Goal: Task Accomplishment & Management: Manage account settings

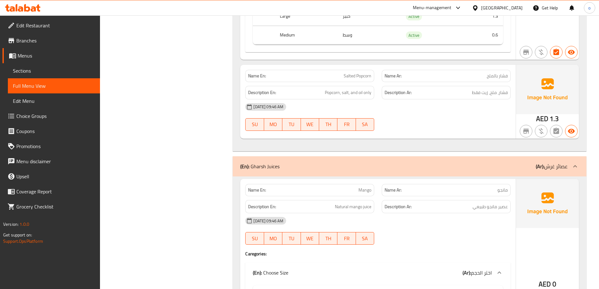
scroll to position [1057, 0]
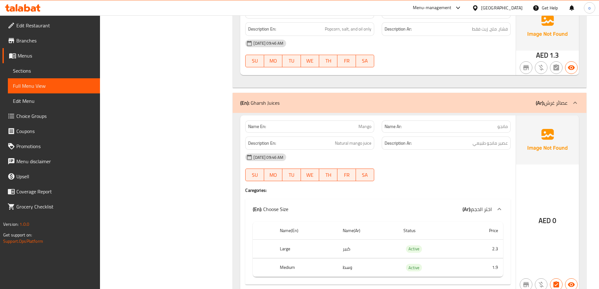
scroll to position [1151, 0]
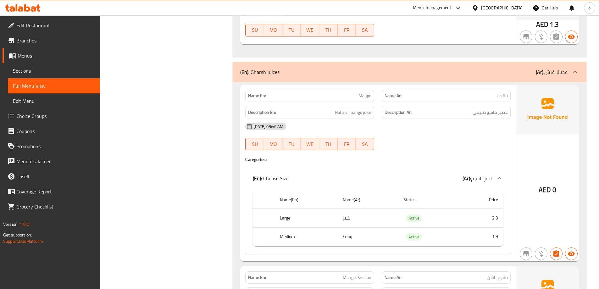
drag, startPoint x: 358, startPoint y: 201, endPoint x: 317, endPoint y: 202, distance: 41.2
click at [317, 209] on tr "Large كبير Active 2.3" at bounding box center [378, 218] width 250 height 19
click at [316, 209] on th "Large" at bounding box center [306, 218] width 63 height 19
click at [287, 209] on th "Large" at bounding box center [306, 218] width 63 height 19
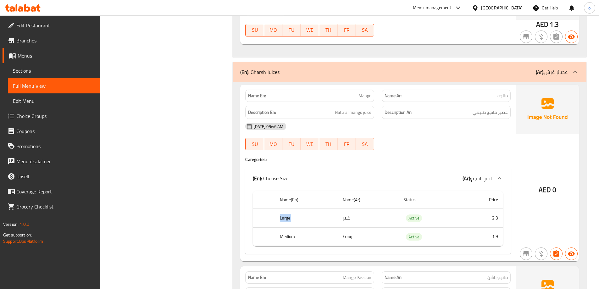
click at [287, 209] on th "Large" at bounding box center [306, 218] width 63 height 19
click at [306, 209] on th "Large" at bounding box center [306, 218] width 63 height 19
click at [347, 209] on td "كبير" at bounding box center [367, 218] width 61 height 19
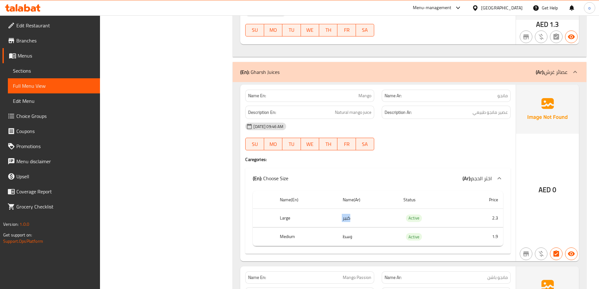
click at [374, 209] on td "كبير" at bounding box center [367, 218] width 61 height 19
click at [342, 227] on td "وسط" at bounding box center [367, 236] width 61 height 19
click at [292, 227] on th "Medium" at bounding box center [306, 236] width 63 height 19
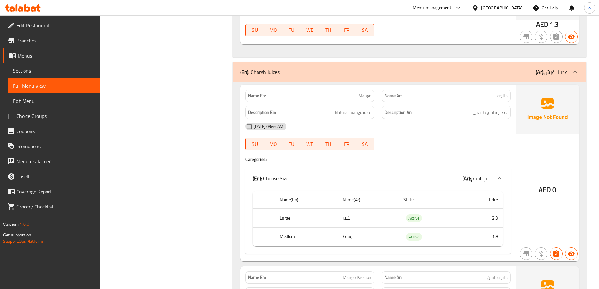
click at [288, 209] on th "Large" at bounding box center [306, 218] width 63 height 19
click at [280, 227] on th "Medium" at bounding box center [306, 236] width 63 height 19
click at [544, 183] on span "AED" at bounding box center [544, 189] width 12 height 12
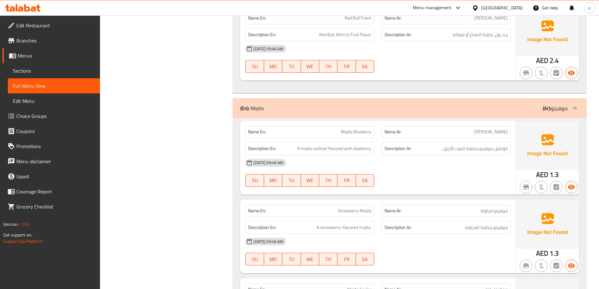
scroll to position [520, 0]
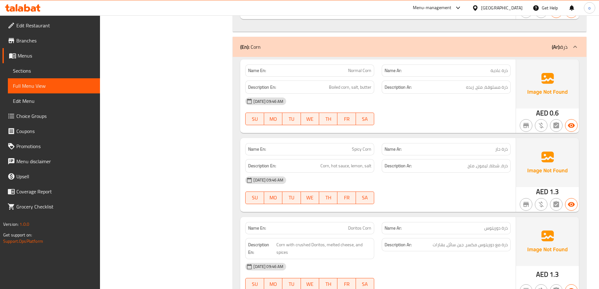
scroll to position [457, 0]
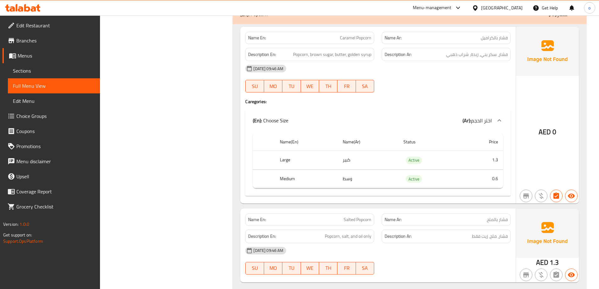
scroll to position [3466, 0]
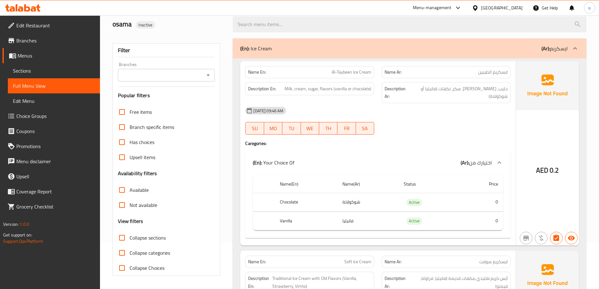
scroll to position [157, 0]
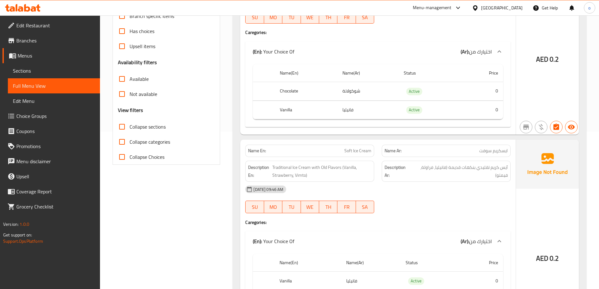
click at [551, 187] on div "AED 0.2" at bounding box center [547, 240] width 63 height 203
click at [544, 180] on img at bounding box center [547, 163] width 63 height 49
click at [541, 167] on img at bounding box center [547, 163] width 63 height 49
click at [521, 163] on img at bounding box center [547, 163] width 63 height 49
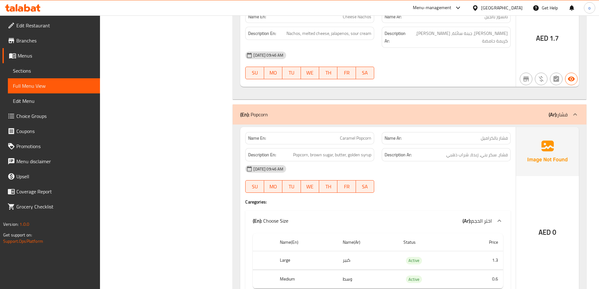
scroll to position [848, 0]
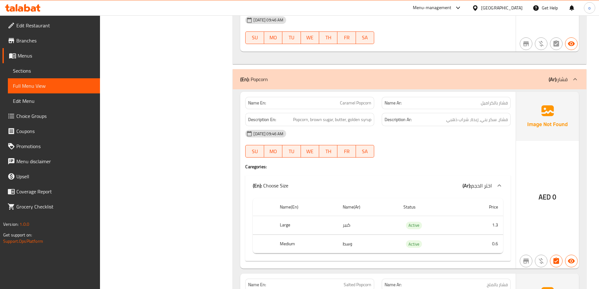
click at [545, 191] on span "AED" at bounding box center [544, 197] width 12 height 12
drag, startPoint x: 530, startPoint y: 184, endPoint x: 569, endPoint y: 185, distance: 39.6
click at [569, 185] on div "AED 0" at bounding box center [547, 180] width 63 height 177
click at [547, 191] on span "AED" at bounding box center [544, 197] width 12 height 12
drag, startPoint x: 543, startPoint y: 182, endPoint x: 566, endPoint y: 182, distance: 23.9
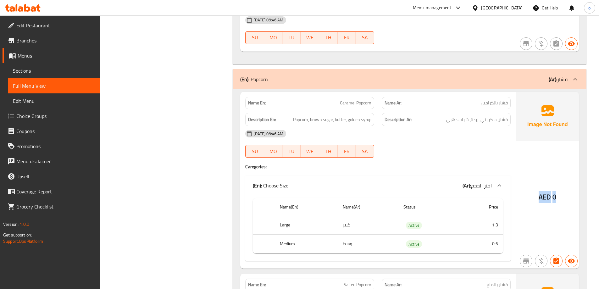
click at [566, 182] on div "AED 0" at bounding box center [547, 180] width 63 height 177
click at [454, 198] on th "Status" at bounding box center [429, 207] width 63 height 18
drag, startPoint x: 353, startPoint y: 209, endPoint x: 323, endPoint y: 209, distance: 30.8
click at [323, 216] on tr "Large كبير Active 1.3" at bounding box center [378, 225] width 250 height 19
click at [341, 216] on td "كبير" at bounding box center [367, 225] width 61 height 19
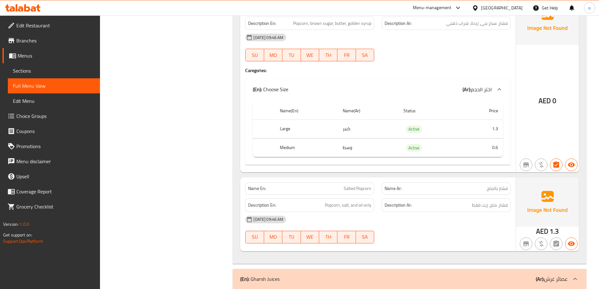
scroll to position [974, 0]
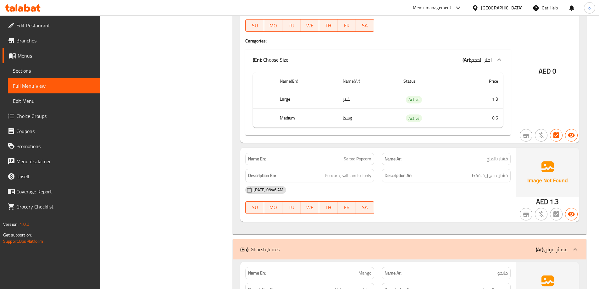
click at [435, 182] on div "[DATE] 09:46 AM" at bounding box center [377, 189] width 273 height 15
click at [445, 182] on div "[DATE] 09:46 AM" at bounding box center [377, 189] width 273 height 15
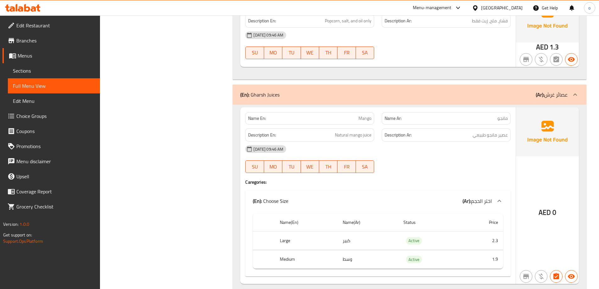
scroll to position [1131, 0]
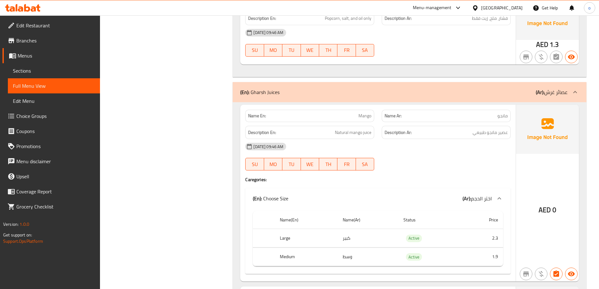
drag, startPoint x: 355, startPoint y: 99, endPoint x: 427, endPoint y: 101, distance: 72.0
click at [395, 106] on div "Name En: Mango Name Ar: مانجو" at bounding box center [377, 116] width 273 height 20
click at [489, 112] on p "Name Ar: مانجو" at bounding box center [445, 115] width 123 height 7
click at [512, 106] on div "Name Ar: مانجو" at bounding box center [446, 116] width 136 height 20
click at [506, 112] on span "مانجو" at bounding box center [502, 115] width 10 height 7
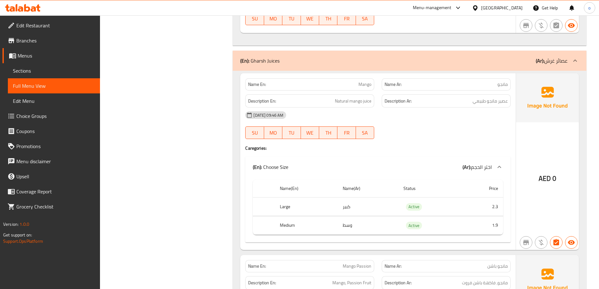
click at [470, 139] on div "Name En: Mango Name Ar: مانجو Description En: Natural mango juice Description A…" at bounding box center [377, 161] width 275 height 177
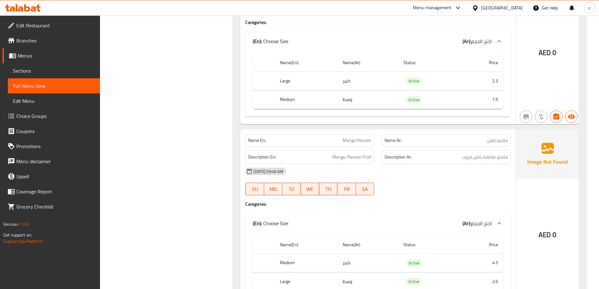
scroll to position [1351, 0]
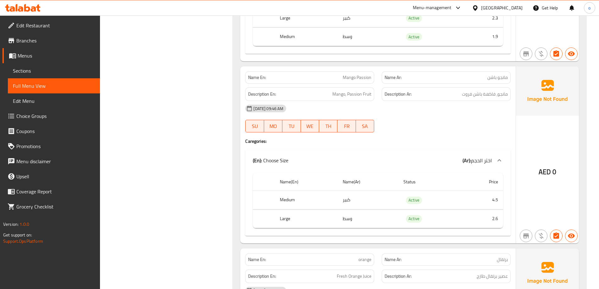
click at [341, 74] on p "Name En: Mango Passion" at bounding box center [309, 77] width 123 height 7
copy span "Mango Passion"
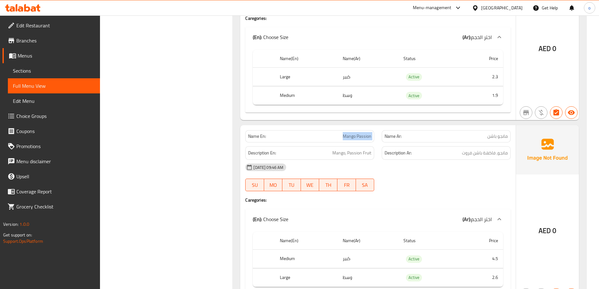
scroll to position [1288, 0]
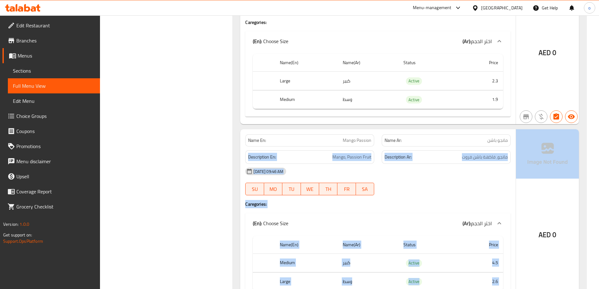
drag, startPoint x: 476, startPoint y: 123, endPoint x: 532, endPoint y: 133, distance: 57.2
click at [532, 133] on div "Name En: Mango Passion Name Ar: مانجو باشن Description En: Mango, Passion Fruit…" at bounding box center [409, 217] width 338 height 177
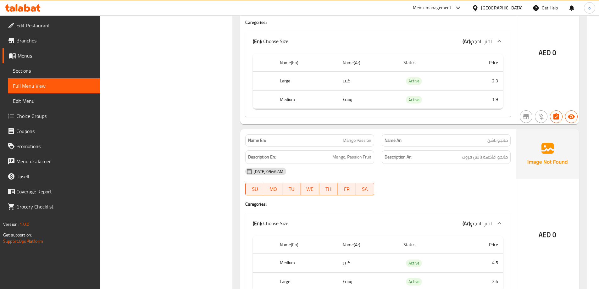
click at [496, 137] on span "مانجو باشن" at bounding box center [497, 140] width 20 height 7
click at [487, 150] on div "Description Ar: مانجو، فاكهة باشن فروت" at bounding box center [445, 157] width 129 height 14
click at [483, 137] on p "Name Ar: مانجو باشن" at bounding box center [445, 140] width 123 height 7
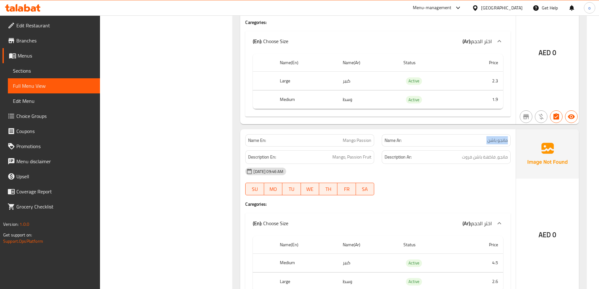
click at [483, 137] on p "Name Ar: مانجو باشن" at bounding box center [445, 140] width 123 height 7
drag, startPoint x: 500, startPoint y: 144, endPoint x: 498, endPoint y: 146, distance: 3.6
click at [499, 153] on span "مانجو، فاكهة باشن فروت" at bounding box center [485, 157] width 46 height 8
drag, startPoint x: 497, startPoint y: 144, endPoint x: 507, endPoint y: 146, distance: 10.6
click at [508, 150] on div "Description Ar: مانجو، فاكهة باشن فروت" at bounding box center [445, 157] width 129 height 14
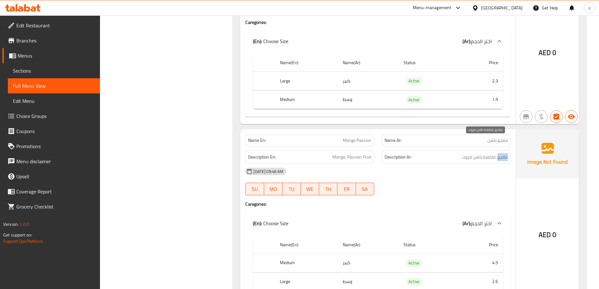
click at [503, 153] on span "مانجو، فاكهة باشن فروت" at bounding box center [485, 157] width 46 height 8
click at [473, 153] on span "مانجو، فاكهة باشن فروت" at bounding box center [485, 157] width 46 height 8
click at [343, 134] on div "Name En: Mango Passion" at bounding box center [309, 140] width 129 height 12
click at [352, 137] on span "Mango Passion" at bounding box center [356, 140] width 29 height 7
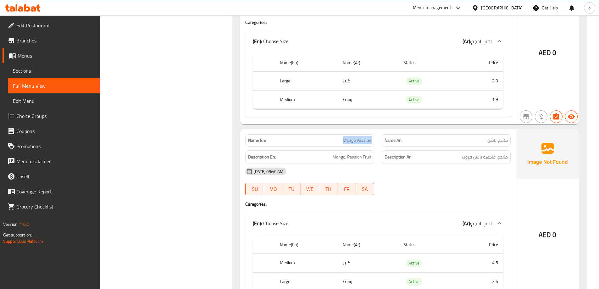
click at [352, 137] on span "Mango Passion" at bounding box center [356, 140] width 29 height 7
click at [377, 130] on div "Name En: Mango Passion" at bounding box center [309, 140] width 136 height 20
click at [361, 134] on div "Name En: Mango Passion" at bounding box center [309, 140] width 129 height 12
click at [358, 137] on span "Mango Passion" at bounding box center [356, 140] width 29 height 7
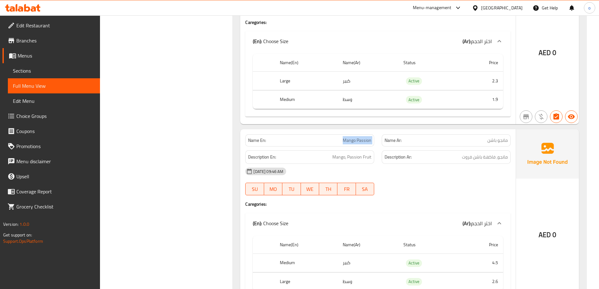
click at [358, 137] on span "Mango Passion" at bounding box center [356, 140] width 29 height 7
click at [349, 137] on span "Mango Passion" at bounding box center [356, 140] width 29 height 7
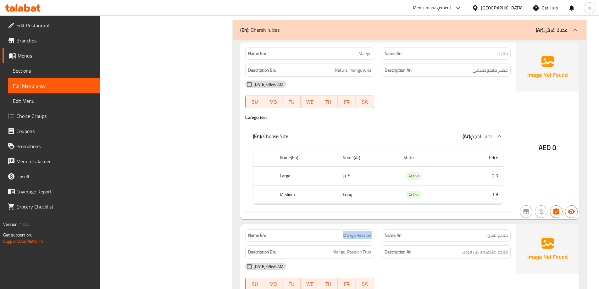
scroll to position [1131, 0]
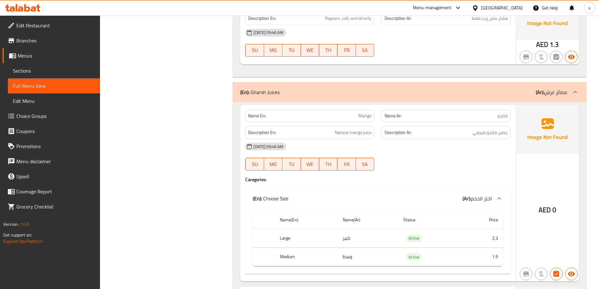
click at [364, 126] on div "Description En: Natural mango juice" at bounding box center [309, 133] width 129 height 14
click at [362, 128] on span "Natural mango juice" at bounding box center [353, 132] width 36 height 8
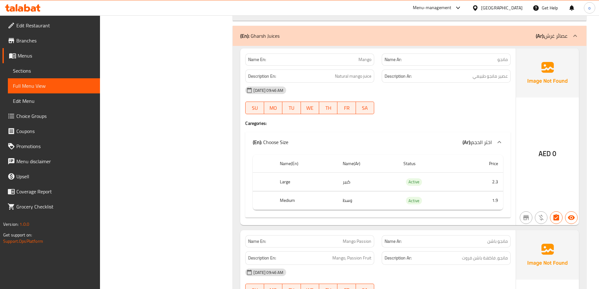
scroll to position [1257, 0]
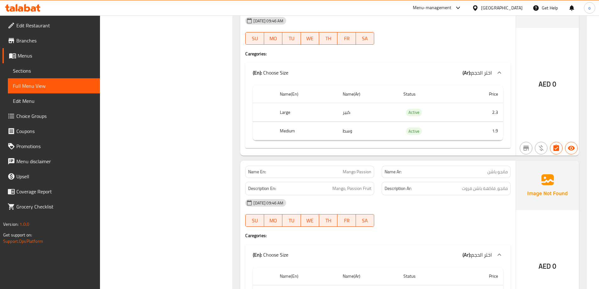
click at [335, 168] on p "Name En: Mango Passion" at bounding box center [309, 171] width 123 height 7
copy span "Mango Passion"
click at [347, 168] on span "Mango Passion" at bounding box center [356, 171] width 29 height 7
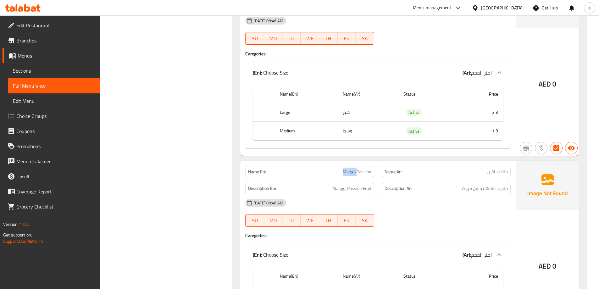
click at [347, 168] on span "Mango Passion" at bounding box center [356, 171] width 29 height 7
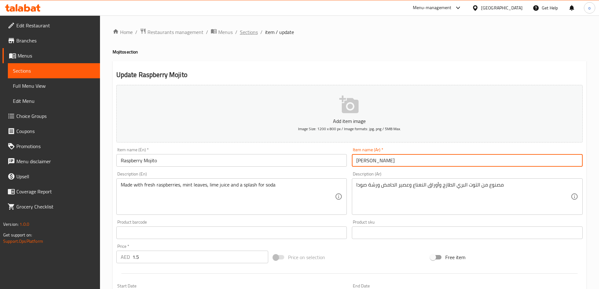
click at [247, 31] on span "Sections" at bounding box center [249, 32] width 18 height 8
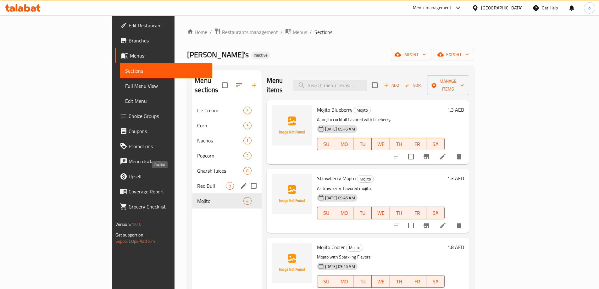
click at [192, 193] on div "Mojito 4" at bounding box center [226, 200] width 69 height 15
click at [197, 167] on span "Gharsh Juices" at bounding box center [211, 171] width 29 height 8
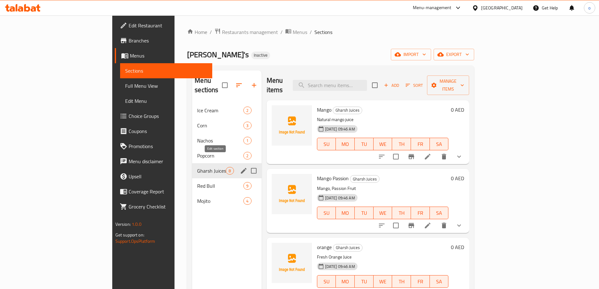
click at [240, 167] on icon "edit" at bounding box center [244, 171] width 8 height 8
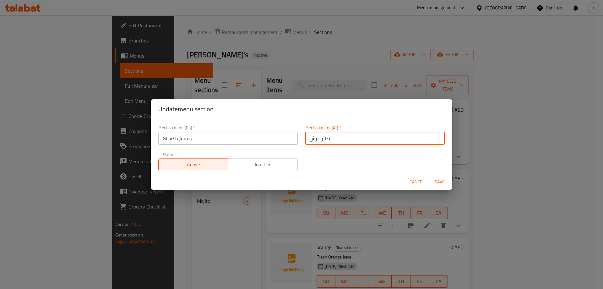
click at [316, 139] on input "عصائر غرش" at bounding box center [374, 138] width 139 height 13
type input "عصائر فرش"
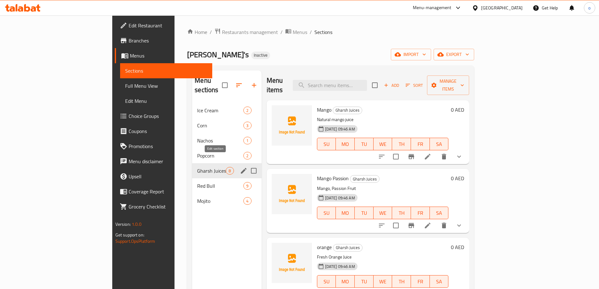
click at [241, 168] on icon "edit" at bounding box center [244, 171] width 6 height 6
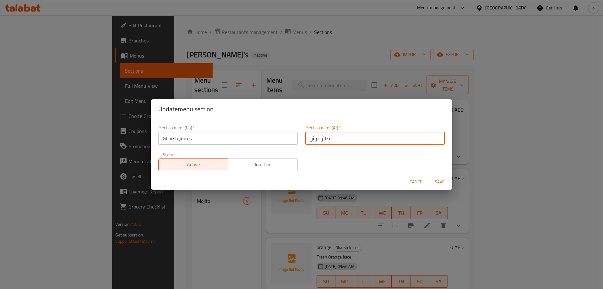
click at [324, 137] on input "عصائر غرش" at bounding box center [374, 138] width 139 height 13
paste input "text"
type input "عصائر"
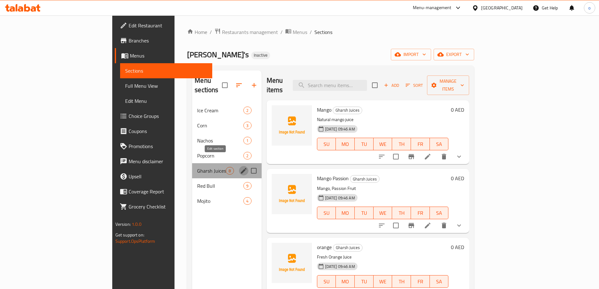
click at [240, 167] on icon "edit" at bounding box center [244, 171] width 8 height 8
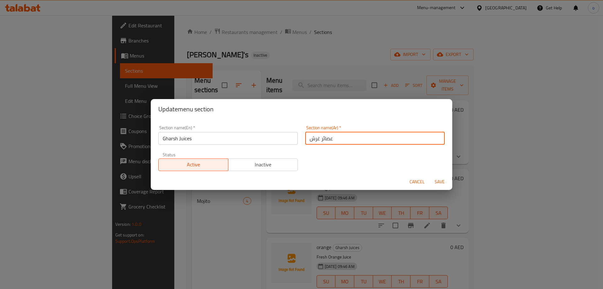
click at [354, 138] on input "عصائر غرش" at bounding box center [374, 138] width 139 height 13
paste input "فري"
type input "عصائر فريش"
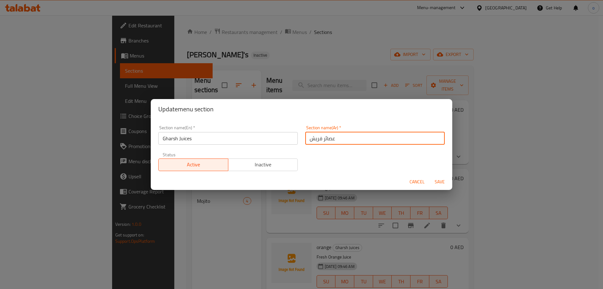
click at [441, 179] on span "Save" at bounding box center [439, 182] width 15 height 8
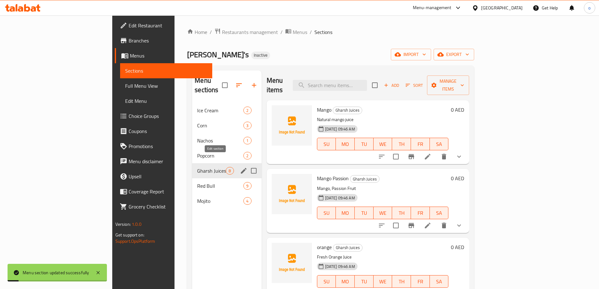
click at [241, 168] on icon "edit" at bounding box center [244, 171] width 6 height 6
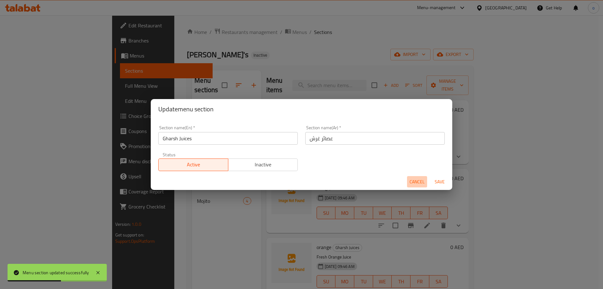
click at [417, 180] on span "Cancel" at bounding box center [417, 182] width 15 height 8
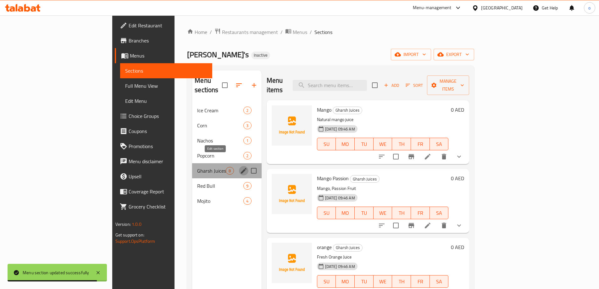
click at [241, 168] on icon "edit" at bounding box center [244, 171] width 6 height 6
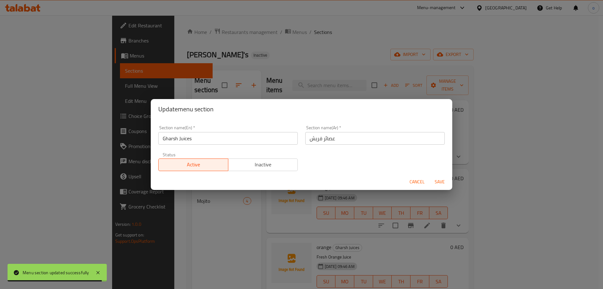
click at [233, 139] on input "Gharsh Juices" at bounding box center [227, 138] width 139 height 13
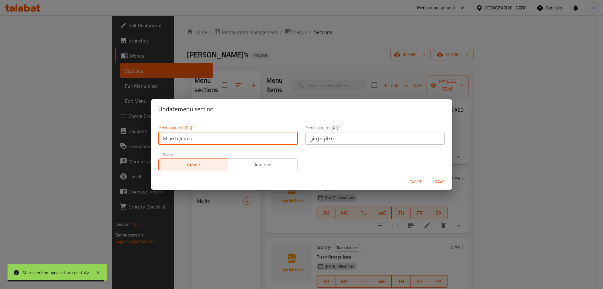
click at [233, 139] on input "Gharsh Juices" at bounding box center [227, 138] width 139 height 13
paste input "Fresh j"
type input "Fresh juices"
click at [438, 179] on span "Save" at bounding box center [439, 182] width 15 height 8
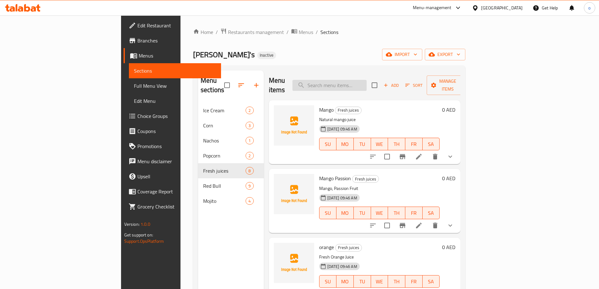
click at [351, 80] on input "search" at bounding box center [329, 85] width 74 height 11
paste input "Mango Passion"
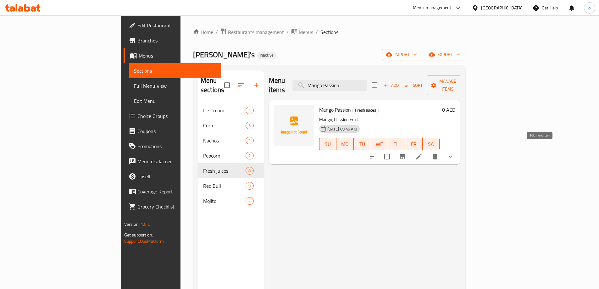
type input "Mango Passion"
click at [421, 154] on icon at bounding box center [419, 157] width 6 height 6
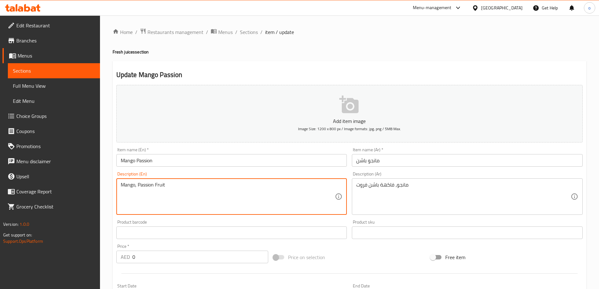
click at [277, 195] on textarea "Mango, Passion Fruit" at bounding box center [228, 197] width 214 height 30
paste textarea "Juice made with mango and passion fruit."
type textarea "Juice made with mango and passion fruit."
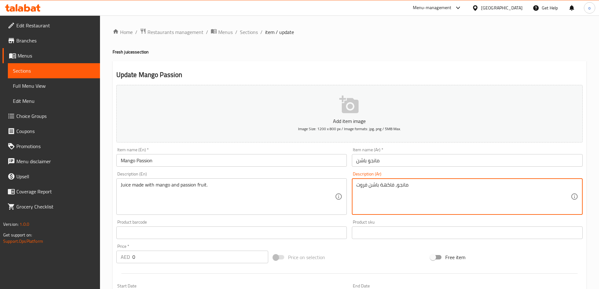
click at [395, 189] on textarea "مانجو، فاكهة باشن فروت" at bounding box center [463, 197] width 214 height 30
paste textarea "عصير مصنوع من المانجو والفاكهة الباشن فروت."
type textarea "عصير مصنوع من المانجو والفاكهة الباشن فروت."
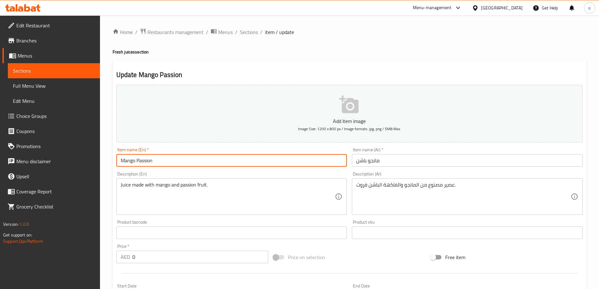
click at [213, 159] on input "Mango Passion" at bounding box center [231, 160] width 231 height 13
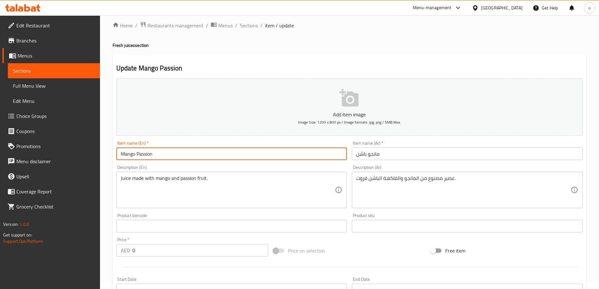
scroll to position [169, 0]
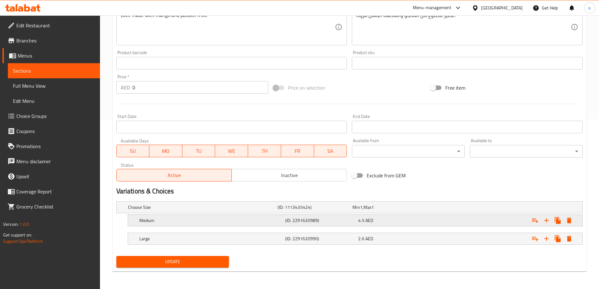
click at [230, 217] on h5 "Medium" at bounding box center [210, 220] width 143 height 6
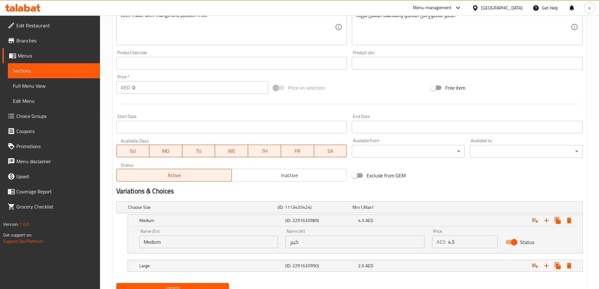
scroll to position [196, 0]
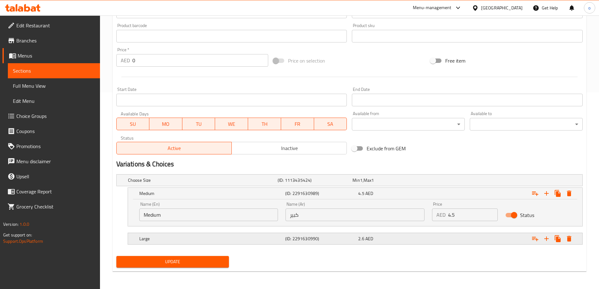
click at [220, 240] on h5 "Large" at bounding box center [210, 238] width 143 height 6
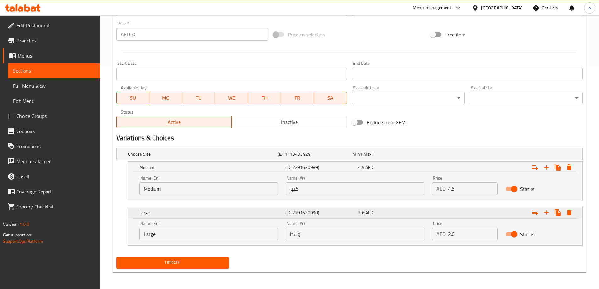
scroll to position [223, 0]
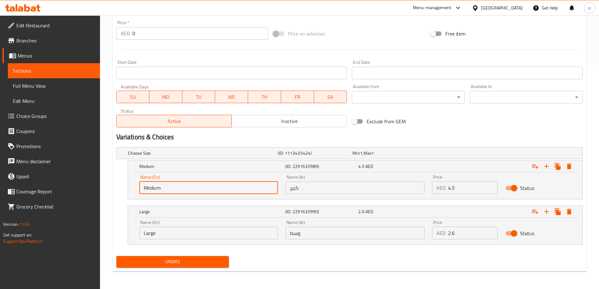
click at [255, 190] on input "Medium" at bounding box center [208, 187] width 139 height 13
click at [309, 232] on input "وسط" at bounding box center [354, 233] width 139 height 13
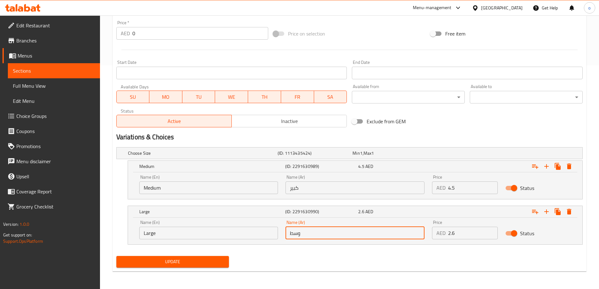
click at [305, 233] on input "وسط" at bounding box center [354, 233] width 139 height 13
click at [303, 189] on input "كبير" at bounding box center [354, 187] width 139 height 13
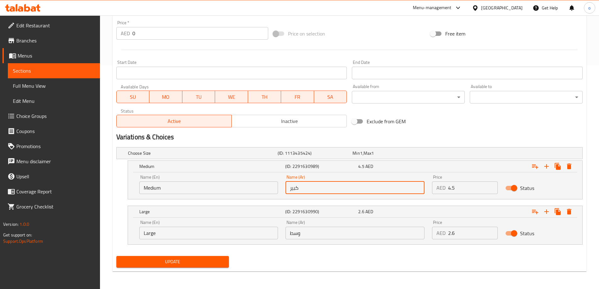
click at [223, 234] on input "Large" at bounding box center [208, 233] width 139 height 13
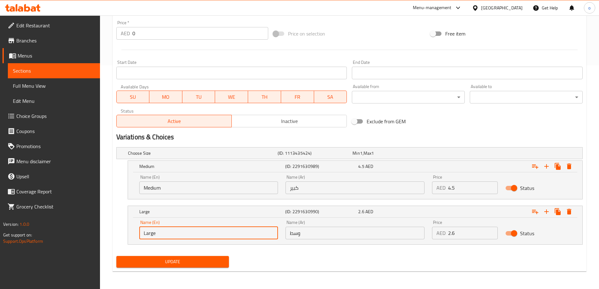
click at [223, 234] on input "Large" at bounding box center [208, 233] width 139 height 13
click at [203, 188] on input "Medium" at bounding box center [208, 187] width 139 height 13
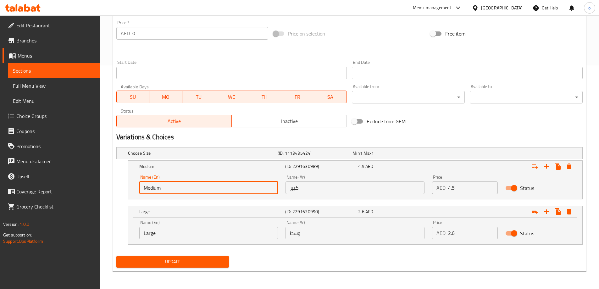
paste input "Large"
drag, startPoint x: 161, startPoint y: 191, endPoint x: 137, endPoint y: 195, distance: 24.2
click at [137, 195] on div "Name (En) Medium Large Name (En)" at bounding box center [208, 184] width 146 height 27
type input "Large"
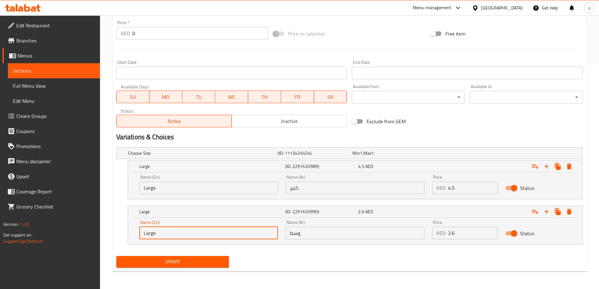
drag, startPoint x: 164, startPoint y: 232, endPoint x: 111, endPoint y: 234, distance: 53.8
click at [112, 235] on div "Update Mango Passion Add item image Image Size: 1200 x 800 px / Image formats: …" at bounding box center [348, 55] width 473 height 434
paste input "Medium"
type input "Medium"
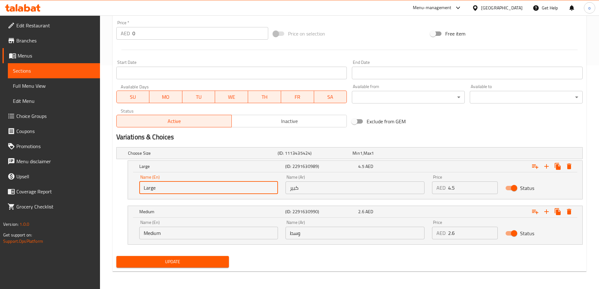
drag, startPoint x: 145, startPoint y: 189, endPoint x: 96, endPoint y: 194, distance: 49.3
click at [98, 194] on div "Edit Restaurant Branches Menus Sections Full Menu View Edit Menu Choice Groups …" at bounding box center [299, 40] width 599 height 497
type input "Large"
click at [307, 191] on input "كبير" at bounding box center [354, 187] width 139 height 13
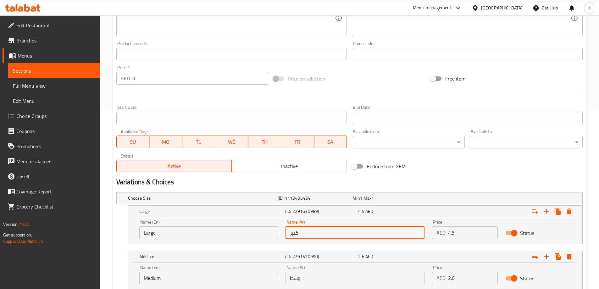
scroll to position [220, 0]
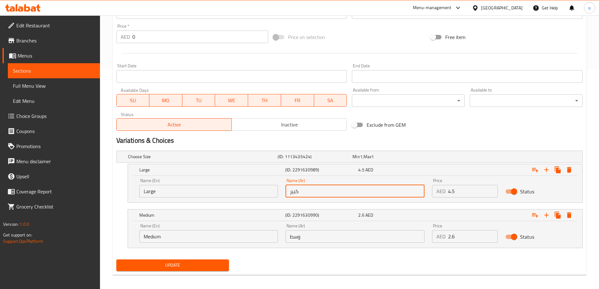
click at [188, 268] on span "Update" at bounding box center [172, 265] width 103 height 8
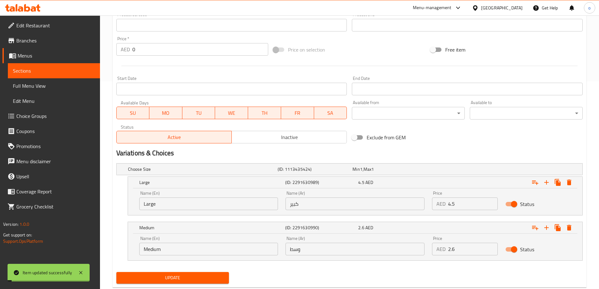
scroll to position [0, 0]
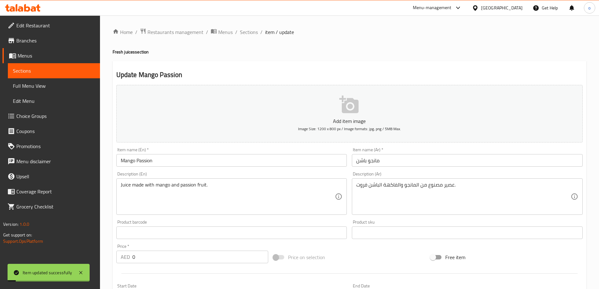
click at [380, 161] on input "مانجو باشن" at bounding box center [467, 160] width 231 height 13
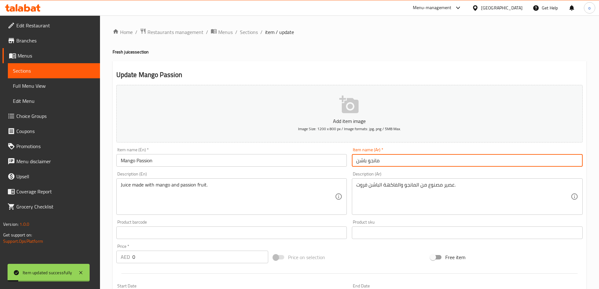
click at [380, 161] on input "مانجو باشن" at bounding box center [467, 160] width 231 height 13
click at [242, 30] on span "Sections" at bounding box center [249, 32] width 18 height 8
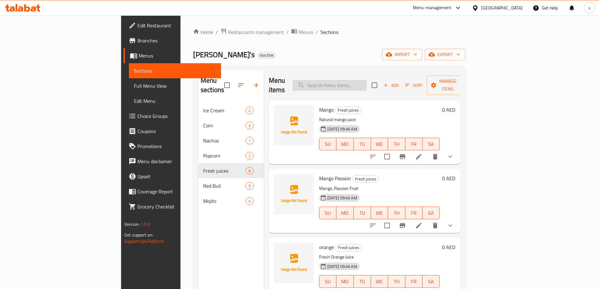
click at [349, 80] on input "search" at bounding box center [329, 85] width 74 height 11
paste input "orange"
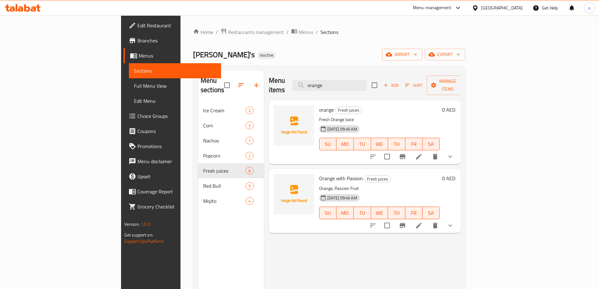
type input "orange"
click at [421, 154] on icon at bounding box center [419, 157] width 6 height 6
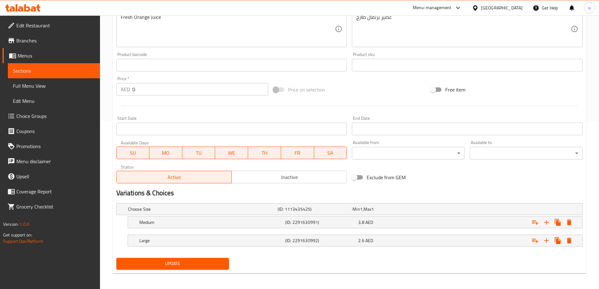
scroll to position [169, 0]
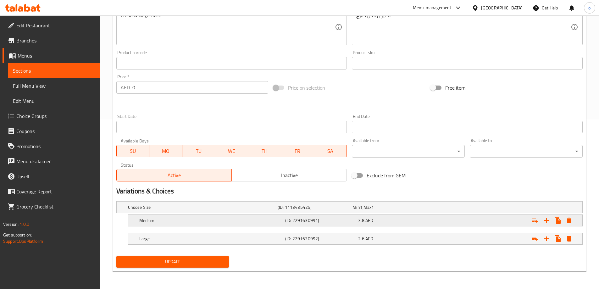
click at [226, 223] on div "Medium" at bounding box center [211, 220] width 146 height 9
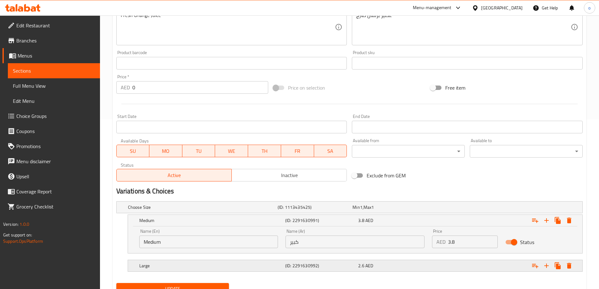
click at [216, 266] on h5 "Large" at bounding box center [210, 265] width 143 height 6
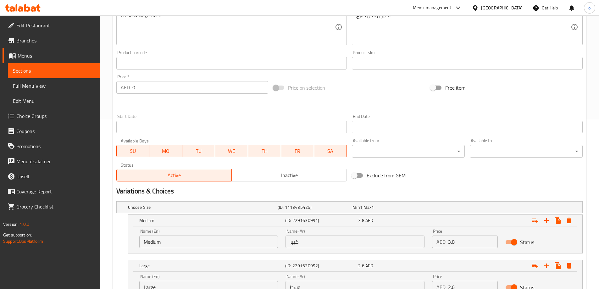
scroll to position [223, 0]
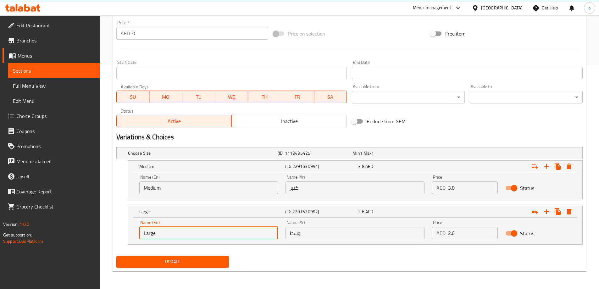
drag, startPoint x: 187, startPoint y: 232, endPoint x: 133, endPoint y: 236, distance: 54.2
click at [133, 236] on div "Name (En) Large Name (En) Name (Ar) وسط Name (Ar) Price AED 2.6 Price Status" at bounding box center [355, 230] width 454 height 27
click at [178, 187] on input "Medium" at bounding box center [208, 187] width 139 height 13
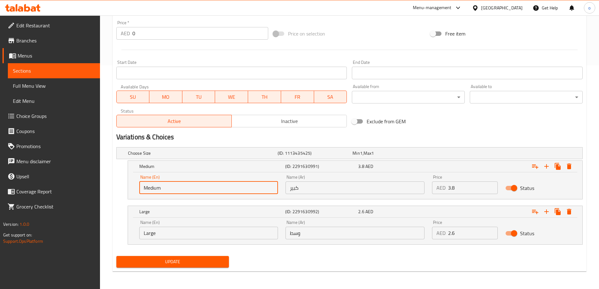
paste input "Large"
drag, startPoint x: 161, startPoint y: 189, endPoint x: 123, endPoint y: 195, distance: 37.8
click at [123, 195] on div "Medium Large (ID: 2291630991) 3.8 AED Name (En) Medium Large Name (En) Name (Ar…" at bounding box center [349, 179] width 466 height 39
type input "Large"
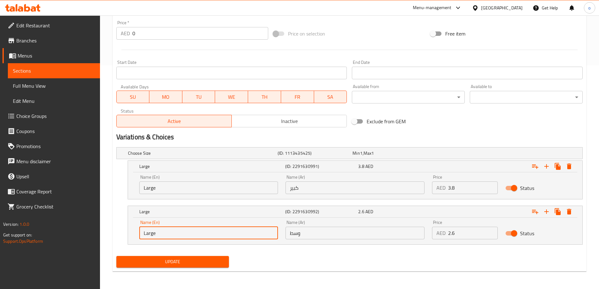
drag, startPoint x: 167, startPoint y: 232, endPoint x: 93, endPoint y: 229, distance: 74.2
click at [95, 230] on div "Edit Restaurant Branches Menus Sections Full Menu View Edit Menu Choice Groups …" at bounding box center [299, 40] width 599 height 497
paste input "Medium"
type input "Medium"
click at [162, 186] on input "Large" at bounding box center [208, 187] width 139 height 13
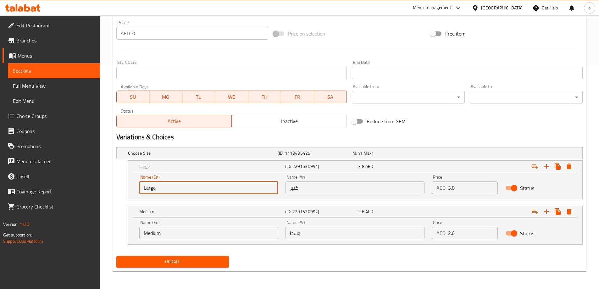
drag, startPoint x: 145, startPoint y: 189, endPoint x: 107, endPoint y: 201, distance: 39.8
click at [107, 201] on div "Home / Restaurants management / Menus / Sections / item / update Fresh juices s…" at bounding box center [349, 40] width 499 height 497
paste input "text"
type input "Large"
click at [311, 188] on input "كبير" at bounding box center [354, 187] width 139 height 13
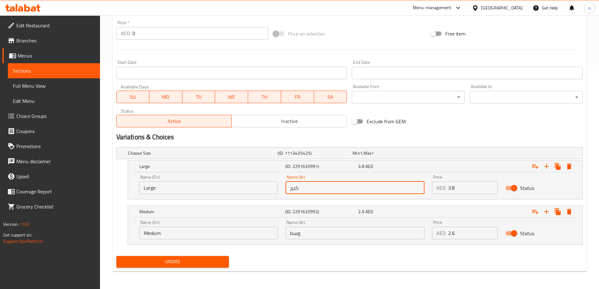
click at [309, 224] on div "Name (Ar) وسط Name (Ar)" at bounding box center [354, 229] width 139 height 19
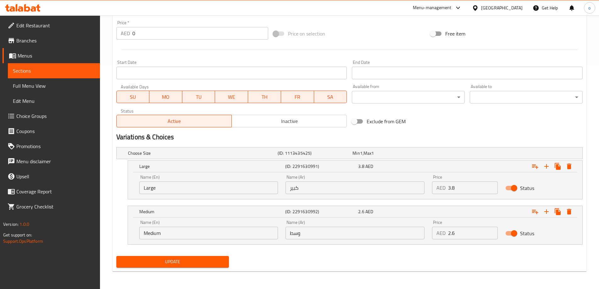
click at [308, 227] on input "وسط" at bounding box center [354, 233] width 139 height 13
click at [301, 260] on div "Update" at bounding box center [349, 261] width 471 height 17
click at [303, 230] on input "وسط" at bounding box center [354, 233] width 139 height 13
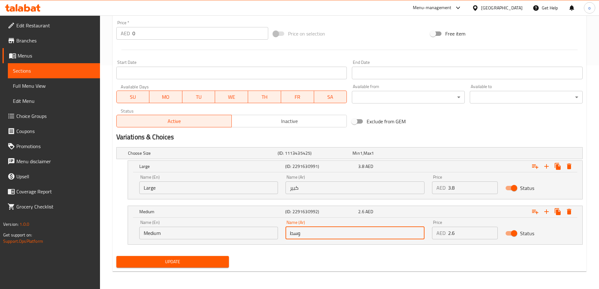
drag, startPoint x: 290, startPoint y: 232, endPoint x: 211, endPoint y: 235, distance: 78.3
click at [222, 238] on div "Name (En) Medium Name (En) Name (Ar) وسط Name (Ar) Price AED 2.6 Price Status" at bounding box center [354, 229] width 439 height 27
click at [211, 235] on input "Medium" at bounding box center [208, 233] width 139 height 13
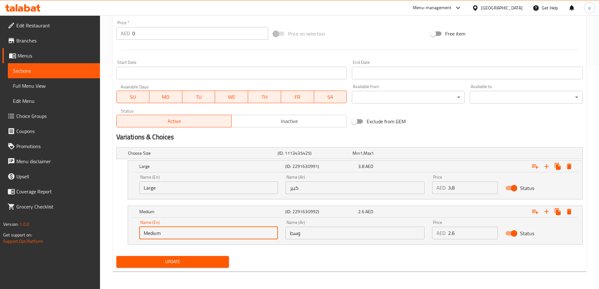
drag, startPoint x: 145, startPoint y: 231, endPoint x: 94, endPoint y: 233, distance: 50.3
click at [94, 233] on div "Edit Restaurant Branches Menus Sections Full Menu View Edit Menu Choice Groups …" at bounding box center [299, 40] width 599 height 497
click at [141, 228] on input "Medium" at bounding box center [208, 233] width 139 height 13
click at [170, 234] on input "Medium" at bounding box center [208, 233] width 139 height 13
click at [322, 229] on input "وسط" at bounding box center [354, 233] width 139 height 13
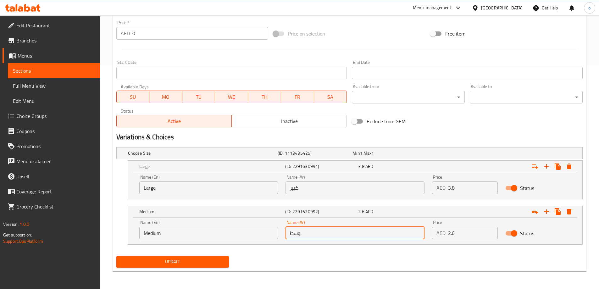
click at [183, 259] on span "Update" at bounding box center [172, 262] width 103 height 8
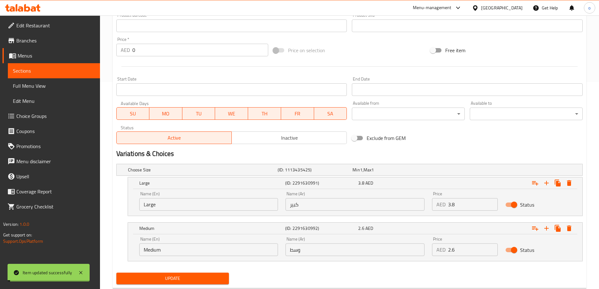
scroll to position [0, 0]
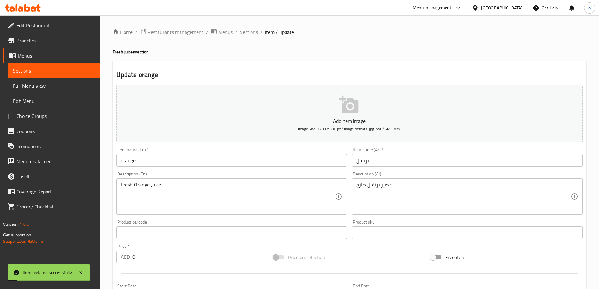
click at [169, 156] on input "orange" at bounding box center [231, 160] width 231 height 13
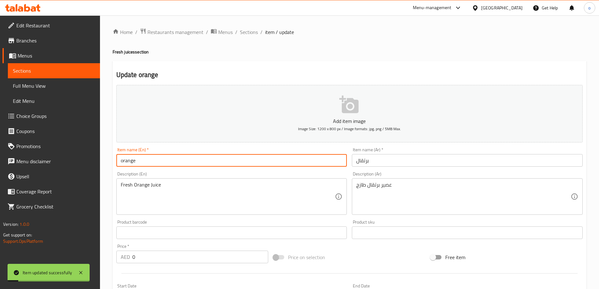
click at [169, 156] on input "orange" at bounding box center [231, 160] width 231 height 13
click at [240, 33] on span "Sections" at bounding box center [249, 32] width 18 height 8
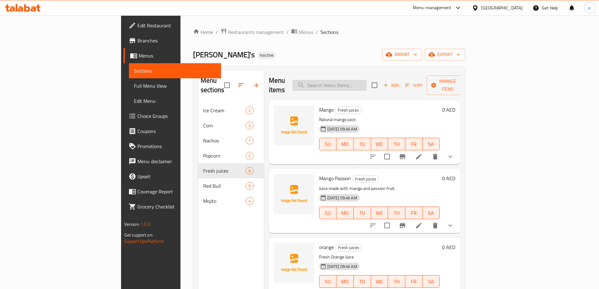
click at [366, 80] on input "search" at bounding box center [329, 85] width 74 height 11
paste input "Refreshing beverage with a mix of orange and passion fruit."
type input "Refreshing beverage with a mix of orange and passion fruit."
click at [366, 81] on input "search" at bounding box center [329, 85] width 74 height 11
paste input "Orange with Passion"
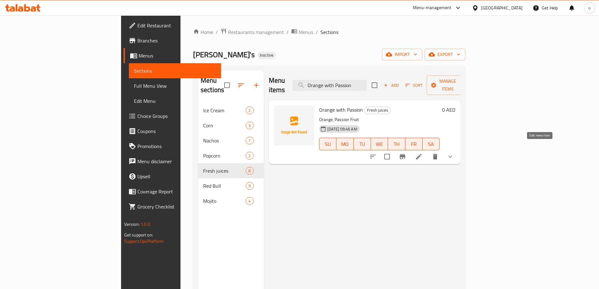
type input "Orange with Passion"
click at [422, 153] on icon at bounding box center [419, 157] width 8 height 8
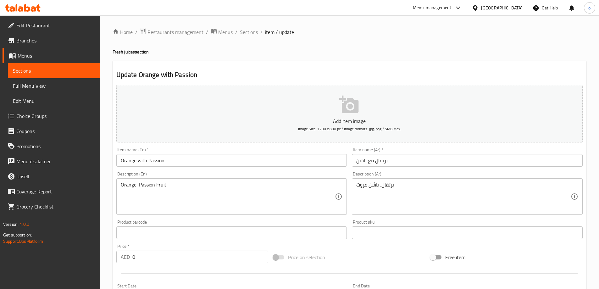
scroll to position [31, 0]
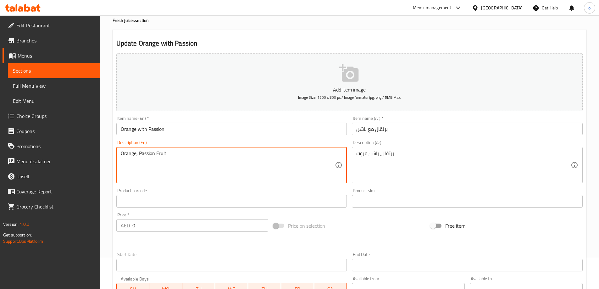
click at [173, 158] on textarea "Orange, Passion Fruit" at bounding box center [228, 165] width 214 height 30
click at [265, 157] on textarea at bounding box center [228, 165] width 214 height 30
paste textarea "Refreshing beverage with a mix of orange and passion fruit."
type textarea "Refreshing beverage with a mix of orange and passion fruit."
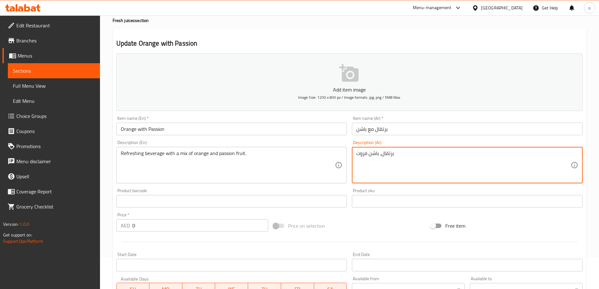
click at [377, 155] on textarea "برتقال، باشن فروت" at bounding box center [463, 165] width 214 height 30
paste textarea "مشروب منعش مع مزيج من البرتقال والباشون فروت."
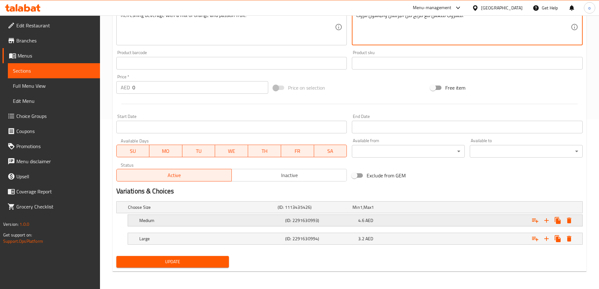
type textarea "مشروب منعش مع مزيج من البرتقال والباشون فروت."
click at [224, 219] on h5 "Medium" at bounding box center [210, 220] width 143 height 6
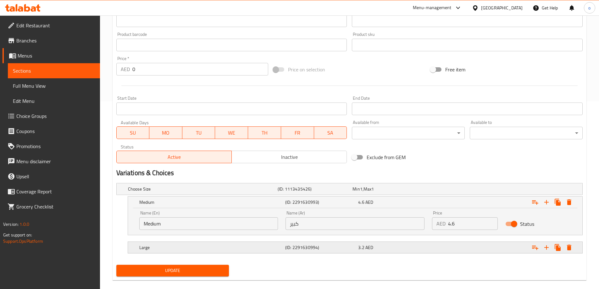
click at [233, 250] on h5 "Large" at bounding box center [210, 247] width 143 height 6
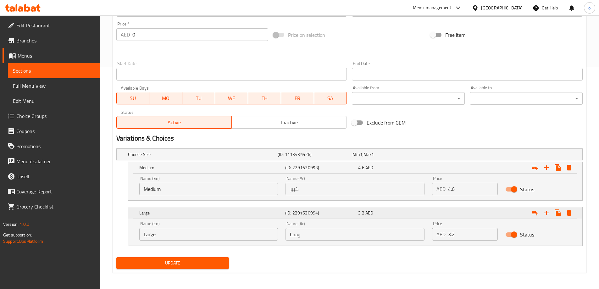
scroll to position [223, 0]
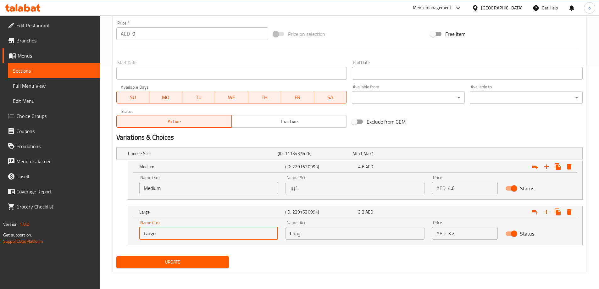
click at [177, 233] on input "Large" at bounding box center [208, 233] width 139 height 13
drag, startPoint x: 169, startPoint y: 233, endPoint x: 129, endPoint y: 238, distance: 40.8
click at [130, 238] on div "Name (En) Large Name (En) Name (Ar) وسط Name (Ar) Price AED 3.2 Price Status" at bounding box center [355, 231] width 454 height 27
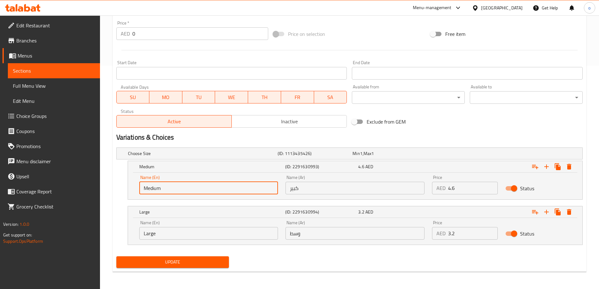
click at [175, 187] on input "Medium" at bounding box center [208, 188] width 139 height 13
paste input "Large"
drag, startPoint x: 162, startPoint y: 188, endPoint x: 60, endPoint y: 191, distance: 102.2
click at [60, 191] on div "Edit Restaurant Branches Menus Sections Full Menu View Edit Menu Choice Groups …" at bounding box center [299, 40] width 599 height 497
type input "Large"
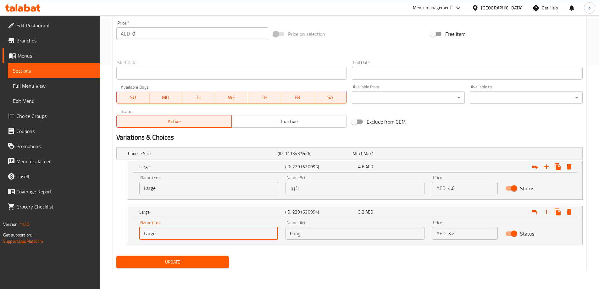
drag, startPoint x: 175, startPoint y: 236, endPoint x: 111, endPoint y: 239, distance: 63.8
click at [111, 239] on div "Home / Restaurants management / Menus / Sections / item / update Fresh juices s…" at bounding box center [349, 40] width 499 height 497
paste input "Medium"
type input "Medium"
click at [192, 190] on input "Large" at bounding box center [208, 188] width 139 height 13
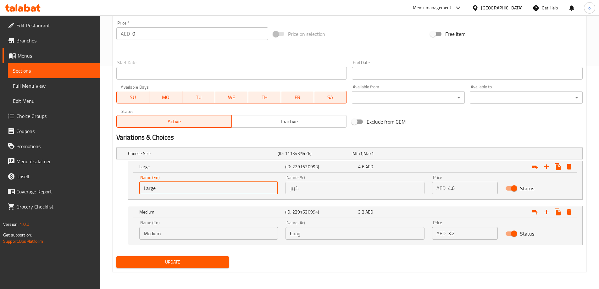
click at [192, 190] on input "Large" at bounding box center [208, 188] width 139 height 13
click at [112, 212] on div "Update Orange with Passion Add item image Image Size: 1200 x 800 px / Image for…" at bounding box center [348, 55] width 473 height 434
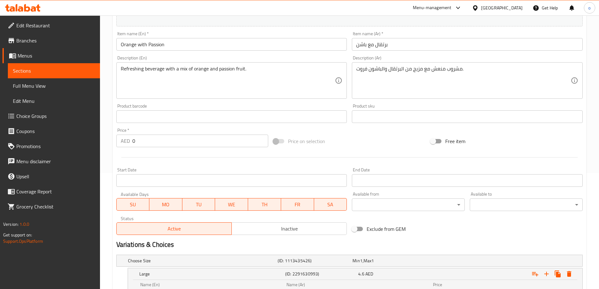
scroll to position [223, 0]
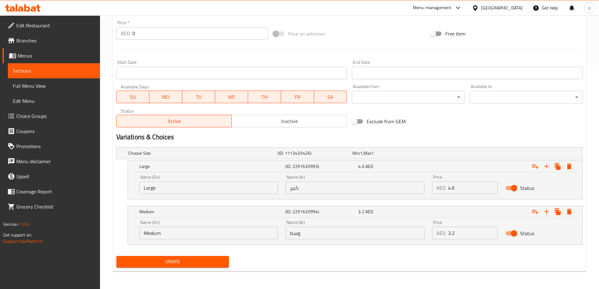
click at [177, 262] on span "Update" at bounding box center [172, 262] width 103 height 8
click at [190, 261] on span "Update" at bounding box center [172, 262] width 103 height 8
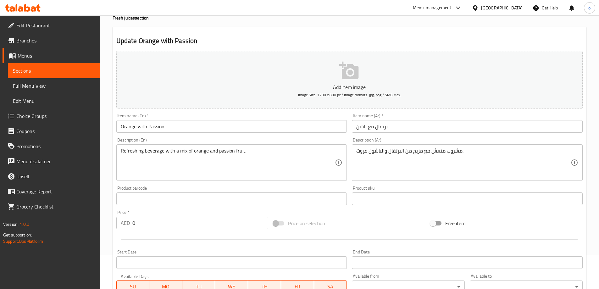
scroll to position [0, 0]
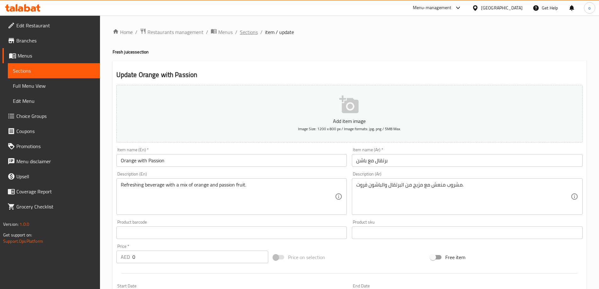
click at [250, 32] on span "Sections" at bounding box center [249, 32] width 18 height 8
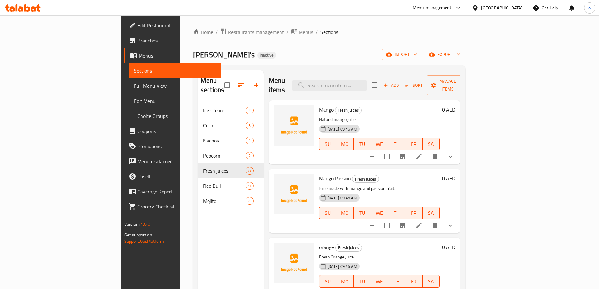
click at [304, 25] on div "Home / Restaurants management / Menus / Sections Ollie's Inactive import export…" at bounding box center [328, 195] width 297 height 361
click at [366, 80] on input "search" at bounding box center [329, 85] width 74 height 11
paste input "Lemon"
type input "Lemon"
click at [427, 220] on li at bounding box center [419, 225] width 18 height 11
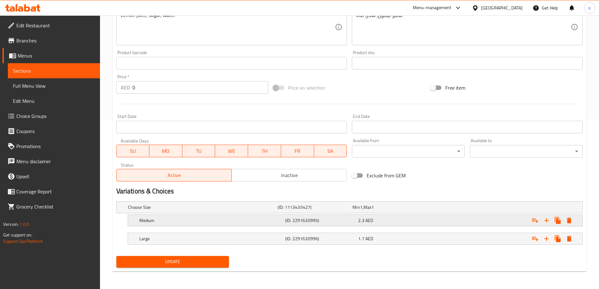
click at [198, 224] on div "Medium" at bounding box center [211, 220] width 146 height 9
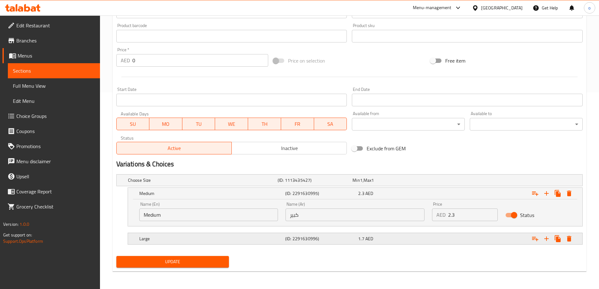
click at [199, 234] on div "Large" at bounding box center [211, 238] width 146 height 9
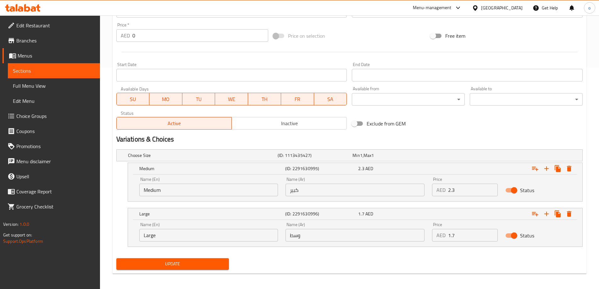
scroll to position [223, 0]
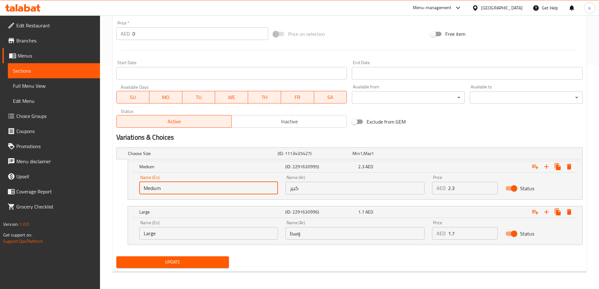
click at [203, 189] on input "Medium" at bounding box center [208, 188] width 139 height 13
drag, startPoint x: 157, startPoint y: 234, endPoint x: 37, endPoint y: 231, distance: 120.1
click at [38, 232] on div "Edit Restaurant Branches Menus Sections Full Menu View Edit Menu Choice Groups …" at bounding box center [299, 40] width 599 height 497
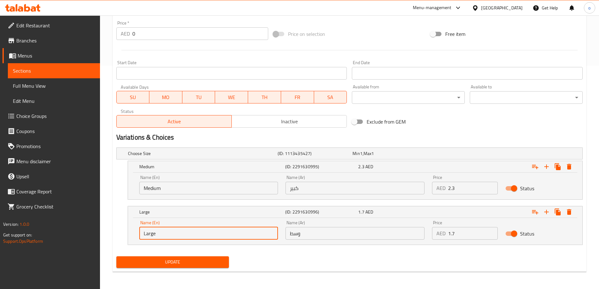
click at [217, 197] on div "Name (En) Medium Name (En)" at bounding box center [208, 184] width 146 height 27
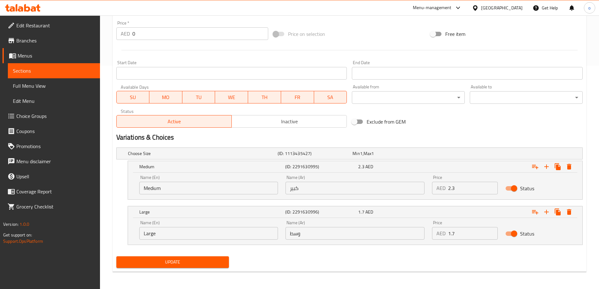
click at [216, 194] on input "Medium" at bounding box center [208, 188] width 139 height 13
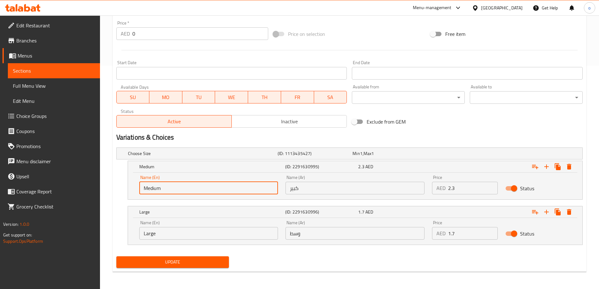
paste input "Large"
drag, startPoint x: 161, startPoint y: 187, endPoint x: 24, endPoint y: 186, distance: 137.3
click at [23, 188] on div "Edit Restaurant Branches Menus Sections Full Menu View Edit Menu Choice Groups …" at bounding box center [299, 40] width 599 height 497
type input "Large"
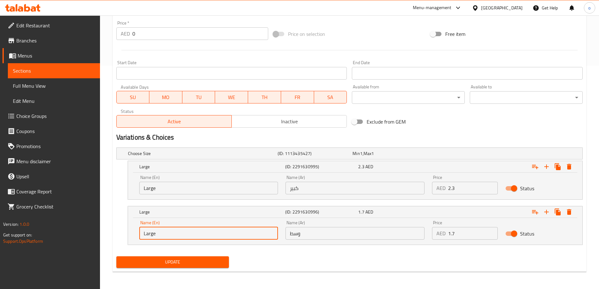
drag, startPoint x: 189, startPoint y: 235, endPoint x: 52, endPoint y: 222, distance: 137.6
click at [37, 225] on div "Edit Restaurant Branches Menus Sections Full Menu View Edit Menu Choice Groups …" at bounding box center [299, 40] width 599 height 497
paste input "Medium"
click at [175, 236] on input "Medium" at bounding box center [208, 233] width 139 height 13
type input "Medium"
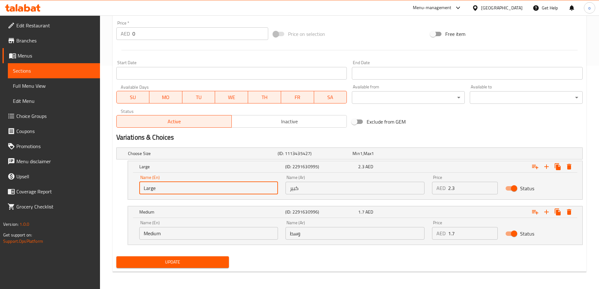
click at [163, 188] on input "Large" at bounding box center [208, 188] width 139 height 13
click at [168, 232] on input "Medium" at bounding box center [208, 233] width 139 height 13
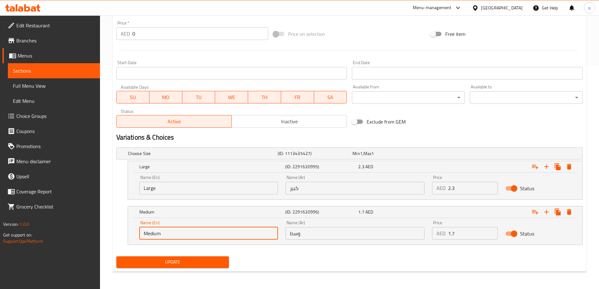
click at [168, 232] on input "Medium" at bounding box center [208, 233] width 139 height 13
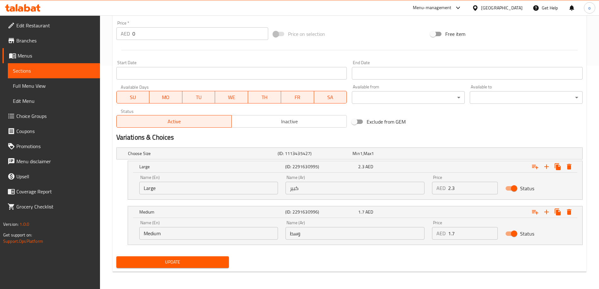
click at [265, 245] on div "Choose Size (ID: 1113435427) Min 1 , Max 1 Name (En) Choose Size Name (En) Name…" at bounding box center [349, 199] width 471 height 109
click at [218, 267] on button "Update" at bounding box center [172, 262] width 113 height 12
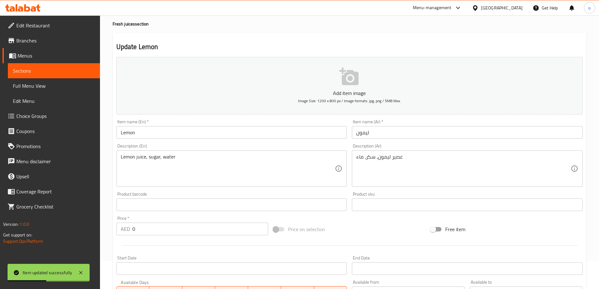
scroll to position [0, 0]
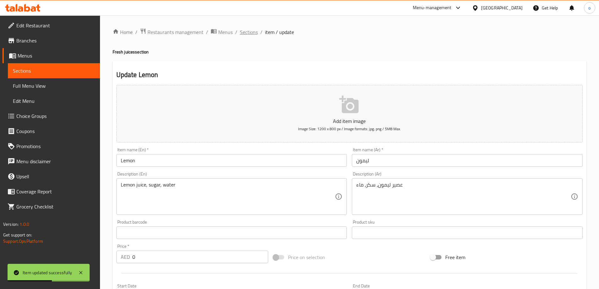
click at [247, 36] on span "Sections" at bounding box center [249, 32] width 18 height 8
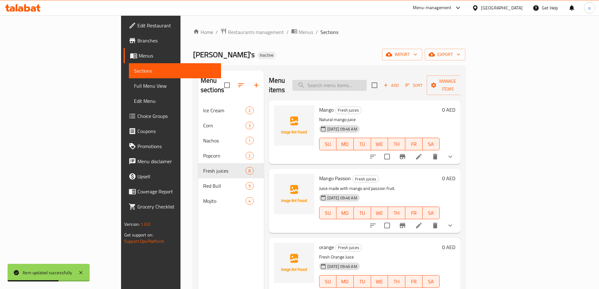
click at [366, 80] on input "search" at bounding box center [329, 85] width 74 height 11
paste input "Lemon Mint"
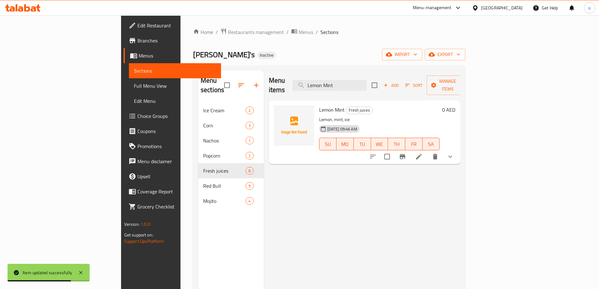
type input "Lemon Mint"
click at [422, 153] on icon at bounding box center [419, 157] width 8 height 8
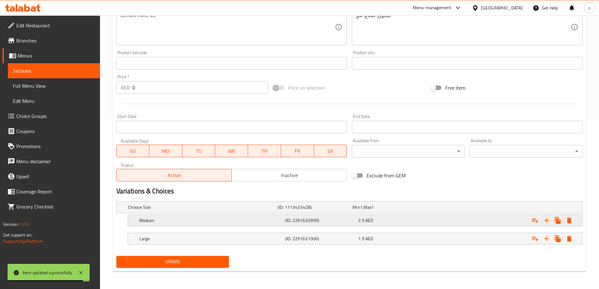
click at [245, 227] on div "Medium (ID: 2291630999) 2.9 AED" at bounding box center [357, 220] width 438 height 14
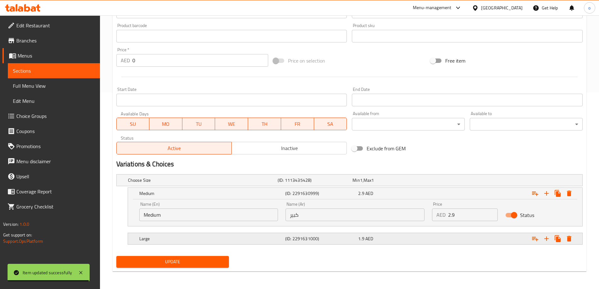
click at [228, 235] on h5 "Large" at bounding box center [210, 238] width 143 height 6
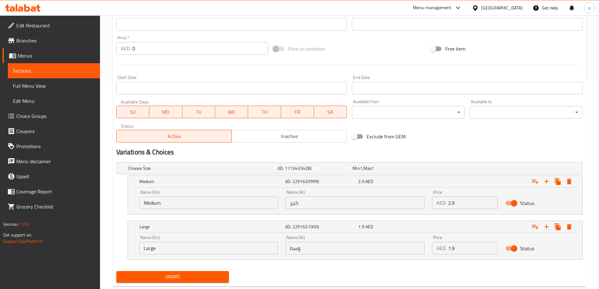
scroll to position [219, 0]
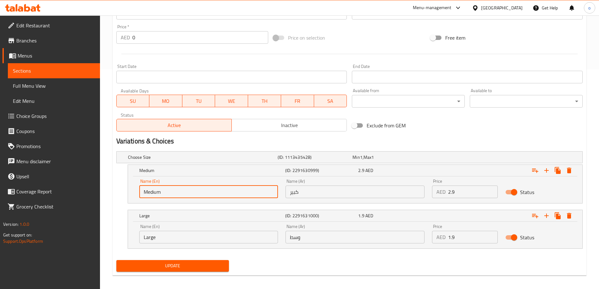
click at [206, 193] on input "Medium" at bounding box center [208, 191] width 139 height 13
click at [191, 229] on div "Name (En) Large Name (En)" at bounding box center [208, 233] width 139 height 19
click at [189, 237] on input "Large" at bounding box center [208, 237] width 139 height 13
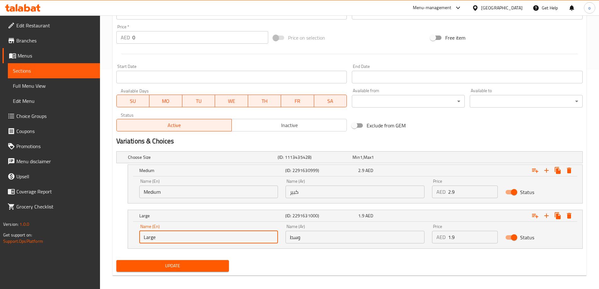
paste input "Medium"
drag, startPoint x: 157, startPoint y: 238, endPoint x: 72, endPoint y: 231, distance: 85.1
click at [72, 232] on div "Edit Restaurant Branches Menus Sections Full Menu View Edit Menu Choice Groups …" at bounding box center [299, 44] width 599 height 497
type input "Medium"
drag, startPoint x: 184, startPoint y: 192, endPoint x: 77, endPoint y: 193, distance: 107.1
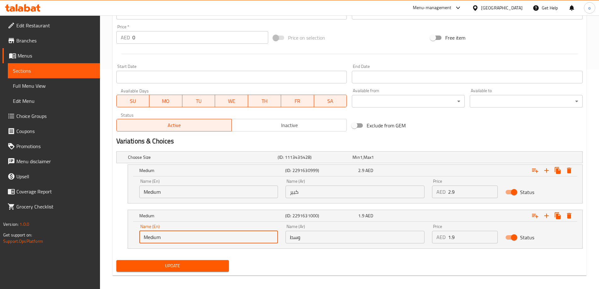
click at [78, 193] on div "Edit Restaurant Branches Menus Sections Full Menu View Edit Menu Choice Groups …" at bounding box center [299, 44] width 599 height 497
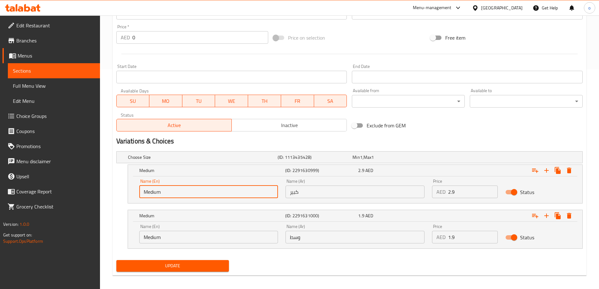
paste input "Large"
type input "Large"
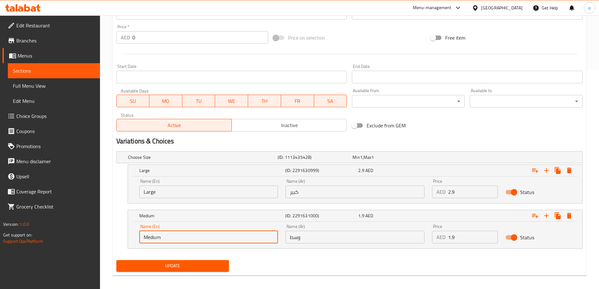
click at [160, 237] on input "Medium" at bounding box center [208, 237] width 139 height 13
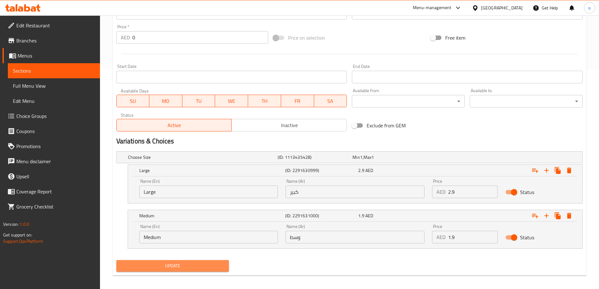
click at [186, 261] on button "Update" at bounding box center [172, 266] width 113 height 12
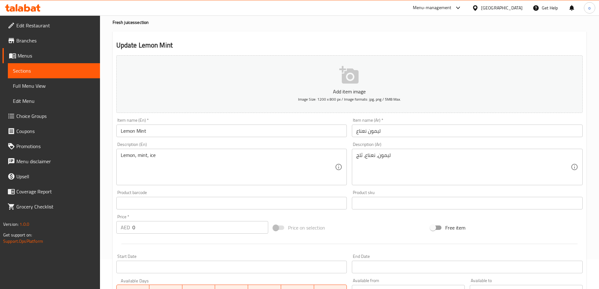
scroll to position [0, 0]
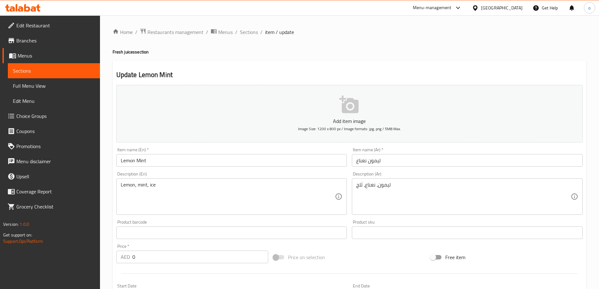
click at [248, 32] on span "Sections" at bounding box center [249, 32] width 18 height 8
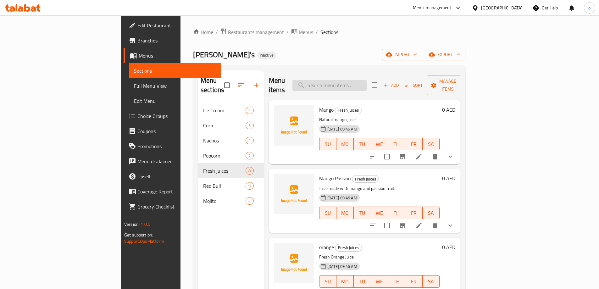
click at [366, 85] on input "search" at bounding box center [329, 85] width 74 height 11
paste input "Avocado Milk"
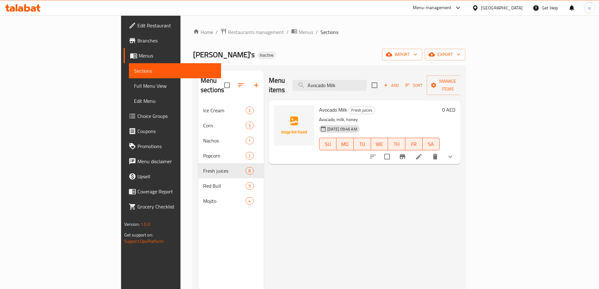
type input "Avocado Milk"
click at [421, 154] on icon at bounding box center [419, 157] width 6 height 6
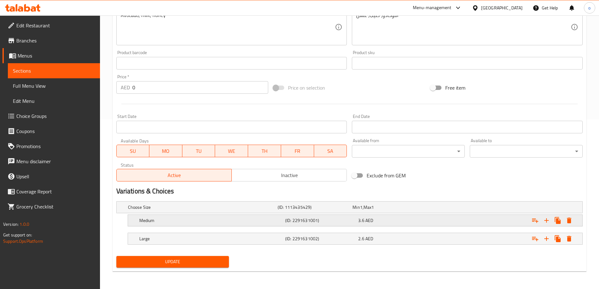
click at [228, 220] on h5 "Medium" at bounding box center [210, 220] width 143 height 6
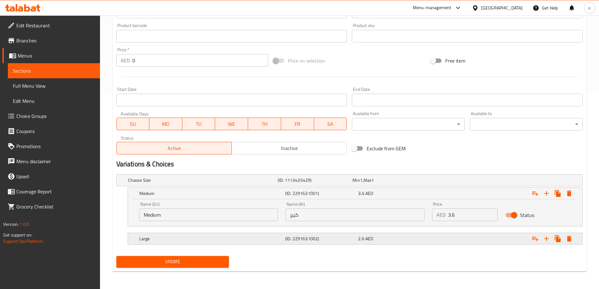
click at [205, 241] on h5 "Large" at bounding box center [210, 238] width 143 height 6
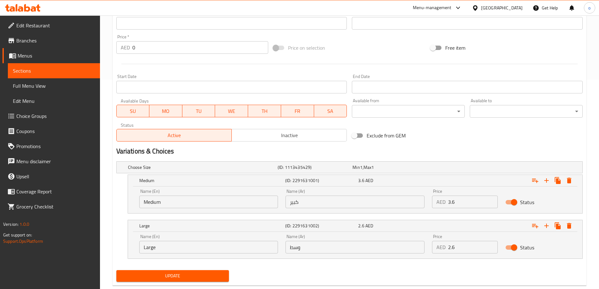
scroll to position [223, 0]
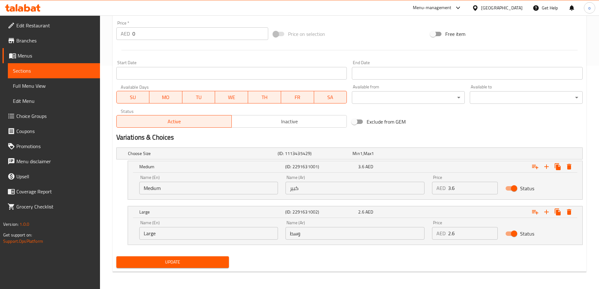
click at [195, 187] on input "Medium" at bounding box center [208, 188] width 139 height 13
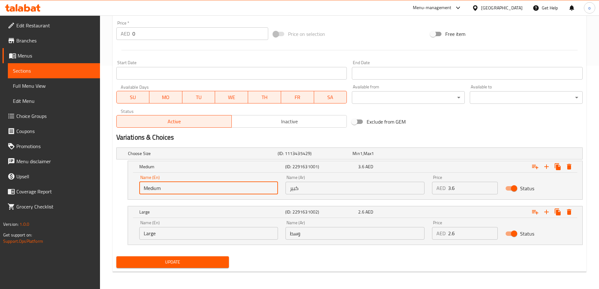
click at [195, 187] on input "Medium" at bounding box center [208, 188] width 139 height 13
click at [172, 237] on input "Large" at bounding box center [208, 233] width 139 height 13
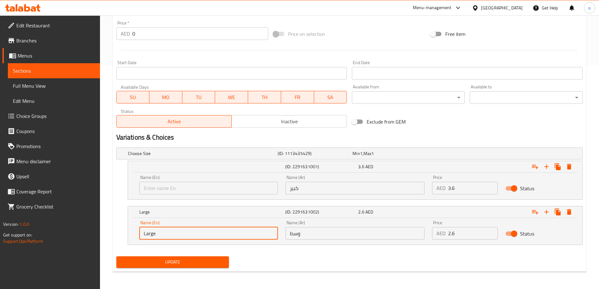
paste input "Medium"
drag, startPoint x: 151, startPoint y: 236, endPoint x: 33, endPoint y: 219, distance: 119.4
click at [33, 219] on div "Edit Restaurant Branches Menus Sections Full Menu View Edit Menu Choice Groups …" at bounding box center [299, 40] width 599 height 497
type input "Medium"
click at [163, 193] on input "text" at bounding box center [208, 188] width 139 height 13
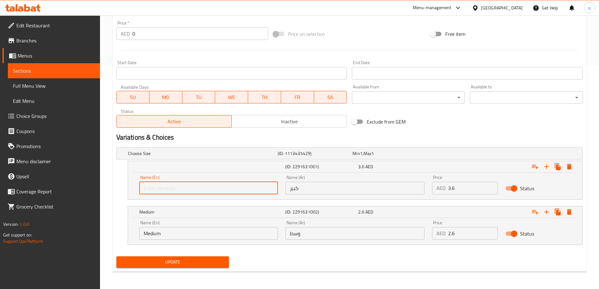
paste input "Large"
drag, startPoint x: 143, startPoint y: 187, endPoint x: 59, endPoint y: 188, distance: 83.9
click at [61, 188] on div "Edit Restaurant Branches Menus Sections Full Menu View Edit Menu Choice Groups …" at bounding box center [299, 40] width 599 height 497
type input "Large"
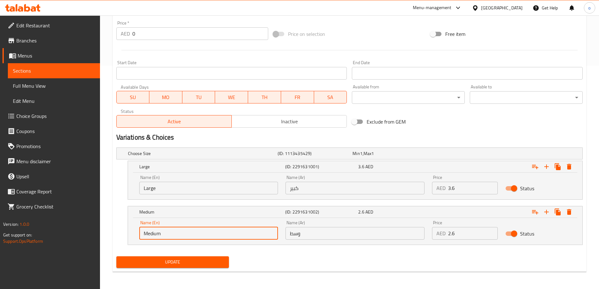
click at [183, 229] on input "Medium" at bounding box center [208, 233] width 139 height 13
click at [183, 231] on input "Medium" at bounding box center [208, 233] width 139 height 13
click at [170, 188] on input "Large" at bounding box center [208, 188] width 139 height 13
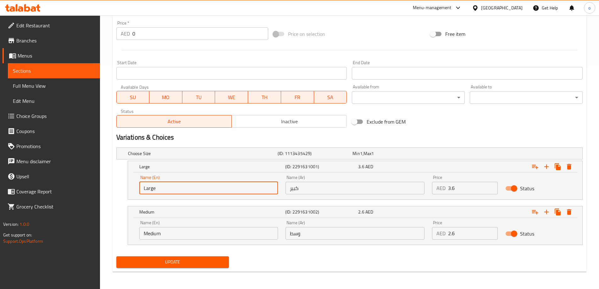
click at [170, 188] on input "Large" at bounding box center [208, 188] width 139 height 13
click at [174, 259] on span "Update" at bounding box center [172, 262] width 103 height 8
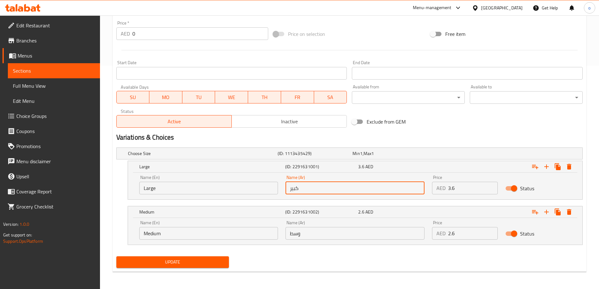
click at [307, 189] on input "كبير" at bounding box center [354, 188] width 139 height 13
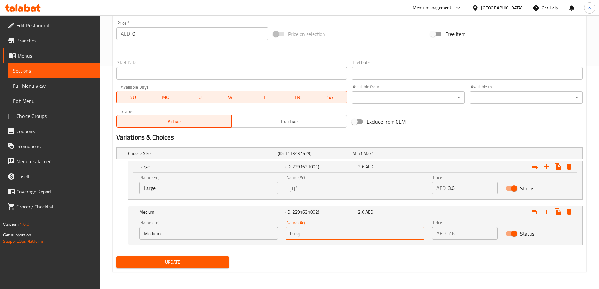
click at [310, 230] on input "وسط" at bounding box center [354, 233] width 139 height 13
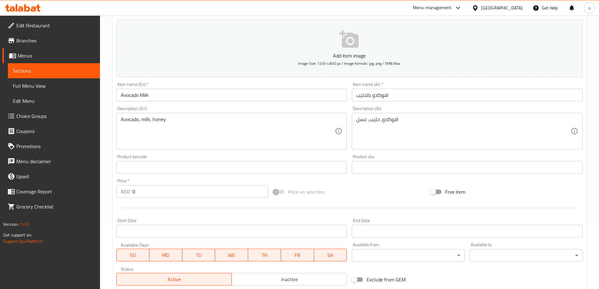
scroll to position [0, 0]
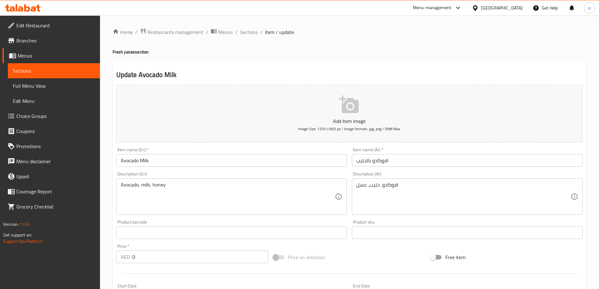
click at [154, 166] on input "Avocado Milk" at bounding box center [231, 160] width 231 height 13
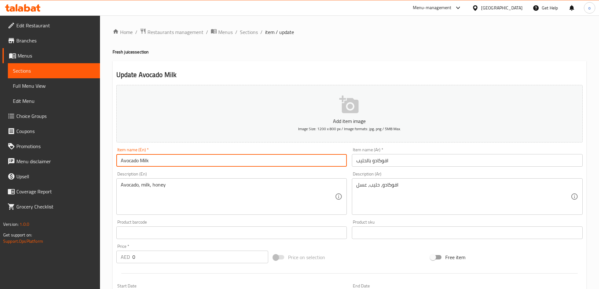
click at [154, 166] on input "Avocado Milk" at bounding box center [231, 160] width 231 height 13
click at [247, 32] on span "Sections" at bounding box center [249, 32] width 18 height 8
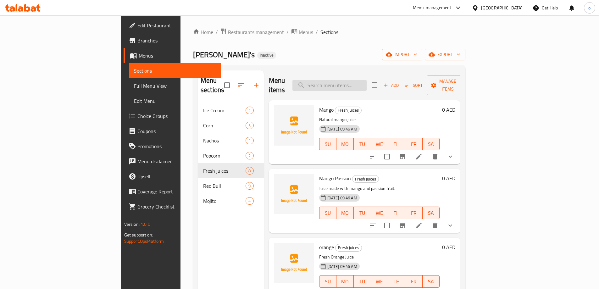
click at [353, 81] on input "search" at bounding box center [329, 85] width 74 height 11
paste input "Mango Avocado with Milk and Honey"
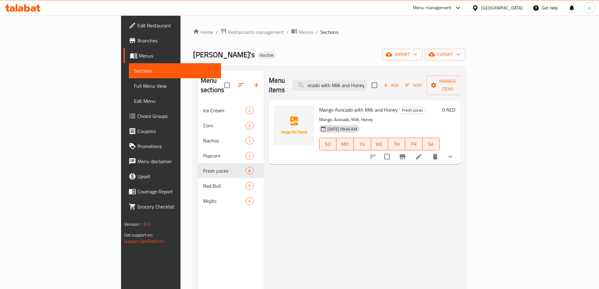
type input "Mango Avocado with Milk and Honey"
click at [427, 151] on li at bounding box center [419, 156] width 18 height 11
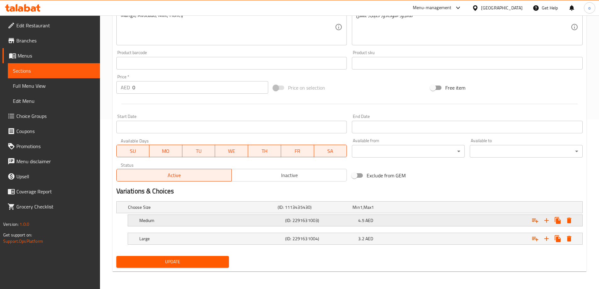
click at [232, 219] on h5 "Medium" at bounding box center [210, 220] width 143 height 6
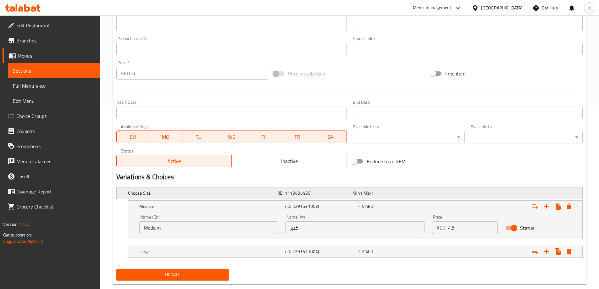
scroll to position [196, 0]
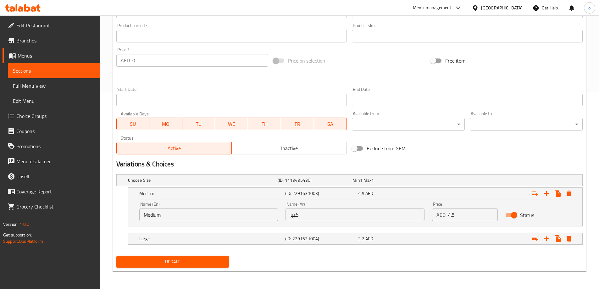
click at [254, 216] on input "Medium" at bounding box center [208, 214] width 139 height 13
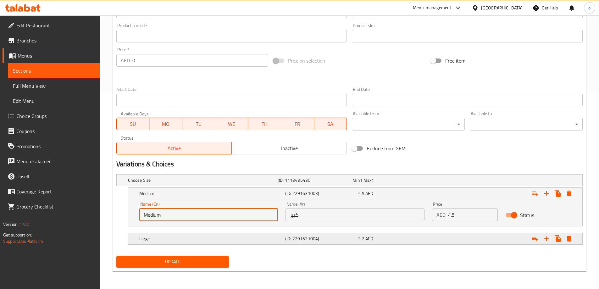
click at [220, 236] on h5 "Large" at bounding box center [210, 238] width 143 height 6
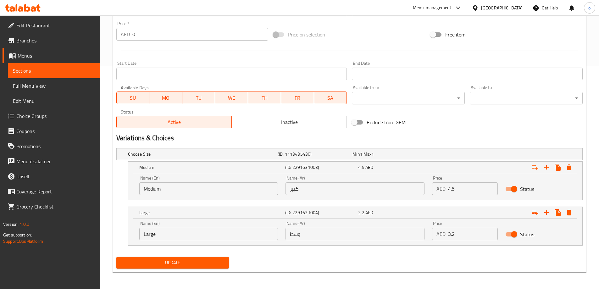
scroll to position [223, 0]
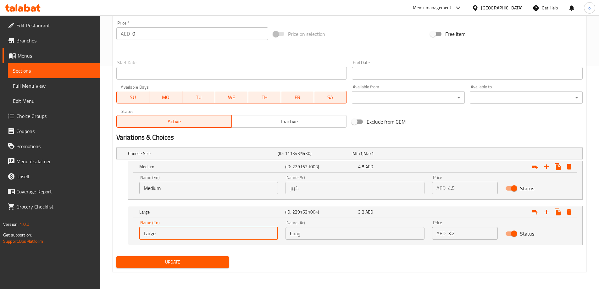
drag, startPoint x: 169, startPoint y: 231, endPoint x: 77, endPoint y: 223, distance: 93.0
click at [77, 223] on div "Edit Restaurant Branches Menus Sections Full Menu View Edit Menu Choice Groups …" at bounding box center [299, 40] width 599 height 497
click at [180, 186] on input "Medium" at bounding box center [208, 188] width 139 height 13
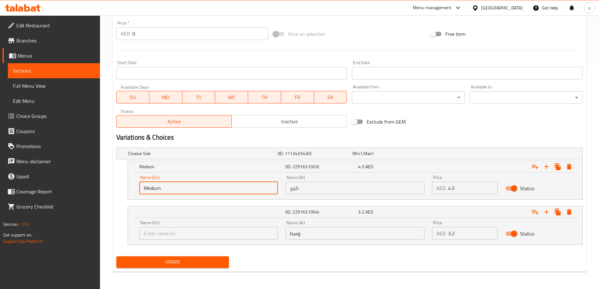
paste input "Large"
drag, startPoint x: 161, startPoint y: 189, endPoint x: 68, endPoint y: 194, distance: 93.5
click at [68, 194] on div "Edit Restaurant Branches Menus Sections Full Menu View Edit Menu Choice Groups …" at bounding box center [299, 40] width 599 height 497
type input "Large"
click at [172, 231] on input "text" at bounding box center [208, 233] width 139 height 13
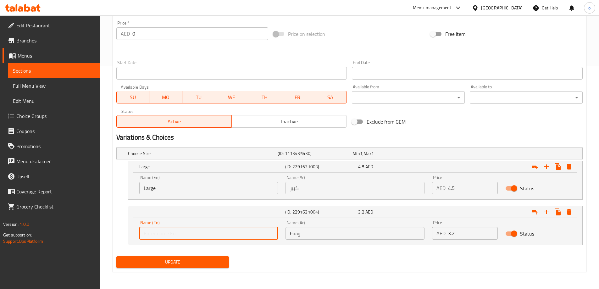
paste input "Medium"
type input "Medium"
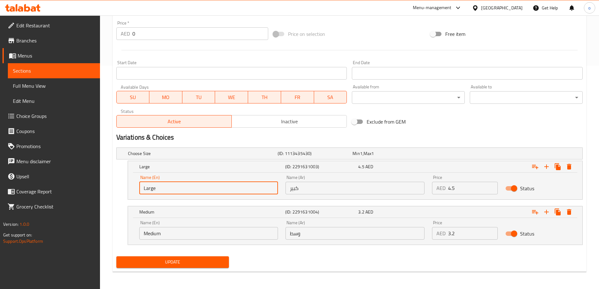
drag, startPoint x: 144, startPoint y: 189, endPoint x: 109, endPoint y: 191, distance: 34.9
click at [109, 191] on div "Home / Restaurants management / Menus / Sections / item / update Fresh juices s…" at bounding box center [349, 40] width 499 height 497
type input "Large"
click at [198, 238] on input "Medium" at bounding box center [208, 233] width 139 height 13
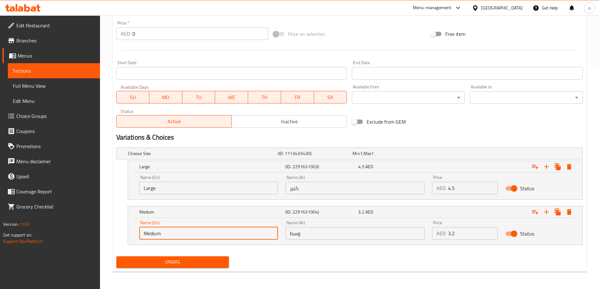
click at [198, 238] on input "Medium" at bounding box center [208, 233] width 139 height 13
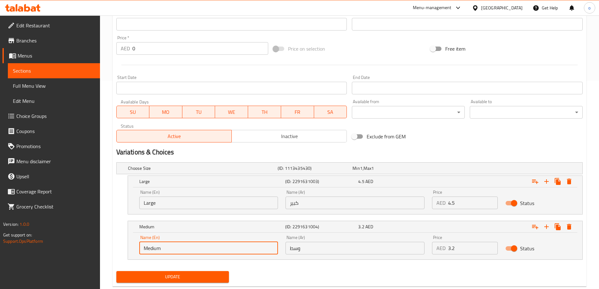
scroll to position [223, 0]
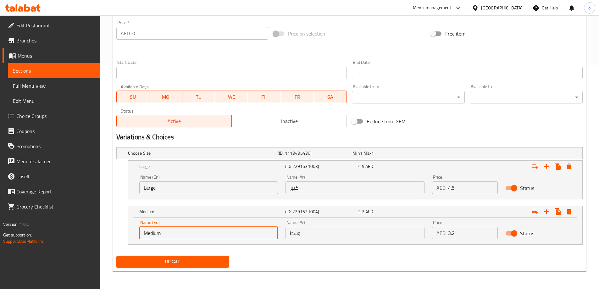
click at [292, 244] on div "Name (En) Medium Name (En) Name (Ar) وسط Name (Ar) Price AED 3.2 Price Status" at bounding box center [355, 230] width 454 height 27
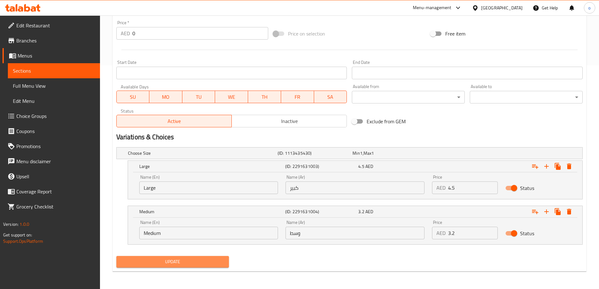
click at [215, 258] on span "Update" at bounding box center [172, 262] width 103 height 8
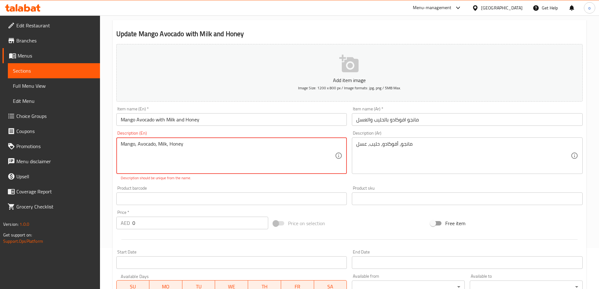
click at [217, 155] on textarea "Mango, Avocado, Milk, Honey" at bounding box center [228, 156] width 214 height 30
click at [217, 170] on textarea "Mango, Avocado, Milk, Honey" at bounding box center [228, 156] width 214 height 30
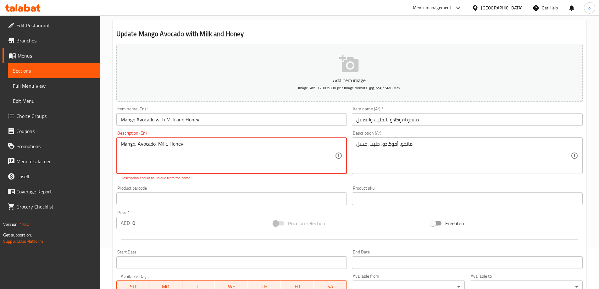
click at [231, 156] on textarea "Mango, Avocado, Milk, Honey" at bounding box center [228, 156] width 214 height 30
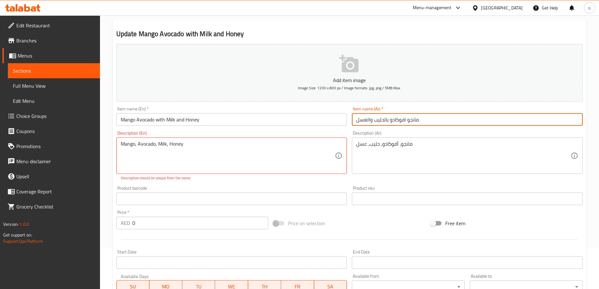
click at [424, 120] on input "مانجو افوكادو بالحليب والعسل" at bounding box center [467, 119] width 231 height 13
click at [201, 120] on input "Mango Avocado with Milk and Honey" at bounding box center [231, 119] width 231 height 13
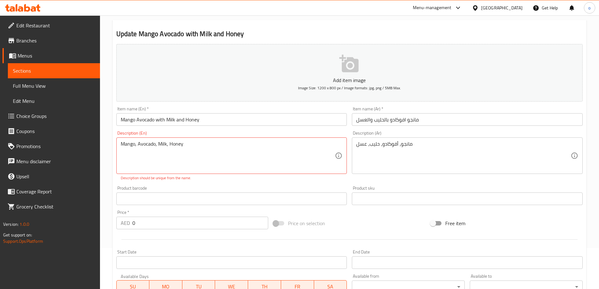
click at [223, 140] on div "Mango, Avocado, Milk, Honey Description (En)" at bounding box center [231, 155] width 231 height 36
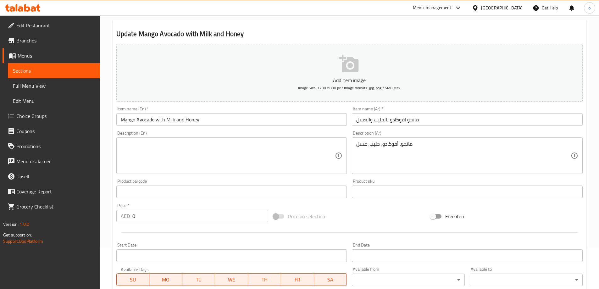
click at [399, 140] on div "مانجو، أفوكادو، حليب، عسل Description (Ar)" at bounding box center [467, 155] width 231 height 36
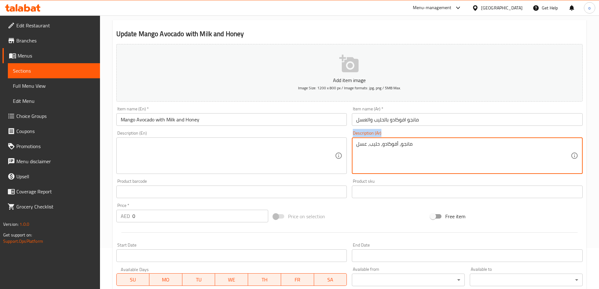
click at [399, 140] on div "مانجو، أفوكادو، حليب، عسل Description (Ar)" at bounding box center [467, 155] width 231 height 36
click at [398, 147] on textarea "مانجو، أفوكادو، حليب، عسل" at bounding box center [463, 156] width 214 height 30
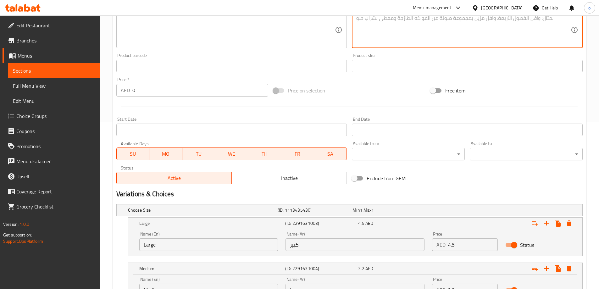
scroll to position [223, 0]
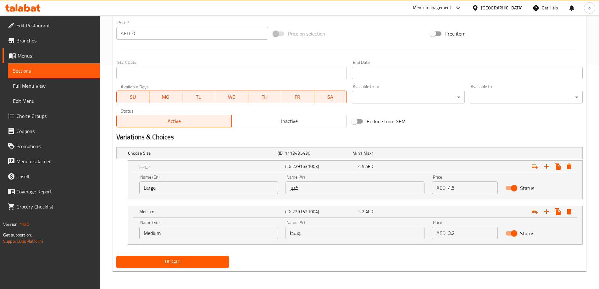
click at [173, 261] on span "Update" at bounding box center [172, 262] width 103 height 8
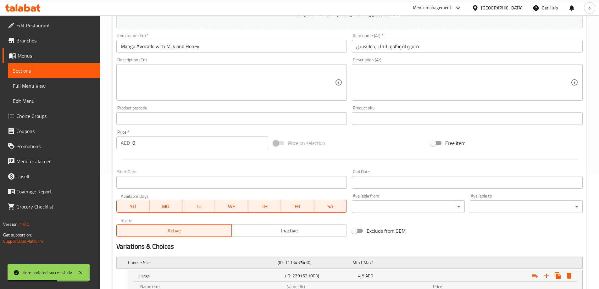
scroll to position [0, 0]
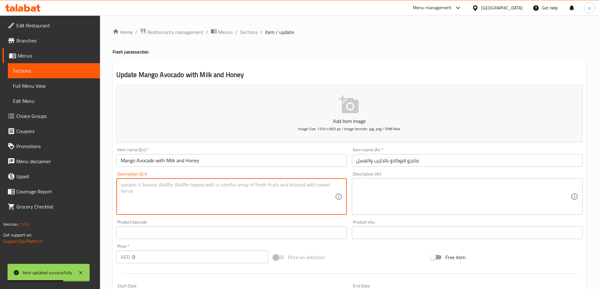
click at [277, 189] on textarea at bounding box center [228, 197] width 214 height 30
click at [188, 160] on input "Mango Avocado with Milk and Honey" at bounding box center [231, 160] width 231 height 13
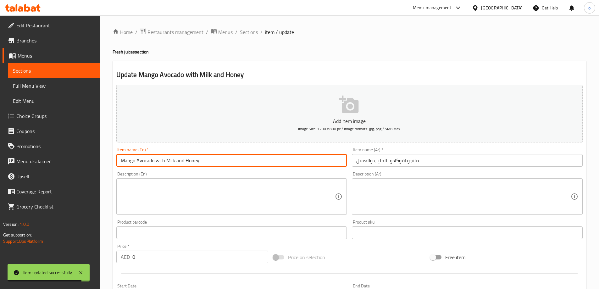
click at [188, 160] on input "Mango Avocado with Milk and Honey" at bounding box center [231, 160] width 231 height 13
click at [251, 36] on span "Sections" at bounding box center [249, 32] width 18 height 8
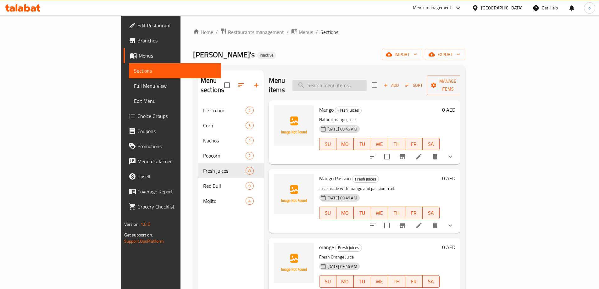
click at [362, 80] on input "search" at bounding box center [329, 85] width 74 height 11
paste input "Red Bull Tornado"
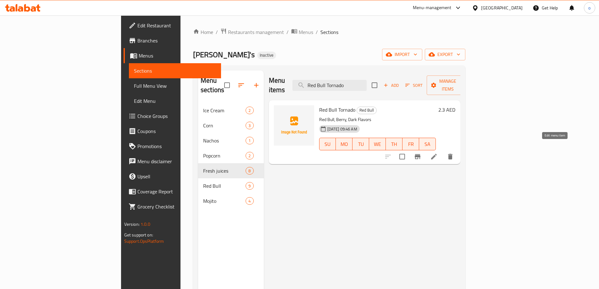
type input "Red Bull Tornado"
click at [436, 154] on icon at bounding box center [434, 157] width 6 height 6
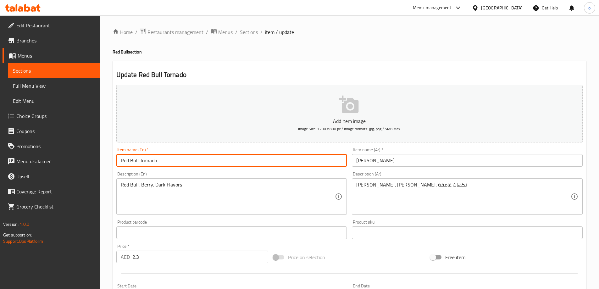
drag, startPoint x: 140, startPoint y: 161, endPoint x: 204, endPoint y: 165, distance: 63.9
click at [204, 165] on input "Red Bull Tornado" at bounding box center [231, 160] width 231 height 13
paste input "to"
paste input "text"
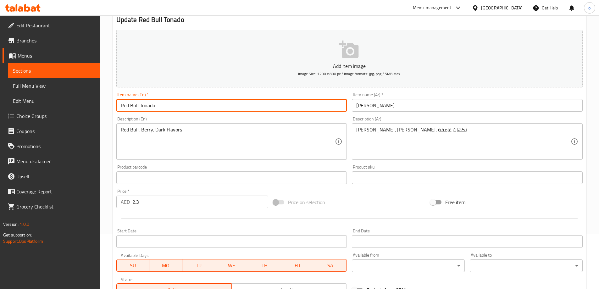
scroll to position [155, 0]
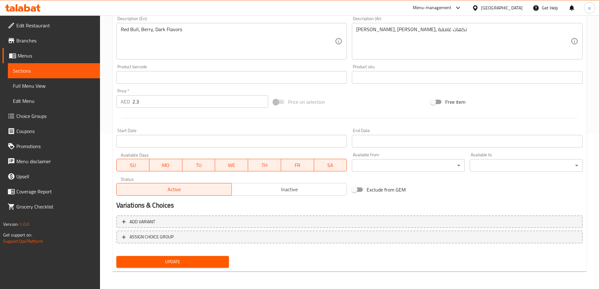
type input "Red Bull Tonado"
click at [205, 266] on button "Update" at bounding box center [172, 262] width 113 height 12
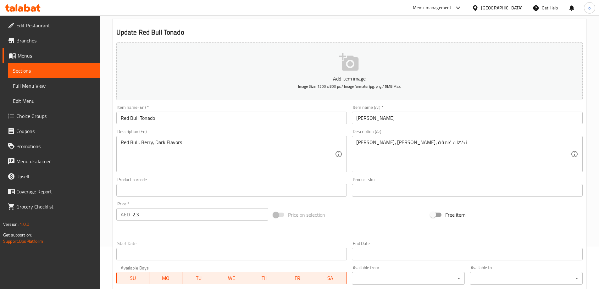
scroll to position [0, 0]
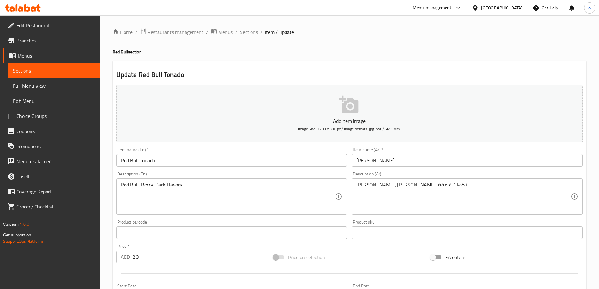
click at [42, 111] on link "Choice Groups" at bounding box center [51, 115] width 97 height 15
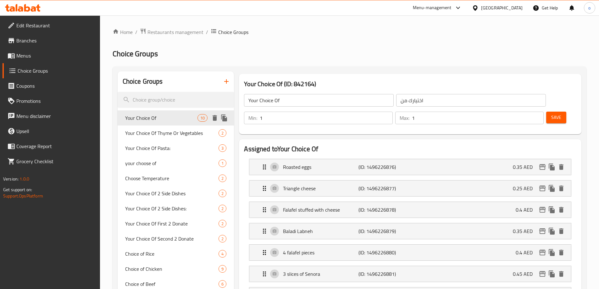
click at [176, 123] on div "Your Choice Of 10" at bounding box center [176, 117] width 117 height 15
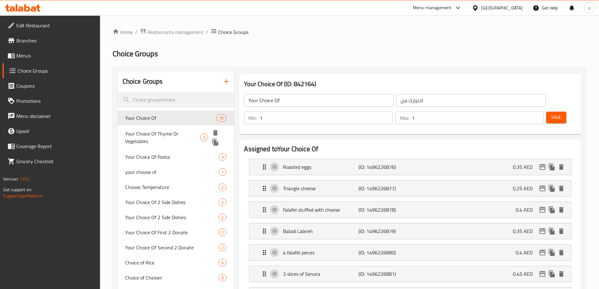
click at [176, 132] on span "Your Choice Of Thyme Or Vegetables" at bounding box center [162, 137] width 75 height 15
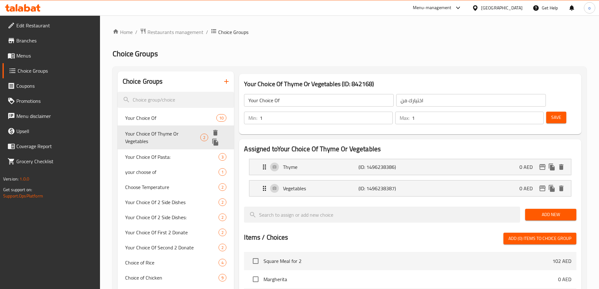
type input "Your Choice Of Thyme Or Vegetables"
type input "اختيارك من الزعتر او الخضار"
type input "0"
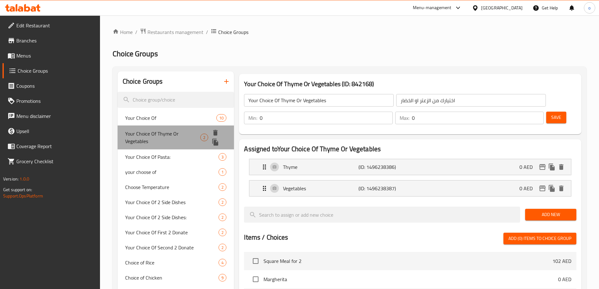
click at [172, 143] on span "Your Choice Of Thyme Or Vegetables" at bounding box center [162, 137] width 75 height 15
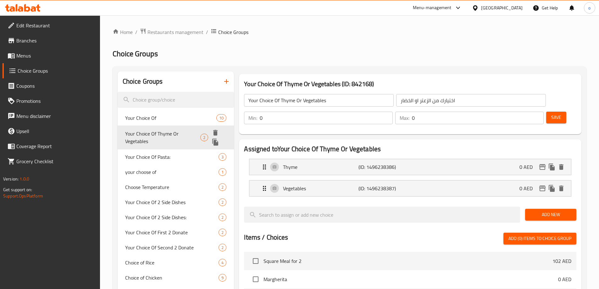
scroll to position [31, 0]
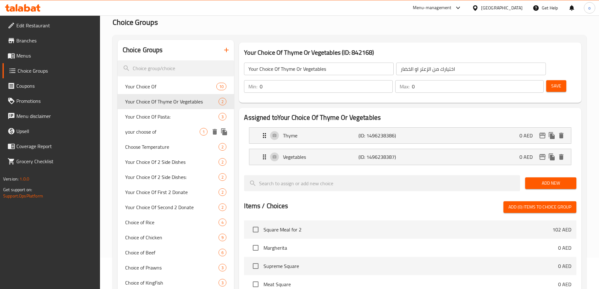
click at [171, 119] on span "Your Choice Of Pasta:" at bounding box center [172, 117] width 94 height 8
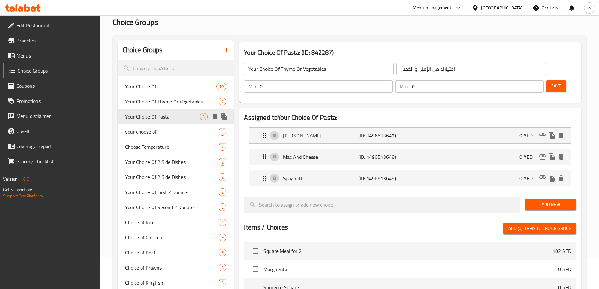
type input "Your Choice Of Pasta:"
type input "اختيارك من المكرونة:"
type input "1"
click at [172, 130] on span "your choose of" at bounding box center [162, 132] width 75 height 8
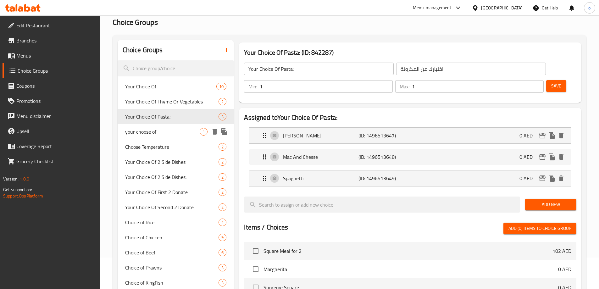
type input "your choose of"
type input "اختيارك من"
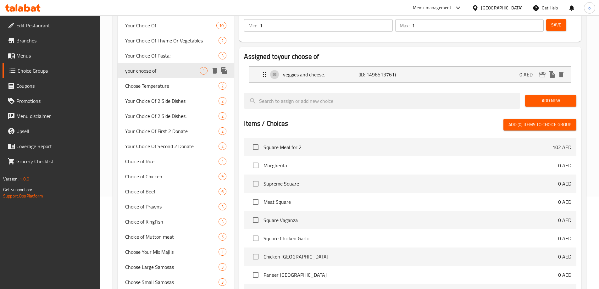
scroll to position [94, 0]
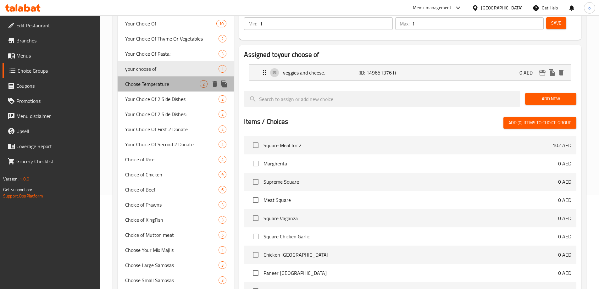
click at [173, 86] on span "Choose Temperature" at bounding box center [162, 84] width 75 height 8
type input "Choose Temperature"
type input "اختر درجة الحرارة"
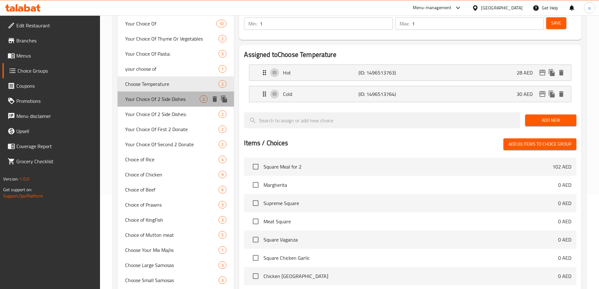
click at [174, 98] on span "Your Choice Of 2 Side Dishes" at bounding box center [162, 99] width 75 height 8
type input "Your Choice Of 2 Side Dishes"
type input "اختيارك من 2 أطباق جانبية"
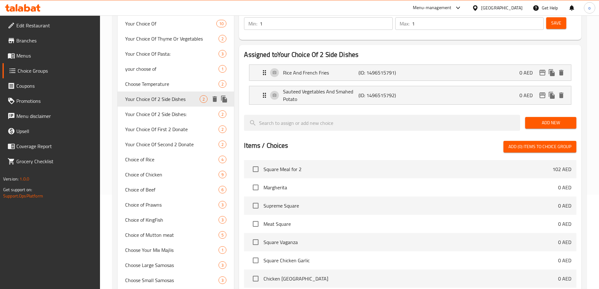
click at [171, 108] on div "Your Choice Of 2 Side Dishes: 2" at bounding box center [176, 114] width 117 height 15
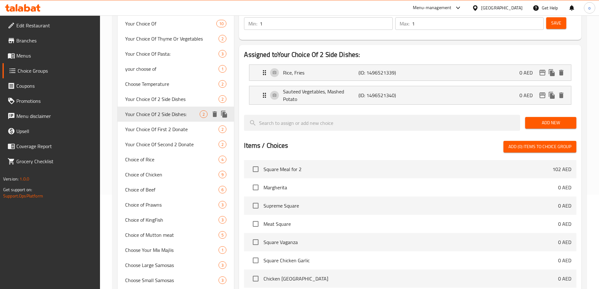
type input "Your Choice Of 2 Side Dishes:"
type input "اختيارك من 2 طبق جانبي:"
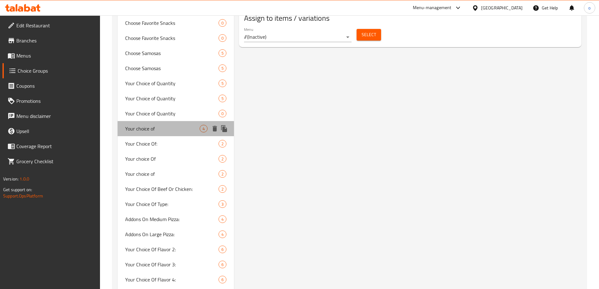
click at [169, 128] on span "Your choice of" at bounding box center [162, 129] width 75 height 8
type input "Your choice of"
type input "اختيارك من"
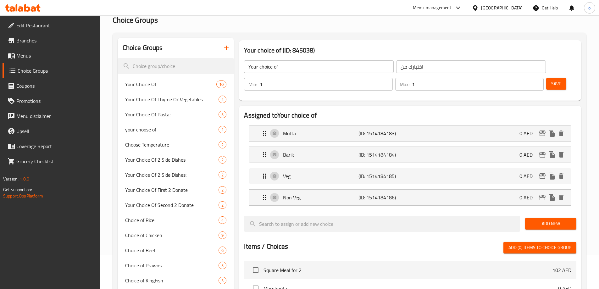
scroll to position [0, 0]
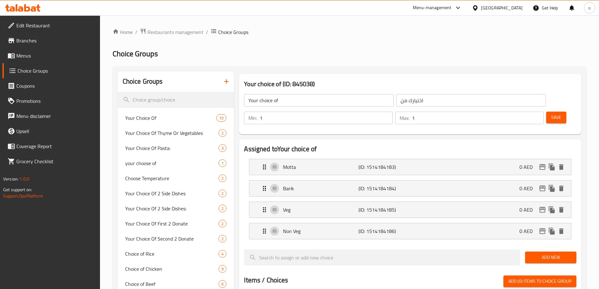
click at [225, 83] on icon "button" at bounding box center [226, 82] width 8 height 8
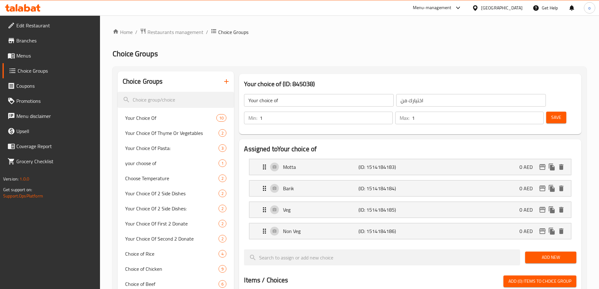
drag, startPoint x: 353, startPoint y: 47, endPoint x: 361, endPoint y: 47, distance: 8.5
click at [22, 63] on link "Choice Groups" at bounding box center [51, 70] width 97 height 15
click at [29, 54] on span "Menus" at bounding box center [55, 56] width 79 height 8
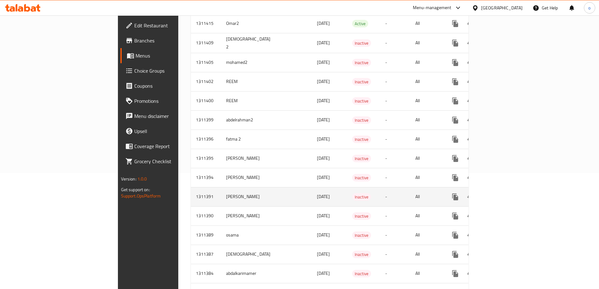
scroll to position [157, 0]
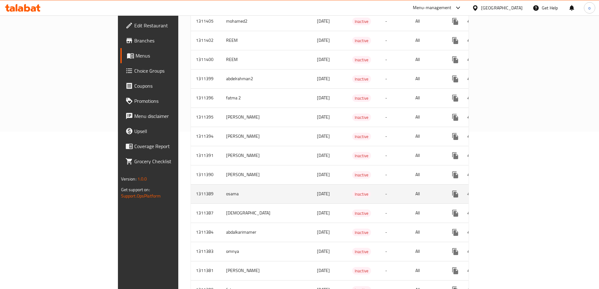
click at [504, 190] on icon "enhanced table" at bounding box center [500, 194] width 8 height 8
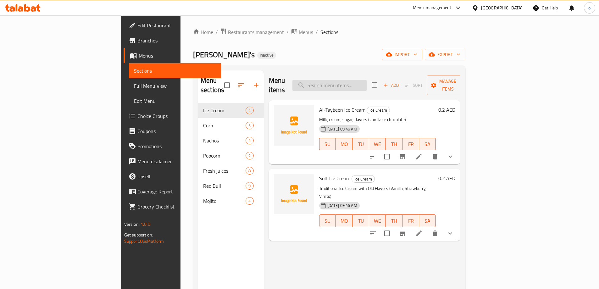
click at [366, 85] on input "search" at bounding box center [329, 85] width 74 height 11
paste input "Red Bull Sweety"
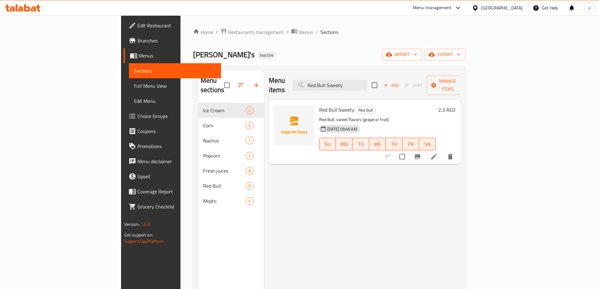
type input "Red Bull Sweety"
click at [437, 153] on icon at bounding box center [434, 157] width 8 height 8
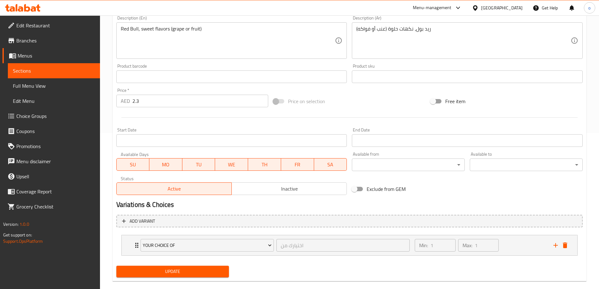
scroll to position [166, 0]
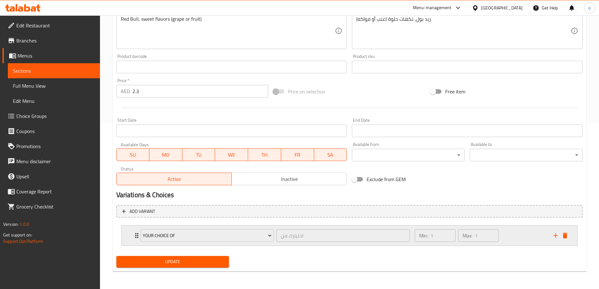
click at [504, 233] on div "Min: 1 ​ Max: 1 ​" at bounding box center [480, 235] width 138 height 20
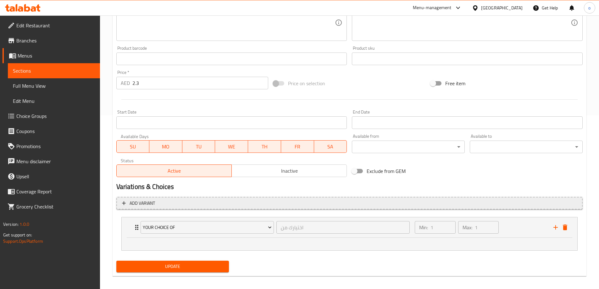
scroll to position [178, 0]
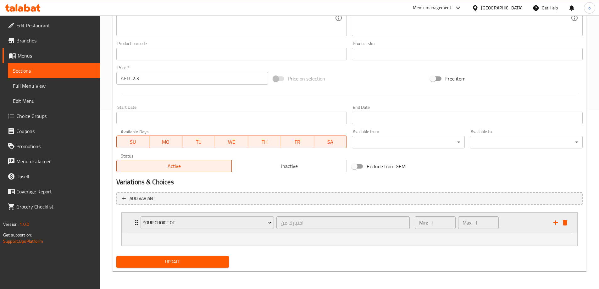
click at [537, 219] on div "Min: 1 ​ Max: 1 ​" at bounding box center [480, 222] width 138 height 20
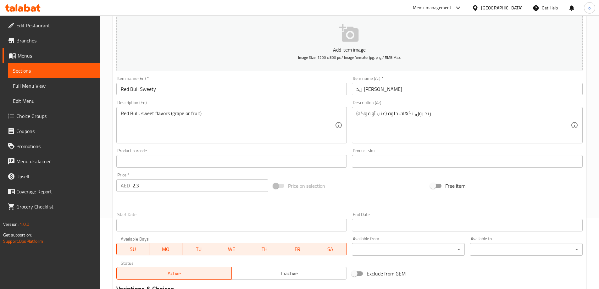
scroll to position [166, 0]
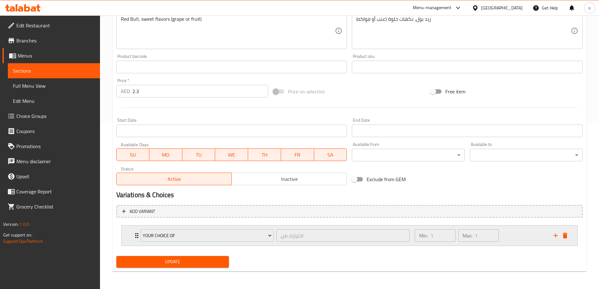
click at [137, 234] on div "Your Choice Of اختيارك من ​" at bounding box center [275, 235] width 277 height 20
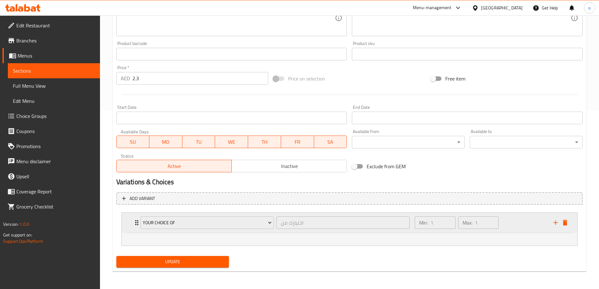
click at [542, 226] on div "Min: 1 ​ Max: 1 ​" at bounding box center [480, 222] width 138 height 20
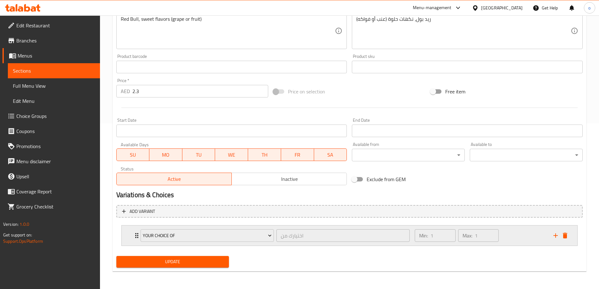
click at [513, 236] on div "Min: 1 ​ Max: 1 ​" at bounding box center [480, 235] width 138 height 20
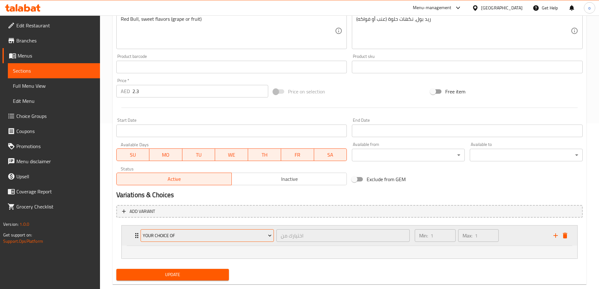
click at [270, 235] on icon "Expand" at bounding box center [269, 236] width 3 height 2
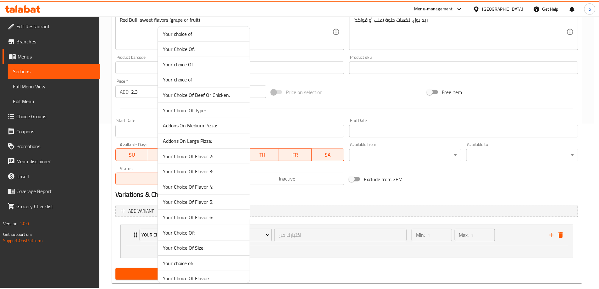
scroll to position [566, 0]
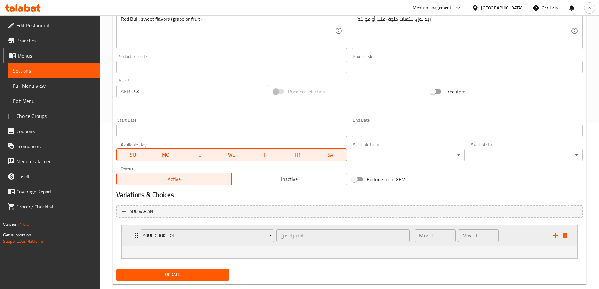
click at [569, 234] on button "delete" at bounding box center [564, 235] width 9 height 9
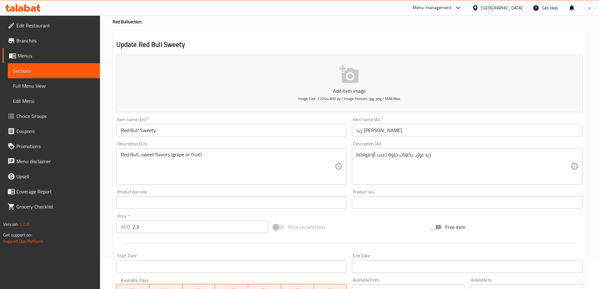
scroll to position [0, 0]
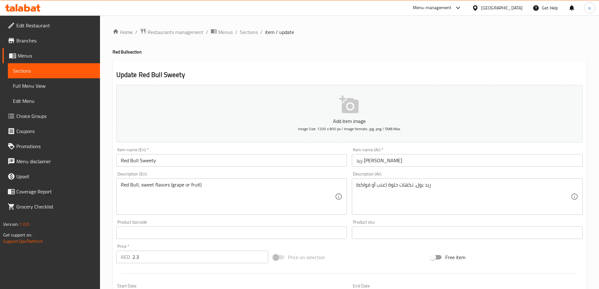
click at [45, 114] on span "Choice Groups" at bounding box center [55, 116] width 79 height 8
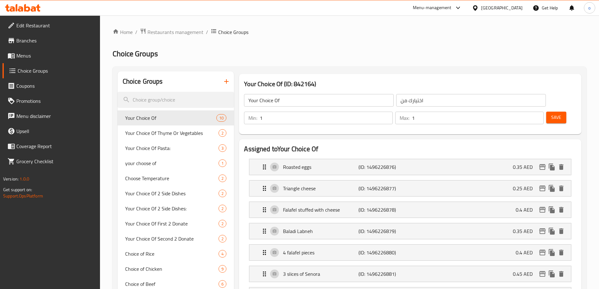
click at [227, 85] on icon "button" at bounding box center [226, 82] width 8 height 8
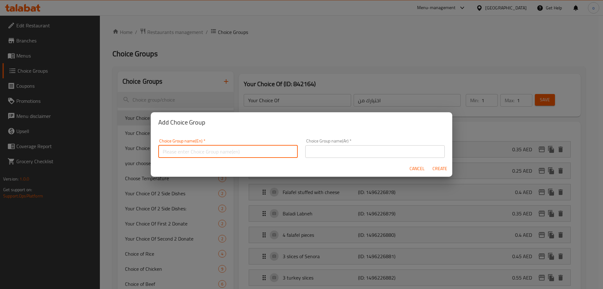
click at [236, 147] on input "text" at bounding box center [227, 151] width 139 height 13
type input "f"
type input "t"
type input "Your Choice Of 22"
click at [430, 163] on button "Create" at bounding box center [440, 169] width 20 height 12
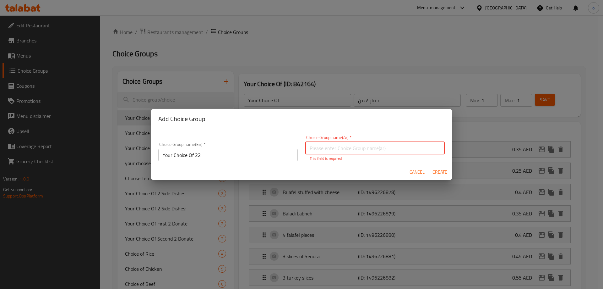
click at [348, 143] on input "text" at bounding box center [374, 148] width 139 height 13
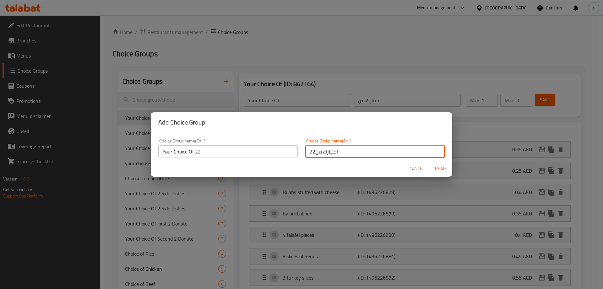
type input "اختيارك من22"
click at [430, 163] on button "Create" at bounding box center [440, 169] width 20 height 12
type input "Your Choice Of 22"
type input "اختيارك من22"
type input "0"
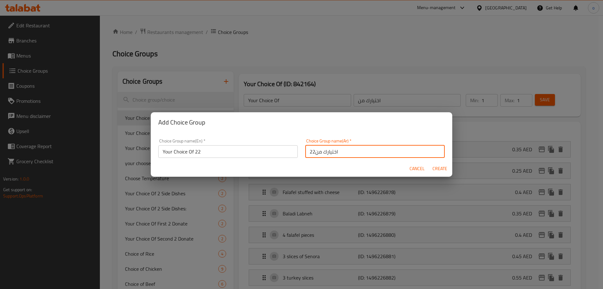
type input "0"
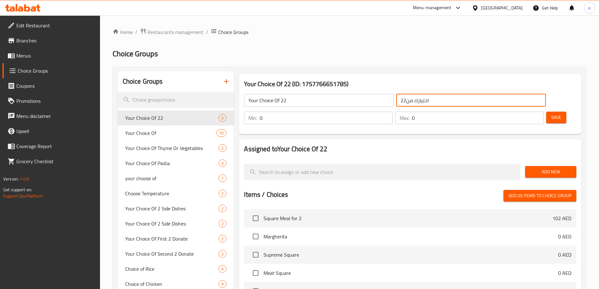
drag, startPoint x: 364, startPoint y: 100, endPoint x: 327, endPoint y: 104, distance: 36.7
click at [331, 105] on div "Your Choice Of 22 ​ اختيارك من22 ​" at bounding box center [394, 100] width 309 height 20
type input "اختيارك من"
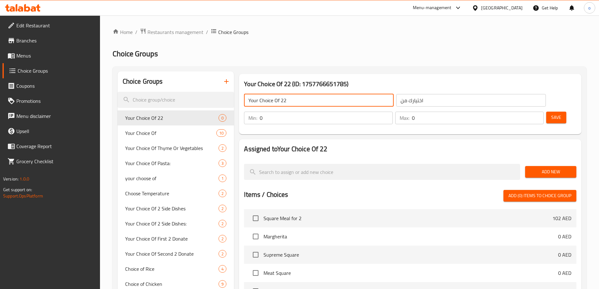
drag, startPoint x: 281, startPoint y: 101, endPoint x: 352, endPoint y: 97, distance: 71.1
click at [351, 97] on input "Your Choice Of 22" at bounding box center [319, 100] width 150 height 13
type input "Your Choice Of"
type input "1"
click at [392, 112] on input "1" at bounding box center [326, 118] width 133 height 13
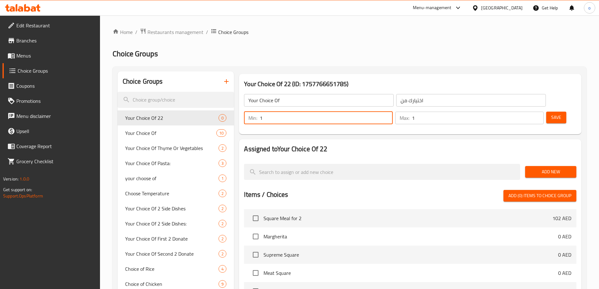
type input "1"
click at [525, 112] on input "1" at bounding box center [478, 118] width 132 height 13
click at [551, 113] on span "Save" at bounding box center [556, 117] width 10 height 8
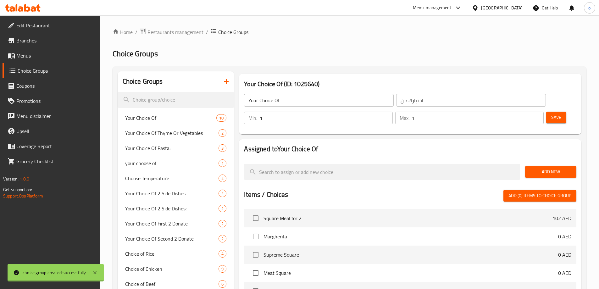
click at [545, 150] on div at bounding box center [299, 144] width 599 height 289
click at [538, 161] on div "Add New" at bounding box center [550, 171] width 56 height 21
click at [544, 168] on span "Add New" at bounding box center [550, 172] width 41 height 8
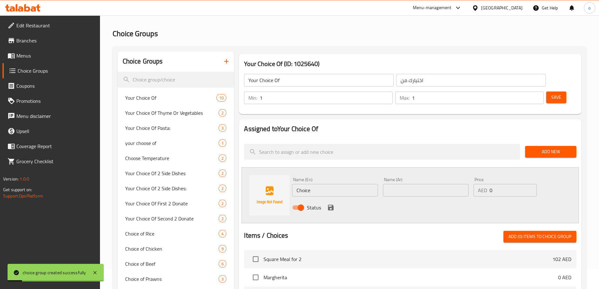
scroll to position [31, 0]
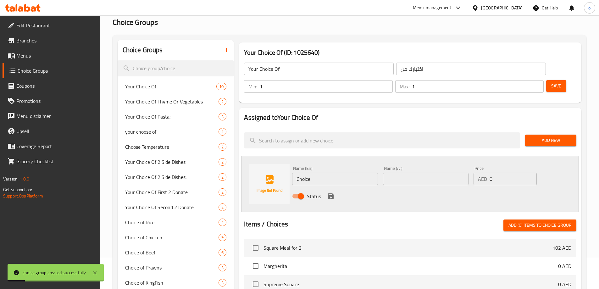
click at [313, 172] on input "Choice" at bounding box center [334, 178] width 85 height 13
click at [309, 172] on input "Choice" at bounding box center [334, 178] width 85 height 13
type input "Choiceg"
type input "Grape"
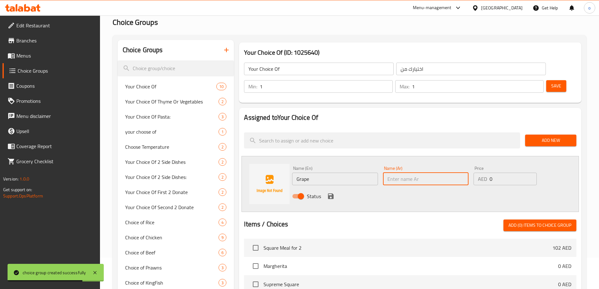
click at [394, 172] on input "text" at bounding box center [425, 178] width 85 height 13
click at [407, 172] on input "text" at bounding box center [425, 178] width 85 height 13
type input "d"
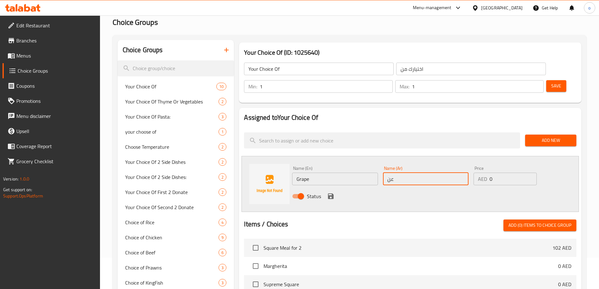
type input "عنب"
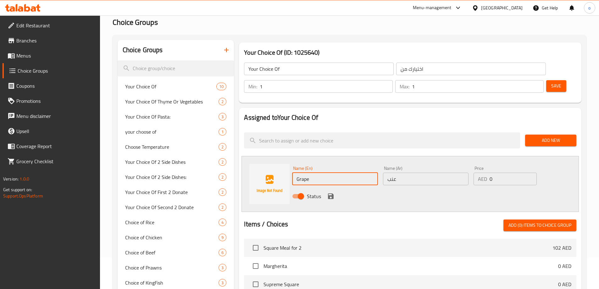
click at [346, 172] on input "Grape" at bounding box center [334, 178] width 85 height 13
click at [345, 172] on input "Grape" at bounding box center [334, 178] width 85 height 13
click at [331, 193] on icon "save" at bounding box center [331, 196] width 6 height 6
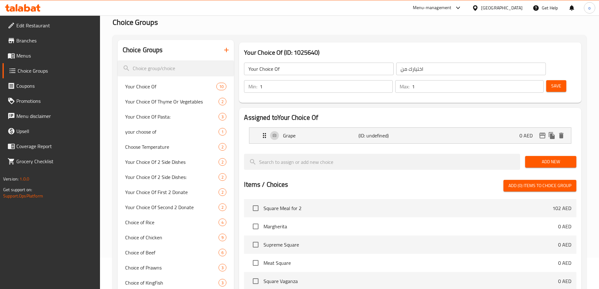
click at [553, 156] on button "Add New" at bounding box center [550, 162] width 51 height 12
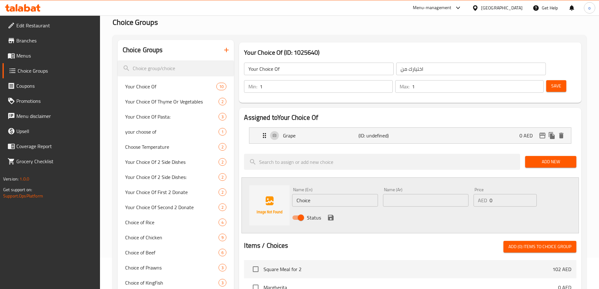
click at [345, 194] on input "Choice" at bounding box center [334, 200] width 85 height 13
type input "ق"
type input "Fruits"
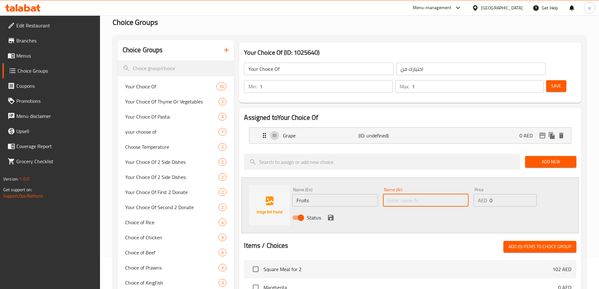
type input "e"
type input "فواكه"
click at [318, 190] on div "Name (En) Fruits Name (En)" at bounding box center [334, 197] width 90 height 24
click at [323, 209] on div "Status" at bounding box center [425, 217] width 272 height 17
click at [324, 209] on div "Status" at bounding box center [425, 217] width 272 height 17
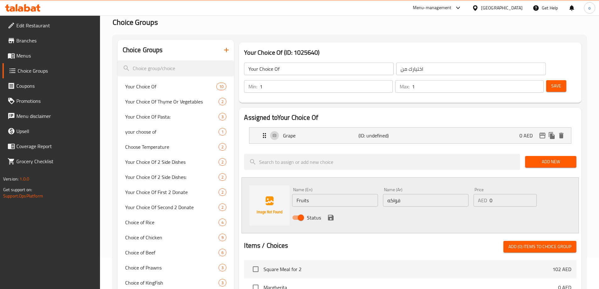
click at [327, 214] on icon "save" at bounding box center [331, 218] width 8 height 8
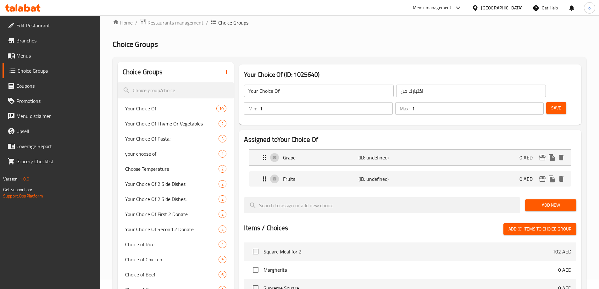
scroll to position [0, 0]
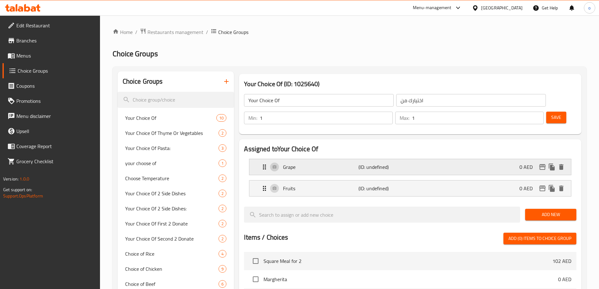
click at [392, 163] on p "(ID: undefined)" at bounding box center [383, 167] width 50 height 8
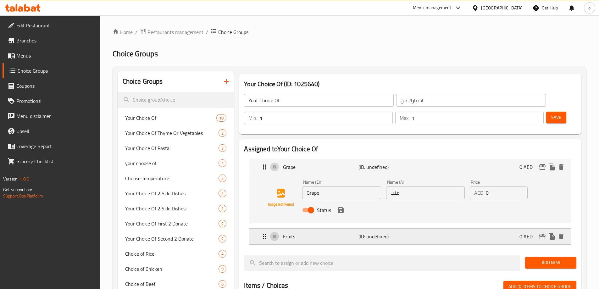
click at [392, 232] on p "(ID: undefined)" at bounding box center [383, 236] width 50 height 8
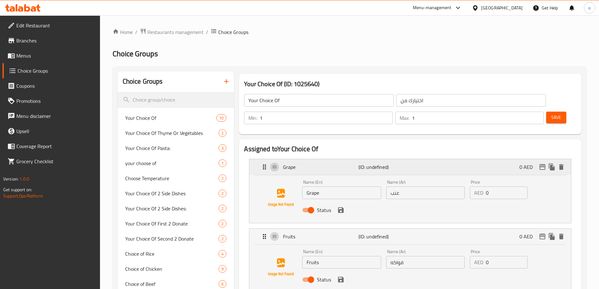
click at [390, 159] on div "Grape (ID: undefined) 0 AED" at bounding box center [411, 167] width 303 height 16
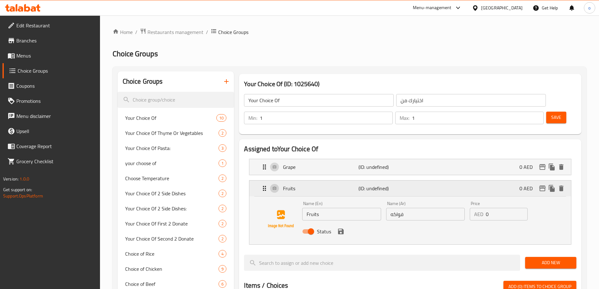
click at [369, 184] on p "(ID: undefined)" at bounding box center [383, 188] width 50 height 8
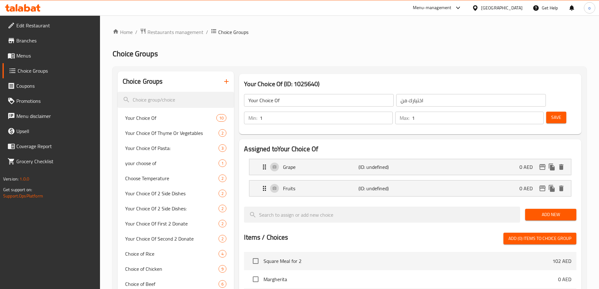
click at [551, 113] on span "Save" at bounding box center [556, 117] width 10 height 8
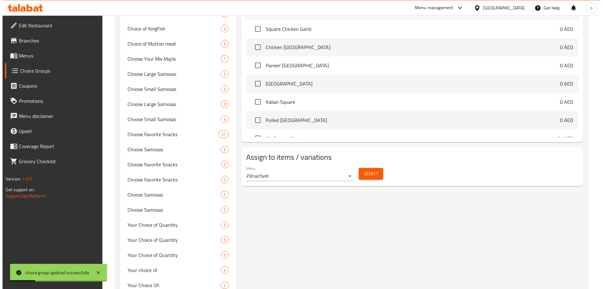
scroll to position [220, 0]
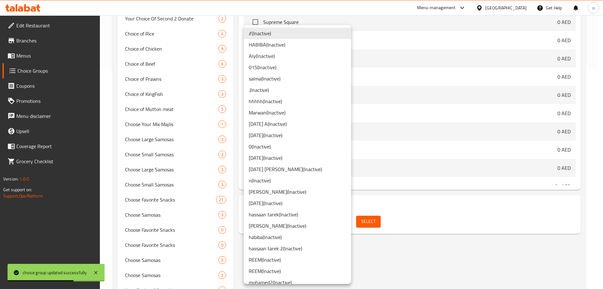
scroll to position [286, 0]
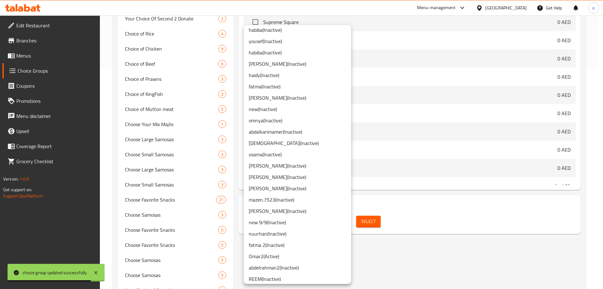
click at [270, 156] on li "osama ( Inactive )" at bounding box center [297, 154] width 107 height 11
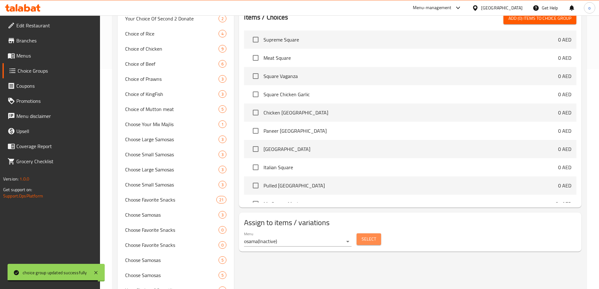
click at [370, 233] on button "Select" at bounding box center [368, 239] width 25 height 12
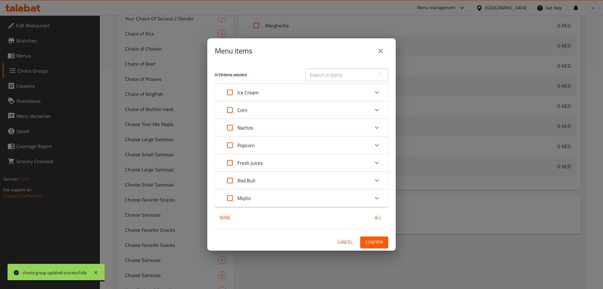
scroll to position [241, 0]
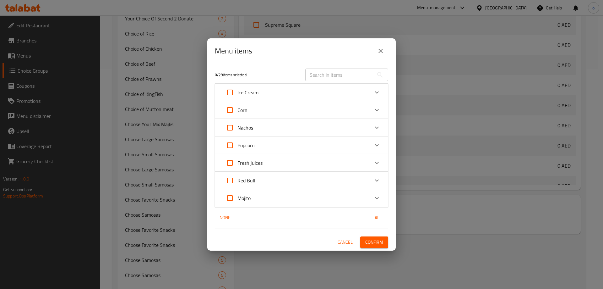
click at [275, 180] on div "Red Bull" at bounding box center [295, 180] width 147 height 15
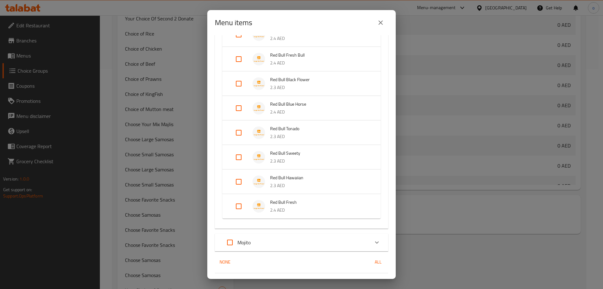
scroll to position [191, 0]
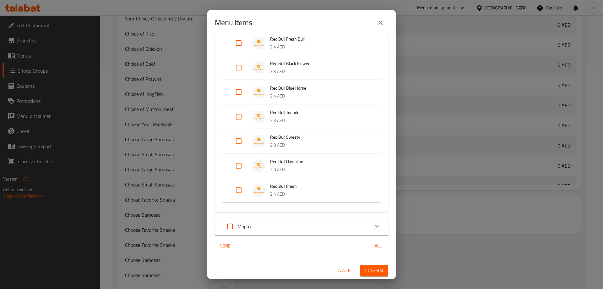
click at [239, 142] on input "Expand" at bounding box center [238, 141] width 15 height 15
checkbox input "true"
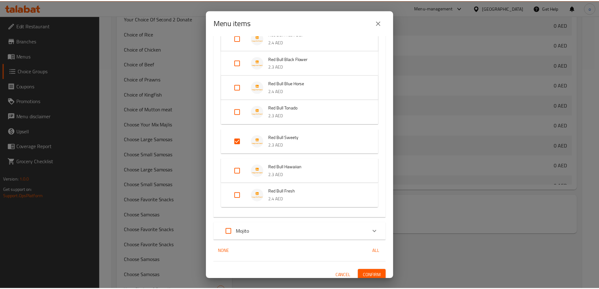
scroll to position [201, 0]
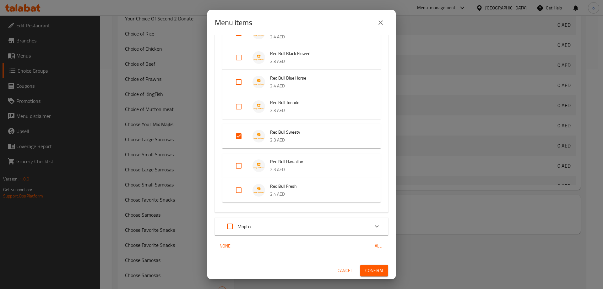
click at [373, 268] on span "Confirm" at bounding box center [374, 270] width 18 height 8
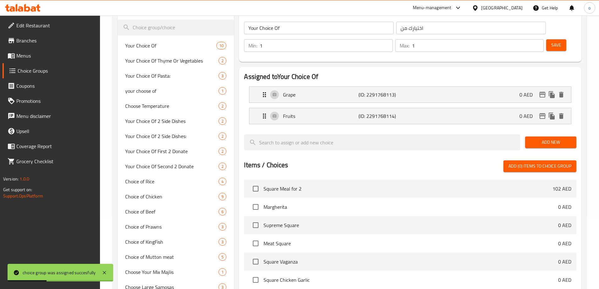
scroll to position [0, 0]
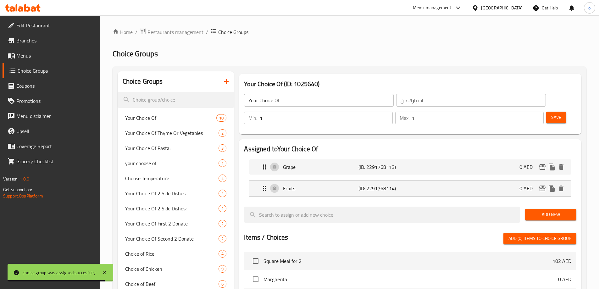
click at [41, 54] on span "Menus" at bounding box center [55, 56] width 79 height 8
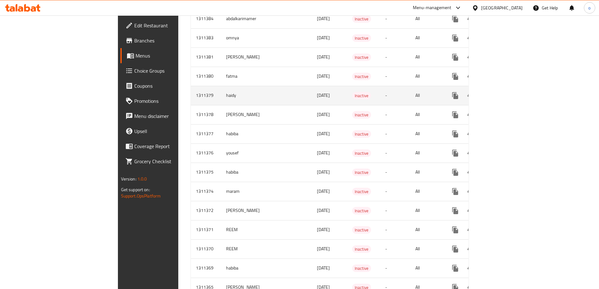
scroll to position [283, 0]
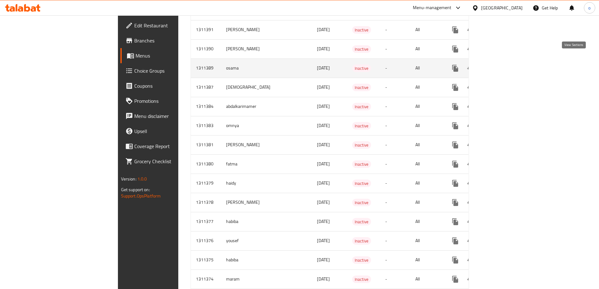
click at [504, 64] on icon "enhanced table" at bounding box center [500, 68] width 8 height 8
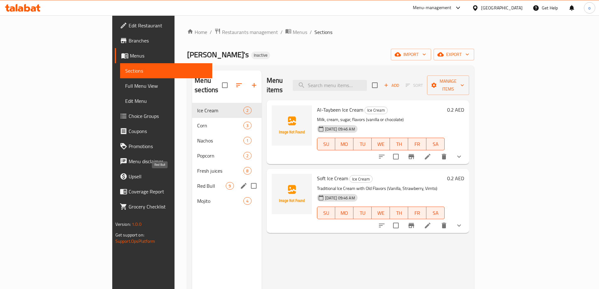
click at [197, 182] on span "Red Bull" at bounding box center [211, 186] width 29 height 8
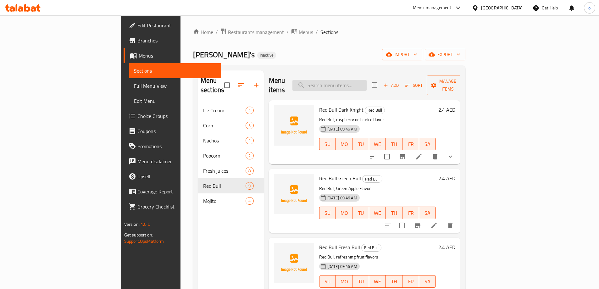
click at [366, 81] on input "search" at bounding box center [329, 85] width 74 height 11
paste input "Red Bull Sweety"
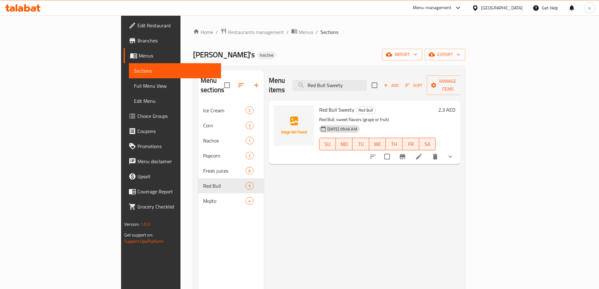
type input "Red Bull Sweety"
click at [422, 153] on icon at bounding box center [419, 157] width 8 height 8
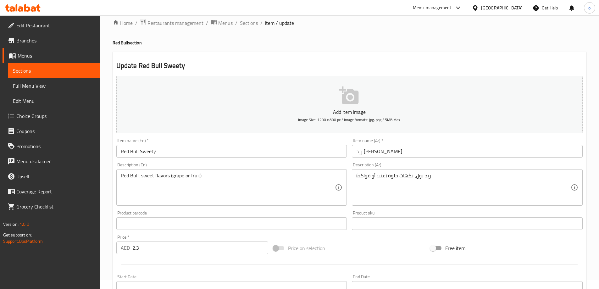
scroll to position [191, 0]
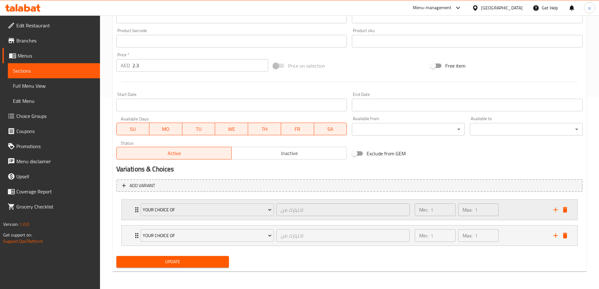
click at [516, 216] on div "Min: 1 ​ Max: 1 ​" at bounding box center [480, 210] width 138 height 20
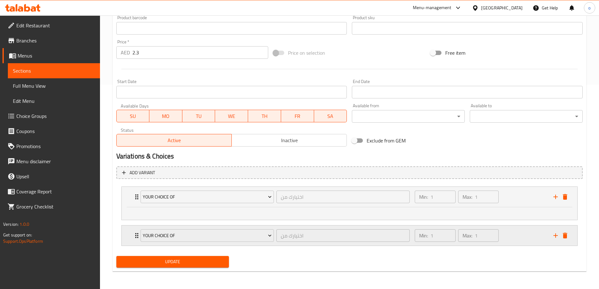
click at [511, 235] on div "Min: 1 ​ Max: 1 ​" at bounding box center [480, 235] width 138 height 20
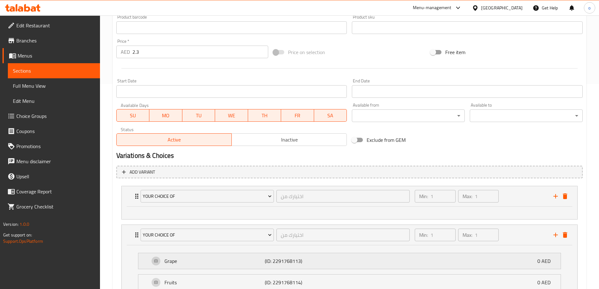
scroll to position [251, 0]
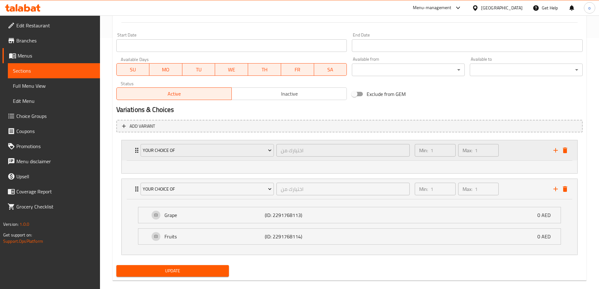
click at [526, 151] on div "Min: 1 ​ Max: 1 ​" at bounding box center [480, 150] width 138 height 20
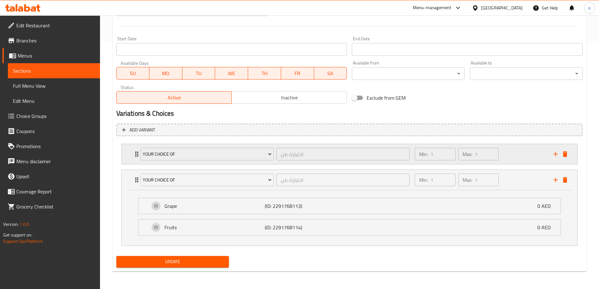
scroll to position [247, 0]
click at [519, 177] on div "Min: 1 ​ Max: 1 ​" at bounding box center [480, 180] width 138 height 20
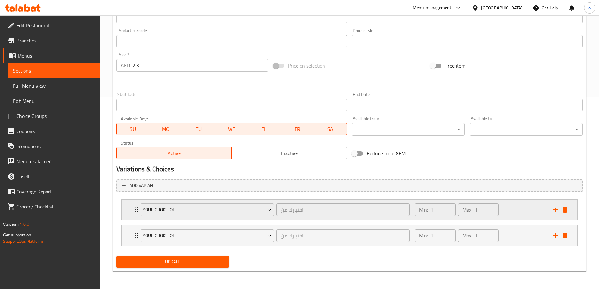
click at [526, 208] on div "Min: 1 ​ Max: 1 ​" at bounding box center [480, 210] width 138 height 20
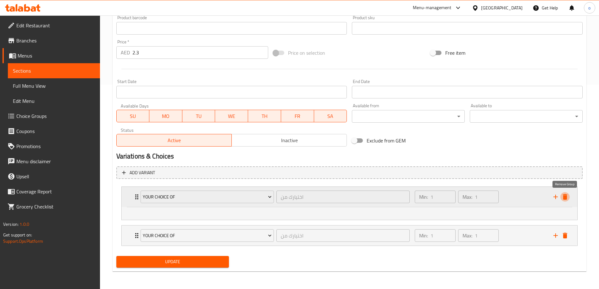
click at [566, 197] on icon "delete" at bounding box center [564, 197] width 4 height 6
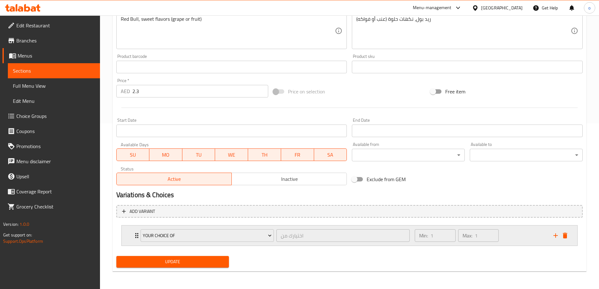
click at [520, 235] on div "Min: 1 ​ Max: 1 ​" at bounding box center [480, 235] width 138 height 20
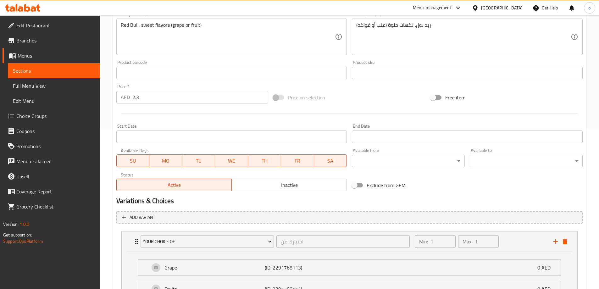
scroll to position [0, 0]
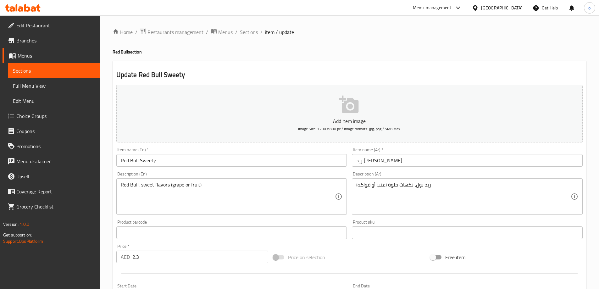
click at [166, 157] on input "Red Bull Sweety" at bounding box center [231, 160] width 231 height 13
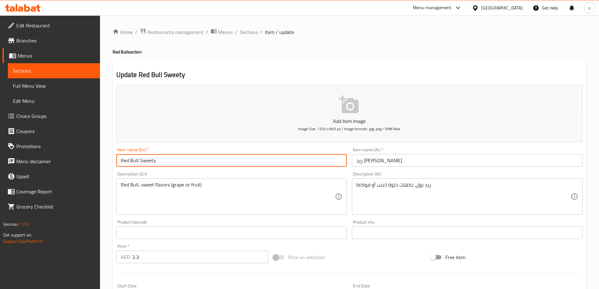
click at [166, 157] on input "Red Bull Sweety" at bounding box center [231, 160] width 231 height 13
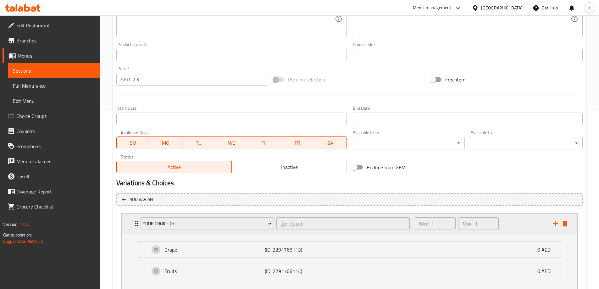
scroll to position [221, 0]
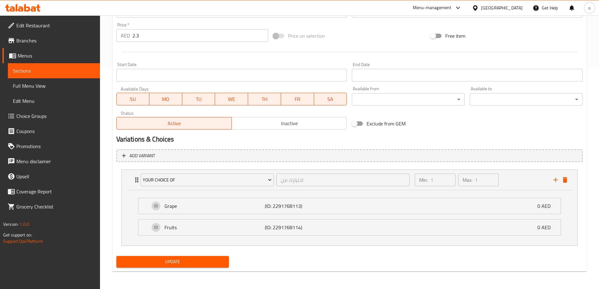
click at [196, 260] on span "Update" at bounding box center [172, 262] width 103 height 8
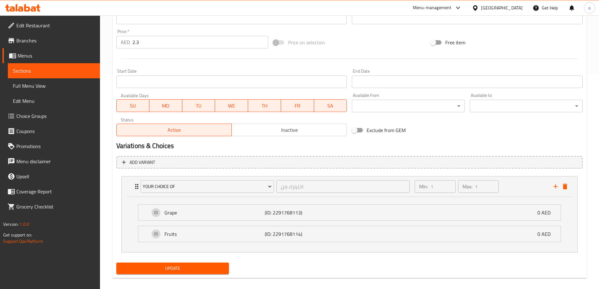
scroll to position [0, 0]
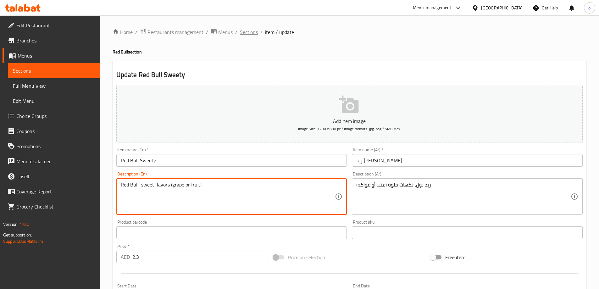
click at [250, 35] on span "Sections" at bounding box center [249, 32] width 18 height 8
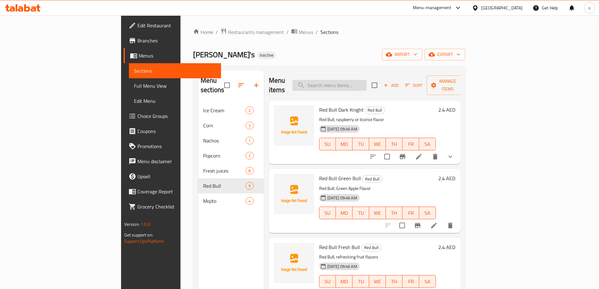
click at [357, 85] on input "search" at bounding box center [329, 85] width 74 height 11
paste input "Red Bull Fresh"
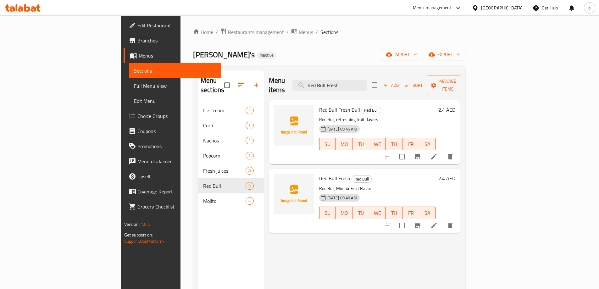
type input "Red Bull Fresh"
drag, startPoint x: 296, startPoint y: 98, endPoint x: 327, endPoint y: 104, distance: 32.4
click at [327, 105] on span "Red Bull Fresh Bull" at bounding box center [339, 109] width 41 height 9
drag, startPoint x: 289, startPoint y: 172, endPoint x: 317, endPoint y: 167, distance: 28.5
click at [319, 173] on span "Red Bull Fresh" at bounding box center [334, 177] width 31 height 9
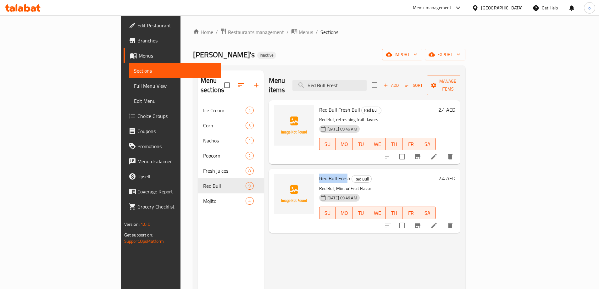
click at [319, 173] on span "Red Bull Fresh" at bounding box center [334, 177] width 31 height 9
drag, startPoint x: 318, startPoint y: 166, endPoint x: 287, endPoint y: 166, distance: 31.1
click at [316, 171] on div "Red Bull Fresh Red Bull Red Bull, Mint or Fruit Flavor 13-09-2025 09:46 AM SU M…" at bounding box center [377, 200] width 122 height 59
click at [319, 173] on span "Red Bull Fresh" at bounding box center [334, 177] width 31 height 9
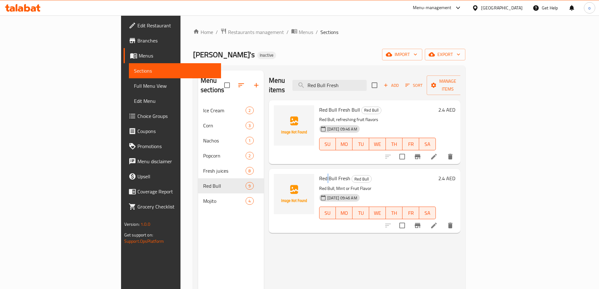
click at [319, 173] on span "Red Bull Fresh" at bounding box center [334, 177] width 31 height 9
click at [405, 169] on div "Red Bull Fresh Red Bull Red Bull, Mint or Fruit Flavor 13-09-2025 09:46 AM SU M…" at bounding box center [365, 201] width 192 height 64
drag, startPoint x: 288, startPoint y: 103, endPoint x: 328, endPoint y: 101, distance: 39.6
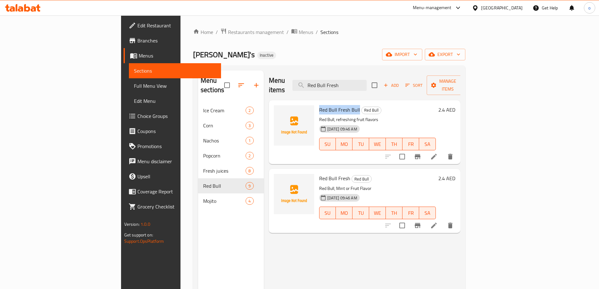
click at [328, 103] on div "Red Bull Fresh Bull Red Bull Red Bull, refreshing fruit flavors 13-09-2025 09:4…" at bounding box center [377, 132] width 122 height 59
click at [298, 169] on div "Red Bull Fresh Red Bull Red Bull, Mint or Fruit Flavor 13-09-2025 09:46 AM SU M…" at bounding box center [365, 201] width 192 height 64
drag, startPoint x: 291, startPoint y: 171, endPoint x: 308, endPoint y: 171, distance: 16.7
click at [319, 173] on span "Red Bull Fresh" at bounding box center [334, 177] width 31 height 9
click at [285, 173] on div at bounding box center [293, 200] width 45 height 59
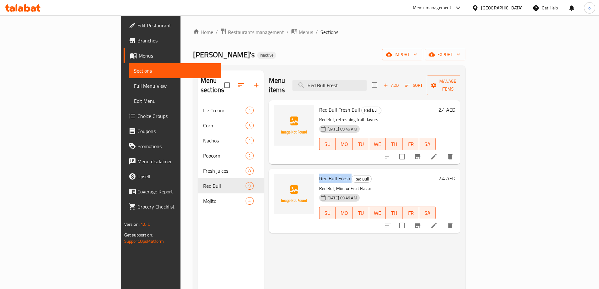
drag, startPoint x: 290, startPoint y: 170, endPoint x: 320, endPoint y: 173, distance: 31.0
click at [320, 174] on h6 "Red Bull Fresh Red Bull" at bounding box center [377, 178] width 117 height 9
click at [325, 105] on span "Red Bull Fresh Bull" at bounding box center [339, 109] width 41 height 9
click at [332, 174] on div "Red Bull Fresh Red Bull Red Bull, Mint or Fruit Flavor 13-09-2025 09:46 AM SU M…" at bounding box center [377, 200] width 122 height 59
click at [353, 184] on p "Red Bull, Mint or Fruit Flavor" at bounding box center [377, 188] width 117 height 8
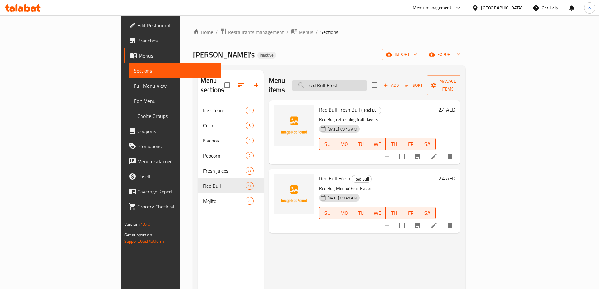
click at [366, 82] on input "Red Bull Fresh" at bounding box center [329, 85] width 74 height 11
click at [358, 174] on h6 "Red Bull Fresh Red Bull" at bounding box center [377, 178] width 117 height 9
click at [437, 221] on icon at bounding box center [434, 225] width 8 height 8
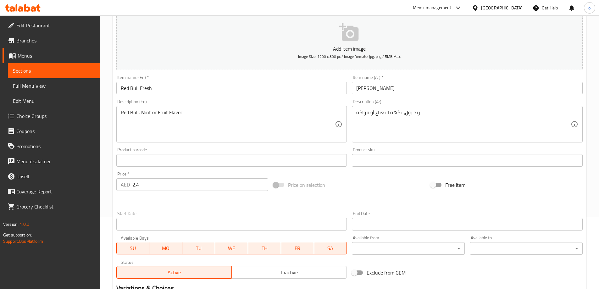
scroll to position [94, 0]
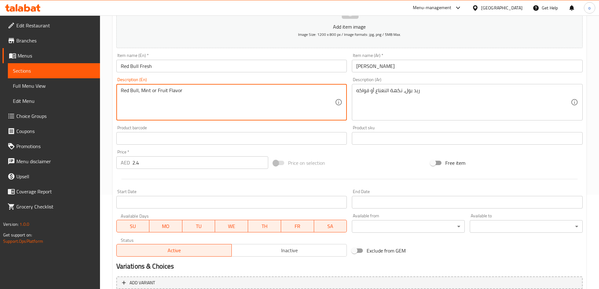
click at [152, 89] on textarea "Red Bull, Mint or Fruit Flavor" at bounding box center [228, 102] width 214 height 30
click at [143, 91] on textarea "Red Bull, Mint or Fruit Flavor" at bounding box center [228, 102] width 214 height 30
click at [162, 96] on textarea "Red Bull, Mint or Fruit Flavor" at bounding box center [228, 102] width 214 height 30
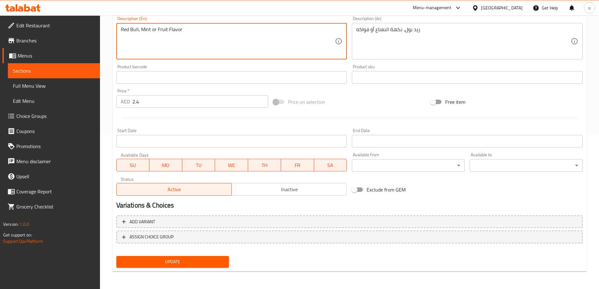
scroll to position [124, 0]
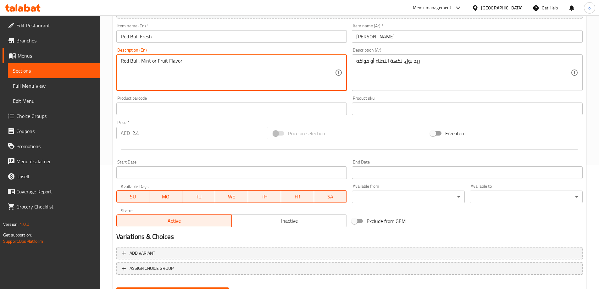
click at [46, 118] on span "Choice Groups" at bounding box center [55, 116] width 79 height 8
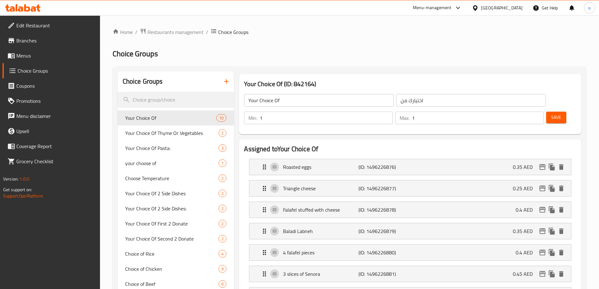
click at [232, 82] on button "button" at bounding box center [226, 81] width 15 height 15
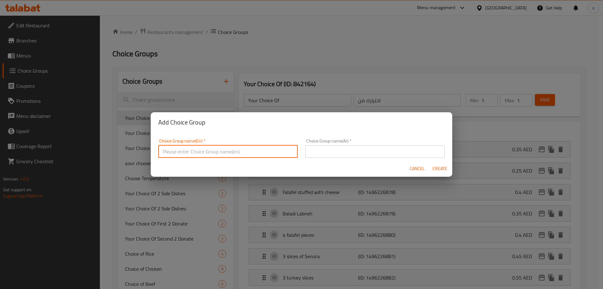
click at [243, 155] on input "text" at bounding box center [227, 151] width 139 height 13
type input "Your Choice Of"
click at [315, 143] on div "Choice Group name(Ar)   * Choice Group name(Ar) *" at bounding box center [374, 148] width 139 height 19
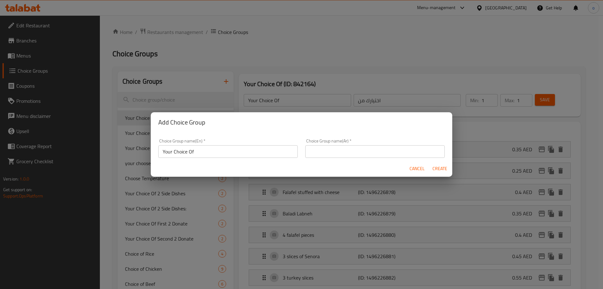
click at [317, 149] on input "text" at bounding box center [374, 151] width 139 height 13
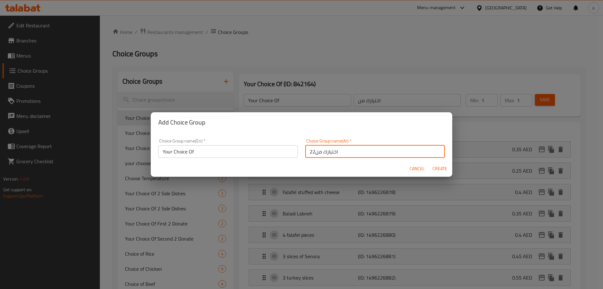
type input "اختيارك من22"
click at [430, 163] on button "Create" at bounding box center [440, 169] width 20 height 12
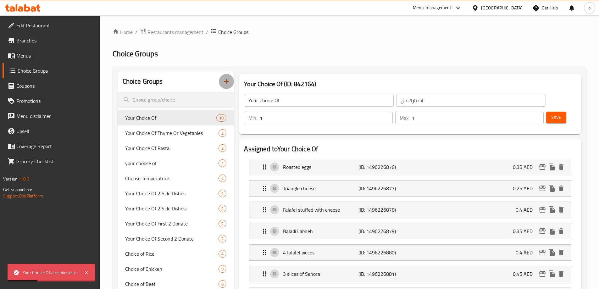
click at [227, 79] on icon "button" at bounding box center [226, 82] width 8 height 8
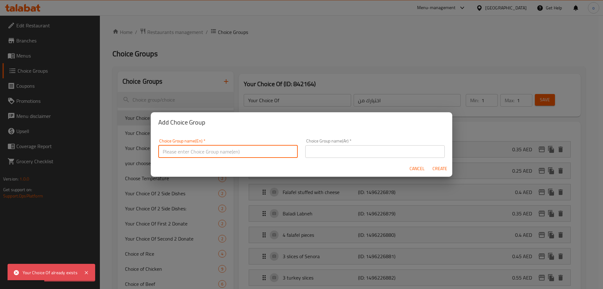
click at [269, 148] on input "text" at bounding box center [227, 151] width 139 height 13
type input "Your Choice Of"
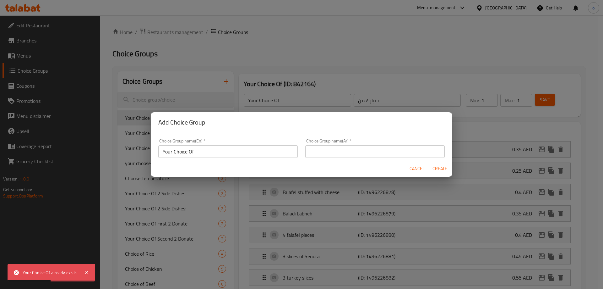
click at [311, 144] on div "Choice Group name(Ar)   * Choice Group name(Ar) *" at bounding box center [374, 148] width 139 height 19
click at [318, 150] on input "text" at bounding box center [374, 151] width 139 height 13
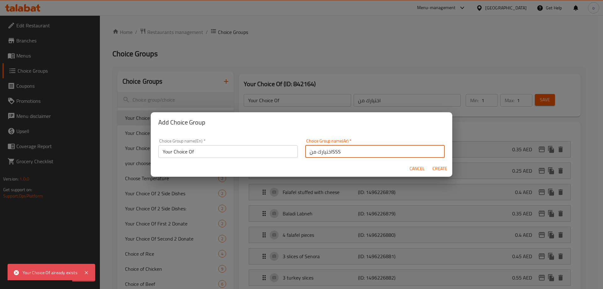
type input "اختيارك منSSS"
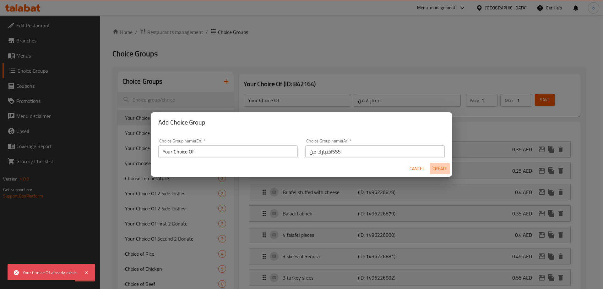
drag, startPoint x: 442, startPoint y: 167, endPoint x: 440, endPoint y: 164, distance: 3.7
click at [442, 167] on span "Create" at bounding box center [439, 169] width 15 height 8
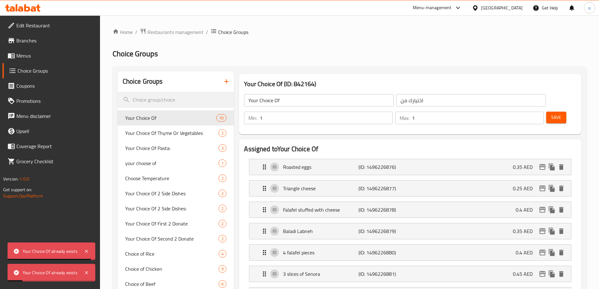
click at [233, 80] on button "button" at bounding box center [226, 81] width 15 height 15
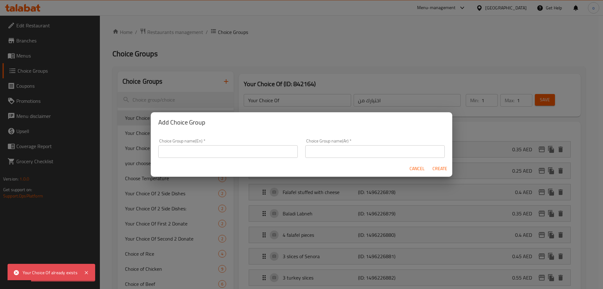
click at [223, 149] on input "text" at bounding box center [227, 151] width 139 height 13
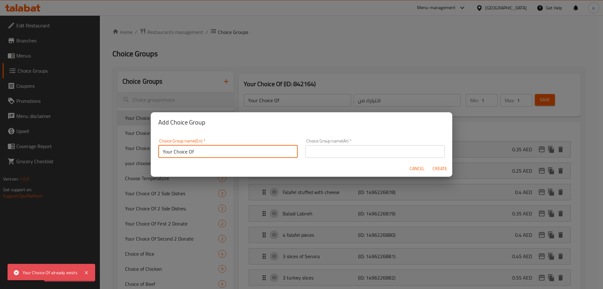
click at [217, 149] on input "Your Choice Of" at bounding box center [227, 151] width 139 height 13
type input "Your Choice Of SSS"
click at [328, 150] on input "text" at bounding box center [374, 151] width 139 height 13
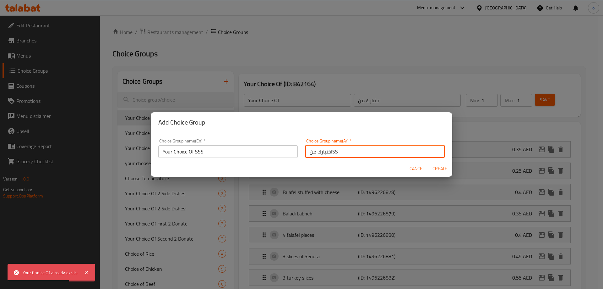
type input "اختيارك منSS"
drag, startPoint x: 448, startPoint y: 170, endPoint x: 428, endPoint y: 158, distance: 23.8
click at [448, 170] on button "Create" at bounding box center [440, 169] width 20 height 12
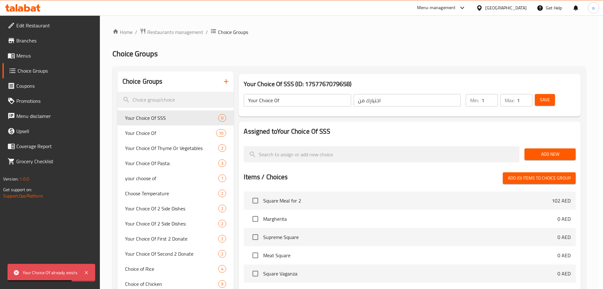
type input "Your Choice Of SSS"
type input "اختيارك منSS"
type input "0"
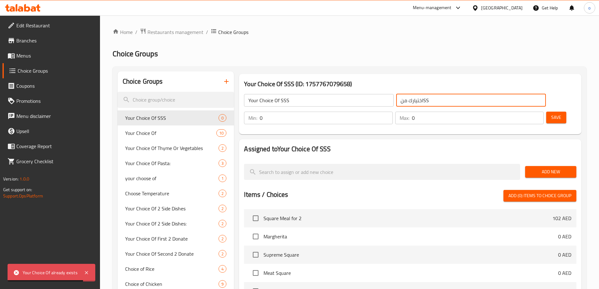
drag, startPoint x: 385, startPoint y: 103, endPoint x: 381, endPoint y: 104, distance: 4.2
click at [396, 104] on input "اختيارك منSS" at bounding box center [471, 100] width 150 height 13
type input "اختيارك من"
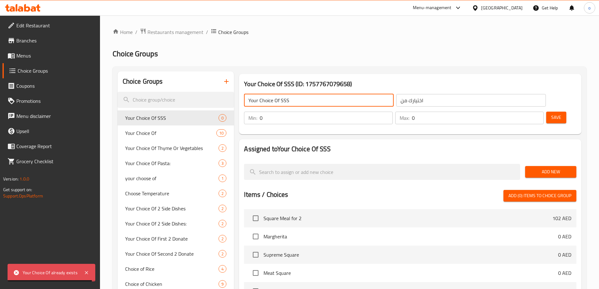
drag, startPoint x: 286, startPoint y: 101, endPoint x: 280, endPoint y: 106, distance: 7.7
click at [280, 106] on input "Your Choice Of SSS" at bounding box center [319, 100] width 150 height 13
click at [292, 99] on input "Your Choice Of SSS" at bounding box center [319, 100] width 150 height 13
drag, startPoint x: 291, startPoint y: 100, endPoint x: 279, endPoint y: 106, distance: 13.2
click at [279, 106] on input "Your Choice Of SSS" at bounding box center [319, 100] width 150 height 13
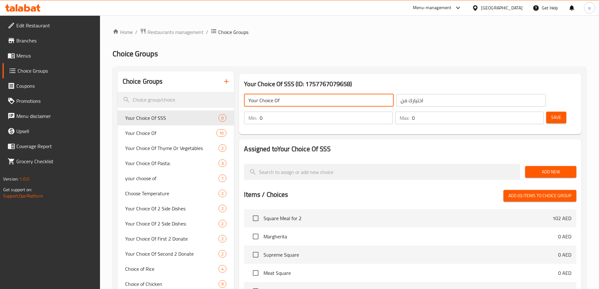
type input "Your Choice Of"
click at [421, 116] on div "Your Choice Of SSS (ID: 1757767079658) Your Choice Of ​ اختيارك من ​ Min: 0 ​ M…" at bounding box center [410, 104] width 342 height 60
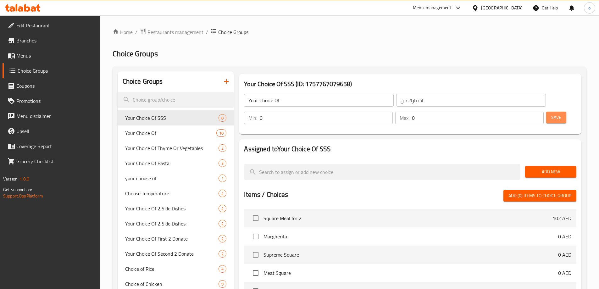
click at [551, 113] on span "Save" at bounding box center [556, 117] width 10 height 8
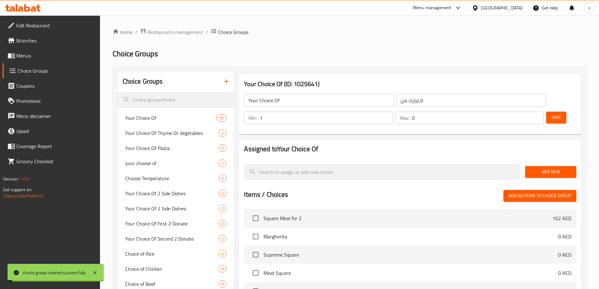
type input "1"
click at [392, 112] on input "1" at bounding box center [326, 118] width 133 height 13
click at [521, 112] on input "0" at bounding box center [478, 118] width 132 height 13
type input "1"
click at [526, 112] on input "1" at bounding box center [478, 118] width 132 height 13
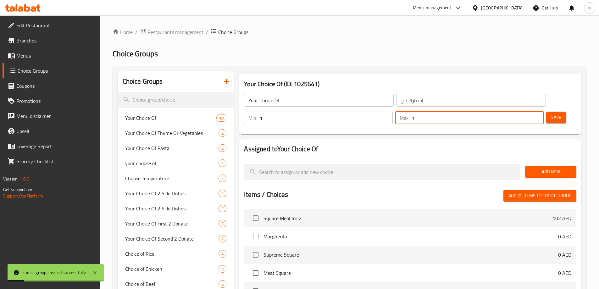
click at [550, 112] on button "Save" at bounding box center [556, 118] width 20 height 12
type input "0"
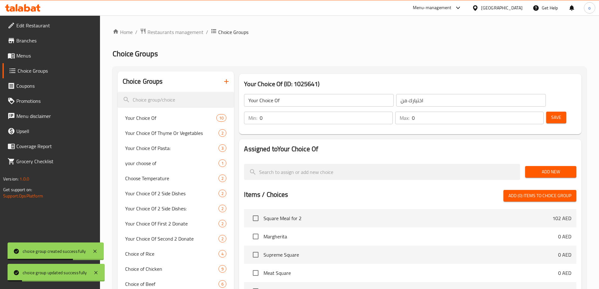
click at [392, 112] on input "0" at bounding box center [326, 118] width 133 height 13
type input "1"
click at [392, 112] on input "1" at bounding box center [326, 118] width 133 height 13
type input "1"
click at [528, 112] on input "1" at bounding box center [478, 118] width 132 height 13
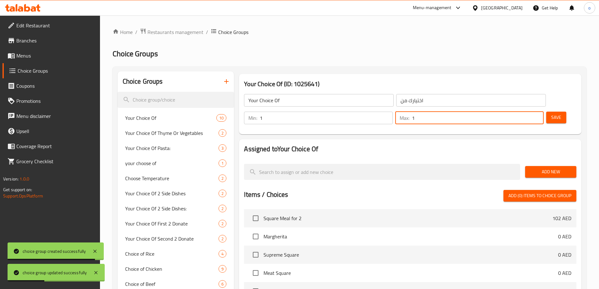
click at [546, 112] on button "Save" at bounding box center [556, 118] width 20 height 12
click at [543, 168] on span "Add New" at bounding box center [550, 172] width 41 height 8
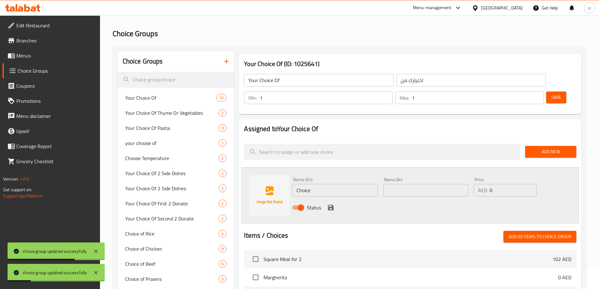
scroll to position [31, 0]
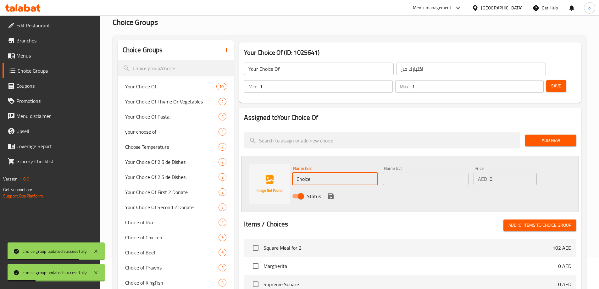
click at [327, 172] on input "Choice" at bounding box center [334, 178] width 85 height 13
type input "D"
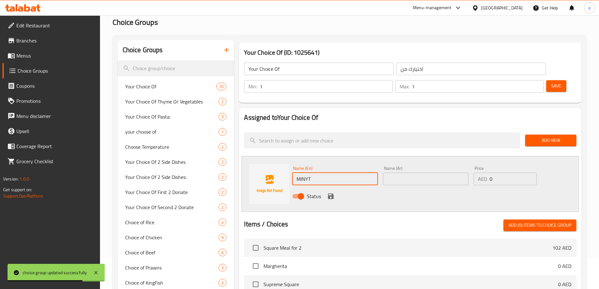
type input "MINY"
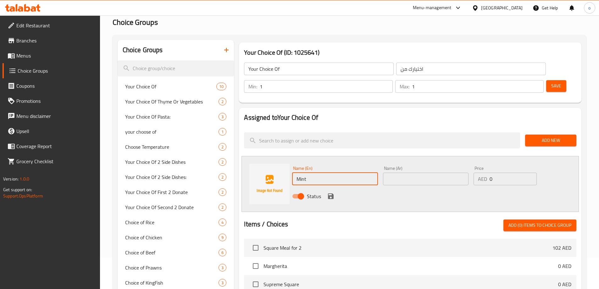
paste input "text"
type input "Mint"
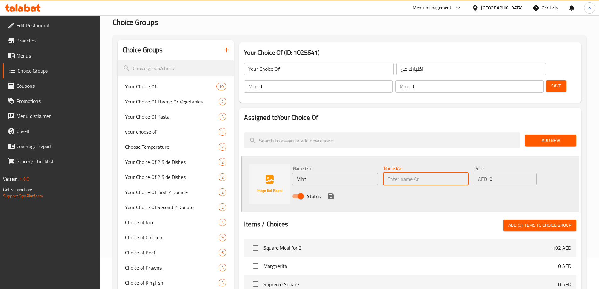
click at [402, 172] on input "text" at bounding box center [425, 178] width 85 height 13
paste input "نعناع"
type input "نعناع"
click at [549, 136] on span "Add New" at bounding box center [550, 140] width 41 height 8
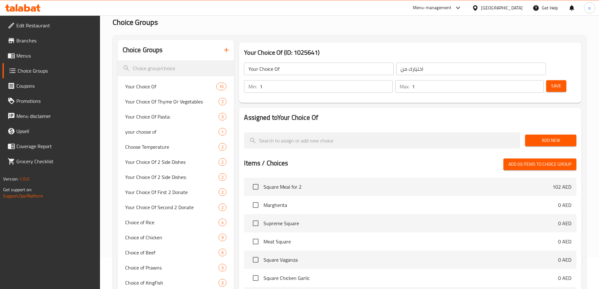
click at [529, 134] on button "Add New" at bounding box center [550, 140] width 51 height 12
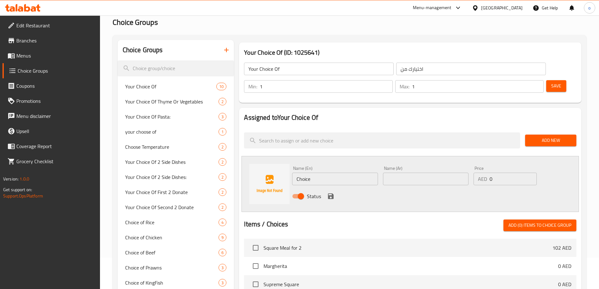
drag, startPoint x: 331, startPoint y: 171, endPoint x: 342, endPoint y: 163, distance: 13.4
click at [331, 188] on div "Status" at bounding box center [425, 196] width 272 height 17
click at [376, 172] on input "Choice" at bounding box center [334, 178] width 85 height 13
click at [400, 172] on input "text" at bounding box center [425, 178] width 85 height 13
paste input "نعناع"
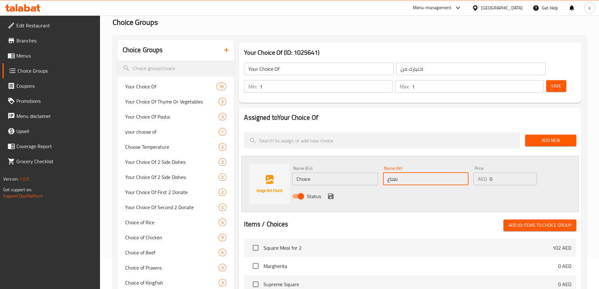
type input "نعناع"
click at [351, 172] on input "Choice" at bounding box center [334, 178] width 85 height 13
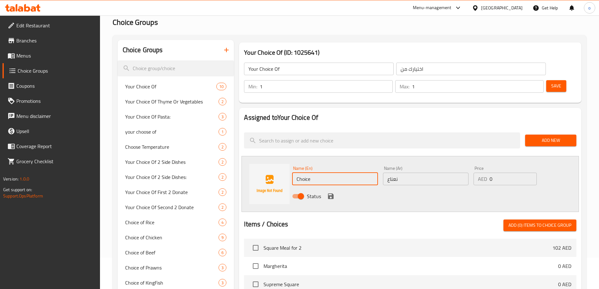
click at [350, 172] on input "Choice" at bounding box center [334, 178] width 85 height 13
type input "Mint"
click at [334, 191] on button "save" at bounding box center [330, 195] width 9 height 9
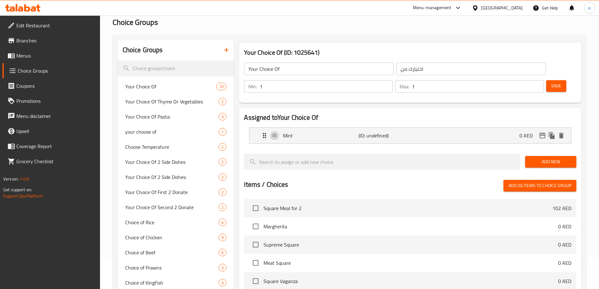
click at [542, 158] on span "Add New" at bounding box center [550, 162] width 41 height 8
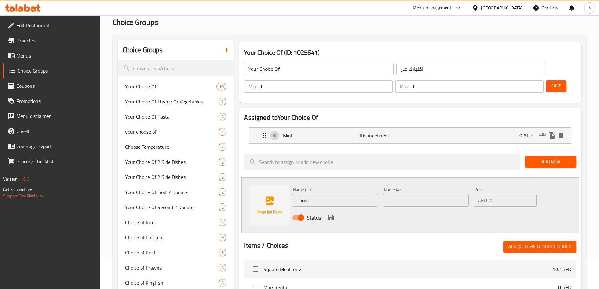
drag, startPoint x: 340, startPoint y: 175, endPoint x: 333, endPoint y: 188, distance: 14.3
click at [340, 187] on div "Name (En) Choice Name (En)" at bounding box center [334, 196] width 85 height 19
click at [332, 189] on div "Name (En) Choice Name (En)" at bounding box center [334, 197] width 90 height 24
click at [321, 194] on input "Choice" at bounding box center [334, 200] width 85 height 13
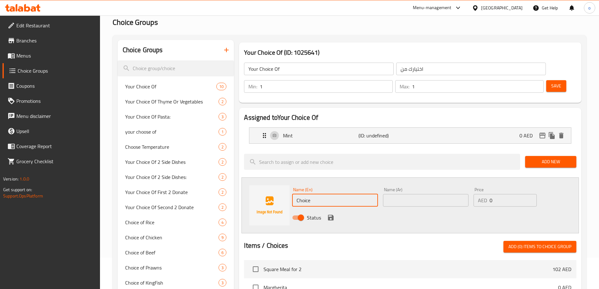
click at [321, 194] on input "Choice" at bounding box center [334, 200] width 85 height 13
type input "Fruits"
drag, startPoint x: 387, startPoint y: 179, endPoint x: 396, endPoint y: 182, distance: 9.1
click at [387, 194] on input "text" at bounding box center [425, 200] width 85 height 13
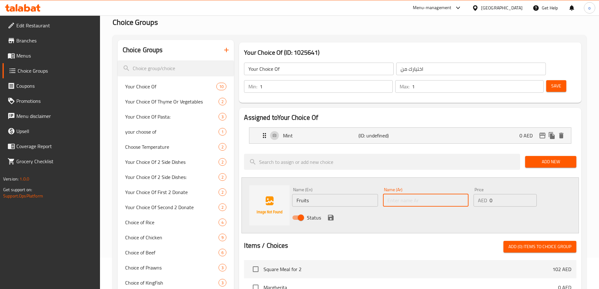
type input "فواكه"
click at [332, 215] on icon "save" at bounding box center [331, 218] width 6 height 6
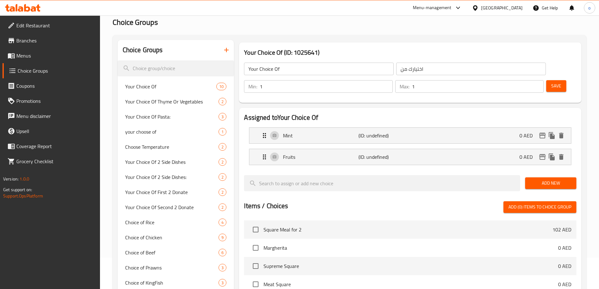
click at [551, 82] on span "Save" at bounding box center [556, 86] width 10 height 8
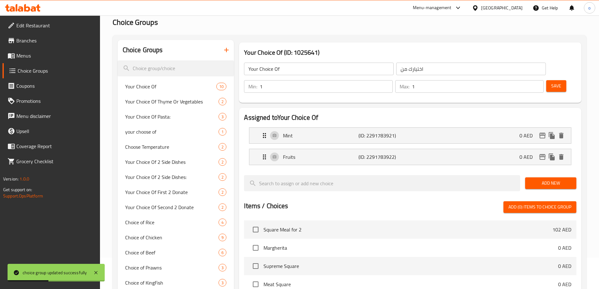
click at [551, 80] on button "Save" at bounding box center [556, 86] width 20 height 12
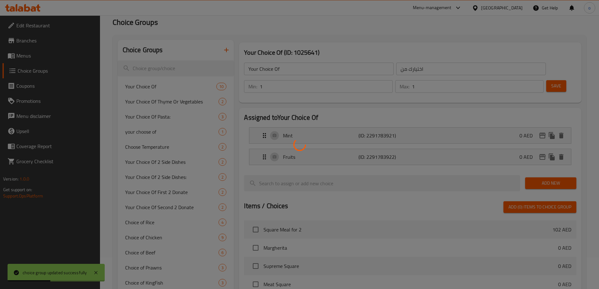
click at [551, 68] on div at bounding box center [299, 144] width 599 height 289
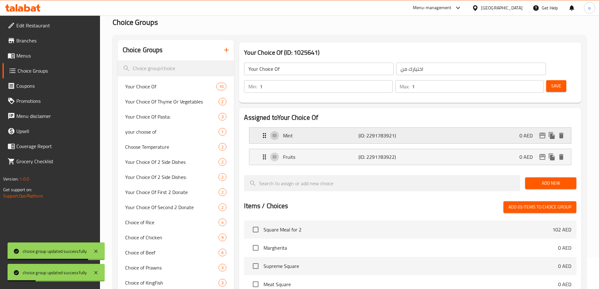
click at [404, 132] on p "(ID: 2291783921)" at bounding box center [383, 136] width 50 height 8
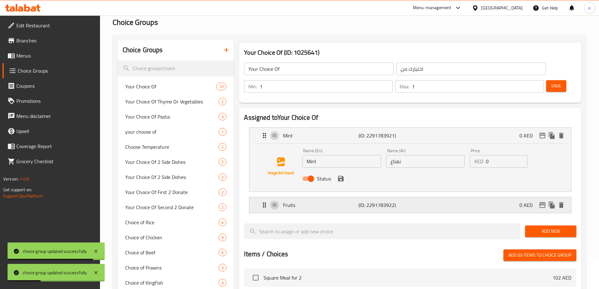
click at [409, 197] on div "Fruits (ID: 2291783922) 0 AED" at bounding box center [411, 205] width 303 height 16
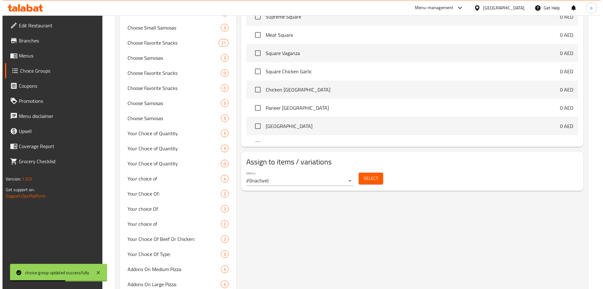
scroll to position [377, 0]
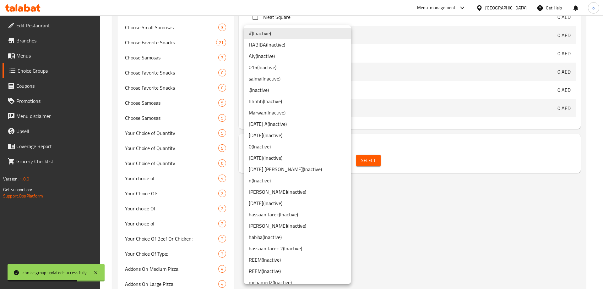
scroll to position [218, 0]
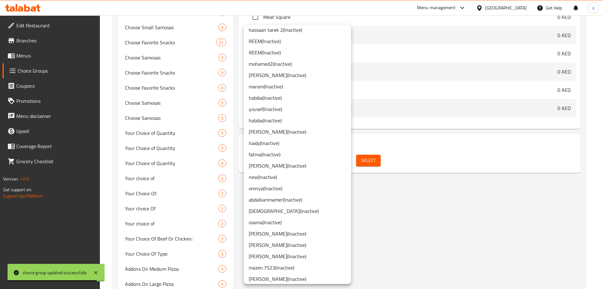
drag, startPoint x: 282, startPoint y: 222, endPoint x: 287, endPoint y: 219, distance: 5.7
click at [282, 223] on li "osama ( Inactive )" at bounding box center [297, 221] width 107 height 11
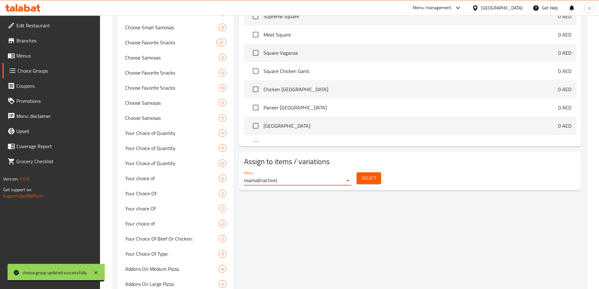
click at [368, 174] on span "Select" at bounding box center [368, 178] width 14 height 8
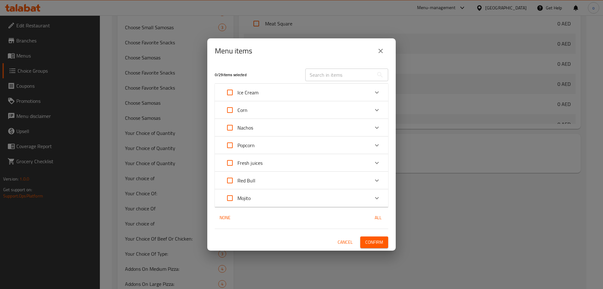
click at [273, 179] on div "Red Bull" at bounding box center [295, 180] width 147 height 15
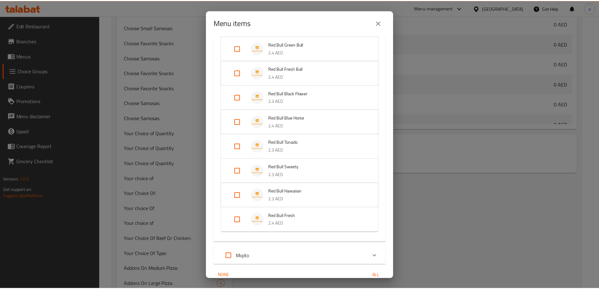
scroll to position [191, 0]
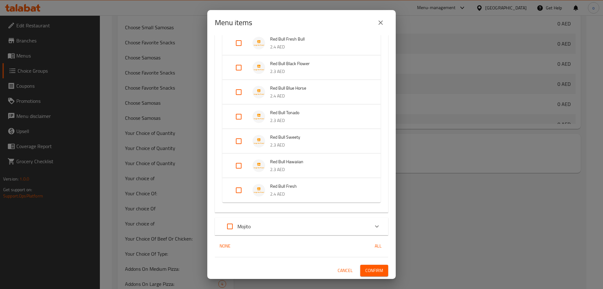
click at [289, 192] on p "2.4 AED" at bounding box center [319, 194] width 98 height 8
click at [240, 194] on input "Expand" at bounding box center [238, 195] width 15 height 15
checkbox input "true"
click at [370, 271] on span "Confirm" at bounding box center [374, 270] width 18 height 8
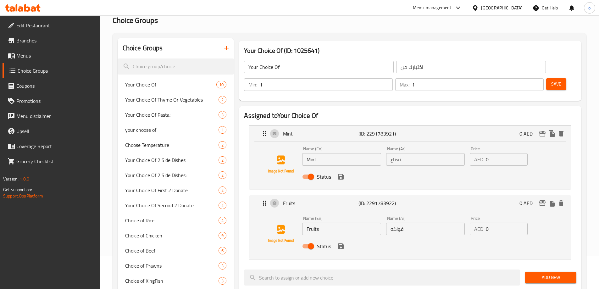
scroll to position [0, 0]
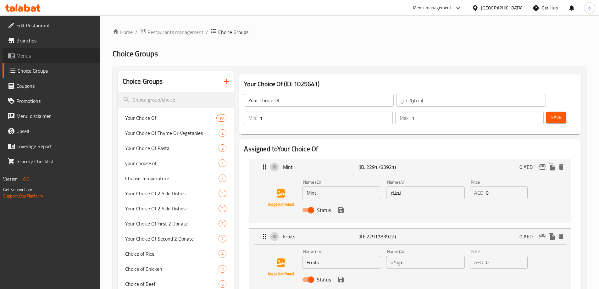
click at [39, 60] on link "Menus" at bounding box center [51, 55] width 97 height 15
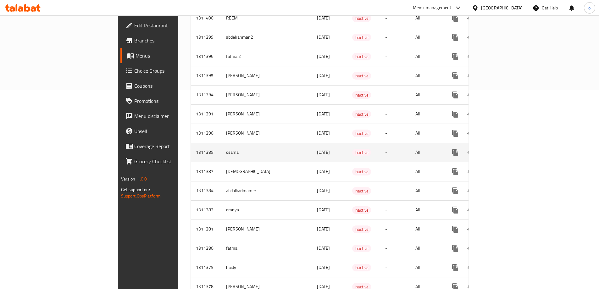
click at [503, 150] on icon "enhanced table" at bounding box center [500, 153] width 6 height 6
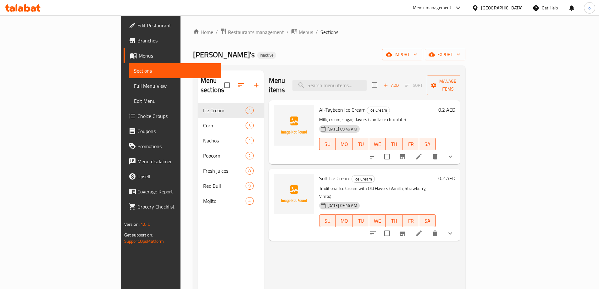
click at [376, 45] on div "Home / Restaurants management / Menus / Sections Ollie's Inactive import export…" at bounding box center [329, 196] width 272 height 336
click at [366, 80] on input "search" at bounding box center [329, 85] width 74 height 11
paste input "Mojito Cooler"
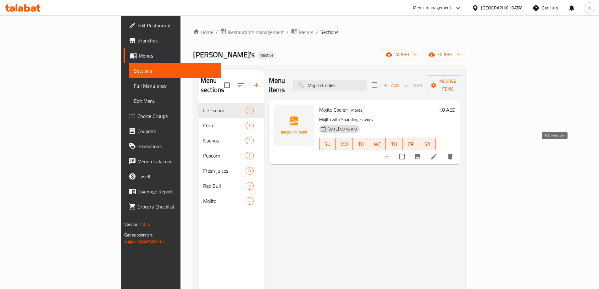
type input "Mojito Cooler"
click at [437, 153] on icon at bounding box center [434, 157] width 8 height 8
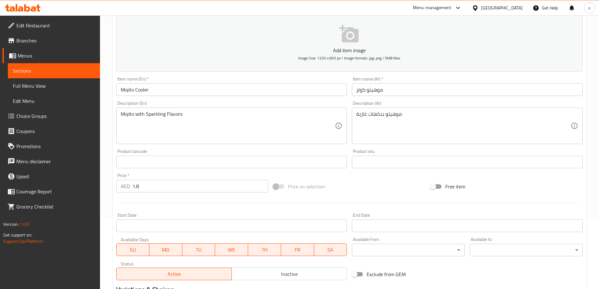
scroll to position [155, 0]
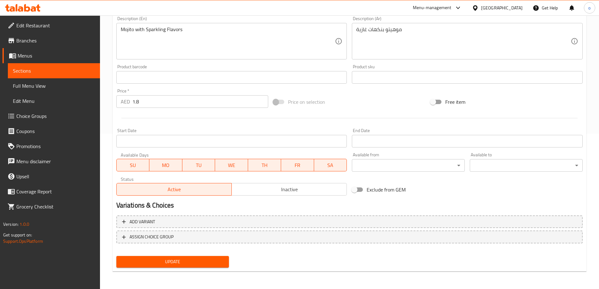
click at [155, 99] on input "1.8" at bounding box center [200, 101] width 136 height 13
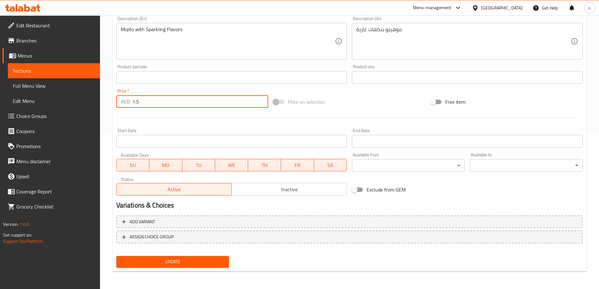
type input "1.5"
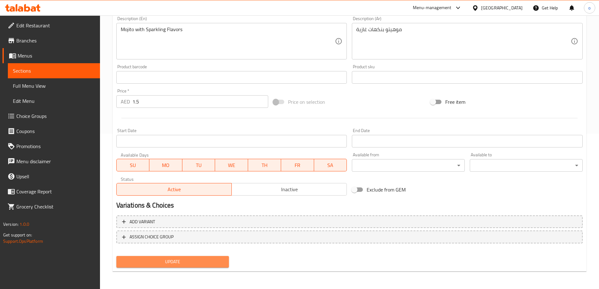
click at [163, 261] on span "Update" at bounding box center [172, 262] width 103 height 8
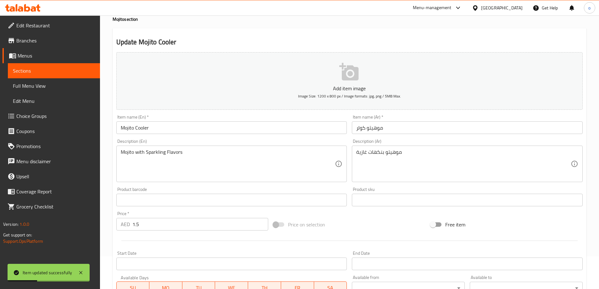
scroll to position [0, 0]
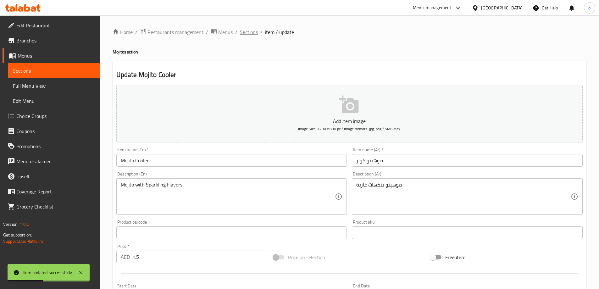
click at [251, 33] on span "Sections" at bounding box center [249, 32] width 18 height 8
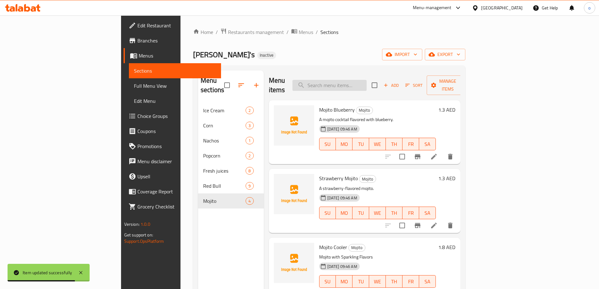
click at [357, 80] on input "search" at bounding box center [329, 85] width 74 height 11
paste input "Raspberry Mojito"
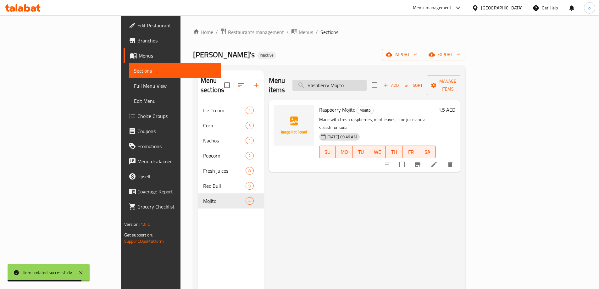
type input "Raspberry Mojito"
click at [442, 159] on li at bounding box center [434, 164] width 18 height 11
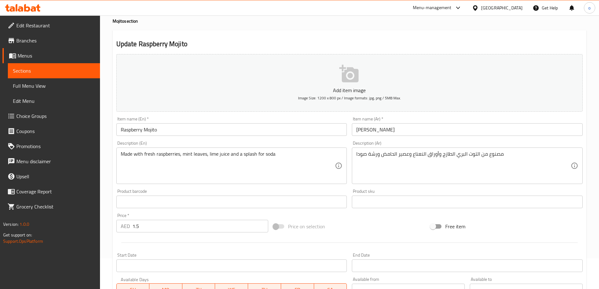
scroll to position [30, 0]
click at [156, 224] on input "1.5" at bounding box center [200, 227] width 136 height 13
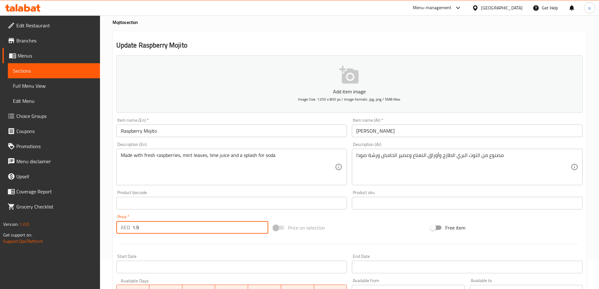
type input "1.9"
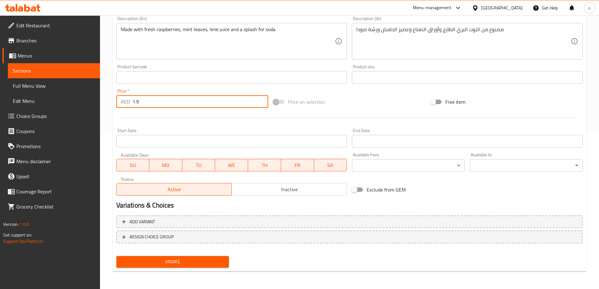
scroll to position [0, 0]
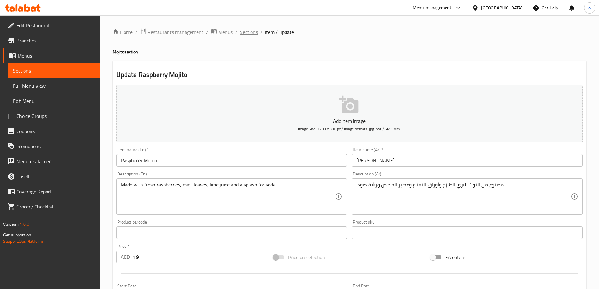
click at [247, 36] on span "Sections" at bounding box center [249, 32] width 18 height 8
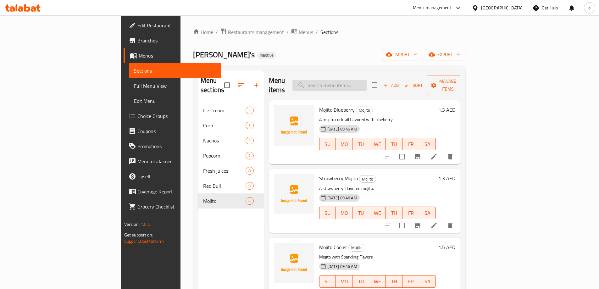
click at [360, 84] on input "search" at bounding box center [329, 85] width 74 height 11
paste input "Mojito Cooler"
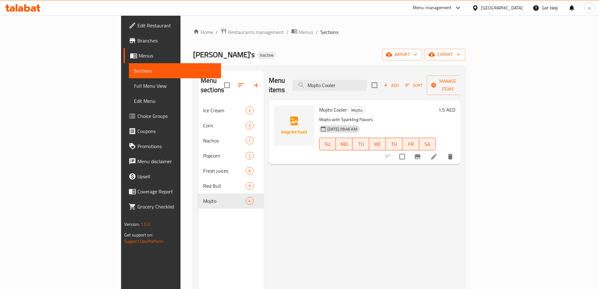
type input "Mojito Cooler"
click at [436, 154] on icon at bounding box center [434, 157] width 6 height 6
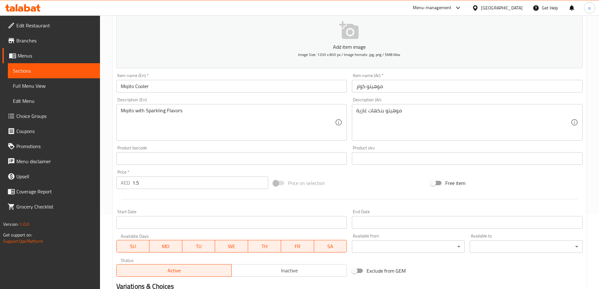
scroll to position [63, 0]
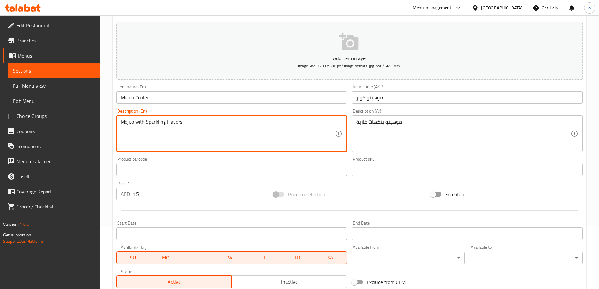
click at [165, 123] on textarea "Mojito with Sparkling Flavors" at bounding box center [228, 134] width 214 height 30
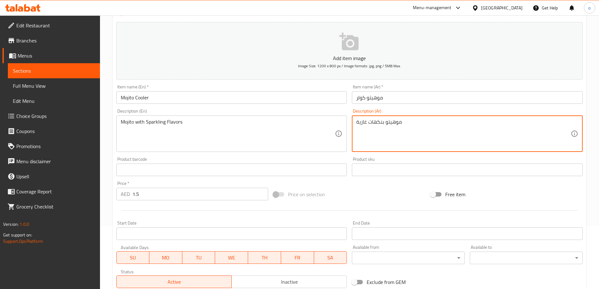
drag, startPoint x: 366, startPoint y: 123, endPoint x: 356, endPoint y: 126, distance: 10.1
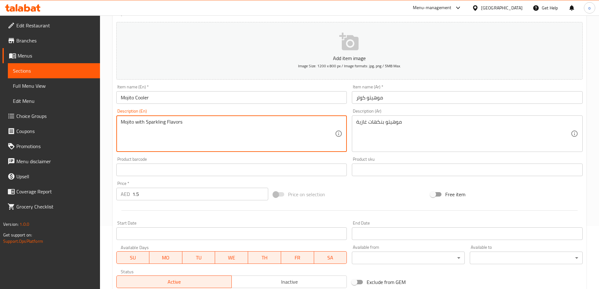
drag, startPoint x: 164, startPoint y: 121, endPoint x: 146, endPoint y: 124, distance: 18.4
click at [146, 124] on textarea "Mojito with Sparkling Flavors" at bounding box center [228, 134] width 214 height 30
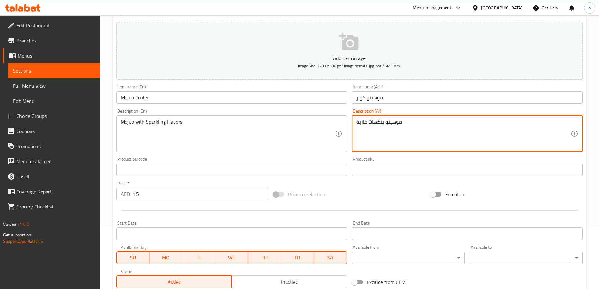
click at [371, 119] on textarea "موهيتو بنكهات غازية" at bounding box center [463, 134] width 214 height 30
click at [362, 130] on textarea "موهيتو بنكهات غازية" at bounding box center [463, 134] width 214 height 30
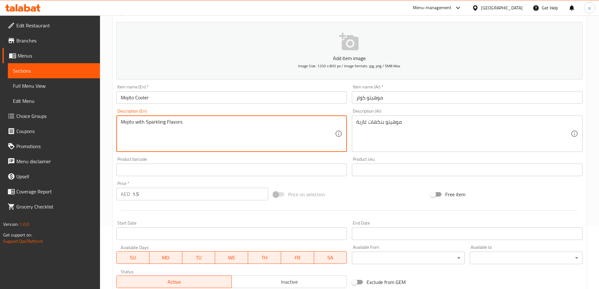
drag, startPoint x: 164, startPoint y: 124, endPoint x: 147, endPoint y: 128, distance: 18.2
paste textarea "soft"
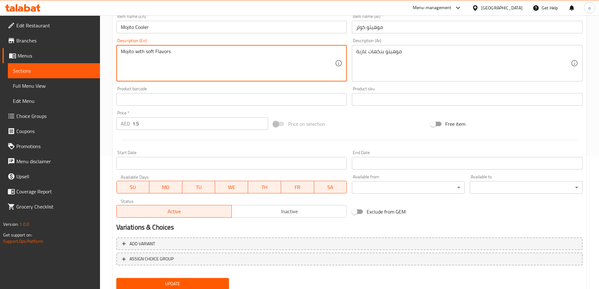
scroll to position [155, 0]
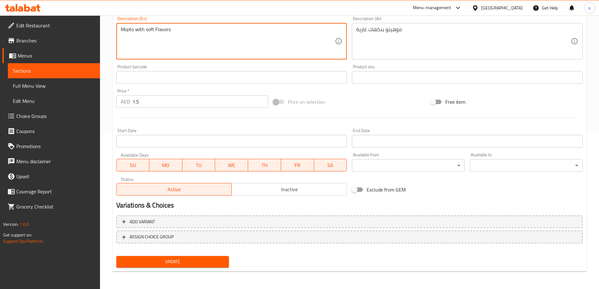
click at [175, 263] on span "Update" at bounding box center [172, 262] width 103 height 8
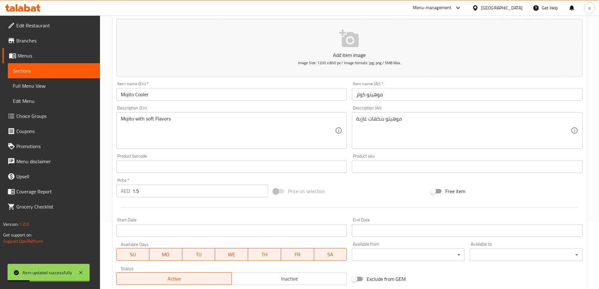
scroll to position [0, 0]
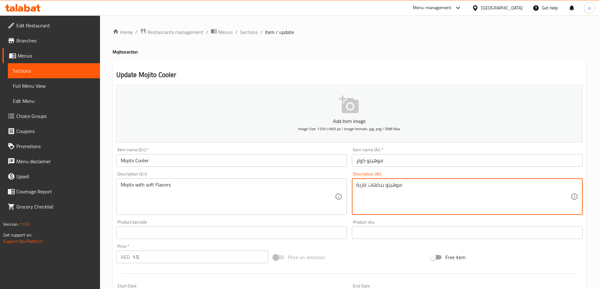
click at [392, 188] on textarea "موهيتو بنكهات غازية" at bounding box center [463, 197] width 214 height 30
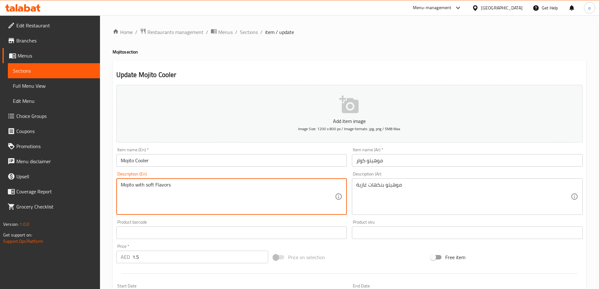
click at [146, 186] on textarea "Mojito with soft Flavors" at bounding box center [228, 197] width 214 height 30
drag, startPoint x: 146, startPoint y: 186, endPoint x: 152, endPoint y: 186, distance: 5.7
click at [152, 186] on textarea "Mojito with soft Flavors" at bounding box center [228, 197] width 214 height 30
paste textarea "Carbonated"
paste textarea
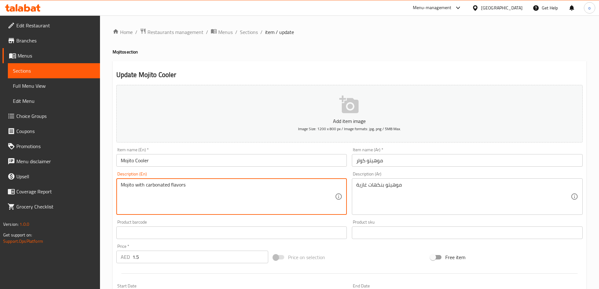
type textarea "Mojito with carbonated flavors"
click at [214, 186] on textarea "Mojito with carbonated flavors" at bounding box center [228, 197] width 214 height 30
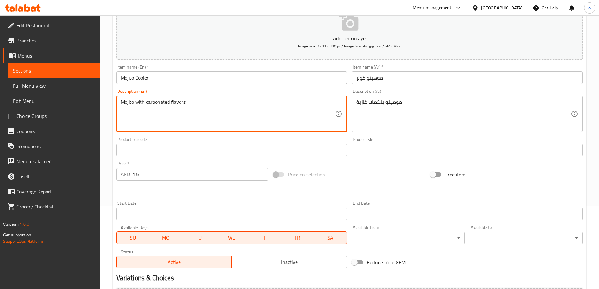
scroll to position [155, 0]
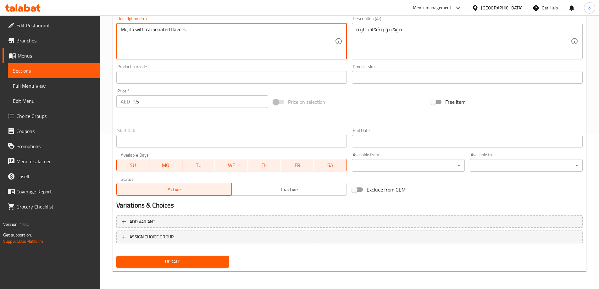
click at [180, 257] on button "Update" at bounding box center [172, 262] width 113 height 12
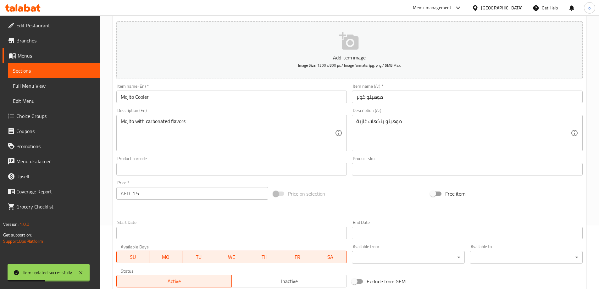
scroll to position [0, 0]
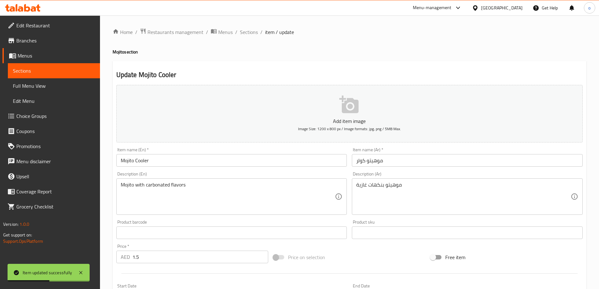
click at [165, 158] on input "Mojito Cooler" at bounding box center [231, 160] width 231 height 13
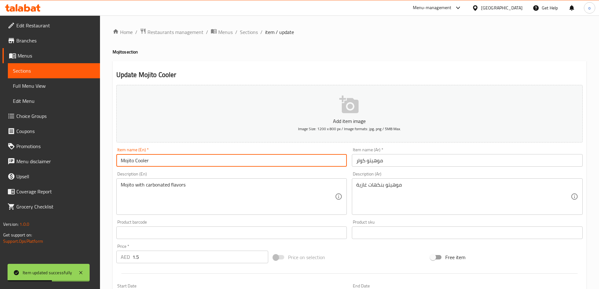
click at [165, 158] on input "Mojito Cooler" at bounding box center [231, 160] width 231 height 13
click at [206, 172] on div "Description (En) Mojito with carbonated flavors Description (En)" at bounding box center [231, 193] width 231 height 43
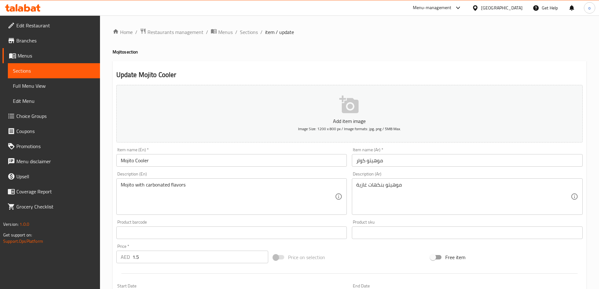
click at [206, 180] on div "Mojito with carbonated flavors Description (En)" at bounding box center [231, 196] width 231 height 36
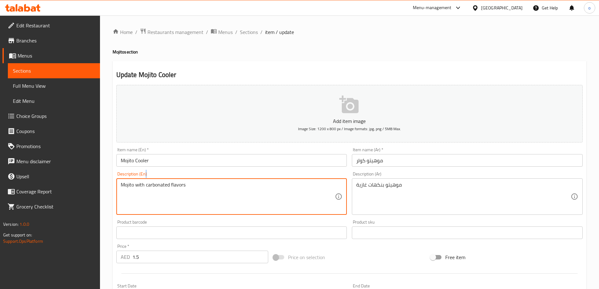
click at [206, 180] on div "Mojito with carbonated flavors Description (En)" at bounding box center [231, 196] width 231 height 36
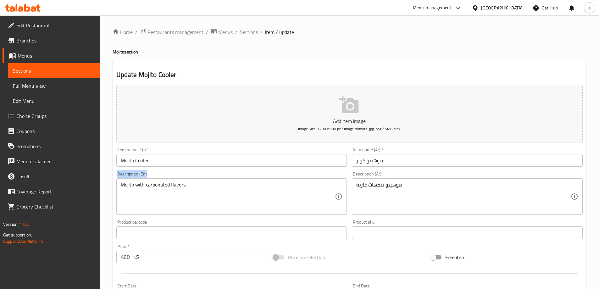
click at [206, 180] on div "Mojito with carbonated flavors Description (En)" at bounding box center [231, 196] width 231 height 36
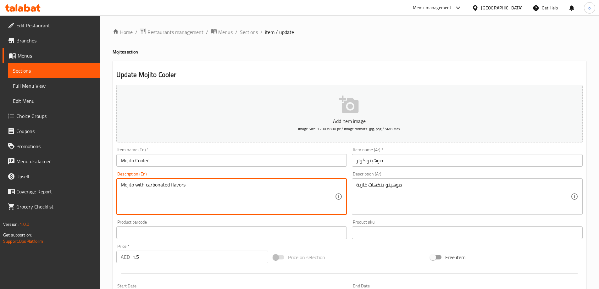
click at [207, 184] on textarea "Mojito with carbonated flavors" at bounding box center [228, 197] width 214 height 30
click at [243, 35] on span "Sections" at bounding box center [249, 32] width 18 height 8
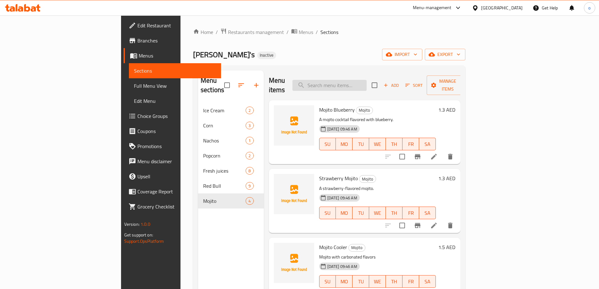
click at [366, 84] on input "search" at bounding box center [329, 85] width 74 height 11
paste input "Red Bull Dark Knight"
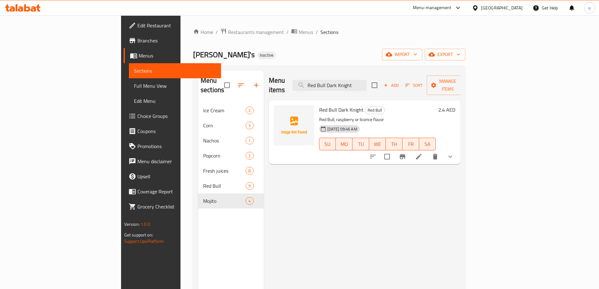
type input "Red Bull Dark Knight"
click at [421, 154] on icon at bounding box center [419, 157] width 6 height 6
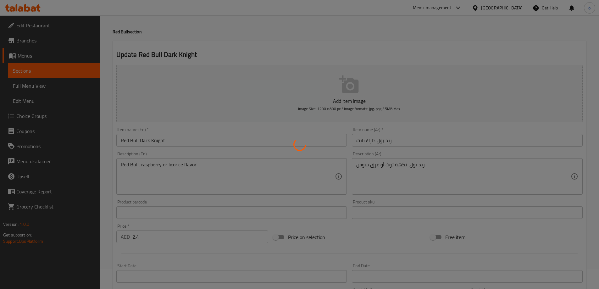
scroll to position [31, 0]
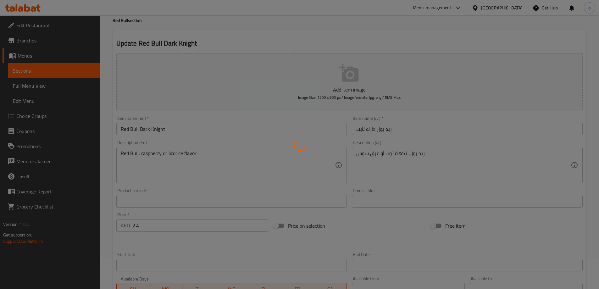
click at [391, 156] on div at bounding box center [299, 144] width 599 height 289
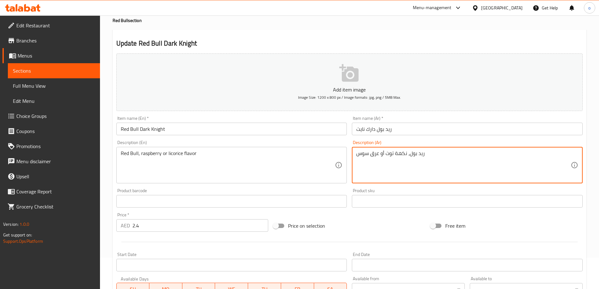
drag, startPoint x: 394, startPoint y: 153, endPoint x: 387, endPoint y: 157, distance: 8.0
click at [387, 157] on textarea "ريد بول، نكهة توت أو عرق سوس" at bounding box center [463, 165] width 214 height 30
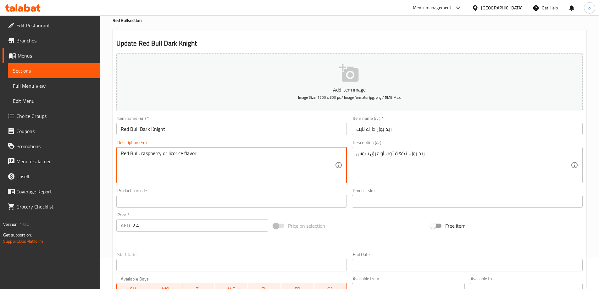
drag, startPoint x: 160, startPoint y: 154, endPoint x: 141, endPoint y: 160, distance: 20.3
click at [141, 160] on textarea "Red Bull, raspberry or licorice flavor" at bounding box center [228, 165] width 214 height 30
paste textarea
type textarea "Red Bull, berry or licorice flavor"
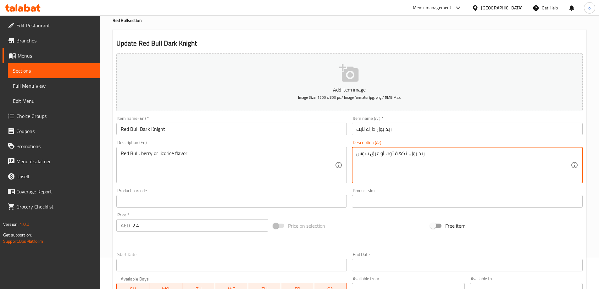
click at [414, 158] on textarea "ريد بول، نكهة توت أو عرق سوس" at bounding box center [463, 165] width 214 height 30
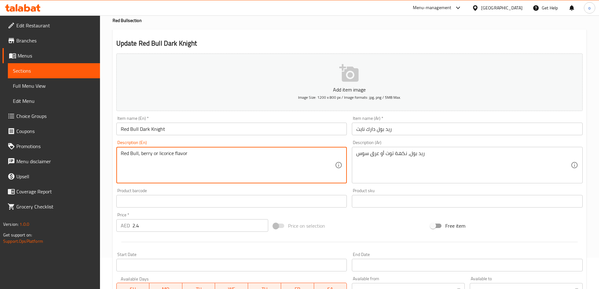
click at [200, 157] on textarea "Red Bull, berry or licorice flavor" at bounding box center [228, 165] width 214 height 30
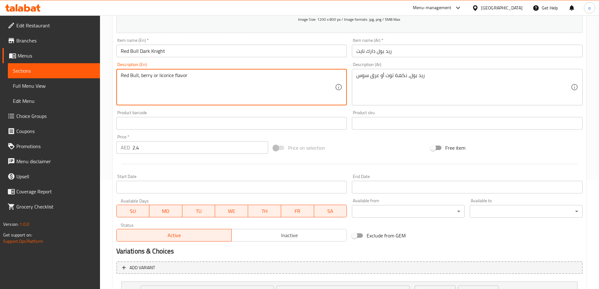
scroll to position [166, 0]
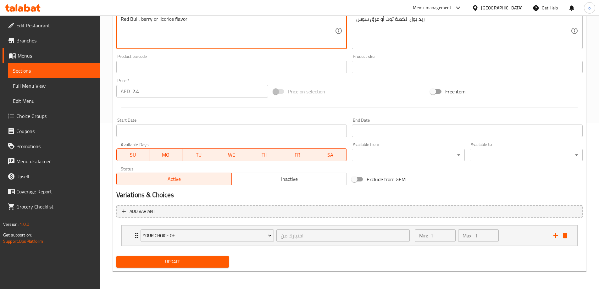
click at [179, 263] on span "Update" at bounding box center [172, 262] width 103 height 8
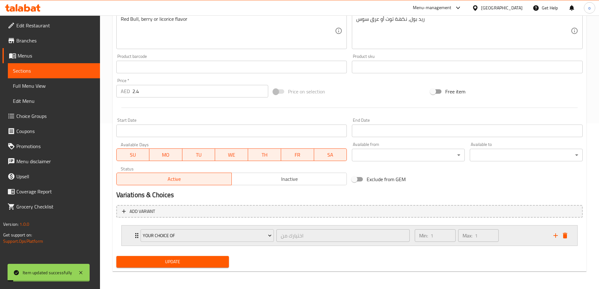
click at [510, 232] on div "Min: 1 ​ Max: 1 ​" at bounding box center [480, 235] width 138 height 20
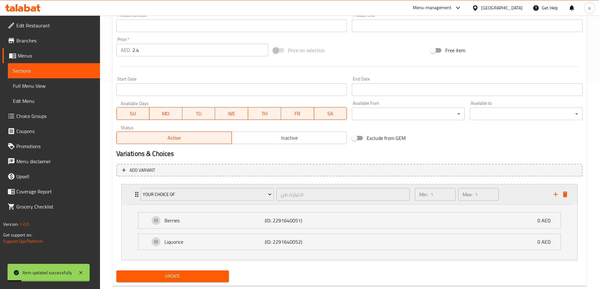
scroll to position [221, 0]
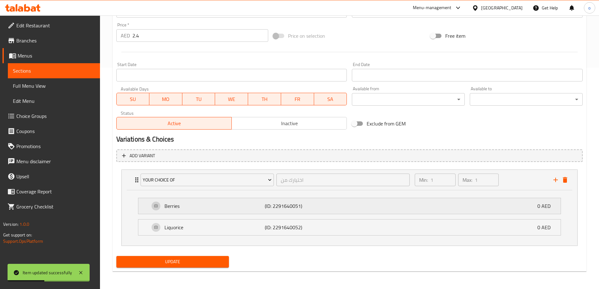
click at [207, 212] on div "Berries (ID: 2291640051) 0 AED" at bounding box center [351, 206] width 403 height 16
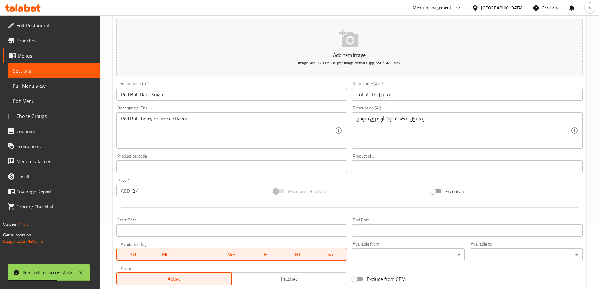
scroll to position [64, 0]
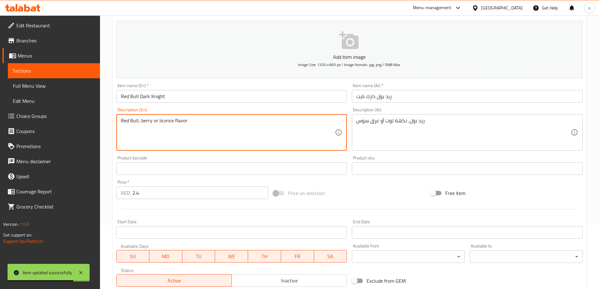
drag, startPoint x: 152, startPoint y: 122, endPoint x: 140, endPoint y: 127, distance: 12.4
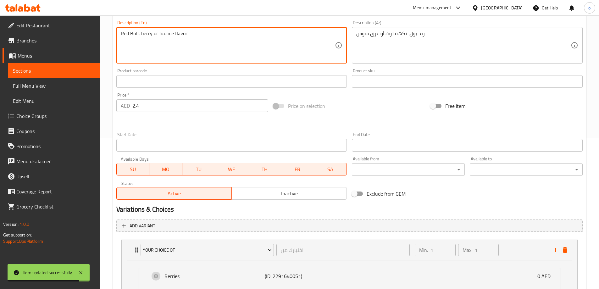
scroll to position [269, 0]
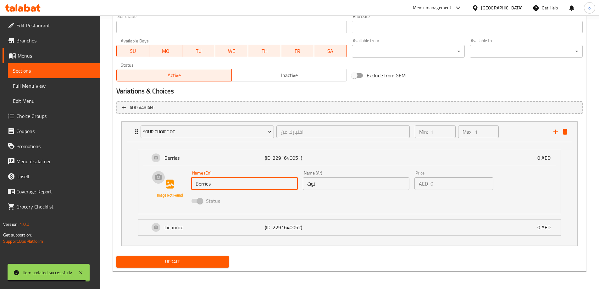
drag, startPoint x: 213, startPoint y: 185, endPoint x: 169, endPoint y: 185, distance: 44.0
click at [169, 185] on div "Name (En) Berries Name (En) Name (Ar) توت Name (Ar) Price AED 0 Price Status" at bounding box center [349, 188] width 402 height 43
click at [216, 184] on input "Berries" at bounding box center [244, 183] width 107 height 13
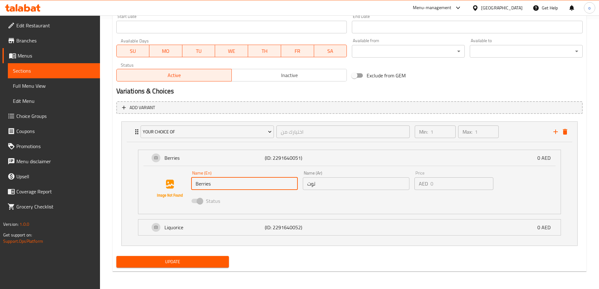
click at [216, 184] on input "Berries" at bounding box center [244, 183] width 107 height 13
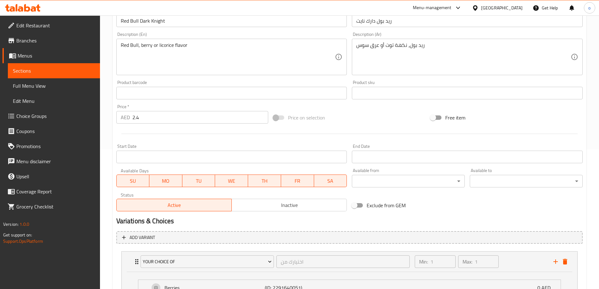
scroll to position [18, 0]
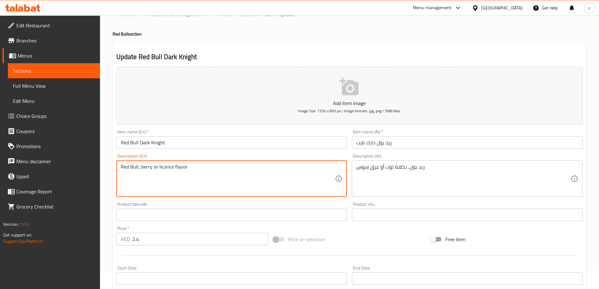
drag, startPoint x: 152, startPoint y: 167, endPoint x: 141, endPoint y: 172, distance: 11.9
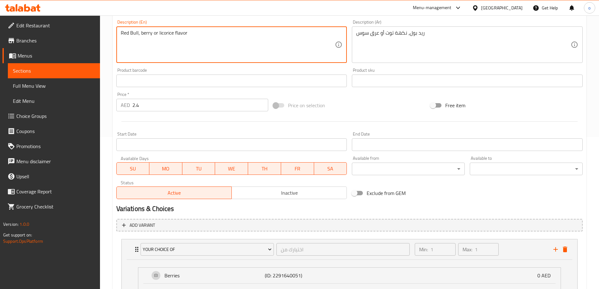
scroll to position [269, 0]
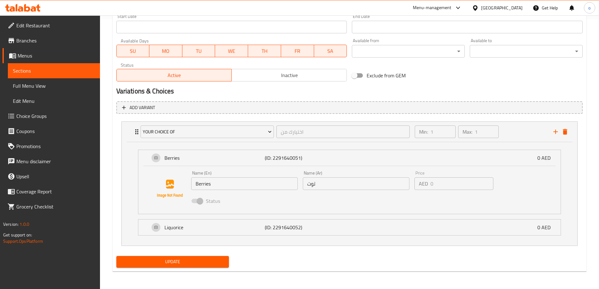
click at [222, 186] on input "Berries" at bounding box center [244, 183] width 107 height 13
click at [217, 183] on input "Berries" at bounding box center [244, 183] width 107 height 13
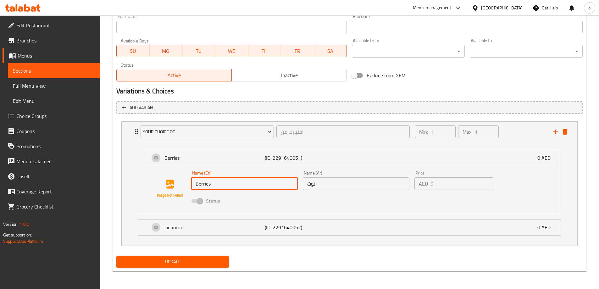
click at [218, 183] on input "Berries" at bounding box center [244, 183] width 107 height 13
click at [210, 167] on div "Name (En) Berries Name (En) Name (Ar) توت Name (Ar) Price AED 0 Price Status" at bounding box center [349, 188] width 402 height 43
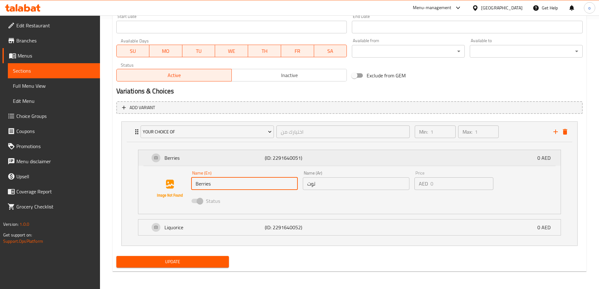
click at [192, 162] on div "Berries (ID: 2291640051) 0 AED" at bounding box center [351, 158] width 403 height 16
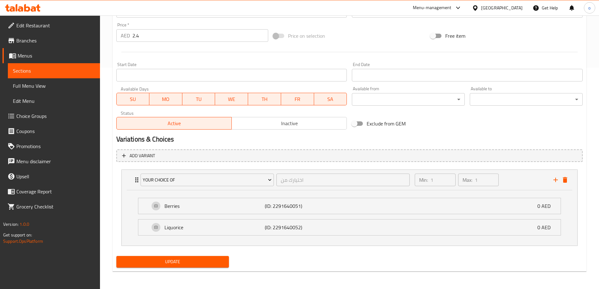
scroll to position [221, 0]
click at [136, 181] on icon "Expand" at bounding box center [137, 180] width 8 height 8
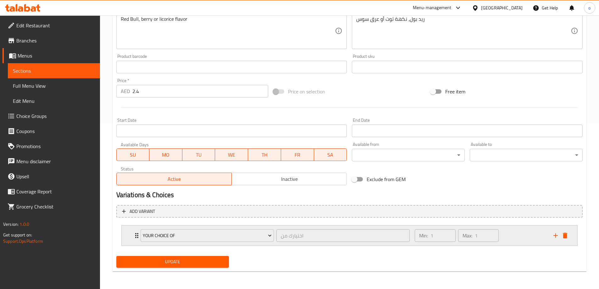
click at [135, 235] on icon "Expand" at bounding box center [137, 236] width 8 height 8
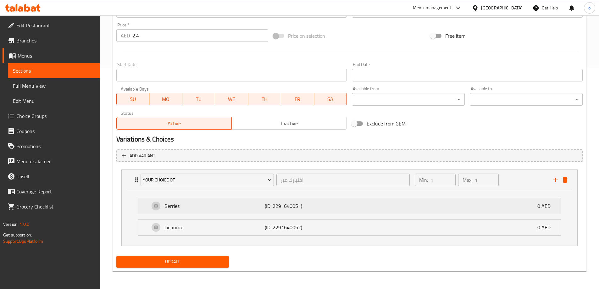
click at [202, 213] on div "Berries (ID: 2291640051) 0 AED" at bounding box center [351, 206] width 403 height 16
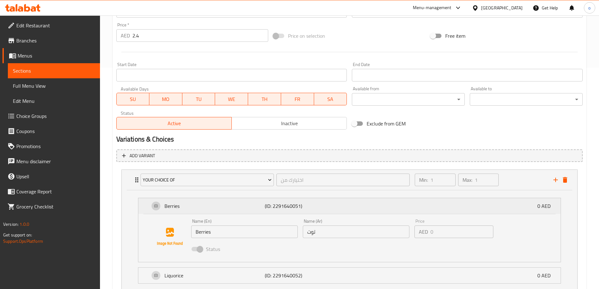
click at [217, 211] on div "Berries (ID: 2291640051) 0 AED" at bounding box center [351, 206] width 403 height 16
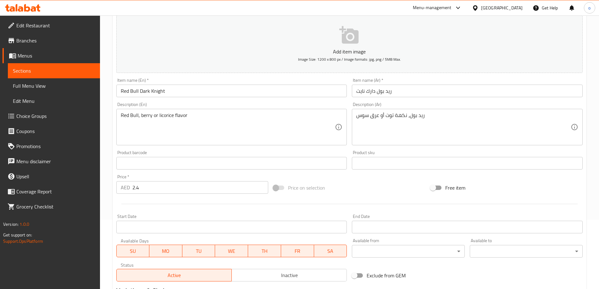
scroll to position [1, 0]
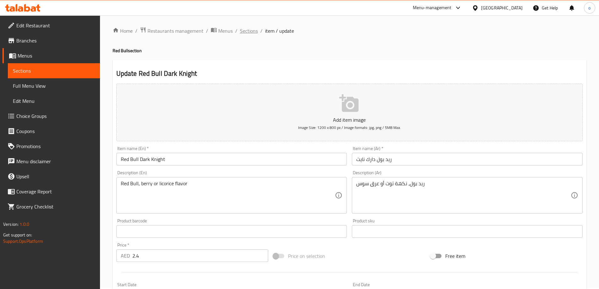
click at [251, 31] on span "Sections" at bounding box center [249, 31] width 18 height 8
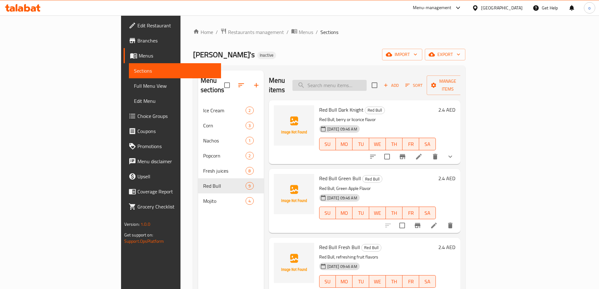
click at [366, 83] on input "search" at bounding box center [329, 85] width 74 height 11
paste input "[PERSON_NAME]"
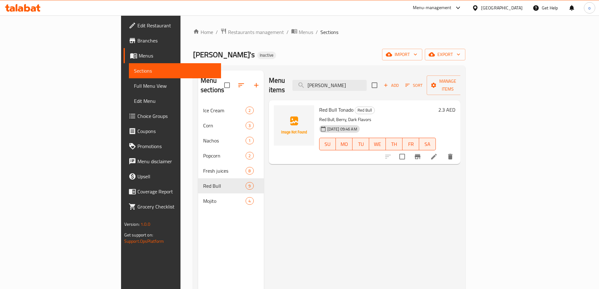
type input "[PERSON_NAME]"
click at [442, 151] on li at bounding box center [434, 156] width 18 height 11
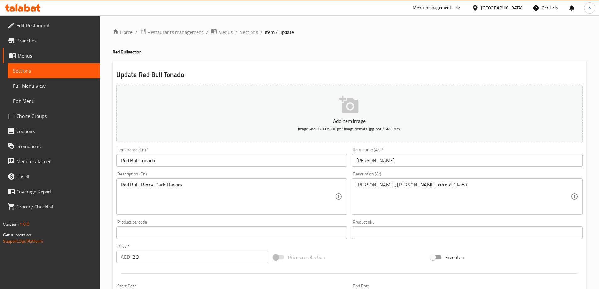
click at [384, 163] on input "[PERSON_NAME]" at bounding box center [467, 160] width 231 height 13
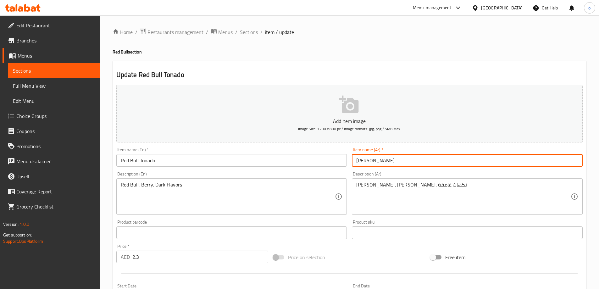
click at [384, 163] on input "[PERSON_NAME]" at bounding box center [467, 160] width 231 height 13
paste input "text"
click at [404, 157] on input "[PERSON_NAME]" at bounding box center [467, 160] width 231 height 13
click at [403, 157] on input "[PERSON_NAME]" at bounding box center [467, 160] width 231 height 13
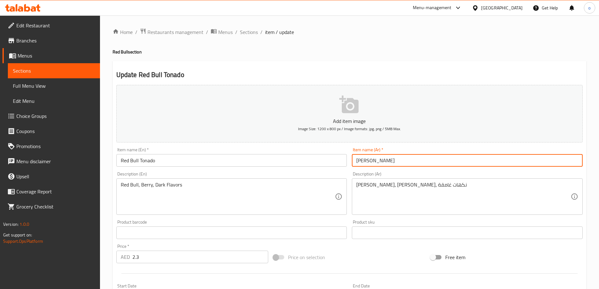
click at [399, 168] on div "Item name (Ar)   * ريد بول تونيدو Item name (Ar) *" at bounding box center [467, 157] width 236 height 24
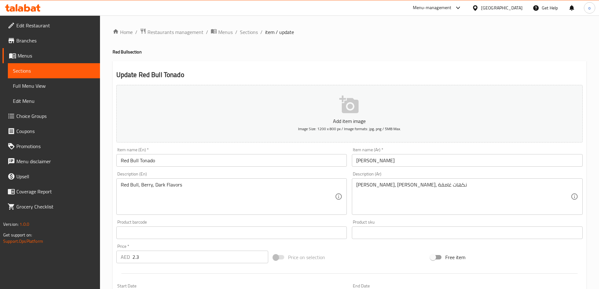
click at [402, 164] on input "[PERSON_NAME]" at bounding box center [467, 160] width 231 height 13
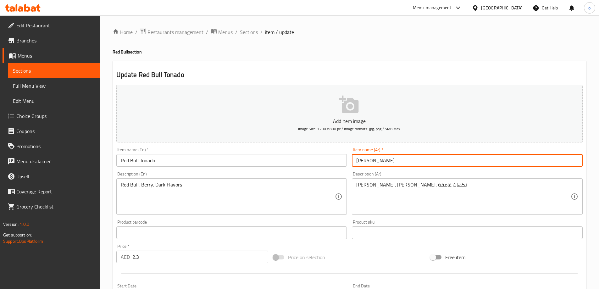
click at [402, 164] on input "[PERSON_NAME]" at bounding box center [467, 160] width 231 height 13
paste input "ر"
type input "ريد بول تورنيدو"
click at [189, 156] on input "Red Bull Tonado" at bounding box center [231, 160] width 231 height 13
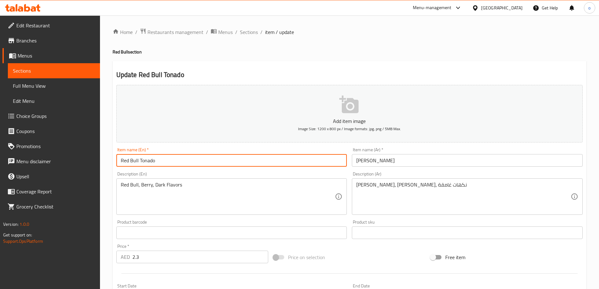
click at [189, 156] on input "Red Bull Tonado" at bounding box center [231, 160] width 231 height 13
paste input "r"
paste input "text"
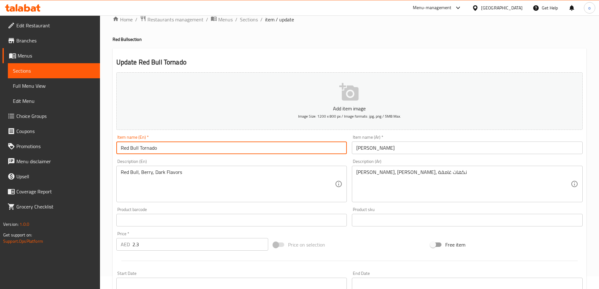
scroll to position [155, 0]
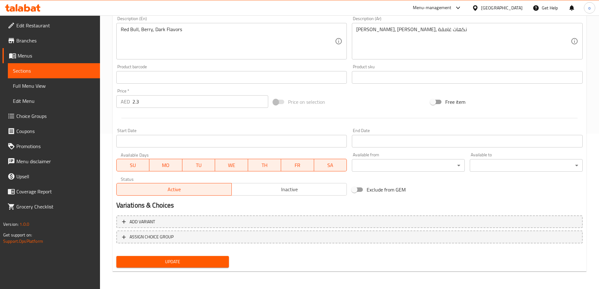
type input "Red Bull Tornado"
click at [164, 264] on span "Update" at bounding box center [172, 262] width 103 height 8
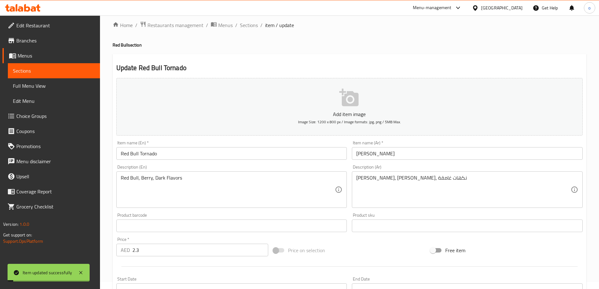
scroll to position [0, 0]
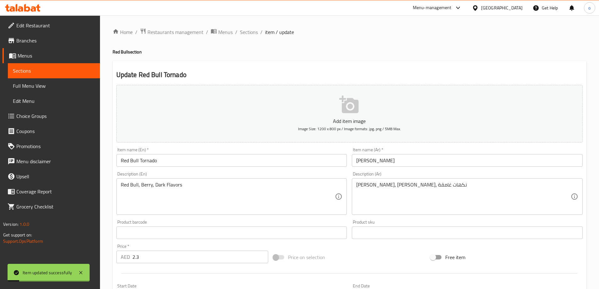
click at [169, 163] on input "Red Bull Tornado" at bounding box center [231, 160] width 231 height 13
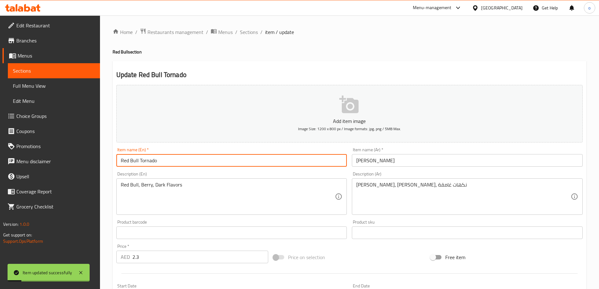
click at [169, 163] on input "Red Bull Tornado" at bounding box center [231, 160] width 231 height 13
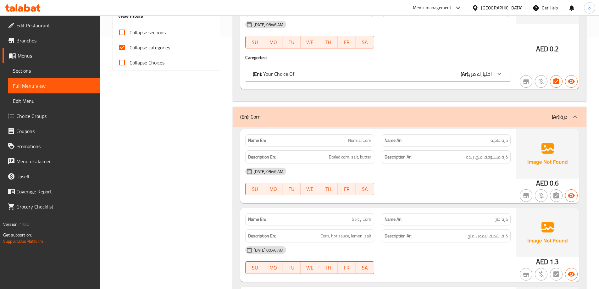
scroll to position [126, 0]
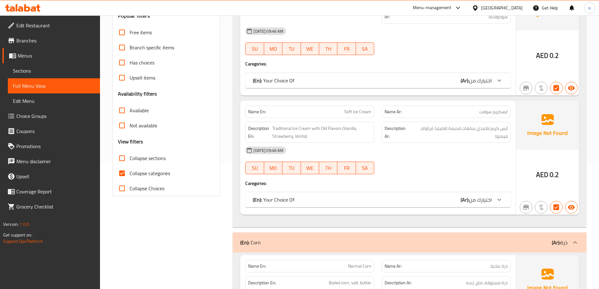
click at [164, 169] on span "Collapse categories" at bounding box center [149, 173] width 41 height 8
click at [129, 169] on input "Collapse categories" at bounding box center [121, 173] width 15 height 15
checkbox input "false"
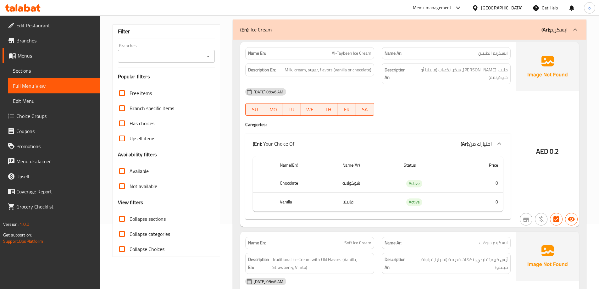
scroll to position [0, 0]
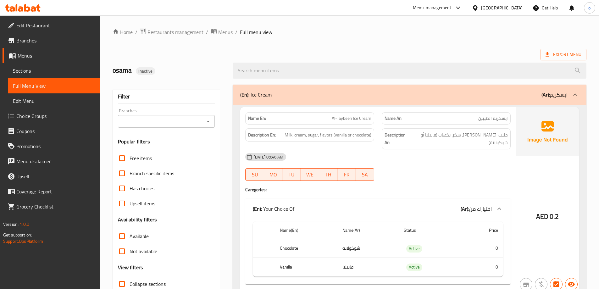
click at [278, 52] on div "Export Menu" at bounding box center [348, 55] width 473 height 12
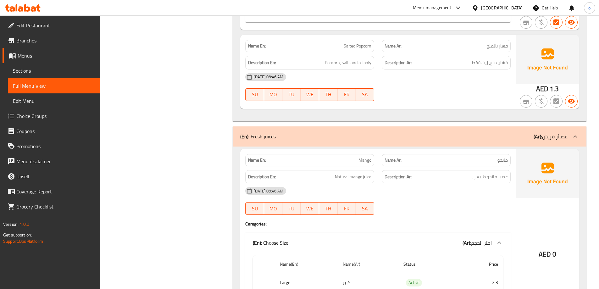
scroll to position [1269, 0]
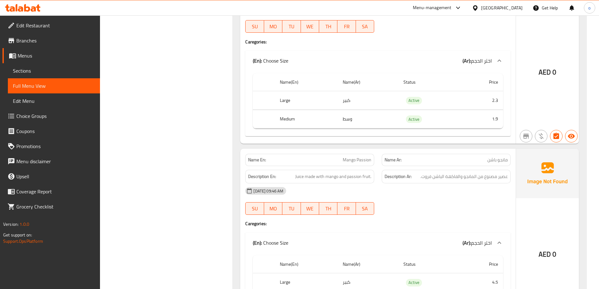
click at [426, 183] on div "[DATE] 09:46 AM" at bounding box center [377, 190] width 273 height 15
click at [423, 183] on div "[DATE] 09:46 AM" at bounding box center [377, 190] width 273 height 15
drag, startPoint x: 339, startPoint y: 145, endPoint x: 377, endPoint y: 145, distance: 38.3
click at [375, 150] on div "Name En: Mango Passion" at bounding box center [309, 160] width 136 height 20
click at [377, 150] on div "Name En: Mango Passion" at bounding box center [309, 160] width 136 height 20
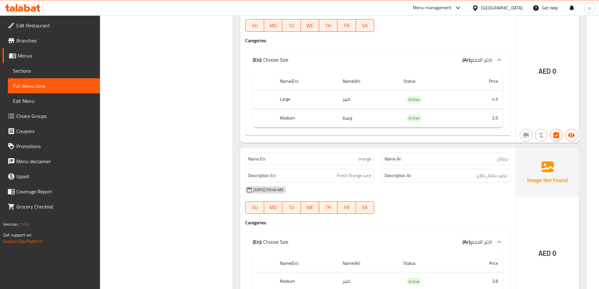
scroll to position [1457, 0]
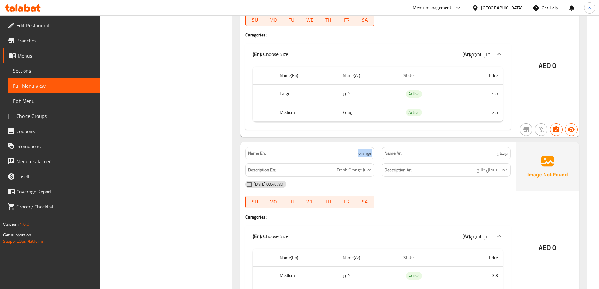
drag, startPoint x: 355, startPoint y: 141, endPoint x: 393, endPoint y: 139, distance: 37.7
click at [393, 143] on div "Name En: orange Name Ar: برتقال" at bounding box center [377, 153] width 273 height 20
click at [430, 147] on div "Name Ar: برتقال" at bounding box center [445, 153] width 129 height 12
click at [434, 150] on p "Name Ar: برتقال" at bounding box center [445, 153] width 123 height 7
click at [470, 166] on h6 "Description Ar: عصير برتقال طازج" at bounding box center [445, 170] width 123 height 8
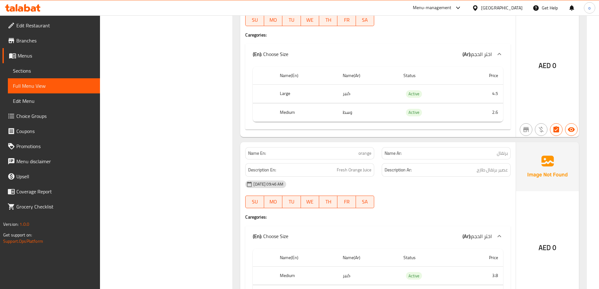
click at [470, 166] on h6 "Description Ar: عصير برتقال طازج" at bounding box center [445, 170] width 123 height 8
click at [467, 166] on h6 "Description Ar: عصير برتقال طازج" at bounding box center [445, 170] width 123 height 8
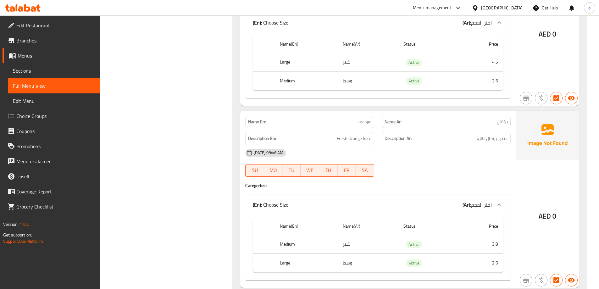
scroll to position [1520, 0]
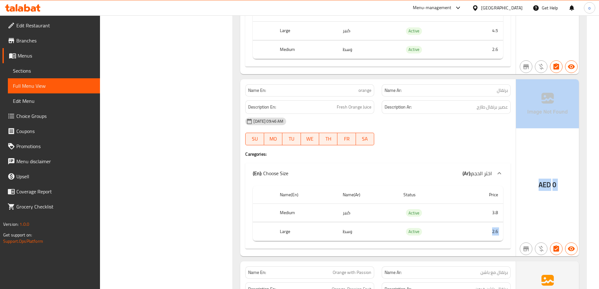
drag, startPoint x: 490, startPoint y: 215, endPoint x: 529, endPoint y: 208, distance: 40.1
click at [529, 208] on div "Name En: orange Name Ar: برتقال Description En: Fresh Orange Juice Description …" at bounding box center [409, 167] width 338 height 177
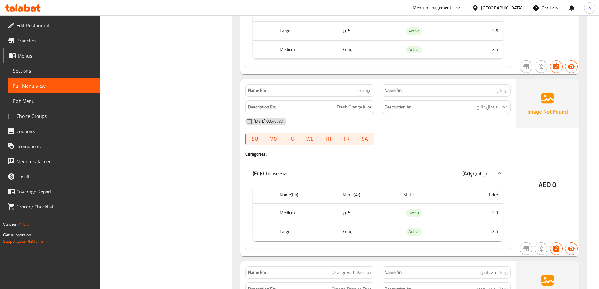
click at [490, 203] on td "3.8" at bounding box center [482, 212] width 42 height 19
drag, startPoint x: 352, startPoint y: 217, endPoint x: 274, endPoint y: 217, distance: 77.6
click at [274, 222] on tr "Large وسط Active 2.6" at bounding box center [378, 231] width 250 height 19
click at [309, 222] on th "Large" at bounding box center [306, 231] width 63 height 19
click at [355, 87] on p "Name En: orange" at bounding box center [309, 90] width 123 height 7
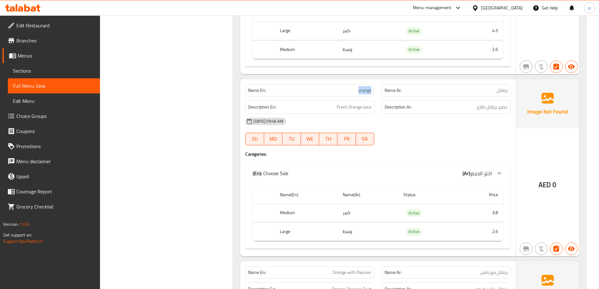
click at [355, 87] on p "Name En: orange" at bounding box center [309, 90] width 123 height 7
copy span "orange"
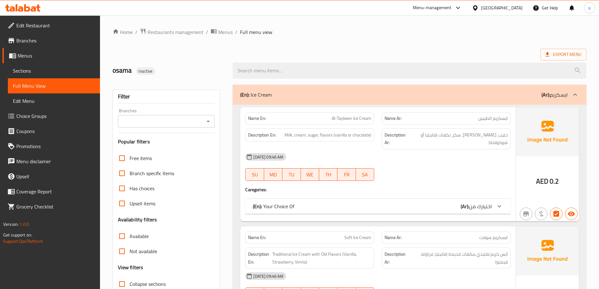
scroll to position [220, 0]
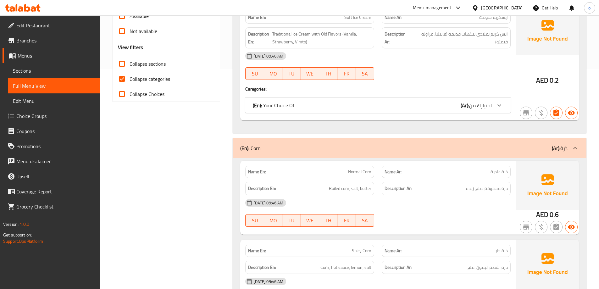
click at [145, 77] on span "Collapse categories" at bounding box center [149, 79] width 41 height 8
click at [129, 77] on input "Collapse categories" at bounding box center [121, 78] width 15 height 15
checkbox input "false"
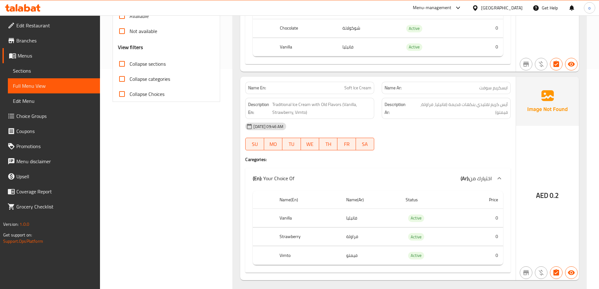
scroll to position [0, 0]
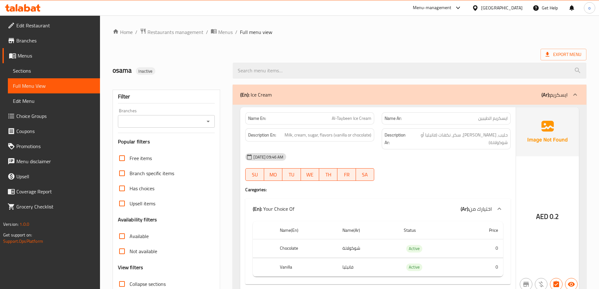
click at [304, 59] on div at bounding box center [409, 71] width 361 height 24
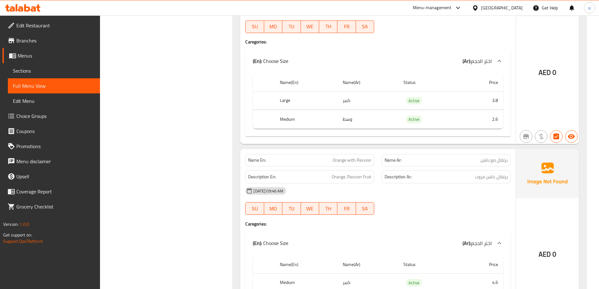
scroll to position [1450, 0]
click at [475, 183] on div "[DATE] 09:46 AM" at bounding box center [377, 190] width 273 height 15
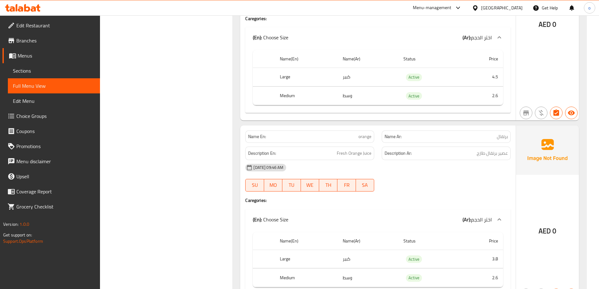
scroll to position [1513, 0]
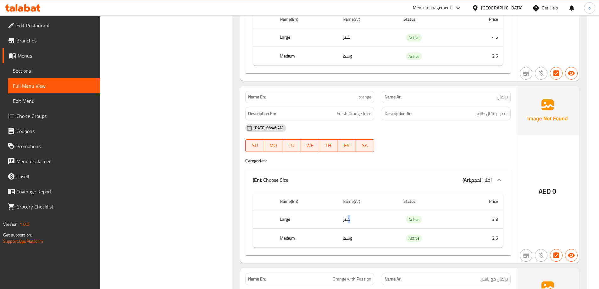
drag, startPoint x: 348, startPoint y: 203, endPoint x: 284, endPoint y: 204, distance: 64.4
click at [284, 210] on tr "Large كبير Active 3.8" at bounding box center [378, 219] width 250 height 19
click at [281, 210] on th "Large" at bounding box center [306, 219] width 63 height 19
drag, startPoint x: 358, startPoint y: 222, endPoint x: 259, endPoint y: 225, distance: 99.0
click at [259, 229] on tr "Medium وسط Active 2.6" at bounding box center [378, 238] width 250 height 19
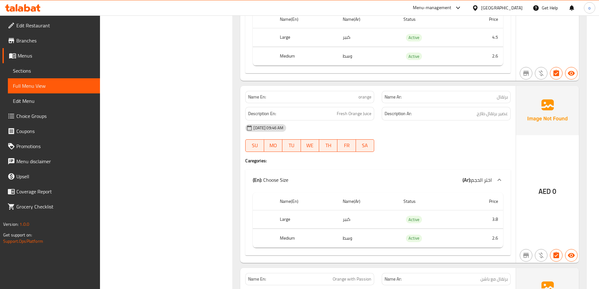
click at [350, 229] on td "وسط" at bounding box center [367, 238] width 61 height 19
drag, startPoint x: 357, startPoint y: 203, endPoint x: 265, endPoint y: 201, distance: 92.4
click at [269, 210] on tr "Large كبير Active 3.8" at bounding box center [378, 219] width 250 height 19
click at [448, 122] on div "[DATE] 09:46 AM SU MO TU WE TH FR SA" at bounding box center [377, 137] width 273 height 35
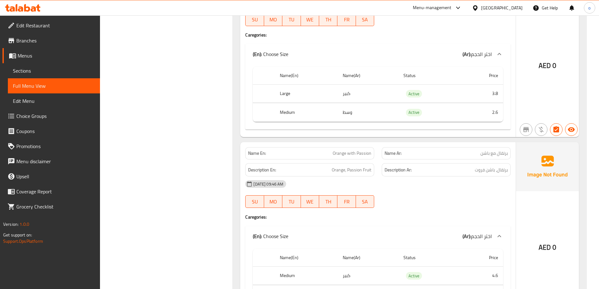
click at [401, 176] on div "[DATE] 09:46 AM" at bounding box center [377, 183] width 273 height 15
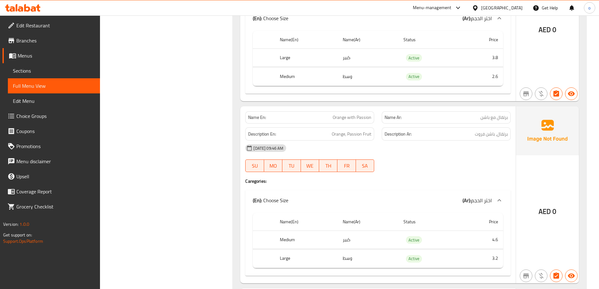
scroll to position [1639, 0]
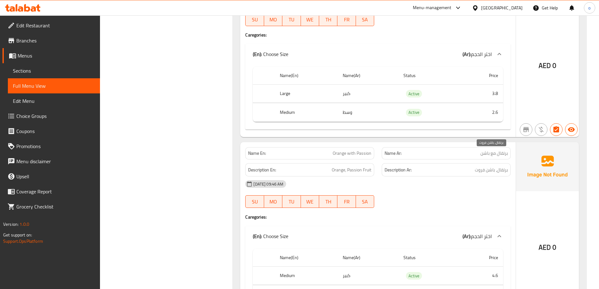
click at [479, 166] on span "برتقال، باشن فروت" at bounding box center [490, 170] width 33 height 8
click at [343, 150] on span "Orange with Passion" at bounding box center [351, 153] width 39 height 7
click at [328, 159] on div "Description En: Orange, Passion Fruit" at bounding box center [309, 169] width 136 height 21
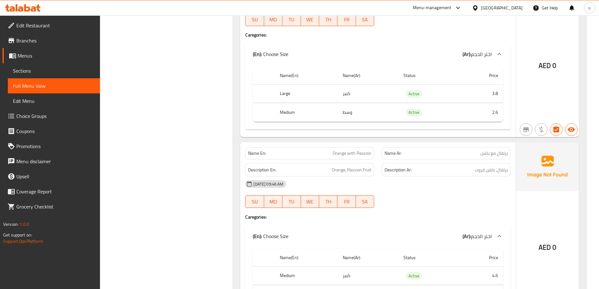
click at [349, 150] on span "Orange with Passion" at bounding box center [351, 153] width 39 height 7
copy span "Orange with Passion"
click at [349, 150] on span "Orange with Passion" at bounding box center [351, 153] width 39 height 7
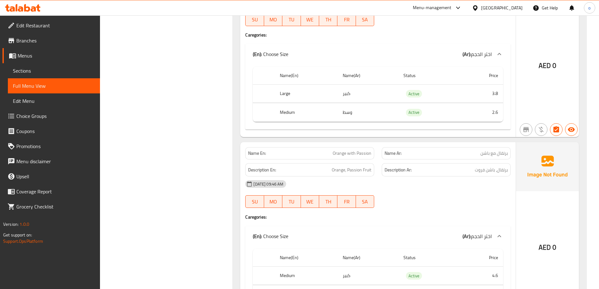
click at [345, 150] on span "Orange with Passion" at bounding box center [351, 153] width 39 height 7
copy span "Orange with Passion"
click at [340, 150] on span "Orange with Passion" at bounding box center [351, 153] width 39 height 7
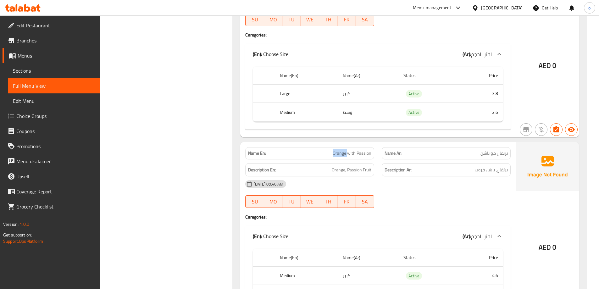
click at [340, 150] on span "Orange with Passion" at bounding box center [351, 153] width 39 height 7
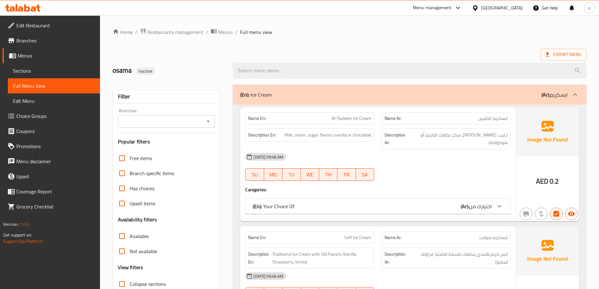
click at [206, 66] on h2 "osama Inactive" at bounding box center [168, 70] width 113 height 9
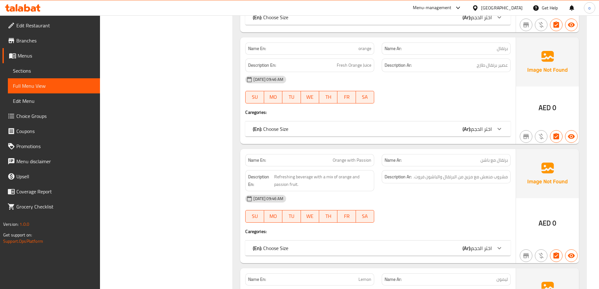
click at [416, 195] on div "[DATE] 09:46 AM SU MO TU WE TH FR SA" at bounding box center [377, 208] width 273 height 35
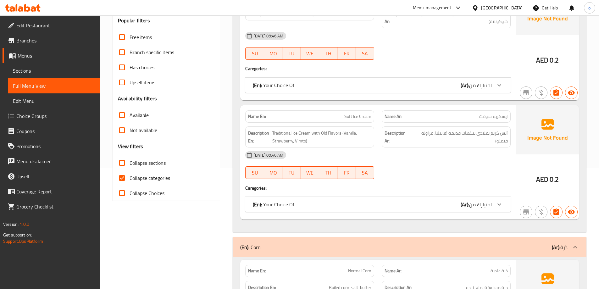
scroll to position [251, 0]
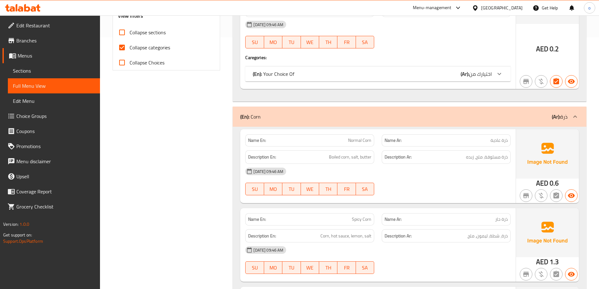
click at [154, 49] on span "Collapse categories" at bounding box center [149, 48] width 41 height 8
click at [129, 49] on input "Collapse categories" at bounding box center [121, 47] width 15 height 15
checkbox input "false"
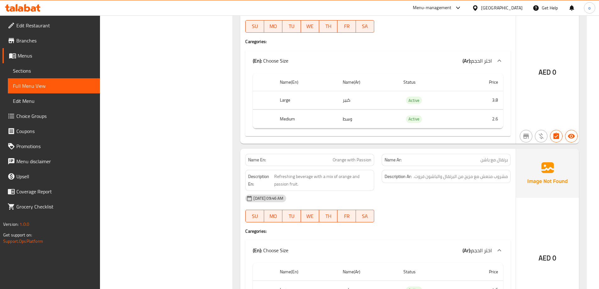
click at [396, 191] on div "[DATE] 09:46 AM" at bounding box center [377, 198] width 273 height 15
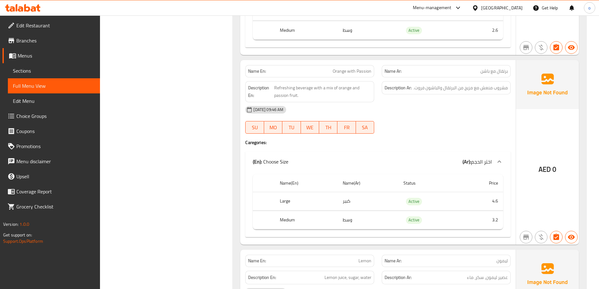
scroll to position [1727, 0]
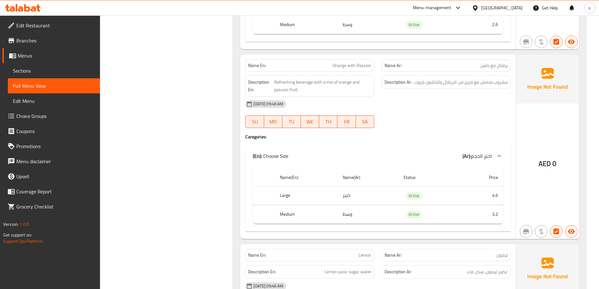
click at [391, 146] on div "(En): Choose Size (Ar): اختر الحجم" at bounding box center [377, 156] width 265 height 20
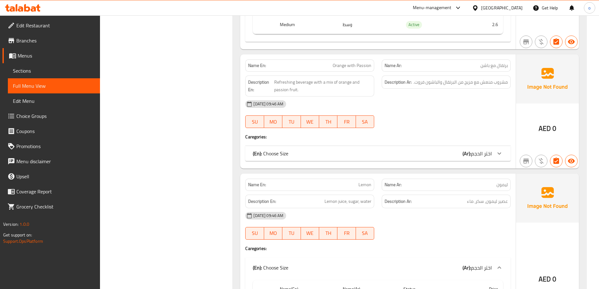
click at [408, 150] on div "(En): Choose Size (Ar): اختر الحجم" at bounding box center [372, 154] width 239 height 8
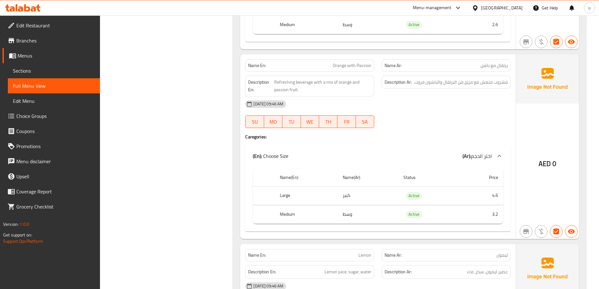
click at [192, 161] on div "Filter Branches Branches Popular filters Free items Branch specific items Has c…" at bounding box center [169, 276] width 120 height 3844
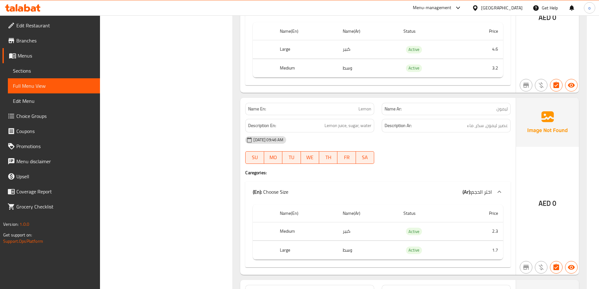
scroll to position [1884, 0]
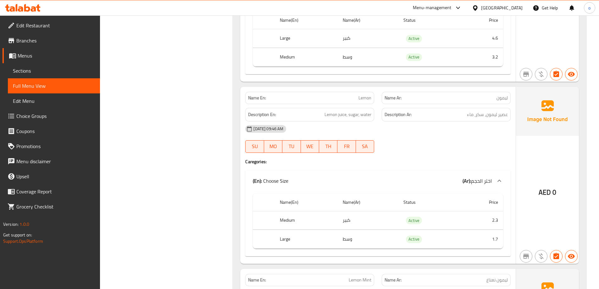
click at [362, 95] on span "Lemon" at bounding box center [364, 98] width 13 height 7
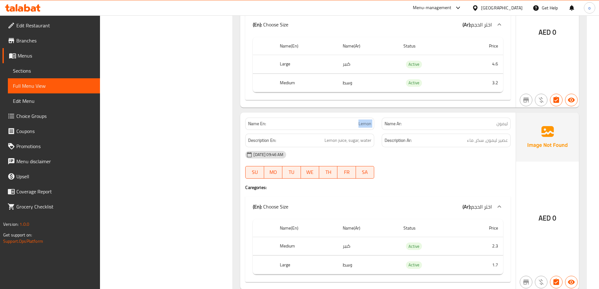
scroll to position [1852, 0]
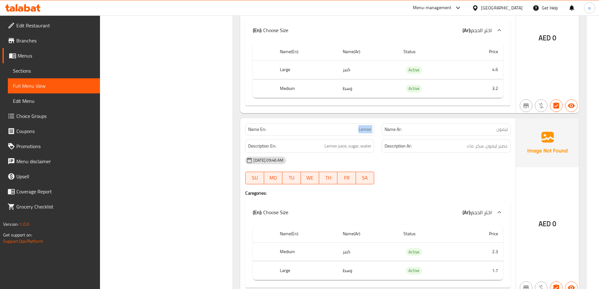
click at [364, 126] on span "Lemon" at bounding box center [364, 129] width 13 height 7
copy span "Lemon"
click at [360, 126] on span "Lemon" at bounding box center [364, 129] width 13 height 7
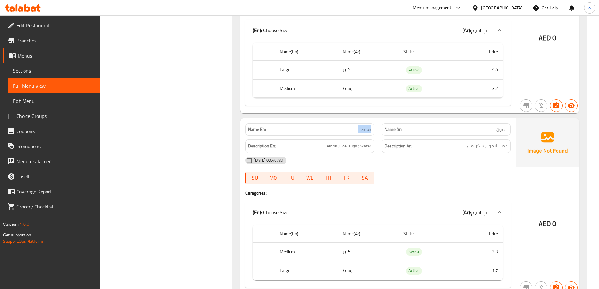
click at [360, 126] on span "Lemon" at bounding box center [364, 129] width 13 height 7
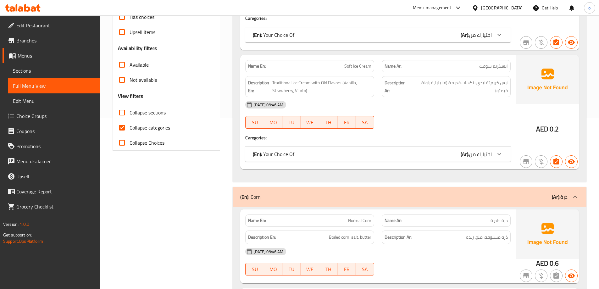
scroll to position [189, 0]
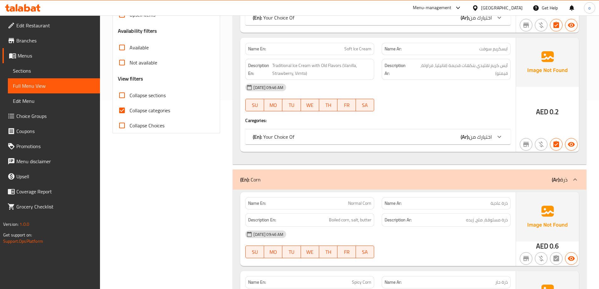
click at [145, 114] on span "Collapse categories" at bounding box center [149, 111] width 41 height 8
click at [129, 114] on input "Collapse categories" at bounding box center [121, 110] width 15 height 15
checkbox input "false"
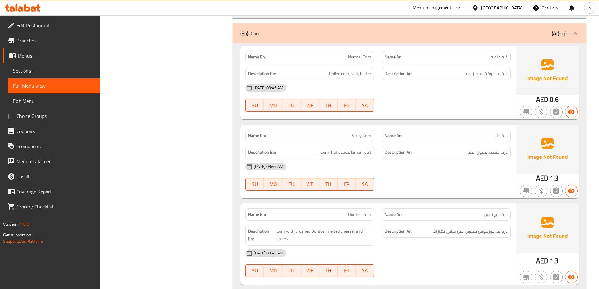
scroll to position [1822, 0]
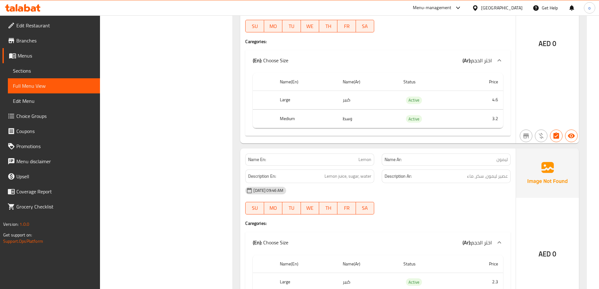
click at [470, 192] on div "13-09-2025 09:46 AM SU MO TU WE TH FR SA" at bounding box center [377, 200] width 273 height 35
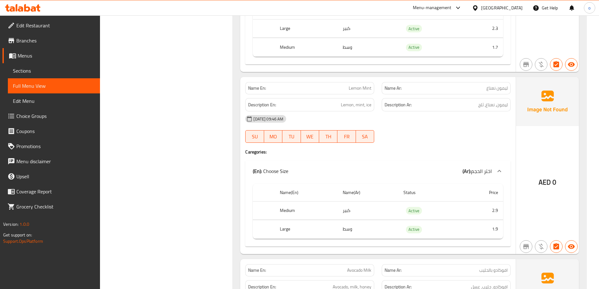
scroll to position [2105, 0]
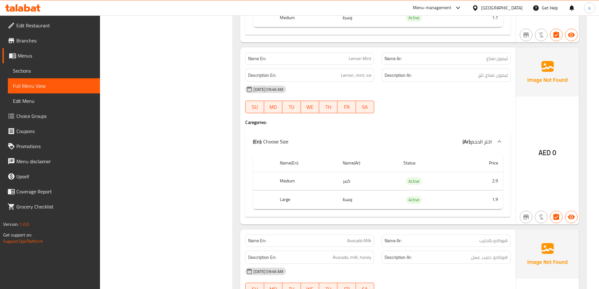
drag, startPoint x: 349, startPoint y: 167, endPoint x: 318, endPoint y: 168, distance: 30.5
click at [318, 172] on tr "Medium كبير Active 2.9" at bounding box center [378, 181] width 250 height 19
click at [335, 172] on th "Medium" at bounding box center [306, 181] width 63 height 19
click at [364, 172] on td "كبير" at bounding box center [367, 181] width 61 height 19
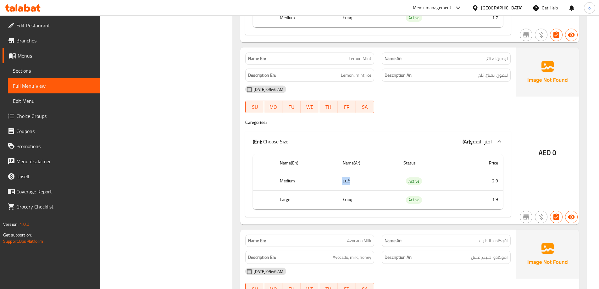
click at [364, 172] on td "كبير" at bounding box center [367, 181] width 61 height 19
click at [351, 190] on td "وسط" at bounding box center [367, 199] width 61 height 19
click at [343, 190] on td "وسط" at bounding box center [367, 199] width 61 height 19
click at [289, 190] on th "Large" at bounding box center [306, 199] width 63 height 19
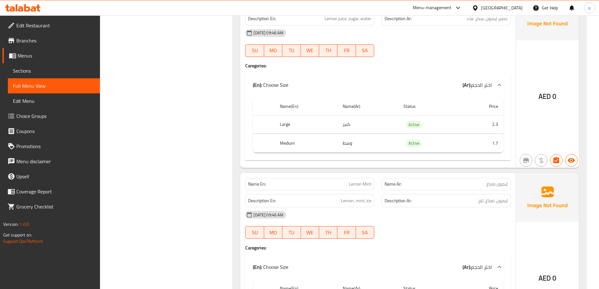
scroll to position [1979, 0]
click at [356, 181] on span "Lemon Mint" at bounding box center [359, 184] width 23 height 7
copy span "Lemon Mint"
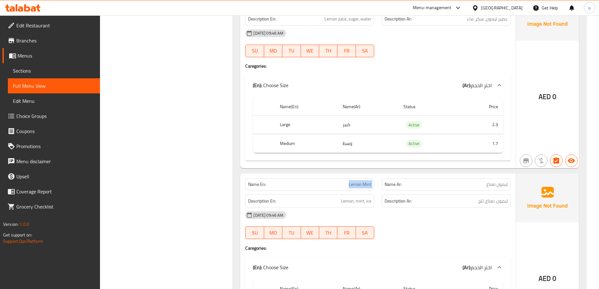
copy span "Lemon Mint"
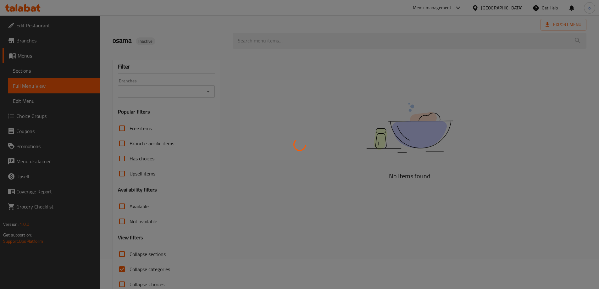
scroll to position [46, 0]
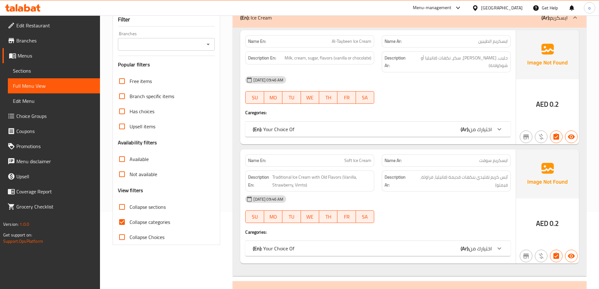
click at [141, 220] on span "Collapse categories" at bounding box center [149, 222] width 41 height 8
click at [129, 220] on input "Collapse categories" at bounding box center [121, 221] width 15 height 15
checkbox input "false"
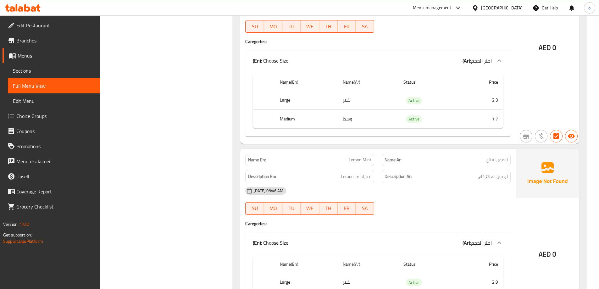
click at [490, 183] on div "[DATE] 09:46 AM" at bounding box center [377, 190] width 273 height 15
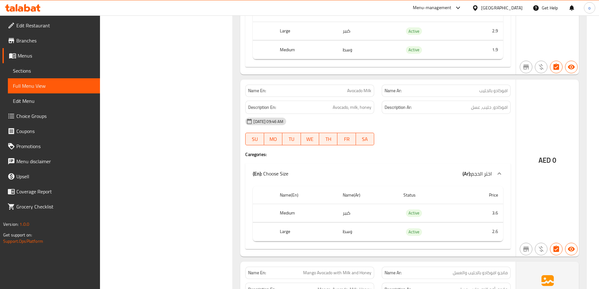
scroll to position [2255, 0]
click at [439, 141] on div at bounding box center [446, 145] width 136 height 8
click at [366, 87] on span "Avocado Milk" at bounding box center [359, 90] width 24 height 7
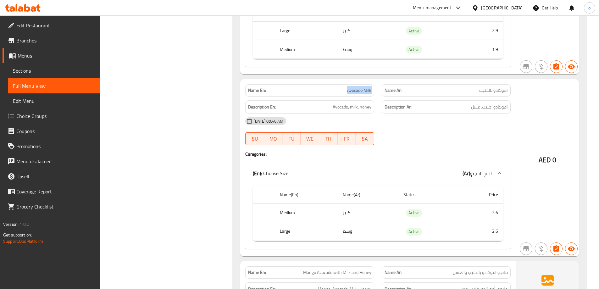
copy span "Avocado Milk"
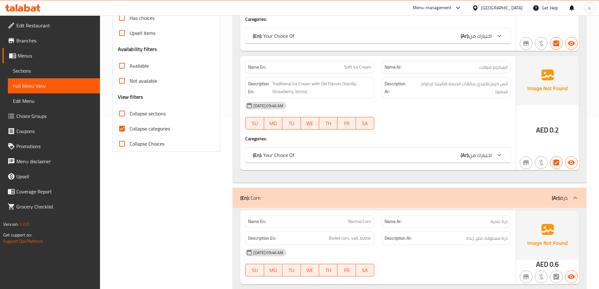
scroll to position [189, 0]
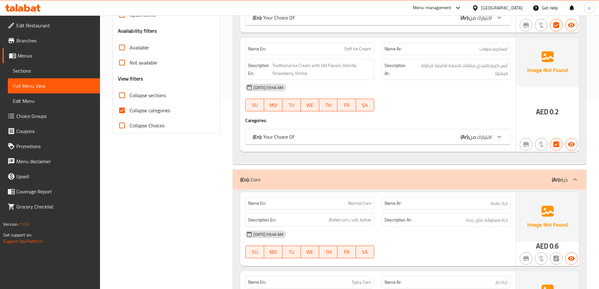
click at [149, 110] on span "Collapse categories" at bounding box center [149, 111] width 41 height 8
click at [129, 110] on input "Collapse categories" at bounding box center [121, 110] width 15 height 15
checkbox input "false"
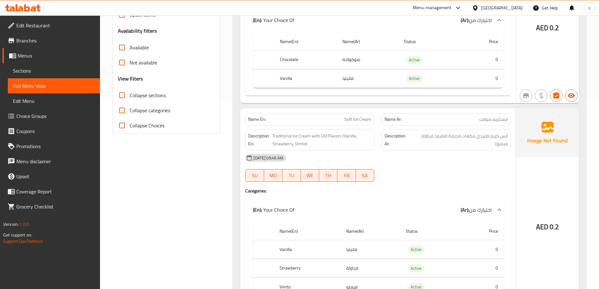
scroll to position [2185, 0]
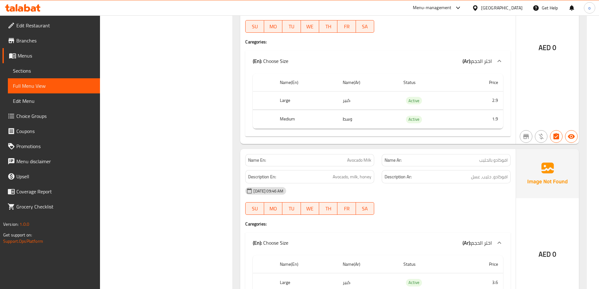
click at [445, 192] on div "[DATE] 09:46 AM SU MO TU WE TH FR SA" at bounding box center [377, 200] width 273 height 35
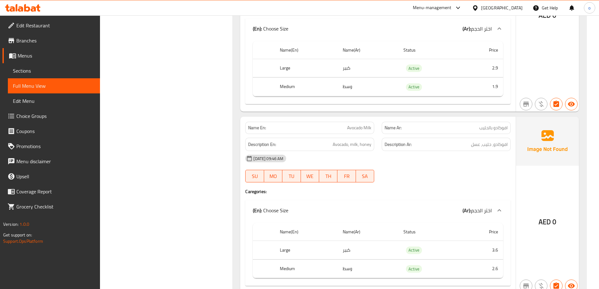
scroll to position [2248, 0]
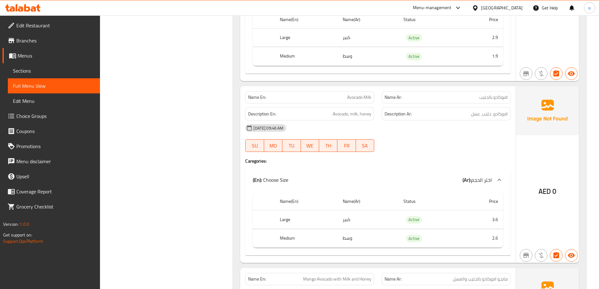
click at [419, 148] on div at bounding box center [446, 152] width 136 height 8
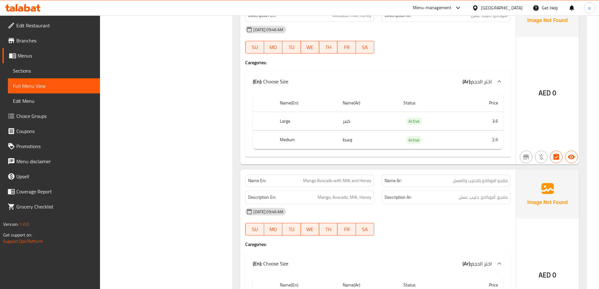
scroll to position [2374, 0]
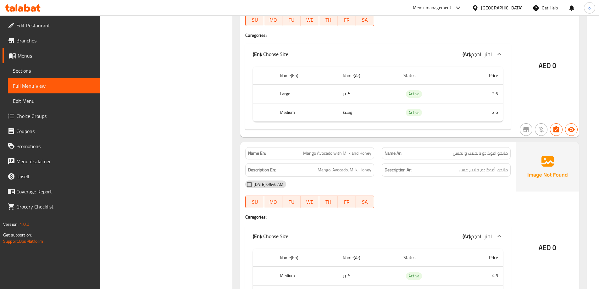
click at [335, 150] on span "Mango Avocado with Milk and Honey" at bounding box center [337, 153] width 68 height 7
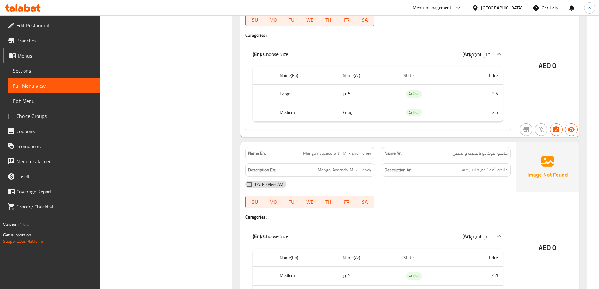
click at [304, 147] on div "Name En: Mango Avocado with Milk and Honey" at bounding box center [309, 153] width 129 height 12
copy span "Mango Avocado with Milk and Honey"
click at [264, 150] on strong "Name En:" at bounding box center [257, 153] width 18 height 7
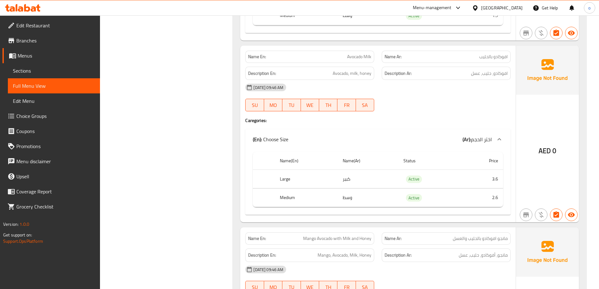
scroll to position [2279, 0]
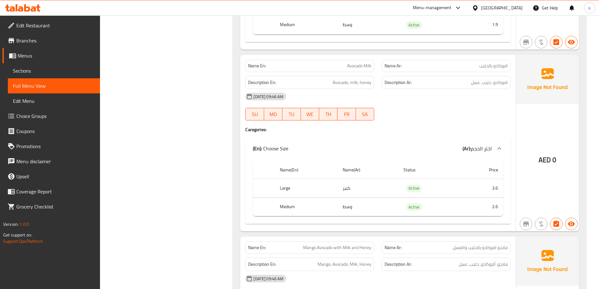
click at [380, 179] on td "كبير" at bounding box center [367, 188] width 61 height 19
drag, startPoint x: 372, startPoint y: 186, endPoint x: 281, endPoint y: 191, distance: 90.6
click at [281, 197] on tr "Medium وسط Active 2.6" at bounding box center [378, 206] width 250 height 19
click at [335, 197] on th "Medium" at bounding box center [306, 206] width 63 height 19
click at [347, 197] on td "وسط" at bounding box center [367, 206] width 61 height 19
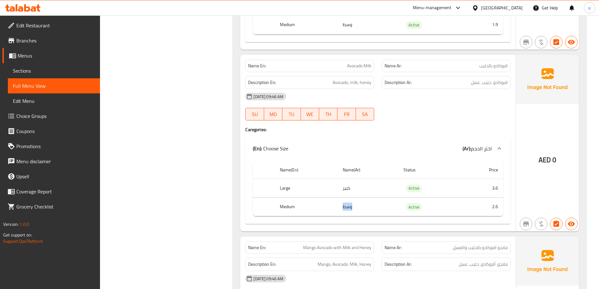
click at [347, 197] on td "وسط" at bounding box center [367, 206] width 61 height 19
click at [348, 202] on div "Name(En) Name(Ar) Status Price Large كبير Active 3.6 Medium وسط Active 2.6" at bounding box center [377, 190] width 265 height 65
click at [349, 197] on td "وسط" at bounding box center [367, 206] width 61 height 19
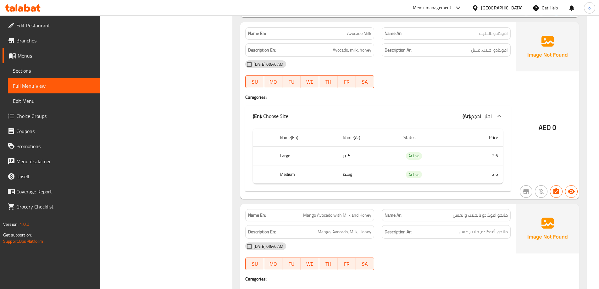
scroll to position [2405, 0]
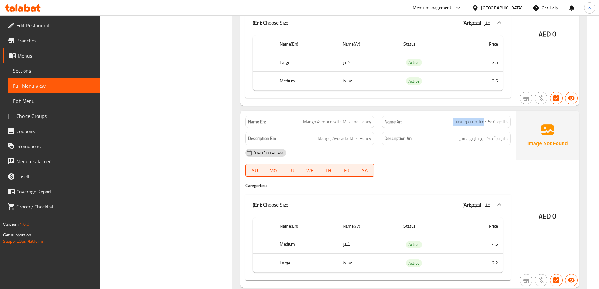
drag, startPoint x: 448, startPoint y: 101, endPoint x: 486, endPoint y: 106, distance: 38.4
click at [486, 116] on div "Name Ar: مانجو افوكادو بالحليب والعسل" at bounding box center [445, 122] width 129 height 12
click at [413, 173] on div at bounding box center [446, 177] width 136 height 8
drag, startPoint x: 355, startPoint y: 230, endPoint x: 327, endPoint y: 231, distance: 28.6
click at [327, 235] on tr "Medium كبير Active 4.5" at bounding box center [378, 244] width 250 height 19
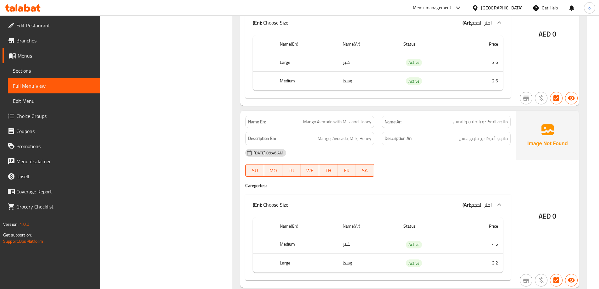
click at [342, 118] on span "Mango Avocado with Milk and Honey" at bounding box center [337, 121] width 68 height 7
copy span "Mango Avocado with Milk and Honey"
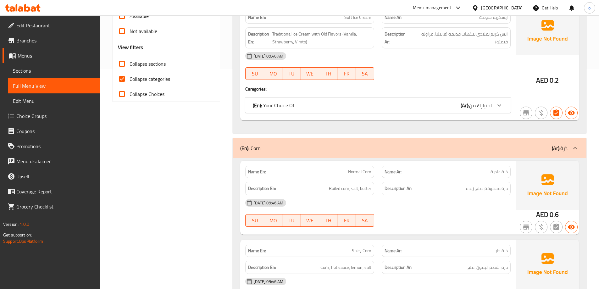
scroll to position [157, 0]
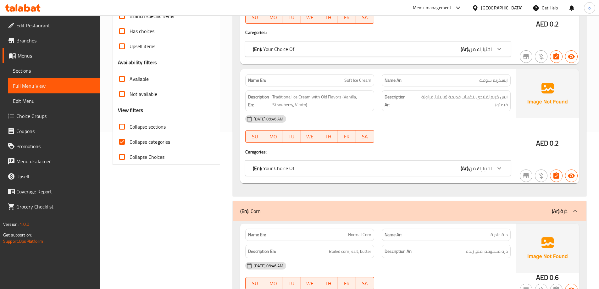
click at [151, 145] on span "Collapse categories" at bounding box center [149, 142] width 41 height 8
click at [129, 145] on input "Collapse categories" at bounding box center [121, 141] width 15 height 15
checkbox input "false"
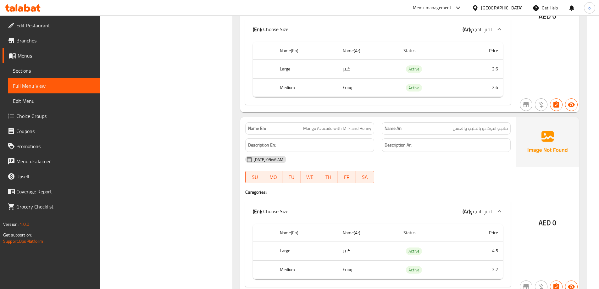
click at [256, 141] on strong "Description En:" at bounding box center [262, 145] width 28 height 8
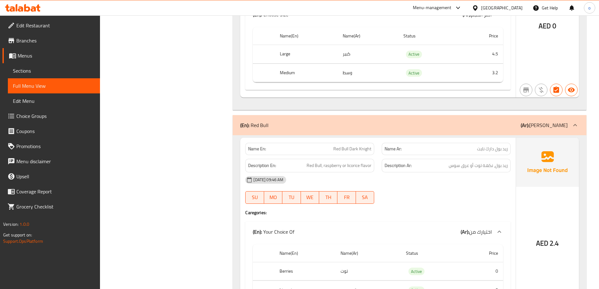
scroll to position [2618, 0]
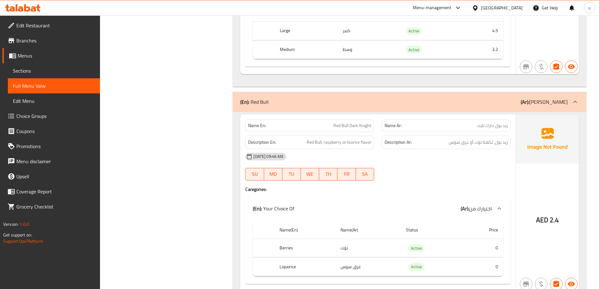
click at [450, 122] on p "Name Ar: ريد بول دارك نايت" at bounding box center [445, 125] width 123 height 7
click at [360, 122] on span "Red Bull Dark Knight" at bounding box center [352, 125] width 38 height 7
drag, startPoint x: 360, startPoint y: 113, endPoint x: 384, endPoint y: 113, distance: 23.6
click at [384, 116] on div "Name En: Red Bull Dark Knight Name Ar: ريد بول دارك نايت" at bounding box center [377, 126] width 273 height 20
click at [372, 119] on div "Name En: Red Bull Dark Knight" at bounding box center [309, 125] width 129 height 12
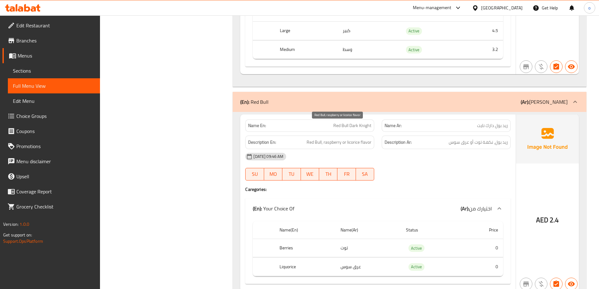
click at [362, 138] on span "Red Bull, raspberry or licorice flavor" at bounding box center [338, 142] width 65 height 8
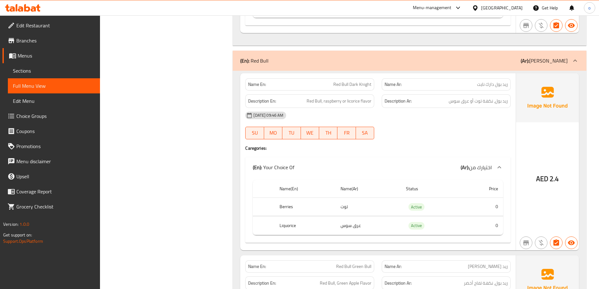
scroll to position [2650, 0]
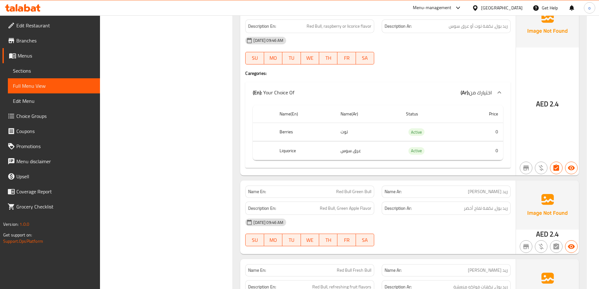
scroll to position [2807, 0]
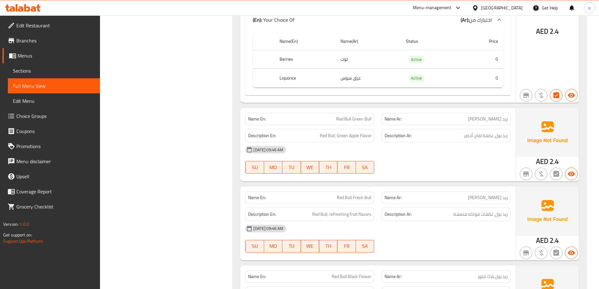
click at [370, 132] on span "Red Bull, Green Apple Flavor" at bounding box center [346, 136] width 52 height 8
click at [338, 132] on span "Red Bull, Green Apple Flavor" at bounding box center [346, 136] width 52 height 8
click at [362, 132] on span "Red Bull, Green Apple Flavor" at bounding box center [346, 136] width 52 height 8
click at [355, 132] on span "Red Bull, Green Apple Flavor" at bounding box center [346, 136] width 52 height 8
click at [344, 132] on span "Red Bull, Green Apple Flavor" at bounding box center [346, 136] width 52 height 8
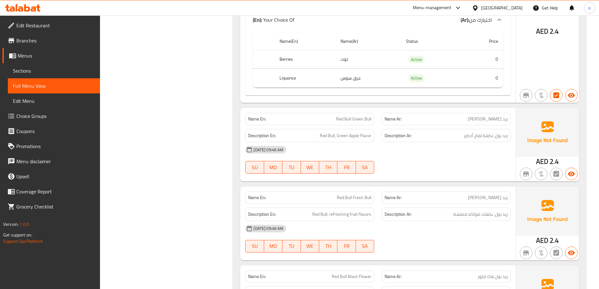
click at [429, 142] on div "[DATE] 09:46 AM" at bounding box center [377, 149] width 273 height 15
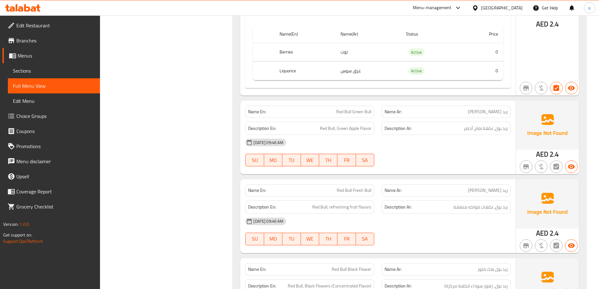
scroll to position [2838, 0]
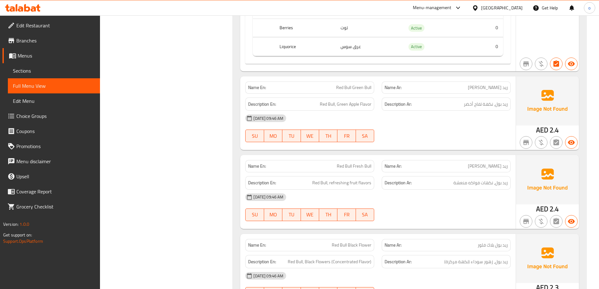
click at [479, 163] on span "ريد [PERSON_NAME]" at bounding box center [488, 166] width 40 height 7
click at [463, 163] on p "Name Ar: ريد بول فريش بول" at bounding box center [445, 166] width 123 height 7
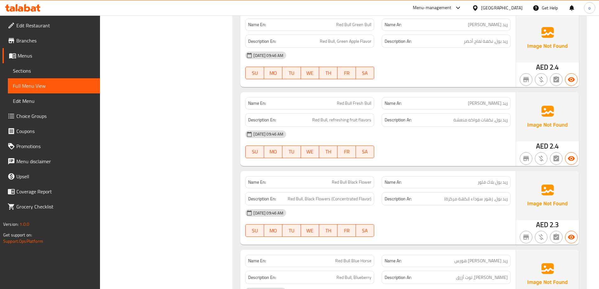
scroll to position [2933, 0]
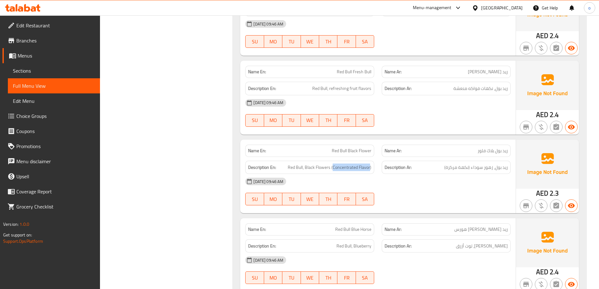
drag, startPoint x: 333, startPoint y: 152, endPoint x: 370, endPoint y: 157, distance: 36.9
click at [370, 161] on div "Description En: Red Bull, Black Flowers (Concentrated Flavor)" at bounding box center [309, 168] width 129 height 14
copy span "Concentrated Flavor"
click at [392, 201] on div at bounding box center [446, 205] width 136 height 8
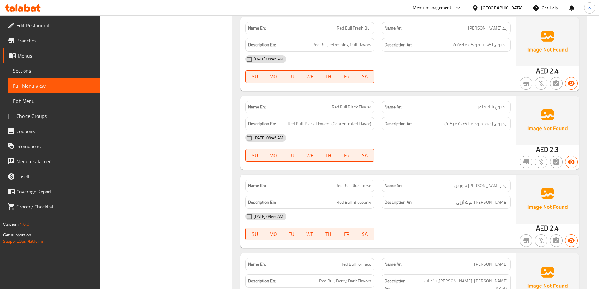
scroll to position [2995, 0]
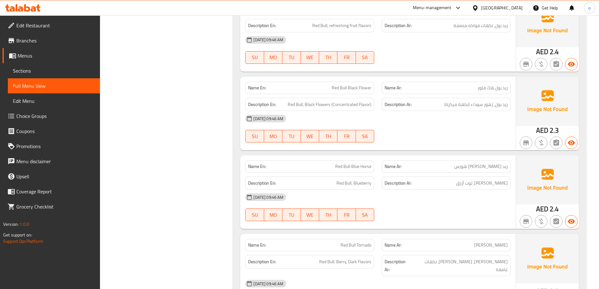
click at [370, 163] on span "Red Bull Blue Horse" at bounding box center [353, 166] width 36 height 7
click at [477, 189] on div "[DATE] 09:46 AM" at bounding box center [377, 196] width 273 height 15
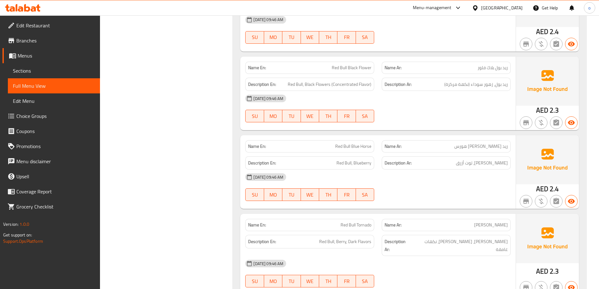
scroll to position [3027, 0]
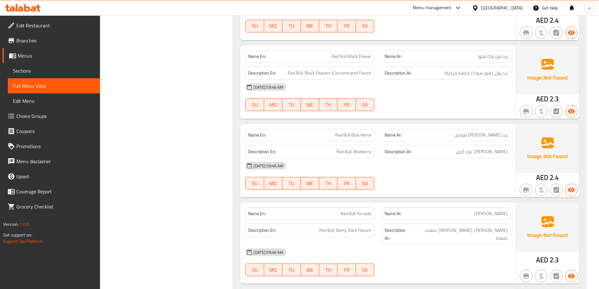
click at [478, 129] on div "Name Ar: ريد بول بلو هورس" at bounding box center [445, 135] width 129 height 12
click at [473, 132] on p "Name Ar: ريد بول بلو هورس" at bounding box center [445, 135] width 123 height 7
click at [336, 132] on span "Red Bull Blue Horse" at bounding box center [353, 135] width 36 height 7
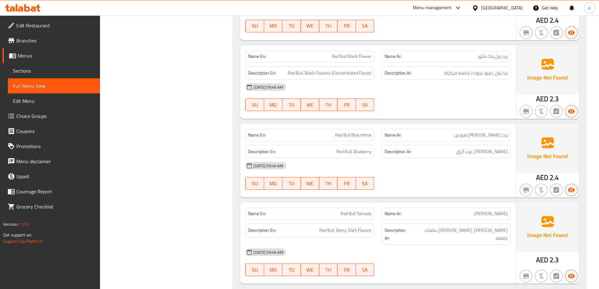
click div "[DATE] 09:46 AM"
click span "ريد [PERSON_NAME] هورس"
drag, startPoint x: 493, startPoint y: 118, endPoint x: 458, endPoint y: 124, distance: 35.7
click div "Name Ar: ريد بول بلو هورس"
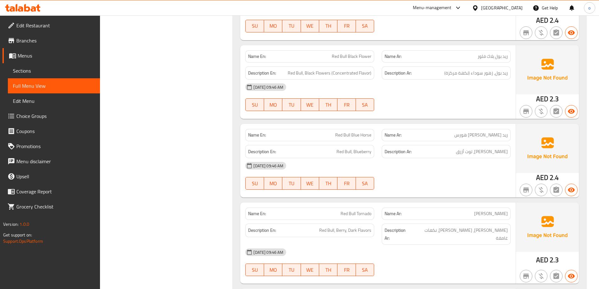
click div "Description Ar: ريد بول، توت أزرق"
drag, startPoint x: 500, startPoint y: 137, endPoint x: 489, endPoint y: 138, distance: 10.8
click span "[PERSON_NAME]، توت أزرق"
drag, startPoint x: 493, startPoint y: 137, endPoint x: 465, endPoint y: 143, distance: 29.0
click div "Name En: Red Bull Blue Horse Name Ar: ريد بول بلو هورس Description En: Red Bull…"
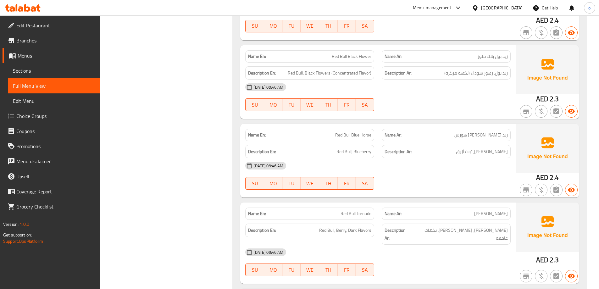
click h6 "Description Ar: ريد بول، توت أزرق"
click span "[PERSON_NAME]، توت أزرق"
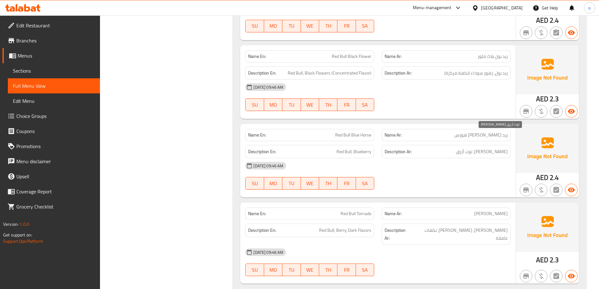
click span "[PERSON_NAME]، توت أزرق"
drag, startPoint x: 482, startPoint y: 137, endPoint x: 495, endPoint y: 137, distance: 12.6
click span "[PERSON_NAME]، توت أزرق"
click div "[DATE] 09:46 AM"
click div "13-09-2025 09:46 AM SU MO TU WE TH FR SA"
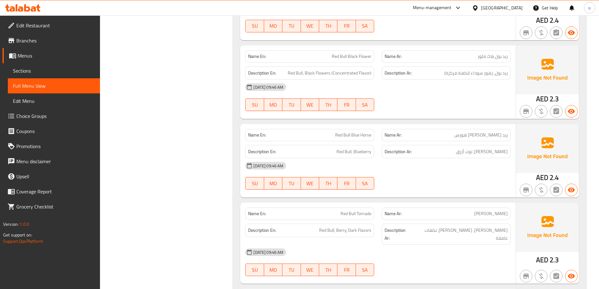
click span "Red Bull Blue Horse"
click span "[PERSON_NAME]، توت أزرق"
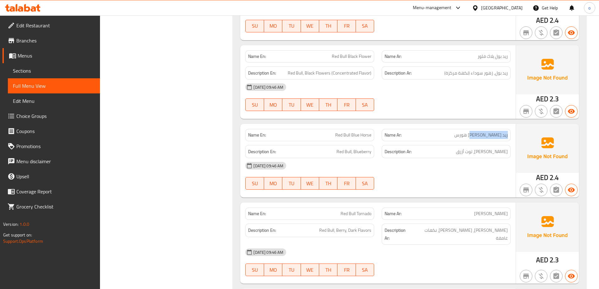
drag, startPoint x: 474, startPoint y: 120, endPoint x: 507, endPoint y: 123, distance: 32.8
click p "Name Ar: ريد بول بلو هورس"
drag, startPoint x: 475, startPoint y: 138, endPoint x: 508, endPoint y: 139, distance: 33.3
click div "Description Ar: ريد بول، توت أزرق"
click span "[PERSON_NAME]، توت أزرق"
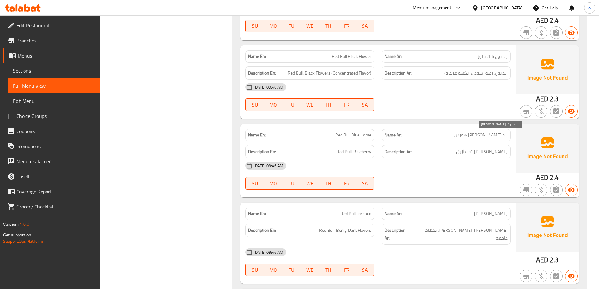
click span "[PERSON_NAME]، توت أزرق"
click div "Description Ar: ريد بول، توت أزرق"
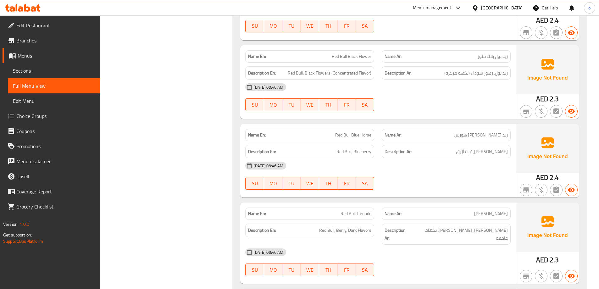
click h6 "Description Ar: ريد بول، توت أزرق"
click span "[PERSON_NAME]، توت أزرق"
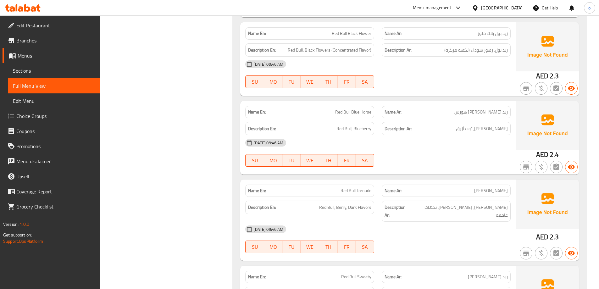
scroll to position [3090, 0]
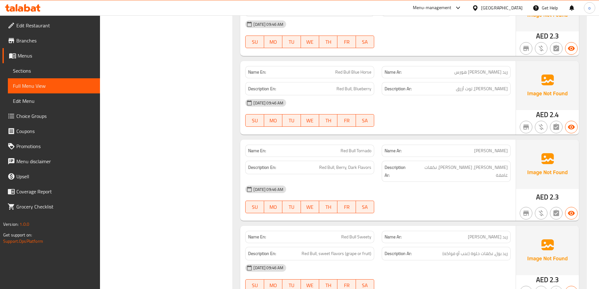
click p "Name Ar: ريد بول تونيدو"
click span "ريد بول تونيدو"
click div "Name Ar: ريد بول تونيدو"
click span "ريد بول تونيدو"
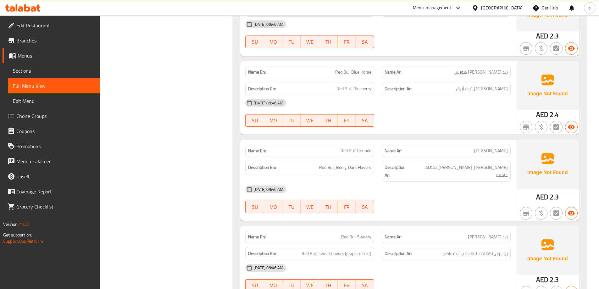
click span "ريد بول تونيدو"
copy span "ريد بول تونيدو"
click span "Red Bull Tornado"
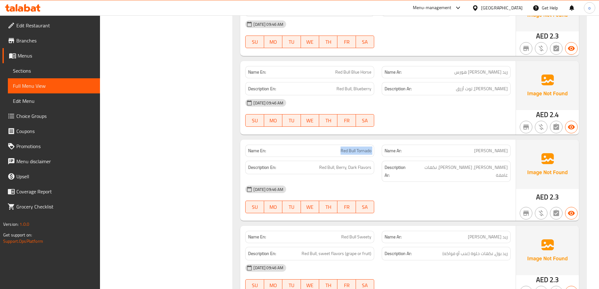
click span "Red Bull Tornado"
copy span "Red Bull Tornado"
click span "Red Bull Tornado"
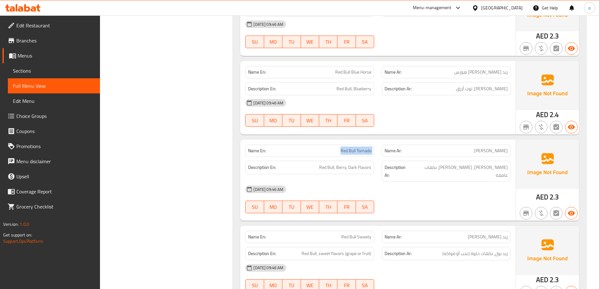
click span "Red Bull Tornado"
copy span "Red Bull Tornado"
click div "Name En: Red Bull Tornado"
click span "Red Bull Tornado"
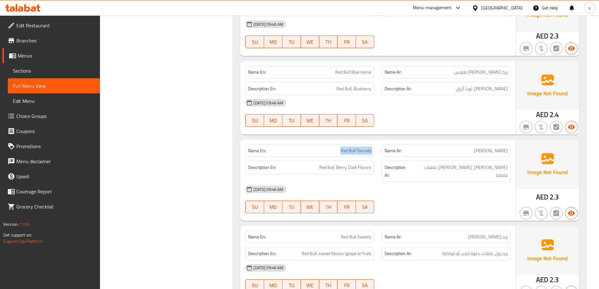
click span "Red Bull Tornado"
drag, startPoint x: 334, startPoint y: 138, endPoint x: 333, endPoint y: 134, distance: 4.2
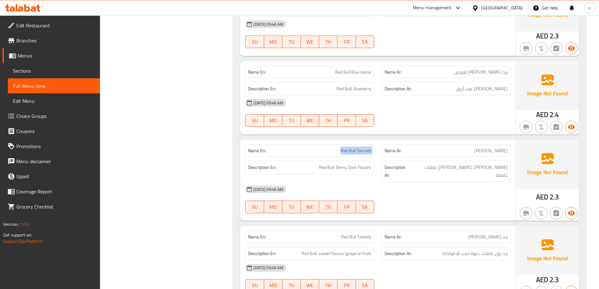
click p "Name En: Red Bull Tornado"
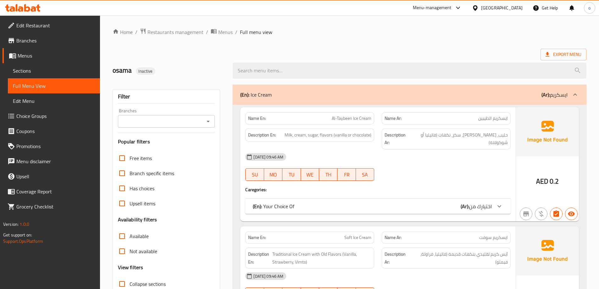
scroll to position [251, 0]
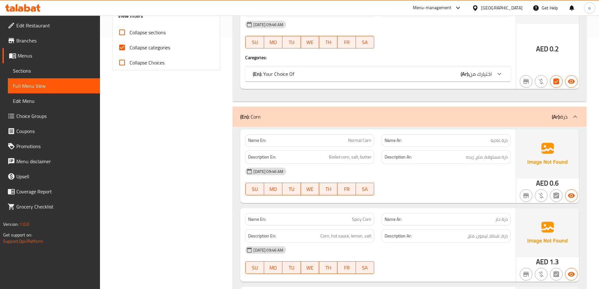
click at [167, 42] on label "Collapse categories" at bounding box center [142, 47] width 56 height 15
click at [129, 42] on input "Collapse categories" at bounding box center [121, 47] width 15 height 15
checkbox input "false"
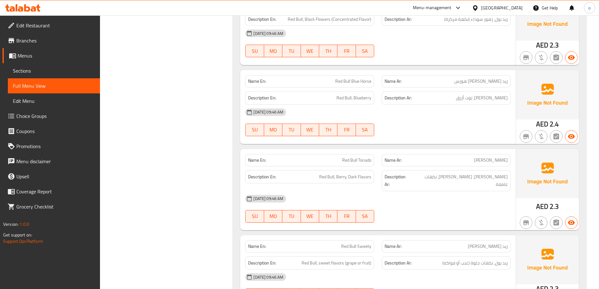
click at [402, 170] on div "Description Ar: ريد بول، [PERSON_NAME]، نكهات غامقة" at bounding box center [445, 180] width 129 height 21
drag, startPoint x: 499, startPoint y: 159, endPoint x: 467, endPoint y: 167, distance: 33.4
click at [499, 173] on span "[PERSON_NAME]، [PERSON_NAME]، نكهات غامقة" at bounding box center [459, 180] width 95 height 15
click at [487, 173] on span "[PERSON_NAME]، [PERSON_NAME]، نكهات غامقة" at bounding box center [459, 180] width 95 height 15
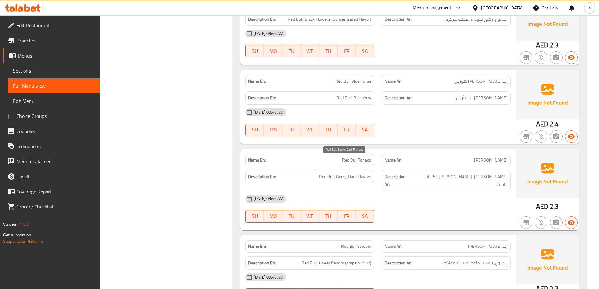
click at [346, 173] on span "Red Bull, Berry, Dark Flavors" at bounding box center [345, 177] width 52 height 8
click at [353, 173] on span "Red Bull, Berry, Dark Flavors" at bounding box center [345, 177] width 52 height 8
click at [385, 191] on div "[DATE] 09:46 AM" at bounding box center [377, 198] width 273 height 15
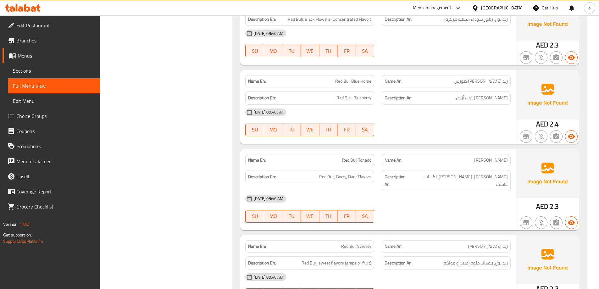
click at [460, 173] on span "[PERSON_NAME]، [PERSON_NAME]، نكهات غامقة" at bounding box center [459, 180] width 95 height 15
drag, startPoint x: 459, startPoint y: 163, endPoint x: 483, endPoint y: 164, distance: 23.9
click at [483, 173] on span "[PERSON_NAME]، [PERSON_NAME]، نكهات غامقة" at bounding box center [459, 180] width 95 height 15
copy span "نكهات غامقة"
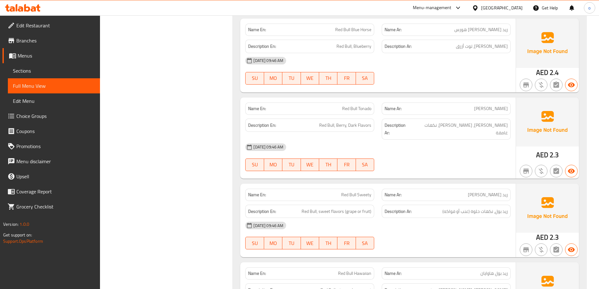
scroll to position [3143, 0]
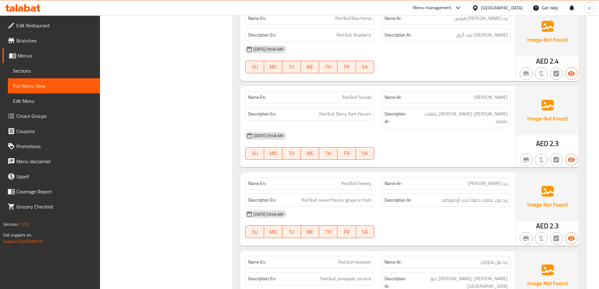
click at [451, 196] on span "ريد بول، نكهات حلوة (عنب أو فواكه)" at bounding box center [474, 200] width 65 height 8
click at [439, 196] on h6 "Description Ar: ريد بول، نكهات حلوة (عنب أو فواكه)" at bounding box center [445, 200] width 123 height 8
click at [434, 196] on h6 "Description Ar: ريد بول، نكهات حلوة (عنب أو فواكه)" at bounding box center [445, 200] width 123 height 8
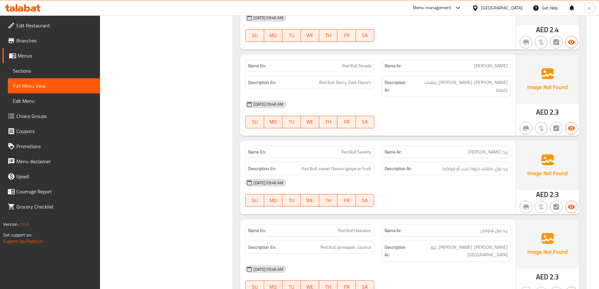
click at [416, 175] on div "[DATE] 09:46 AM SU MO TU WE TH FR SA" at bounding box center [377, 192] width 273 height 35
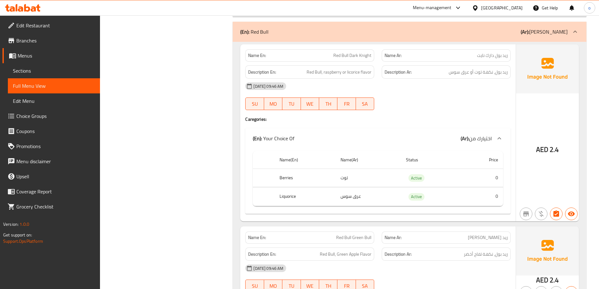
scroll to position [2687, 0]
click at [381, 136] on div "(En): Your Choice Of (Ar): اختيارك من" at bounding box center [372, 140] width 239 height 8
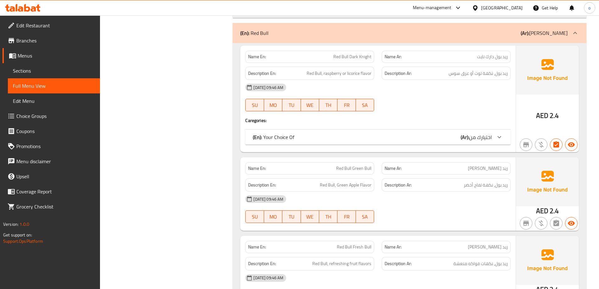
click at [384, 129] on div "(En): Your Choice Of (Ar): اختيارك من" at bounding box center [377, 136] width 265 height 15
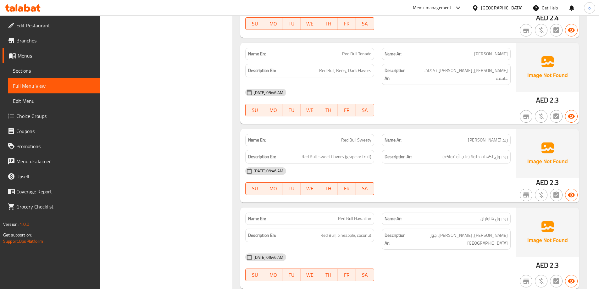
scroll to position [3190, 0]
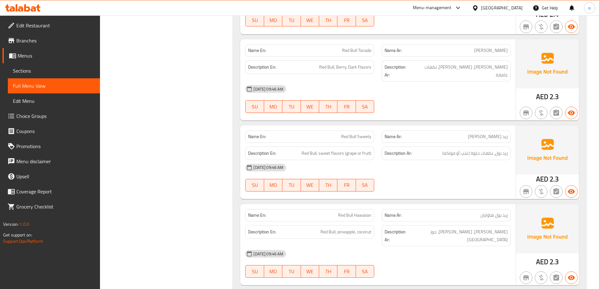
click at [420, 162] on div "[DATE] 09:46 AM SU MO TU WE TH FR SA" at bounding box center [377, 177] width 273 height 35
click at [340, 133] on p "Name En: Red Bull Sweety" at bounding box center [309, 136] width 123 height 7
click at [329, 149] on span "Red Bull, sweet flavors (grape or fruit)" at bounding box center [336, 153] width 70 height 8
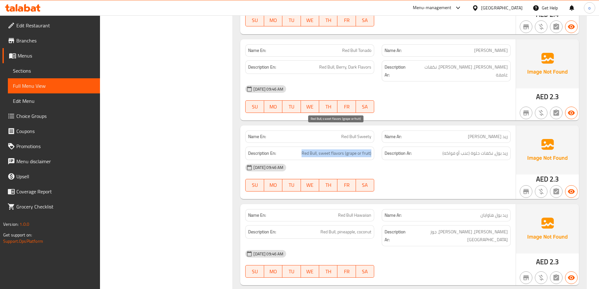
click at [329, 149] on span "Red Bull, sweet flavors (grape or fruit)" at bounding box center [336, 153] width 70 height 8
click at [390, 143] on div "Description Ar: ريد بول، نكهات حلوة (عنب أو فواكه)" at bounding box center [446, 153] width 136 height 21
click at [360, 133] on span "Red Bull Sweety" at bounding box center [356, 136] width 30 height 7
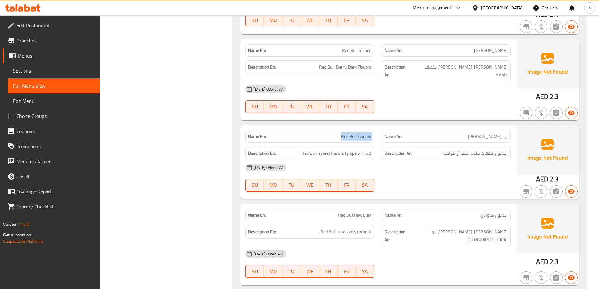
click at [360, 133] on span "Red Bull Sweety" at bounding box center [356, 136] width 30 height 7
copy span "Red Bull Sweety"
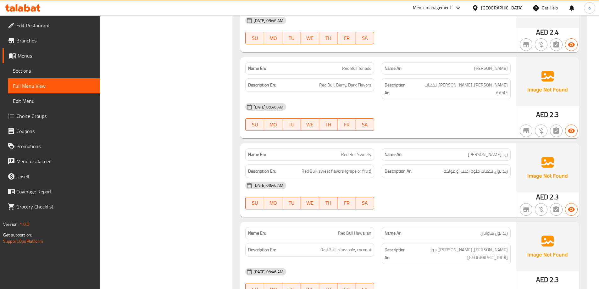
scroll to position [3178, 0]
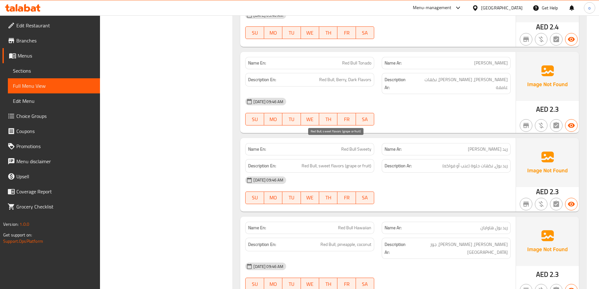
click at [357, 162] on span "Red Bull, sweet flavors (grape or fruit)" at bounding box center [336, 166] width 70 height 8
click at [344, 162] on span "Red Bull, sweet flavors (grape or fruit)" at bounding box center [336, 166] width 70 height 8
click at [351, 162] on span "Red Bull, sweet flavors (grape or fruit)" at bounding box center [336, 166] width 70 height 8
drag, startPoint x: 346, startPoint y: 145, endPoint x: 369, endPoint y: 148, distance: 24.1
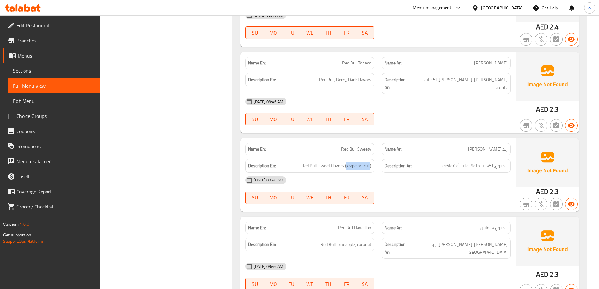
click at [369, 159] on div "Description En: Red Bull, sweet flavors (grape or fruit)" at bounding box center [309, 166] width 129 height 14
copy span "grape or fruit"
click at [337, 146] on p "Name En: Red Bull Sweety" at bounding box center [309, 149] width 123 height 7
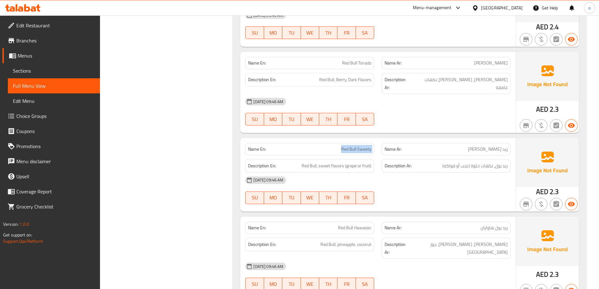
copy span "Red Bull Sweety"
click at [364, 146] on span "Red Bull Sweety" at bounding box center [356, 149] width 30 height 7
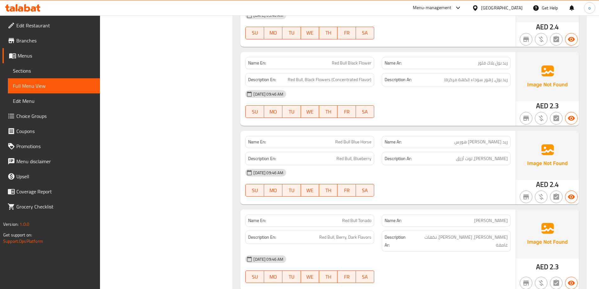
scroll to position [2989, 0]
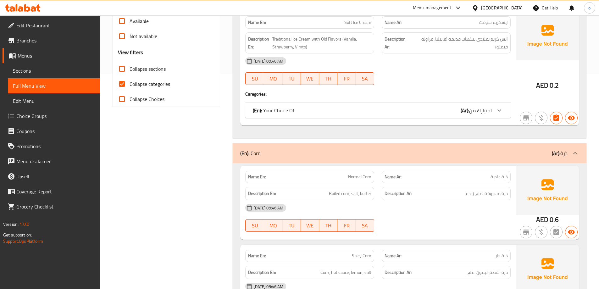
scroll to position [220, 0]
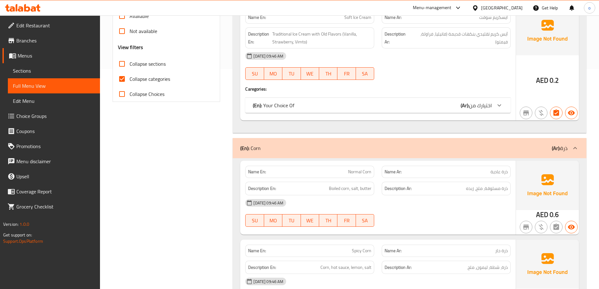
click at [136, 82] on span "Collapse categories" at bounding box center [149, 79] width 41 height 8
click at [129, 82] on input "Collapse categories" at bounding box center [121, 78] width 15 height 15
checkbox input "false"
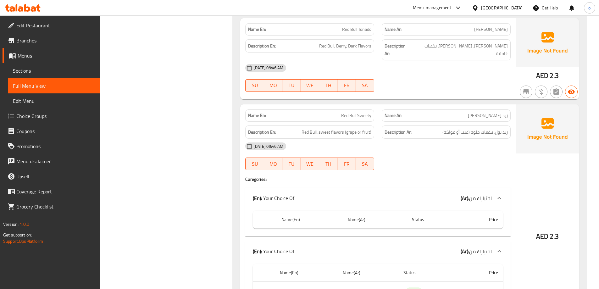
scroll to position [3221, 0]
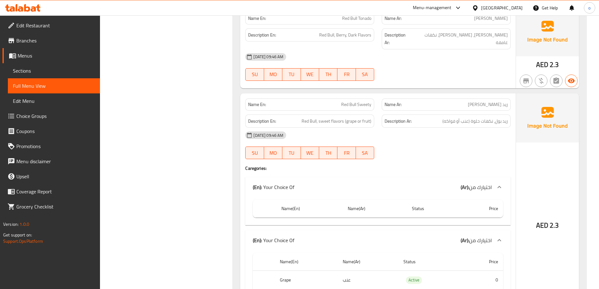
click at [442, 200] on th "Status" at bounding box center [433, 209] width 52 height 18
click at [444, 200] on th "Status" at bounding box center [433, 209] width 52 height 18
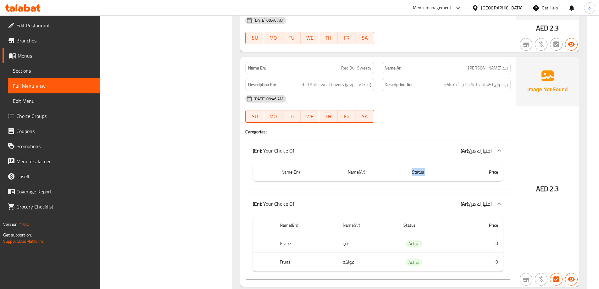
scroll to position [3253, 0]
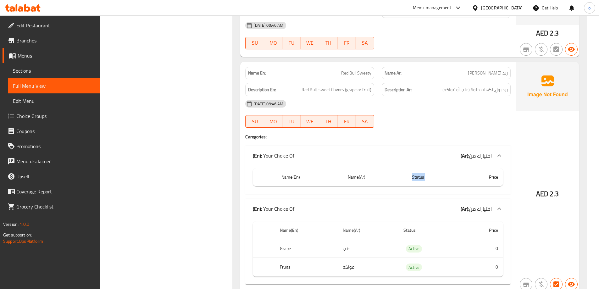
click at [500, 152] on icon at bounding box center [499, 156] width 8 height 8
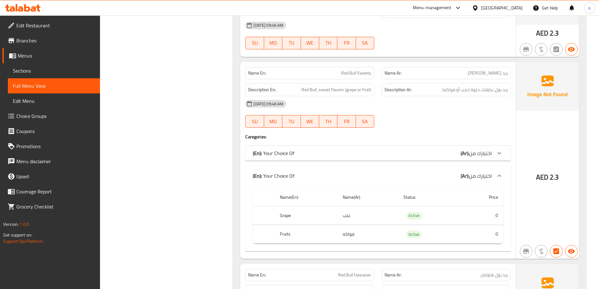
click at [497, 149] on icon at bounding box center [499, 153] width 8 height 8
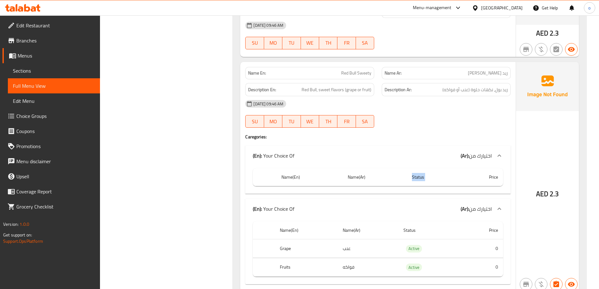
click at [345, 152] on div "(En): Your Choice Of (Ar): اختيارك من" at bounding box center [372, 156] width 239 height 8
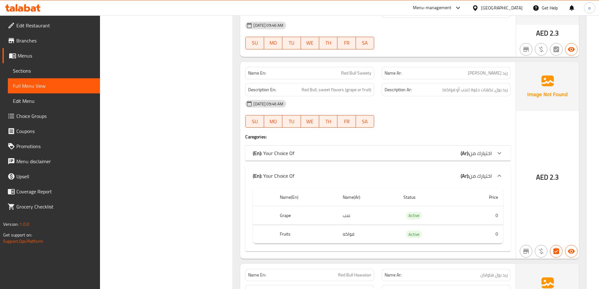
click at [342, 145] on div "(En): Your Choice Of (Ar): اختيارك من" at bounding box center [377, 152] width 265 height 15
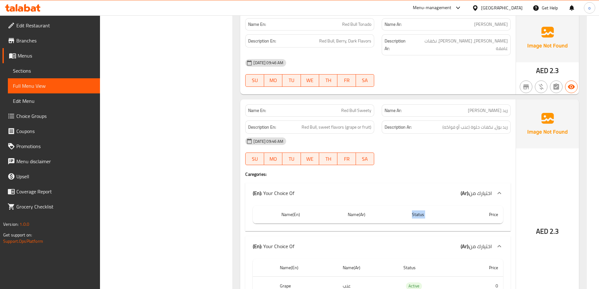
scroll to position [3127, 0]
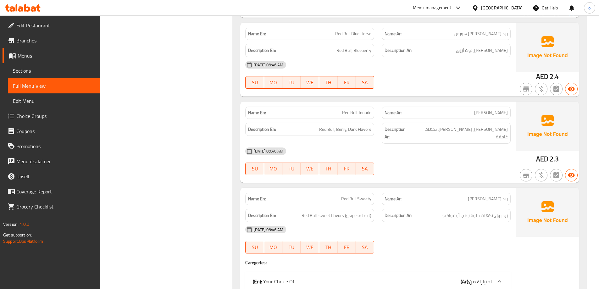
drag, startPoint x: 347, startPoint y: 180, endPoint x: 350, endPoint y: 179, distance: 3.2
click at [348, 193] on div "Name En: Red Bull Sweety" at bounding box center [309, 199] width 129 height 12
click at [352, 195] on span "Red Bull Sweety" at bounding box center [356, 198] width 30 height 7
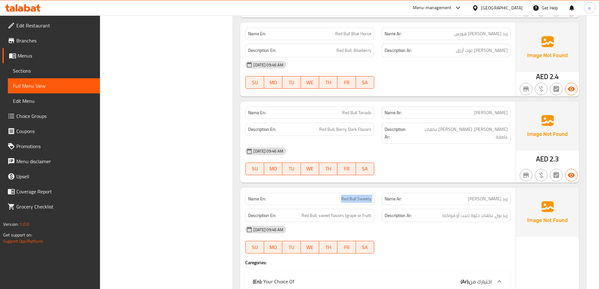
click at [352, 195] on span "Red Bull Sweety" at bounding box center [356, 198] width 30 height 7
copy span "Red Bull Sweety"
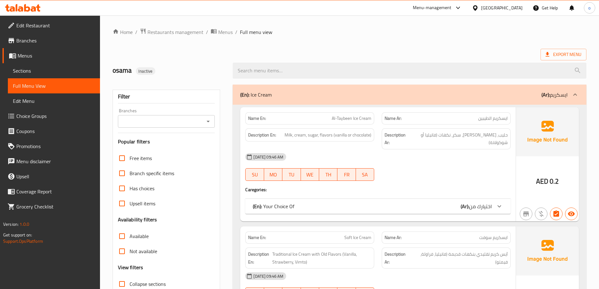
scroll to position [189, 0]
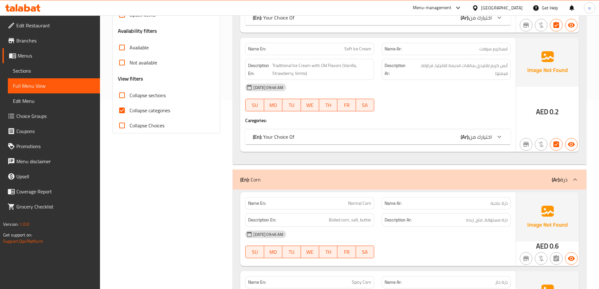
click at [150, 107] on span "Collapse categories" at bounding box center [149, 111] width 41 height 8
click at [129, 107] on input "Collapse categories" at bounding box center [121, 110] width 15 height 15
checkbox input "false"
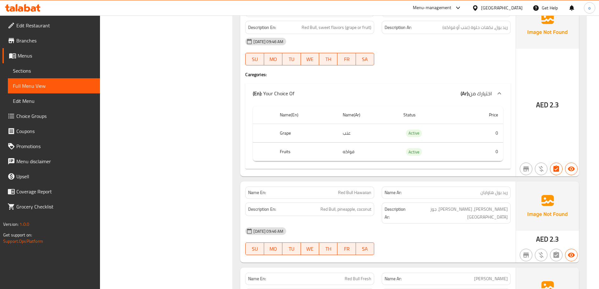
scroll to position [3316, 0]
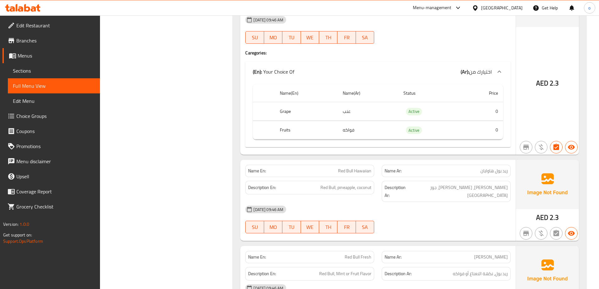
scroll to position [3347, 0]
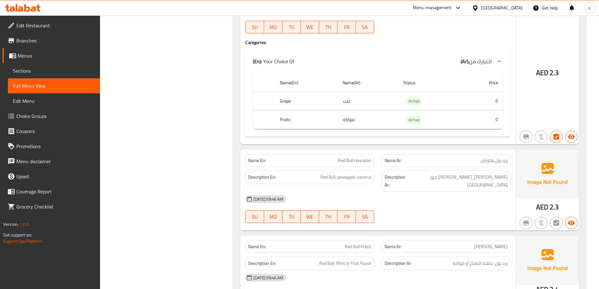
click at [480, 157] on span "ريد بول هاوايان" at bounding box center [493, 160] width 27 height 7
copy span "ريد بول هاوايان"
click at [503, 167] on div "Description Ar: ريد بول، أناناس، جوز هند" at bounding box center [446, 181] width 136 height 29
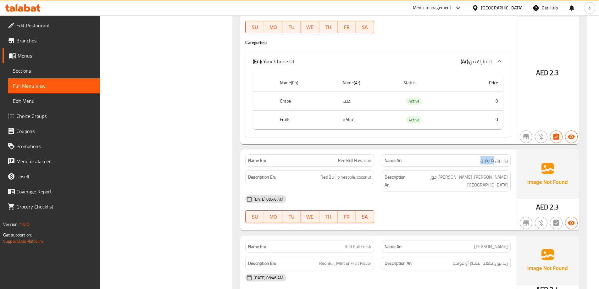
drag, startPoint x: 493, startPoint y: 139, endPoint x: 465, endPoint y: 140, distance: 28.0
click at [465, 157] on p "Name Ar: ريد بول هاوايان" at bounding box center [445, 160] width 123 height 7
copy span "هاوايان"
click at [369, 149] on div "Name En: Red Bull Hawaiian Name Ar: ريد بول هاوايان Description En: Red Bull, p…" at bounding box center [377, 189] width 275 height 81
click at [422, 157] on p "Name Ar: ريد بول هاوايان" at bounding box center [445, 160] width 123 height 7
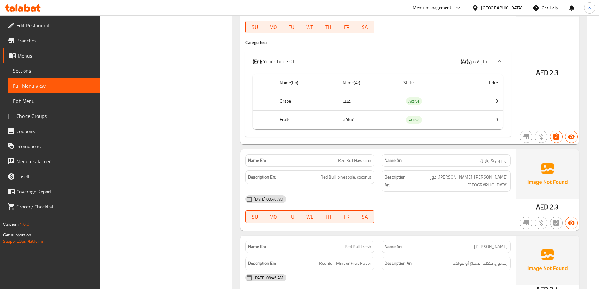
click at [420, 173] on h6 "Description Ar: ريد بول، أناناس، جوز هند" at bounding box center [445, 180] width 123 height 15
click at [418, 173] on h6 "Description Ar: ريد بول، أناناس، جوز هند" at bounding box center [445, 180] width 123 height 15
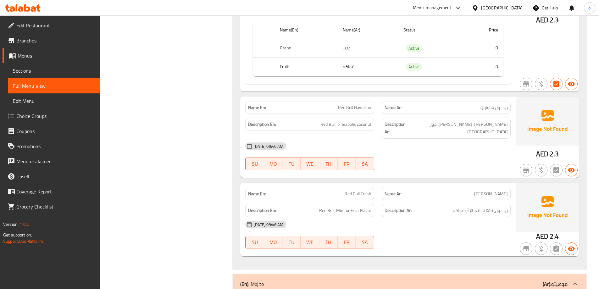
scroll to position [3410, 0]
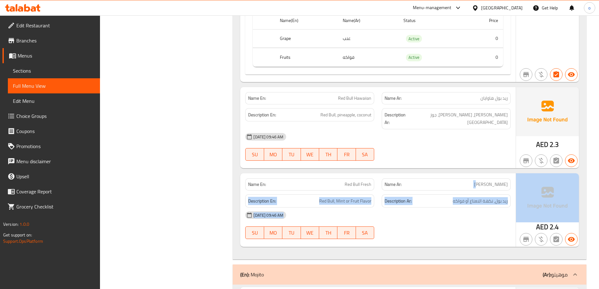
drag, startPoint x: 480, startPoint y: 156, endPoint x: 522, endPoint y: 163, distance: 43.0
click at [529, 173] on div "Name En: Red Bull Fresh Name Ar: ريد بول فريش Description En: Red Bull, Mint or…" at bounding box center [409, 210] width 338 height 74
click at [499, 194] on div "Description Ar: ريد بول، نكهة النعناع أو فواكه" at bounding box center [445, 201] width 129 height 14
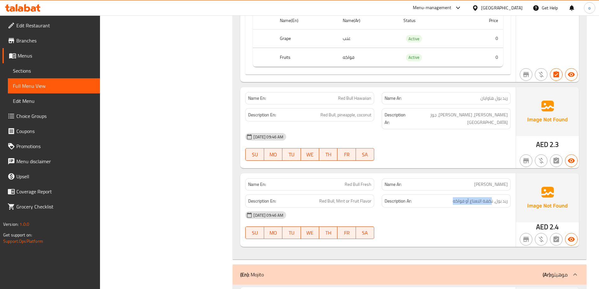
drag, startPoint x: 491, startPoint y: 172, endPoint x: 447, endPoint y: 172, distance: 44.0
click at [447, 197] on h6 "Description Ar: ريد بول، نكهة النعناع أو فواكه" at bounding box center [445, 201] width 123 height 8
click at [450, 197] on h6 "Description Ar: ريد بول، نكهة النعناع أو فواكه" at bounding box center [445, 201] width 123 height 8
click at [366, 181] on span "Red Bull Fresh" at bounding box center [357, 184] width 27 height 7
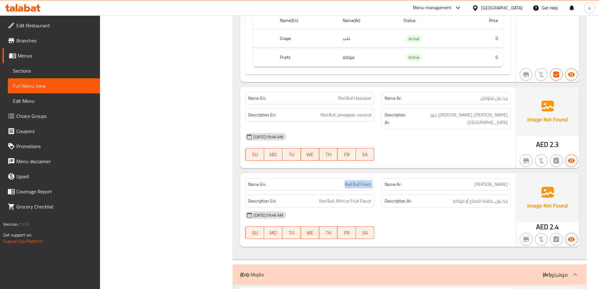
click at [366, 181] on span "Red Bull Fresh" at bounding box center [357, 184] width 27 height 7
copy span "Red Bull Fresh"
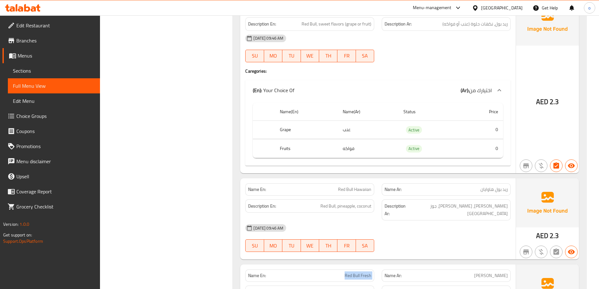
scroll to position [3222, 0]
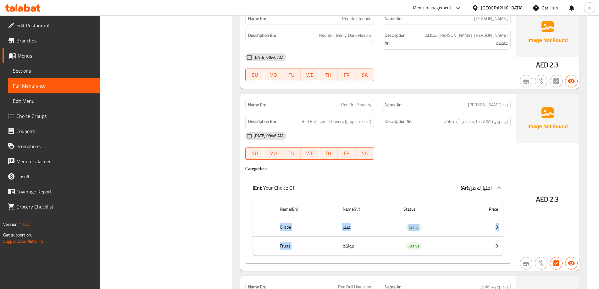
drag, startPoint x: 276, startPoint y: 198, endPoint x: 380, endPoint y: 225, distance: 106.8
click at [380, 225] on tbody "Grape عنب Active 0 Fruits فواكه Active 0" at bounding box center [378, 236] width 250 height 37
click at [353, 237] on td "فواكه" at bounding box center [367, 246] width 61 height 19
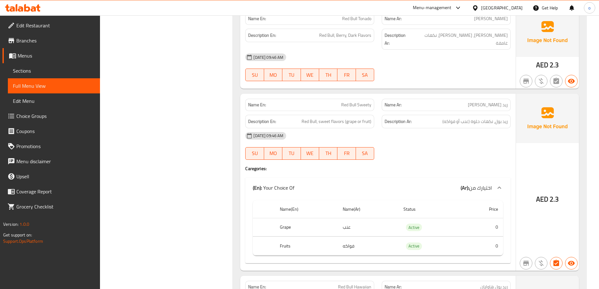
click at [347, 198] on div "Name(En) Name(Ar) Status Price Grape عنب Active 0 Fruits فواكه Active 0" at bounding box center [377, 230] width 265 height 65
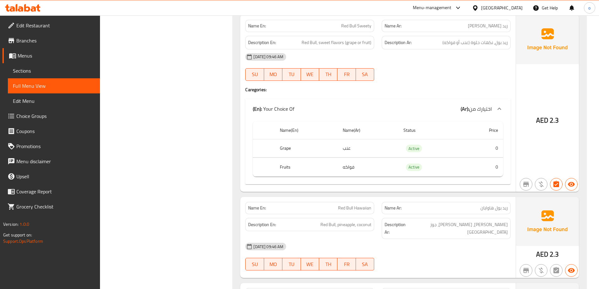
scroll to position [3316, 0]
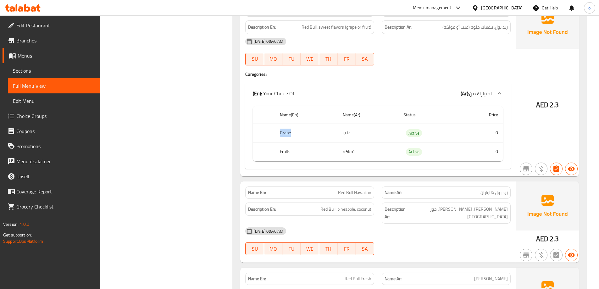
drag, startPoint x: 263, startPoint y: 111, endPoint x: 309, endPoint y: 109, distance: 45.3
click at [309, 123] on tr "Grape عنب Active 0" at bounding box center [378, 132] width 250 height 19
click at [312, 123] on th "Grape" at bounding box center [306, 132] width 63 height 19
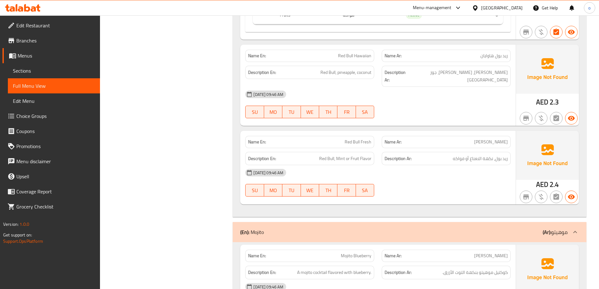
scroll to position [3442, 0]
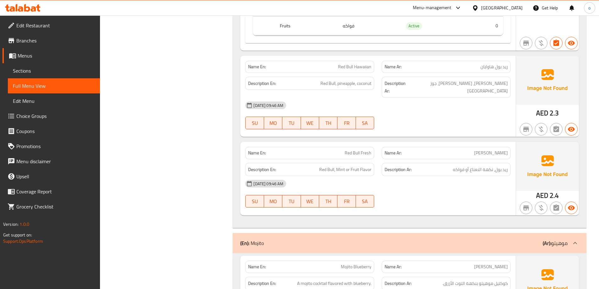
click at [353, 159] on div "Description En: Red Bull, Mint or Fruit Flavor" at bounding box center [309, 169] width 136 height 21
click at [354, 147] on div "Name En: Red Bull Fresh" at bounding box center [309, 153] width 129 height 12
copy span "Red Bull Fresh"
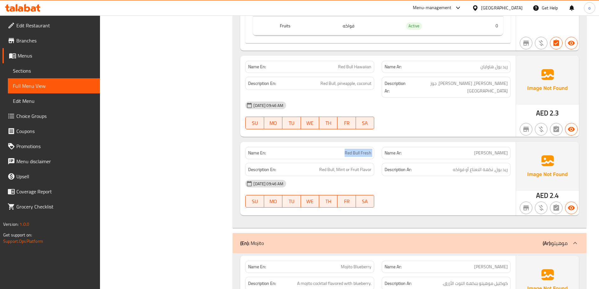
click at [309, 150] on p "Name En: Red Bull Fresh" at bounding box center [309, 153] width 123 height 7
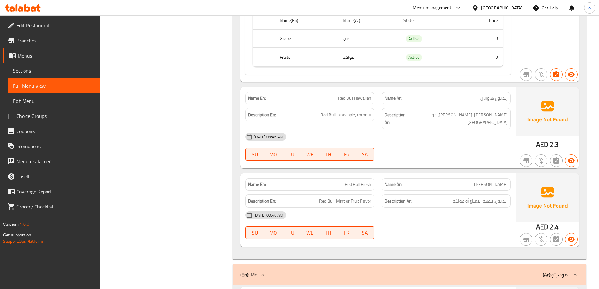
click at [353, 190] on div "Description En: Red Bull, Mint or Fruit Flavor" at bounding box center [309, 200] width 136 height 21
click at [353, 181] on span "Red Bull Fresh" at bounding box center [357, 184] width 27 height 7
copy span "Red Bull Fresh"
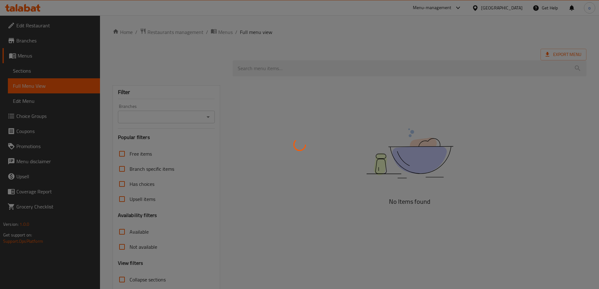
click at [110, 146] on div at bounding box center [299, 144] width 599 height 289
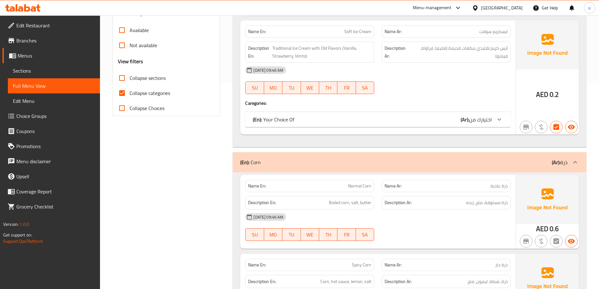
scroll to position [126, 0]
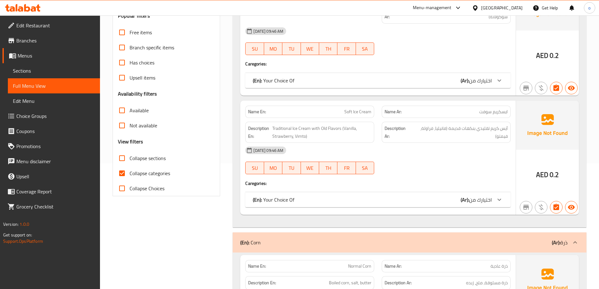
click at [165, 170] on span "Collapse categories" at bounding box center [149, 173] width 41 height 8
click at [129, 170] on input "Collapse categories" at bounding box center [121, 173] width 15 height 15
checkbox input "false"
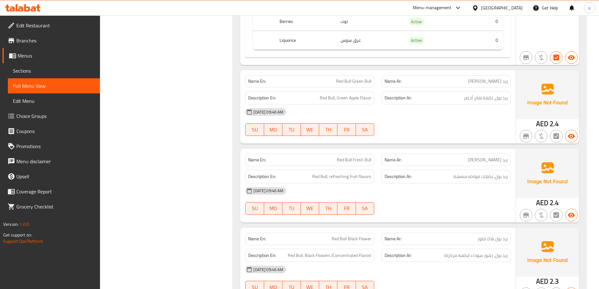
scroll to position [3419, 0]
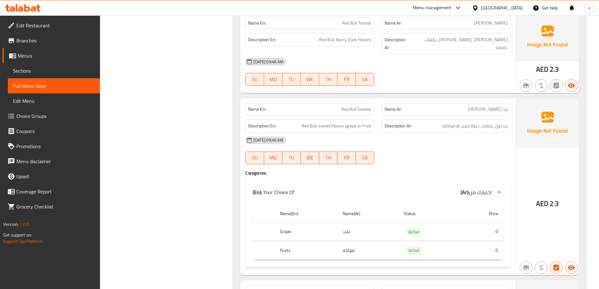
scroll to position [3231, 0]
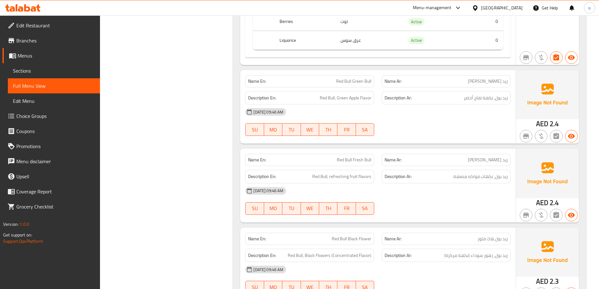
scroll to position [3420, 0]
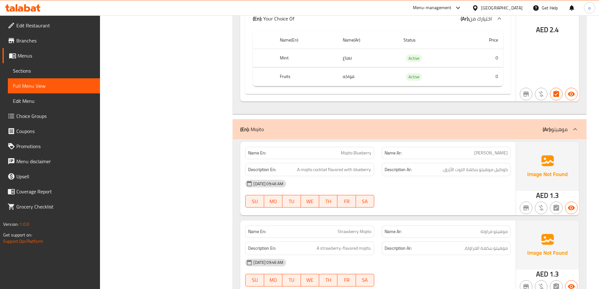
scroll to position [3671, 0]
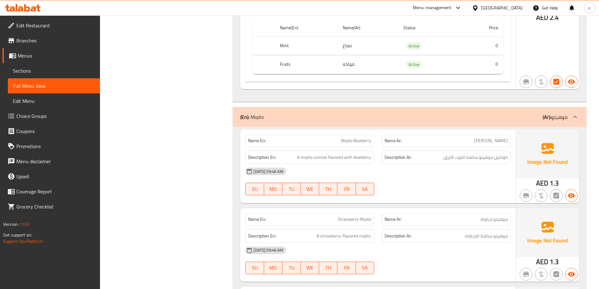
click at [247, 150] on div "Description En: A mojito cocktail flavored with blueberry." at bounding box center [309, 157] width 129 height 14
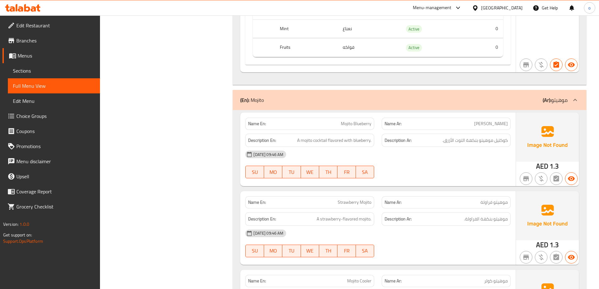
scroll to position [3702, 0]
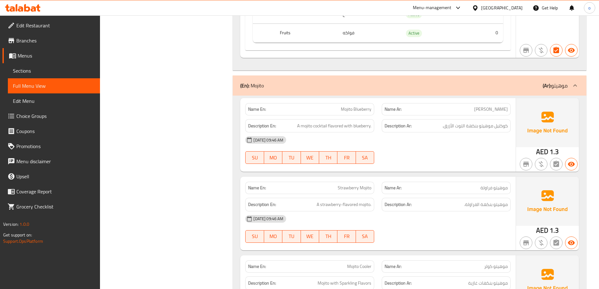
drag, startPoint x: 475, startPoint y: 78, endPoint x: 514, endPoint y: 76, distance: 38.7
click at [514, 98] on div "Name En: Mojito Blueberry Name Ar: [PERSON_NAME] Description En: A mojito cockt…" at bounding box center [377, 135] width 275 height 74
click at [487, 106] on span "[PERSON_NAME]" at bounding box center [491, 109] width 34 height 7
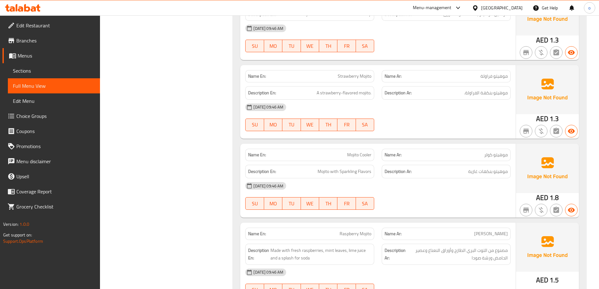
scroll to position [3823, 0]
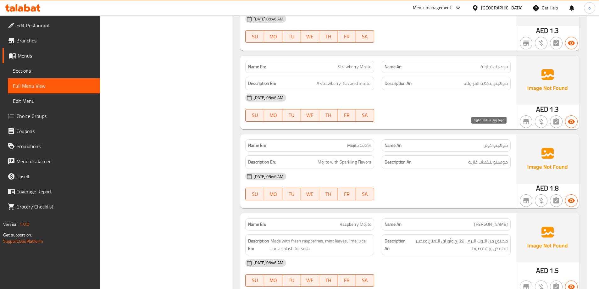
click at [471, 158] on span "موهيتو بنكهات غازية" at bounding box center [488, 162] width 40 height 8
click at [345, 142] on p "Name En: Mojito Cooler" at bounding box center [309, 145] width 123 height 7
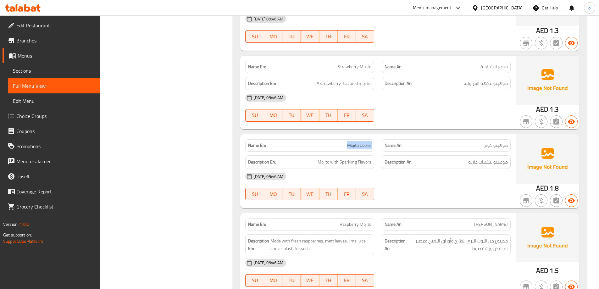
copy span "Mojito Cooler"
click at [470, 221] on p "Name Ar: [PERSON_NAME]" at bounding box center [445, 224] width 123 height 7
click at [345, 221] on span "Raspberry Mojito" at bounding box center [355, 224] width 32 height 7
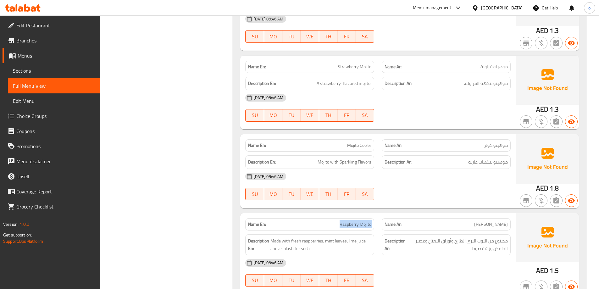
copy span "Raspberry Mojito"
click at [350, 221] on span "Raspberry Mojito" at bounding box center [355, 224] width 32 height 7
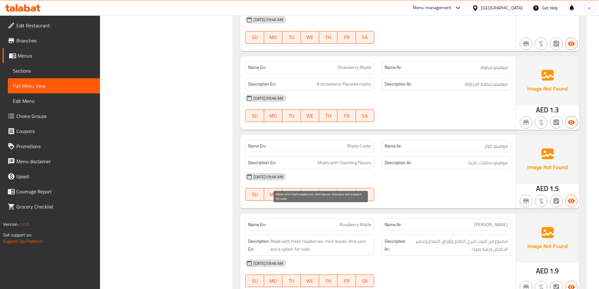
click at [326, 237] on span "Made with fresh raspberries, mint leaves, lime juice and a splash for soda" at bounding box center [320, 244] width 101 height 15
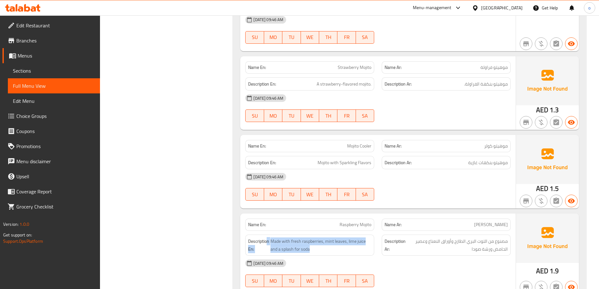
drag, startPoint x: 315, startPoint y: 217, endPoint x: 267, endPoint y: 207, distance: 49.4
click at [266, 237] on h6 "Description En: Made with fresh raspberries, mint leaves, lime juice and a spla…" at bounding box center [309, 244] width 123 height 15
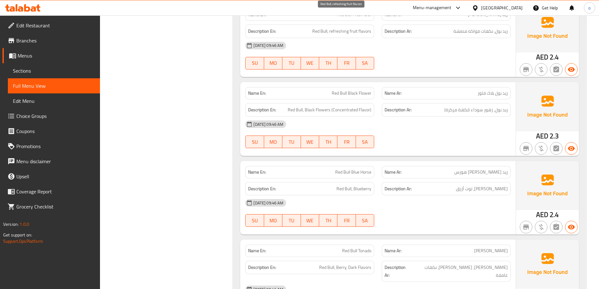
scroll to position [1875, 0]
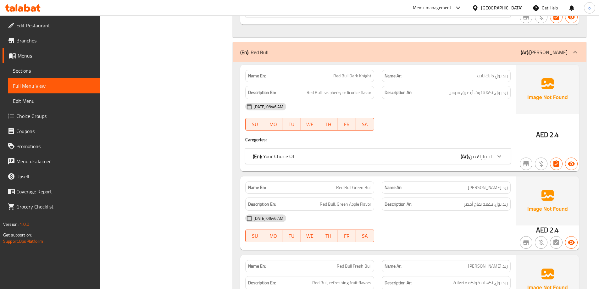
click at [372, 152] on div "(En): Your Choice Of (Ar): اختيارك من" at bounding box center [372, 156] width 239 height 8
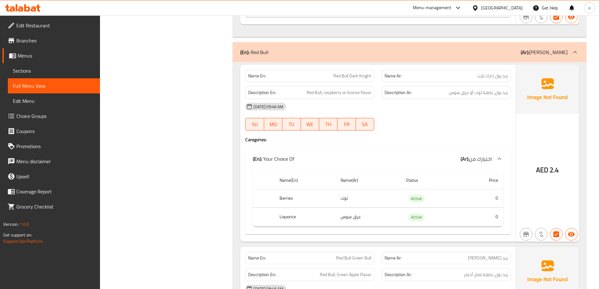
click at [372, 155] on div "(En): Your Choice Of (Ar): اختيارك من" at bounding box center [372, 159] width 239 height 8
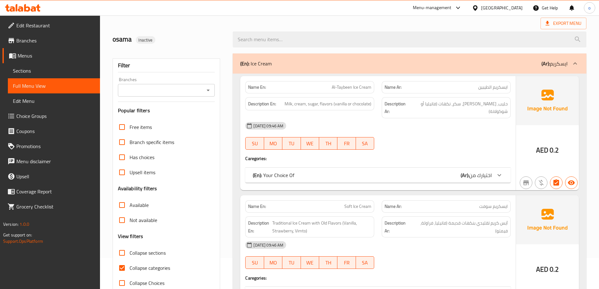
scroll to position [94, 0]
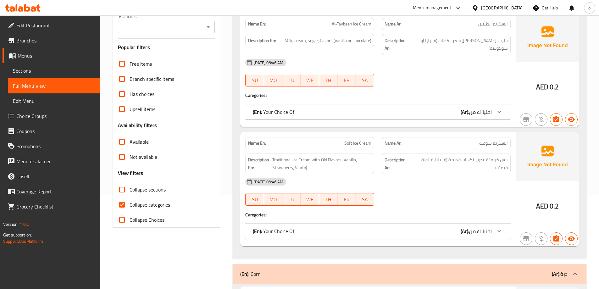
click at [153, 205] on span "Collapse categories" at bounding box center [149, 205] width 41 height 8
click at [129, 205] on input "Collapse categories" at bounding box center [121, 204] width 15 height 15
checkbox input "false"
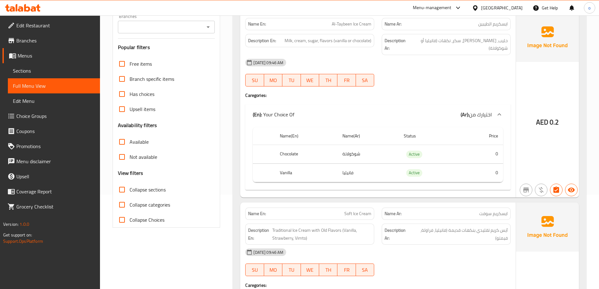
scroll to position [3823, 0]
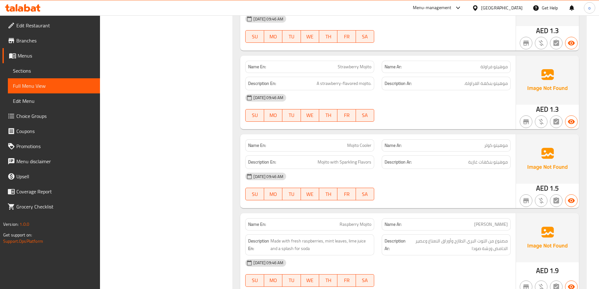
click at [51, 114] on span "Choice Groups" at bounding box center [55, 116] width 79 height 8
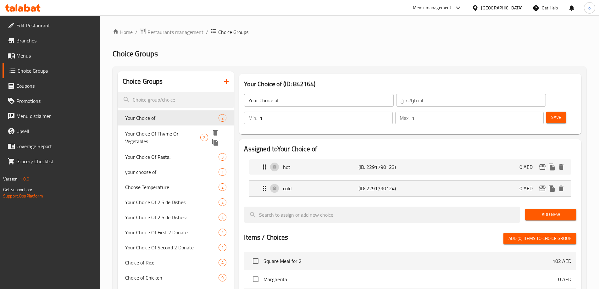
click at [178, 112] on div "Your Choice of 2" at bounding box center [176, 117] width 117 height 15
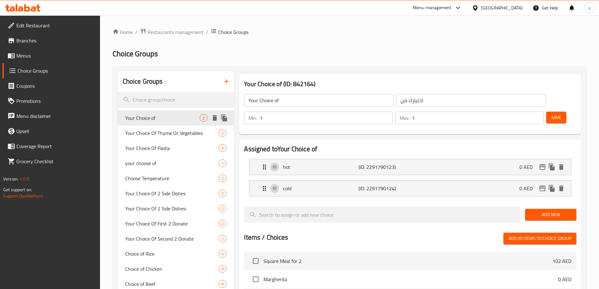
click at [224, 117] on icon "duplicate" at bounding box center [224, 117] width 6 height 7
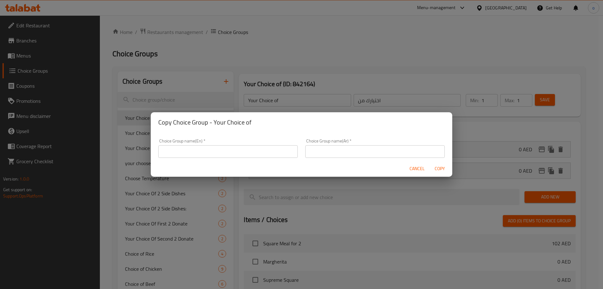
click at [413, 168] on span "Cancel" at bounding box center [417, 169] width 15 height 8
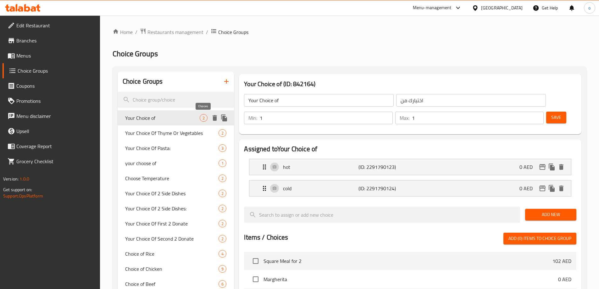
click at [176, 119] on span "Your Choice of" at bounding box center [162, 118] width 75 height 8
click at [138, 123] on div "Your Choice of 2" at bounding box center [176, 117] width 117 height 15
click at [309, 82] on h3 "Your Choice of (ID: 842164)" at bounding box center [410, 84] width 332 height 10
click at [407, 82] on h3 "Your Choice of (ID: 842164)" at bounding box center [410, 84] width 332 height 10
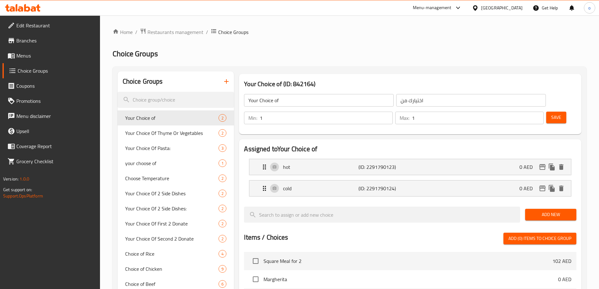
click at [290, 84] on h3 "Your Choice of (ID: 842164)" at bounding box center [410, 84] width 332 height 10
click at [335, 144] on h2 "Assigned to Your Choice of" at bounding box center [410, 148] width 332 height 9
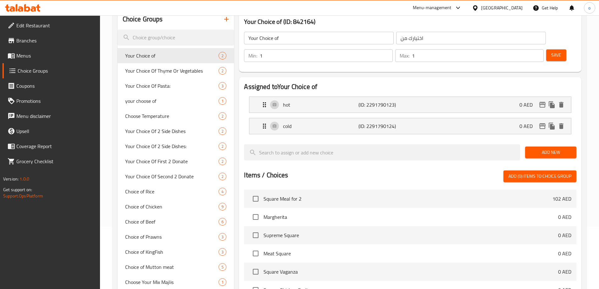
scroll to position [63, 0]
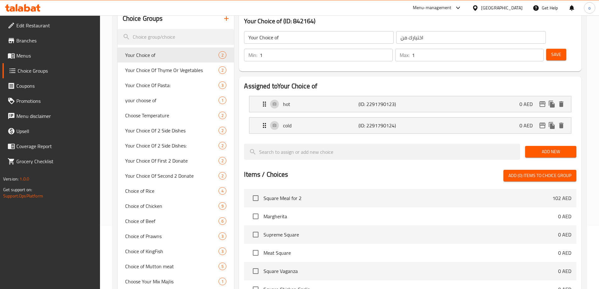
click at [538, 148] on span "Add New" at bounding box center [550, 152] width 41 height 8
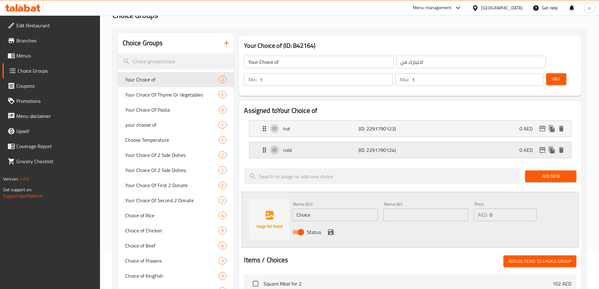
scroll to position [0, 0]
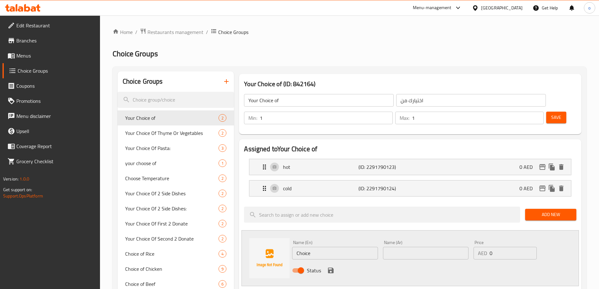
click at [33, 85] on span "Coupons" at bounding box center [55, 86] width 79 height 8
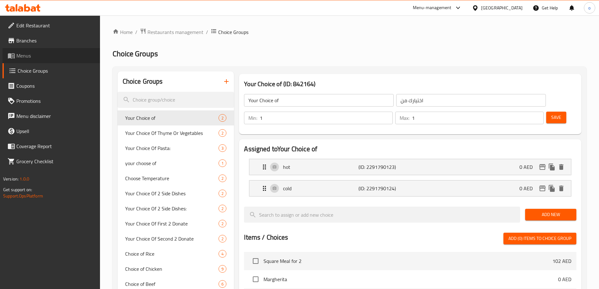
click at [37, 57] on span "Menus" at bounding box center [55, 56] width 79 height 8
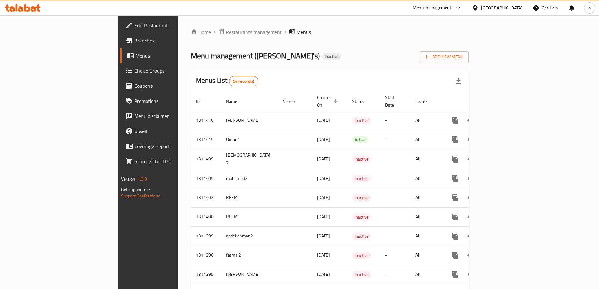
click at [282, 75] on div "Menus List 54 record(s)" at bounding box center [329, 80] width 277 height 21
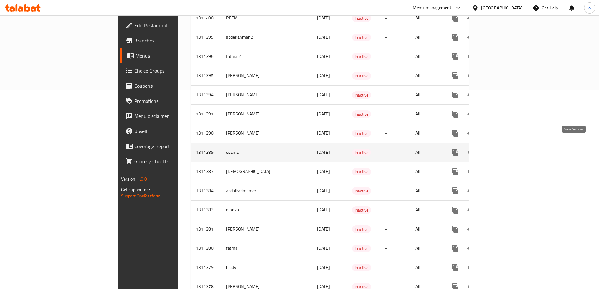
click at [504, 149] on icon "enhanced table" at bounding box center [500, 153] width 8 height 8
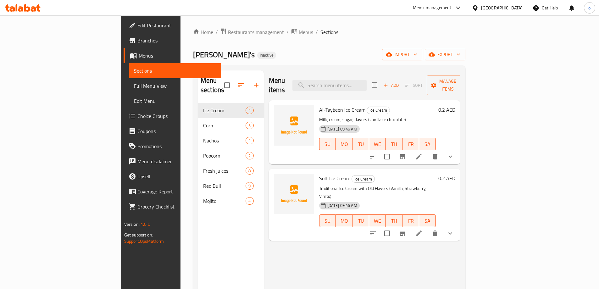
click at [134, 88] on span "Full Menu View" at bounding box center [175, 86] width 82 height 8
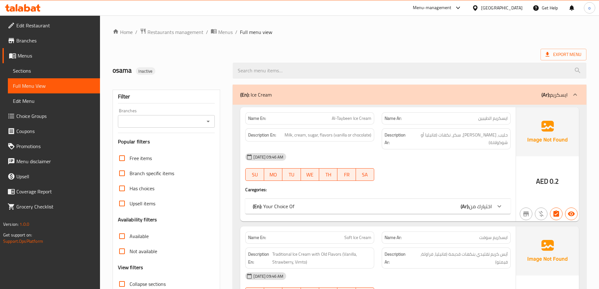
click at [351, 51] on div "Export Menu" at bounding box center [348, 55] width 473 height 12
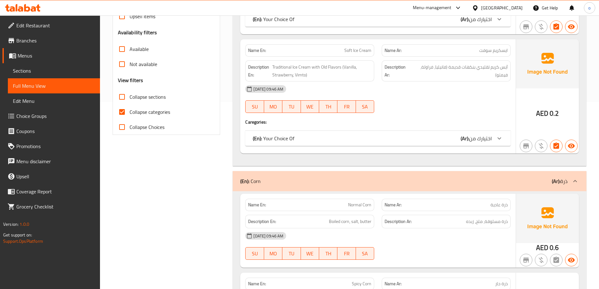
scroll to position [189, 0]
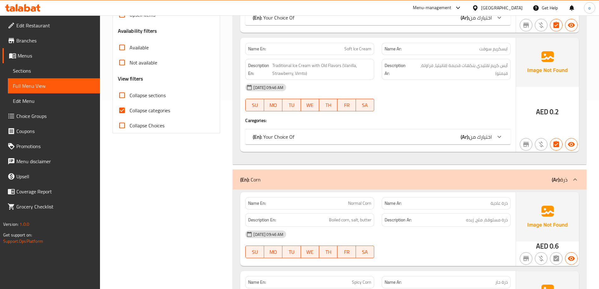
click at [154, 112] on span "Collapse categories" at bounding box center [149, 111] width 41 height 8
click at [129, 112] on input "Collapse categories" at bounding box center [121, 110] width 15 height 15
checkbox input "false"
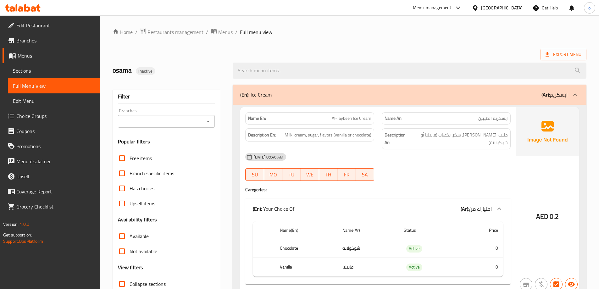
click at [336, 52] on div "Export Menu" at bounding box center [348, 55] width 473 height 12
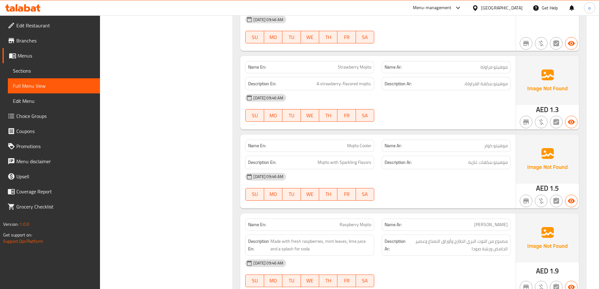
click at [404, 234] on div "Description Ar: مصنوع من التوت البري الطازج وأوراق النعناع وعصير الحامض ورشة صو…" at bounding box center [445, 244] width 129 height 21
click at [439, 237] on span "مصنوع من التوت البري الطازج وأوراق النعناع وعصير الحامض ورشة صودا" at bounding box center [457, 244] width 101 height 15
drag, startPoint x: 447, startPoint y: 140, endPoint x: 448, endPoint y: 145, distance: 4.8
click at [449, 169] on div "[DATE] 09:46 AM" at bounding box center [377, 176] width 273 height 15
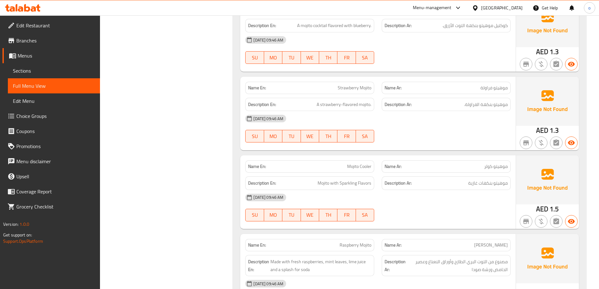
scroll to position [3790, 0]
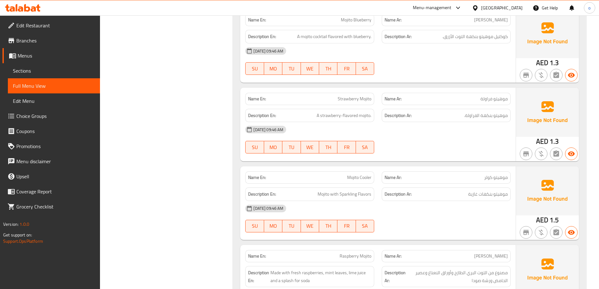
click at [422, 201] on div "[DATE] 09:46 AM" at bounding box center [377, 208] width 273 height 15
click at [411, 190] on strong "Description Ar:" at bounding box center [397, 194] width 27 height 8
click at [426, 190] on h6 "Description Ar: موهيتو بنكهات غازية" at bounding box center [445, 194] width 123 height 8
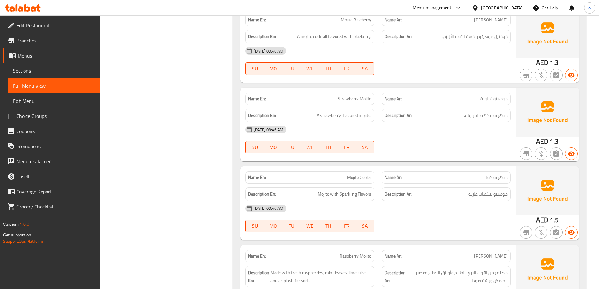
click at [426, 190] on h6 "Description Ar: موهيتو بنكهات غازية" at bounding box center [445, 194] width 123 height 8
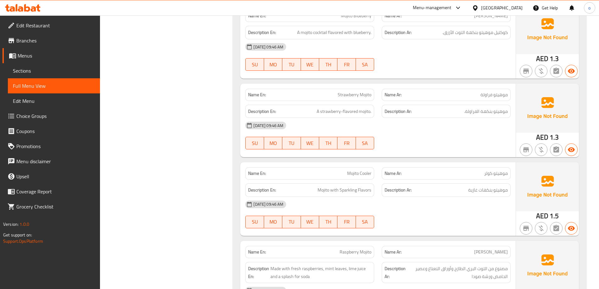
scroll to position [3822, 0]
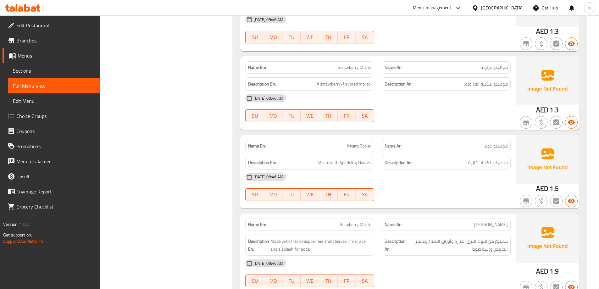
click at [350, 221] on span "Raspberry Mojito" at bounding box center [355, 224] width 32 height 7
drag, startPoint x: 325, startPoint y: 210, endPoint x: 346, endPoint y: 213, distance: 21.6
click at [346, 237] on span "Made with fresh raspberries, mint leaves, lime juice and a splash for soda" at bounding box center [320, 244] width 101 height 15
click at [350, 237] on span "Made with fresh raspberries, mint leaves, lime juice and a splash for soda" at bounding box center [320, 244] width 101 height 15
click at [349, 237] on span "Made with fresh raspberries, mint leaves, lime juice and a splash for soda" at bounding box center [320, 244] width 101 height 15
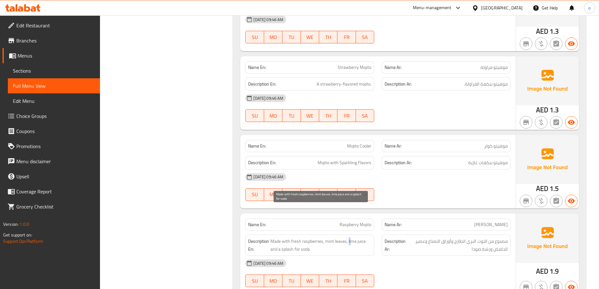
drag, startPoint x: 347, startPoint y: 212, endPoint x: 351, endPoint y: 212, distance: 3.8
click at [351, 237] on span "Made with fresh raspberries, mint leaves, lime juice and a splash for soda" at bounding box center [320, 244] width 101 height 15
click at [301, 237] on span "Made with fresh raspberries, mint leaves, lime juice and a splash for soda" at bounding box center [320, 244] width 101 height 15
click at [281, 237] on span "Made with fresh raspberries, mint leaves, lime juice and a splash for soda" at bounding box center [320, 244] width 101 height 15
click at [303, 237] on span "Made with fresh raspberries, mint leaves, lime juice and a splash for soda" at bounding box center [320, 244] width 101 height 15
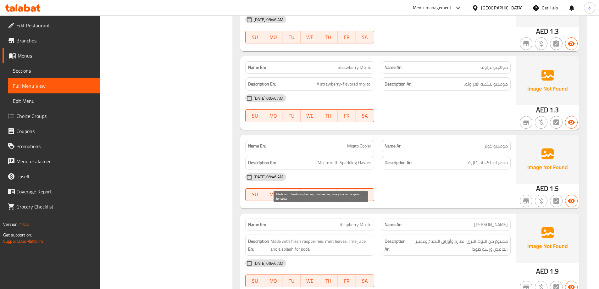
click at [281, 237] on span "Made with fresh raspberries, mint leaves, lime juice and a splash for soda" at bounding box center [320, 244] width 101 height 15
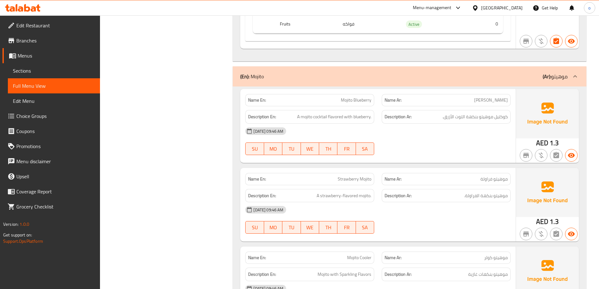
scroll to position [3696, 0]
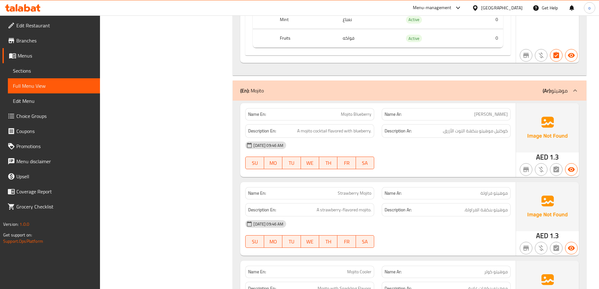
click at [412, 138] on div "[DATE] 09:46 AM" at bounding box center [377, 145] width 273 height 15
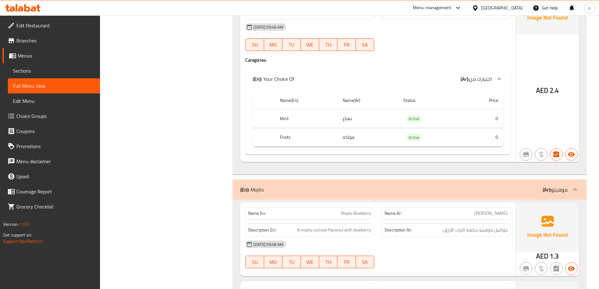
scroll to position [3633, 0]
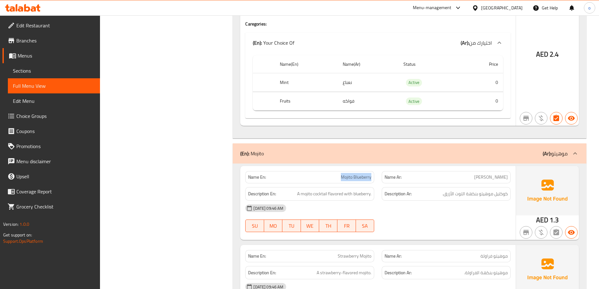
drag, startPoint x: 337, startPoint y: 148, endPoint x: 375, endPoint y: 138, distance: 39.0
click at [374, 167] on div "Name En: Mojito Blueberry" at bounding box center [309, 177] width 136 height 20
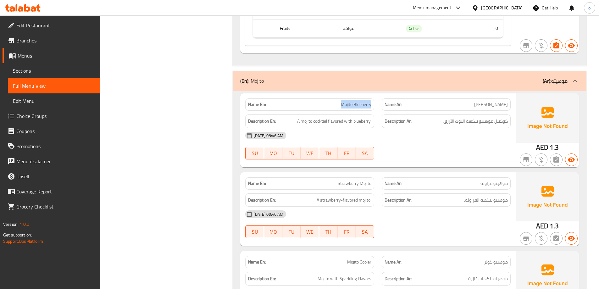
scroll to position [3727, 0]
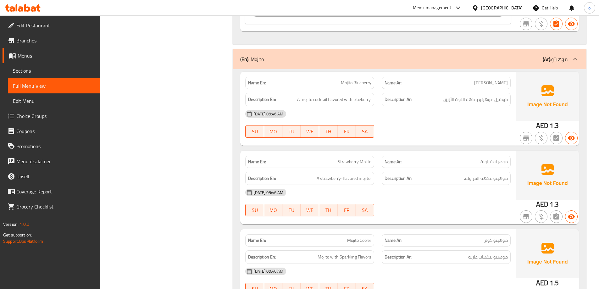
click at [409, 106] on div "[DATE] 09:46 AM" at bounding box center [377, 113] width 273 height 15
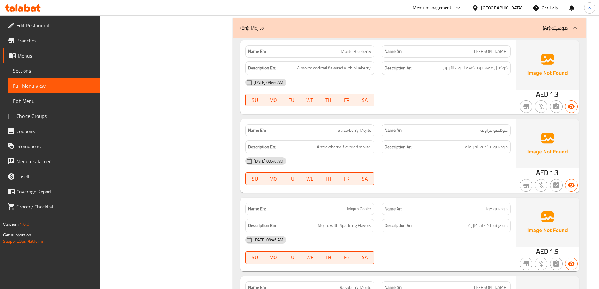
click at [400, 153] on div "[DATE] 09:46 AM" at bounding box center [377, 160] width 273 height 15
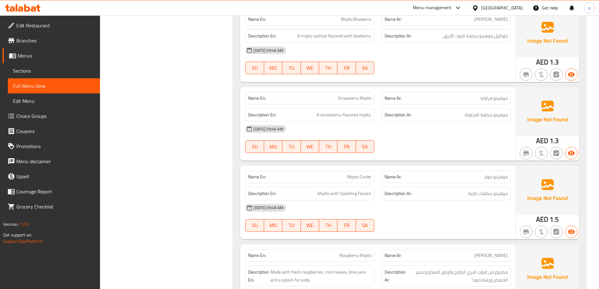
scroll to position [3822, 0]
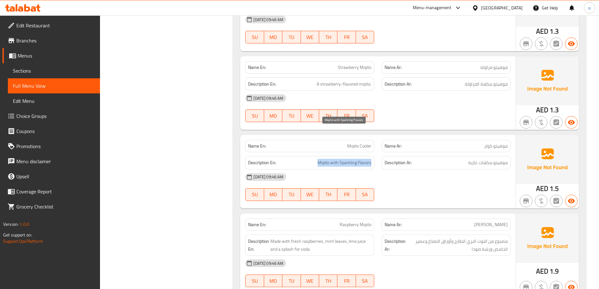
drag, startPoint x: 316, startPoint y: 131, endPoint x: 375, endPoint y: 134, distance: 58.2
click at [375, 152] on div "Description En: Mojito with Sparkling Flavors" at bounding box center [309, 162] width 136 height 21
click at [415, 156] on div "Description Ar: موهيتو بنكهات غازية" at bounding box center [445, 163] width 129 height 14
click at [478, 159] on span "موهيتو بنكهات غازية" at bounding box center [488, 163] width 40 height 8
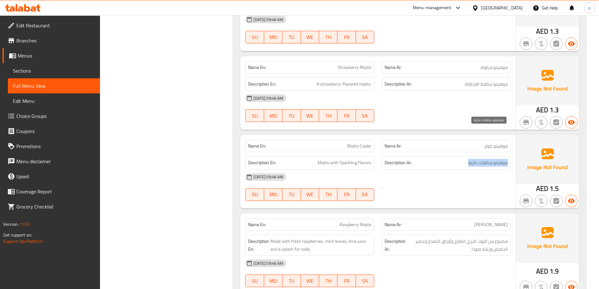
click at [478, 159] on span "موهيتو بنكهات غازية" at bounding box center [488, 163] width 40 height 8
copy div "موهيتو بنكهات غازية"
click at [352, 143] on span "Mojito Cooler" at bounding box center [359, 146] width 24 height 7
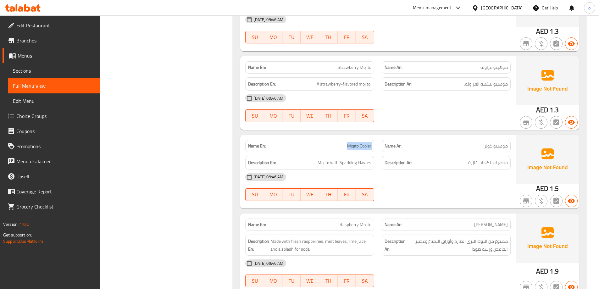
copy span "Mojito Cooler"
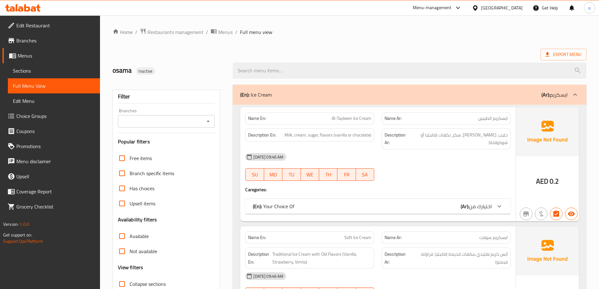
click at [300, 32] on ol "Home / Restaurants management / Menus / Full menu view" at bounding box center [348, 32] width 473 height 8
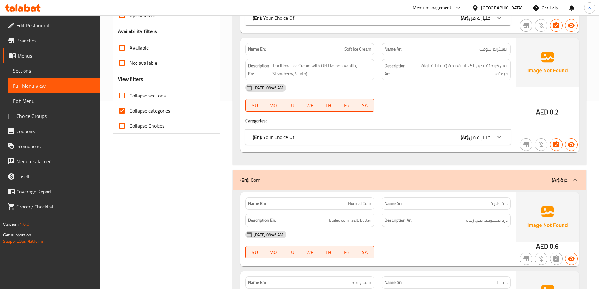
scroll to position [189, 0]
click at [143, 110] on span "Collapse categories" at bounding box center [149, 111] width 41 height 8
click at [129, 110] on input "Collapse categories" at bounding box center [121, 110] width 15 height 15
checkbox input "false"
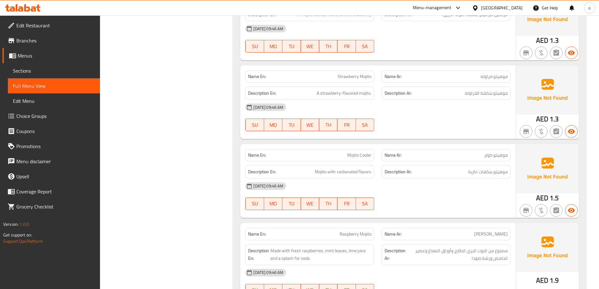
scroll to position [3824, 0]
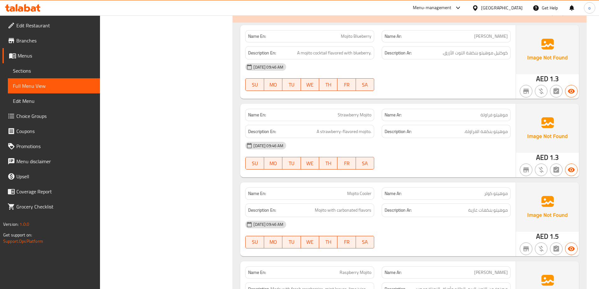
scroll to position [3698, 0]
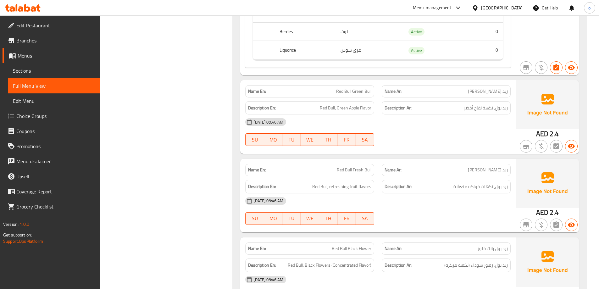
scroll to position [2755, 0]
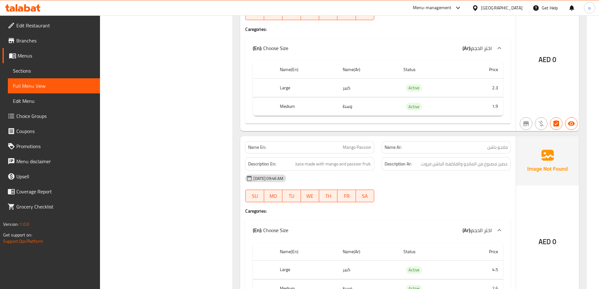
scroll to position [1146, 0]
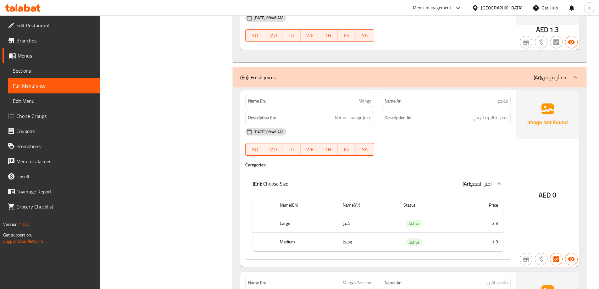
drag, startPoint x: 201, startPoint y: 137, endPoint x: 204, endPoint y: 132, distance: 6.1
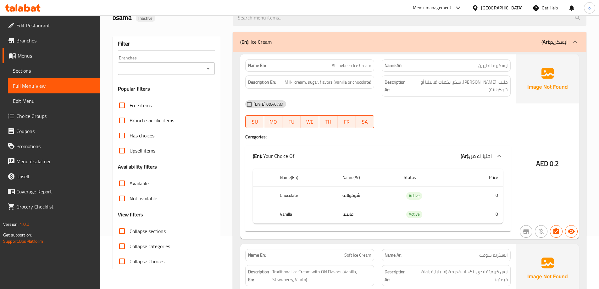
scroll to position [63, 0]
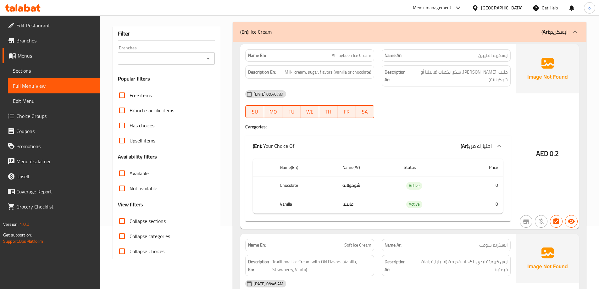
click at [234, 127] on div "Name En: Al-Taybeen Ice Cream Name Ar: ايسكريم الطيبين Description En: Milk, cr…" at bounding box center [408, 246] width 353 height 408
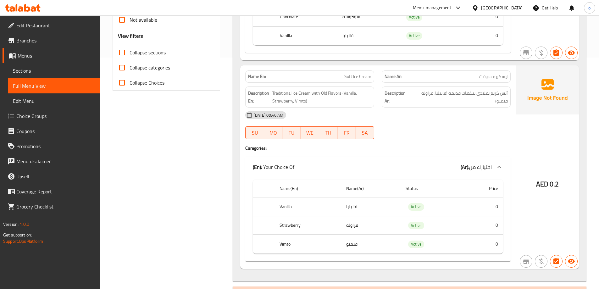
scroll to position [220, 0]
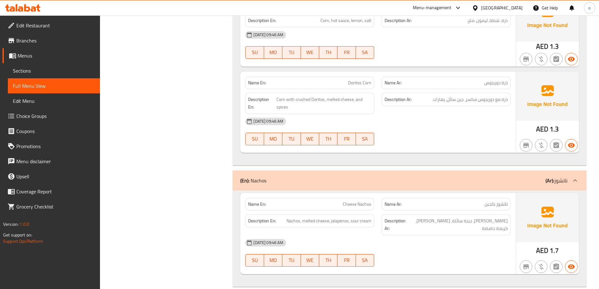
scroll to position [691, 0]
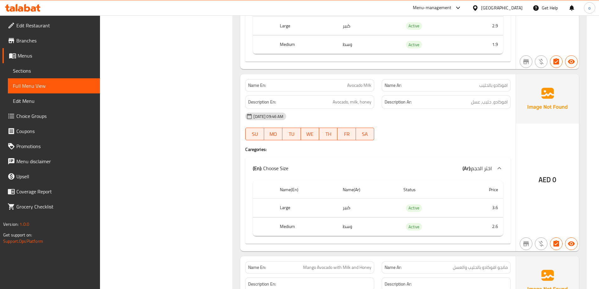
scroll to position [2262, 0]
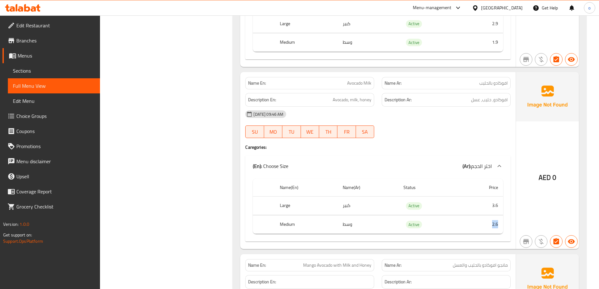
drag, startPoint x: 489, startPoint y: 210, endPoint x: 498, endPoint y: 208, distance: 9.2
click at [498, 215] on td "2.6" at bounding box center [482, 224] width 42 height 19
drag, startPoint x: 447, startPoint y: 195, endPoint x: 463, endPoint y: 204, distance: 17.9
click at [447, 196] on td "Active" at bounding box center [429, 205] width 63 height 19
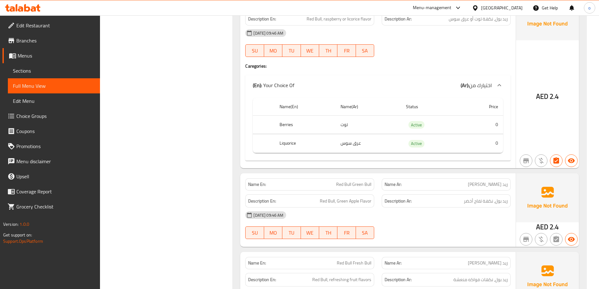
scroll to position [2796, 0]
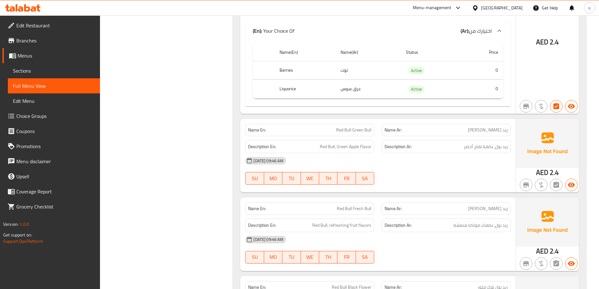
drag, startPoint x: 471, startPoint y: 116, endPoint x: 500, endPoint y: 113, distance: 29.4
click at [500, 127] on p "Name Ar: [PERSON_NAME]" at bounding box center [445, 130] width 123 height 7
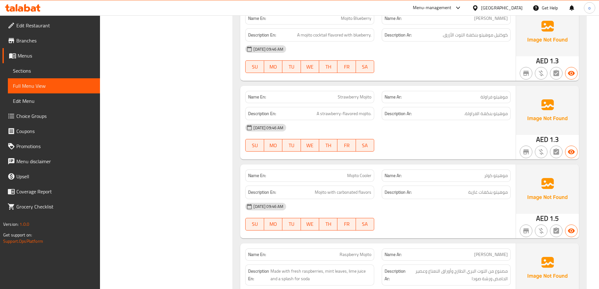
scroll to position [3824, 0]
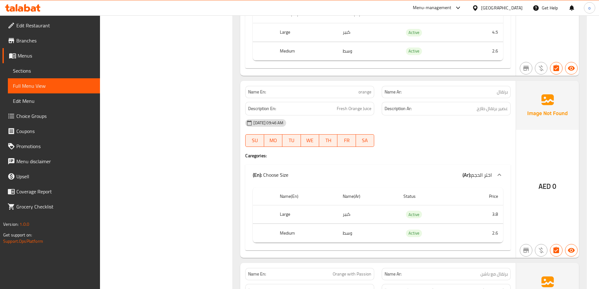
drag, startPoint x: 389, startPoint y: 156, endPoint x: 395, endPoint y: 156, distance: 6.3
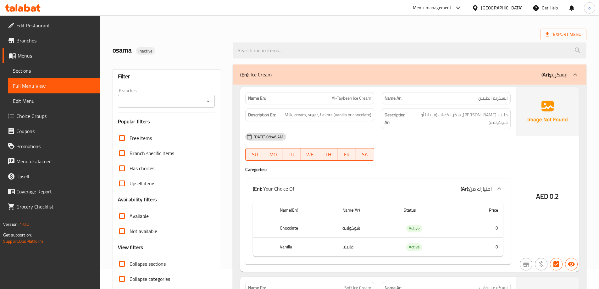
scroll to position [31, 0]
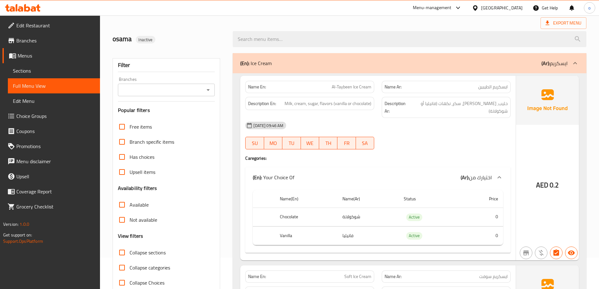
click at [437, 118] on div "[DATE] 09:46 AM" at bounding box center [377, 125] width 273 height 15
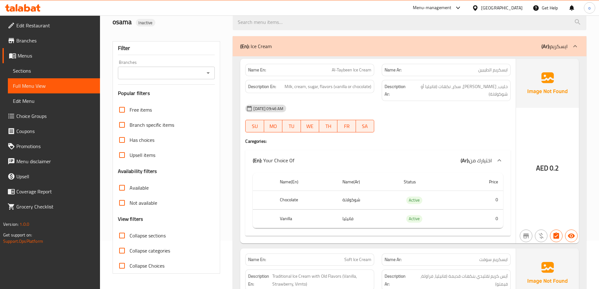
scroll to position [63, 0]
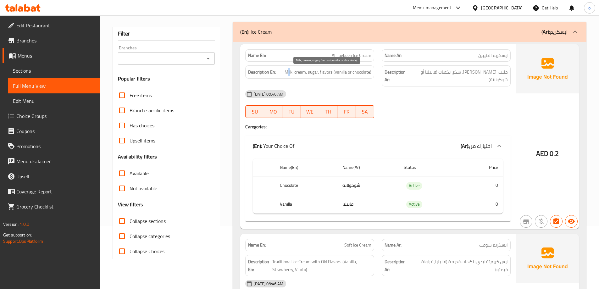
drag, startPoint x: 291, startPoint y: 73, endPoint x: 287, endPoint y: 74, distance: 4.0
click at [287, 74] on span "Milk, cream, sugar, flavors (vanilla or chocolate)" at bounding box center [327, 72] width 87 height 8
click at [301, 73] on span "Milk, cream, sugar, flavors (vanilla or chocolate)" at bounding box center [327, 72] width 87 height 8
click at [300, 74] on span "Milk, cream, sugar, flavors (vanilla or chocolate)" at bounding box center [327, 72] width 87 height 8
click at [301, 73] on span "Milk, cream, sugar, flavors (vanilla or chocolate)" at bounding box center [327, 72] width 87 height 8
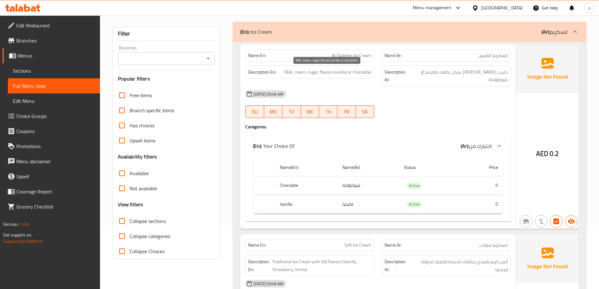
click at [309, 73] on span "Milk, cream, sugar, flavors (vanilla or chocolate)" at bounding box center [327, 72] width 87 height 8
click at [329, 74] on span "Milk, cream, sugar, flavors (vanilla or chocolate)" at bounding box center [327, 72] width 87 height 8
click at [339, 73] on span "Milk, cream, sugar, flavors (vanilla or chocolate)" at bounding box center [327, 72] width 87 height 8
click at [350, 72] on span "Milk, cream, sugar, flavors (vanilla or chocolate)" at bounding box center [327, 72] width 87 height 8
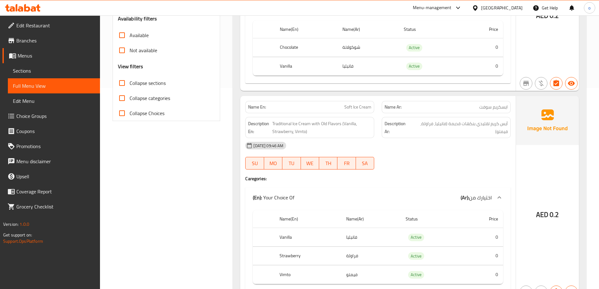
scroll to position [220, 0]
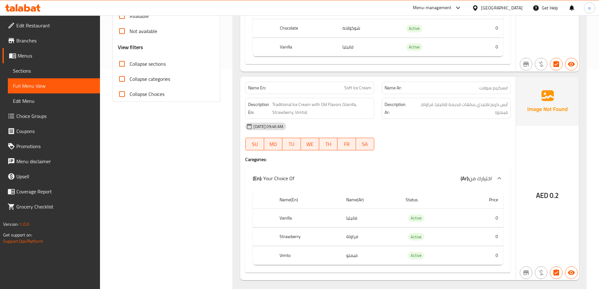
click at [363, 85] on span "Soft Ice Cream" at bounding box center [357, 88] width 27 height 7
click at [347, 85] on span "Soft Ice Cream" at bounding box center [357, 88] width 27 height 7
click at [412, 101] on span "آيس كريم تقليدي بنكهات قديمة (فانيليا، فراولة، فيمتو)" at bounding box center [459, 108] width 96 height 15
click at [423, 101] on span "آيس كريم تقليدي بنكهات قديمة (فانيليا، فراولة، فيمتو)" at bounding box center [459, 108] width 96 height 15
click at [303, 101] on span "Traditional Ice Cream with Old Flavors (Vanilla, Strawberry, Vimto)" at bounding box center [321, 108] width 99 height 15
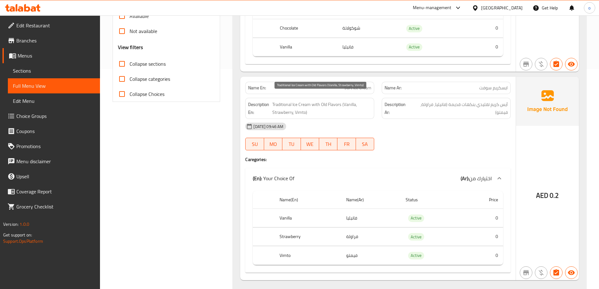
click at [284, 101] on span "Traditional Ice Cream with Old Flavors (Vanilla, Strawberry, Vimto)" at bounding box center [321, 108] width 99 height 15
click at [315, 101] on span "Traditional Ice Cream with Old Flavors (Vanilla, Strawberry, Vimto)" at bounding box center [321, 108] width 99 height 15
click at [332, 101] on span "Traditional Ice Cream with Old Flavors (Vanilla, Strawberry, Vimto)" at bounding box center [321, 108] width 99 height 15
click at [317, 101] on span "Traditional Ice Cream with Old Flavors (Vanilla, Strawberry, Vimto)" at bounding box center [321, 108] width 99 height 15
drag, startPoint x: 346, startPoint y: 96, endPoint x: 353, endPoint y: 96, distance: 6.9
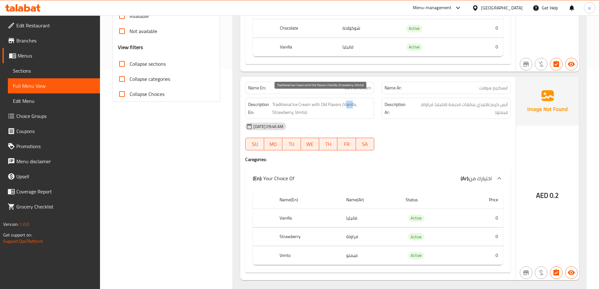
click at [353, 101] on span "Traditional Ice Cream with Old Flavors (Vanilla, Strawberry, Vimto)" at bounding box center [321, 108] width 99 height 15
click at [346, 101] on span "Traditional Ice Cream with Old Flavors (Vanilla, Strawberry, Vimto)" at bounding box center [321, 108] width 99 height 15
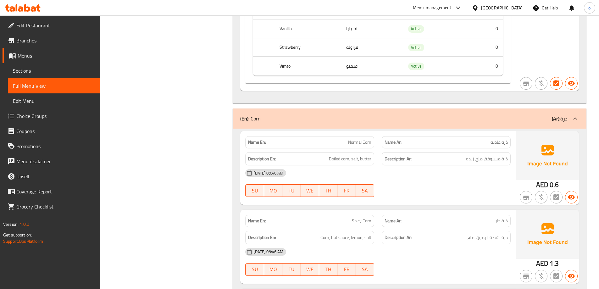
scroll to position [440, 0]
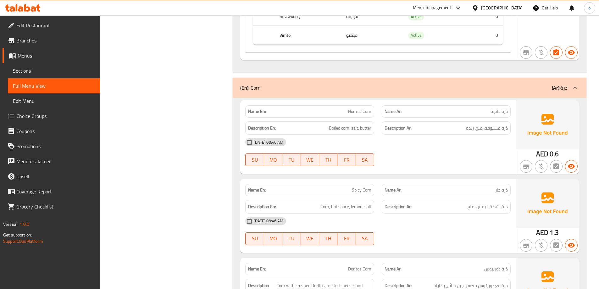
click at [447, 148] on div "[DATE] 09:46 AM SU MO TU WE TH FR SA" at bounding box center [377, 151] width 273 height 35
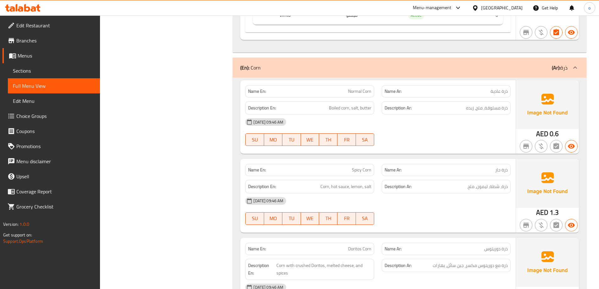
scroll to position [471, 0]
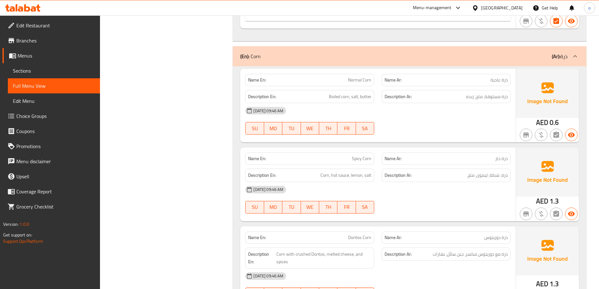
click at [426, 117] on div "[DATE] 09:46 AM SU MO TU WE TH FR SA" at bounding box center [377, 120] width 273 height 35
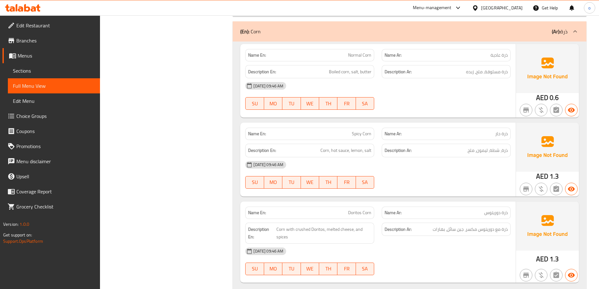
scroll to position [534, 0]
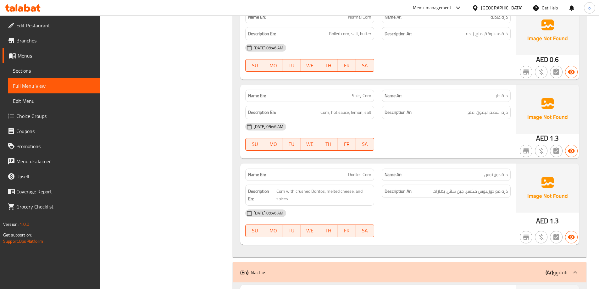
click at [409, 120] on div "[DATE] 09:46 AM" at bounding box center [377, 126] width 273 height 15
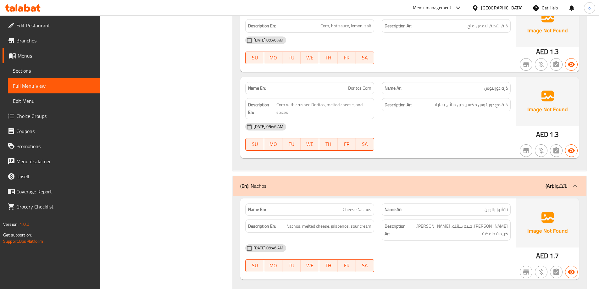
scroll to position [628, 0]
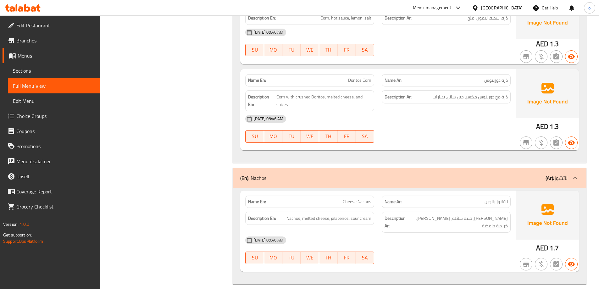
click at [416, 97] on div "Description Ar: ذرة مع دوريتوس مكسر، جبن سائل، بهارات" at bounding box center [446, 100] width 136 height 29
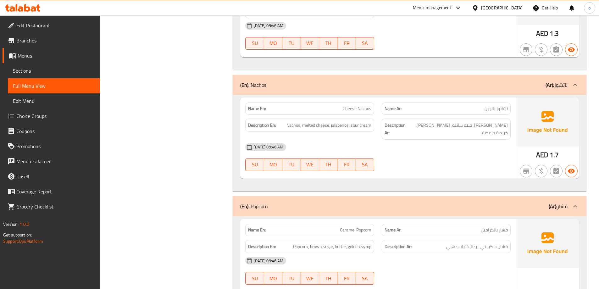
scroll to position [723, 0]
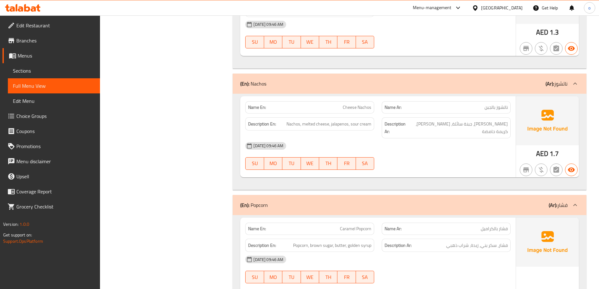
click at [439, 138] on div "[DATE] 09:46 AM" at bounding box center [377, 145] width 273 height 15
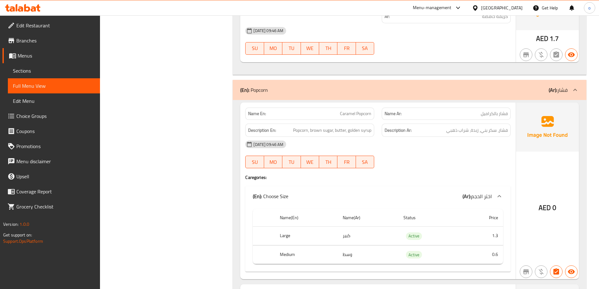
scroll to position [848, 0]
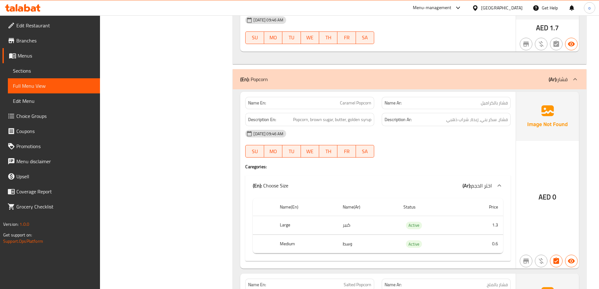
click at [427, 129] on div "[DATE] 09:46 AM SU MO TU WE TH FR SA" at bounding box center [377, 143] width 273 height 35
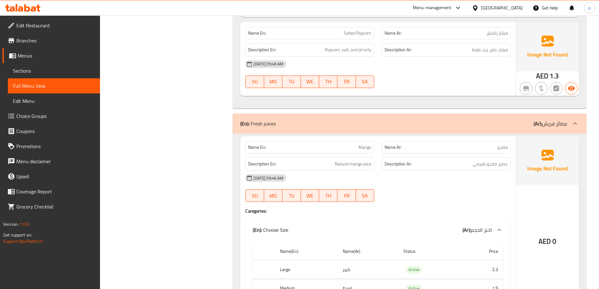
scroll to position [1131, 0]
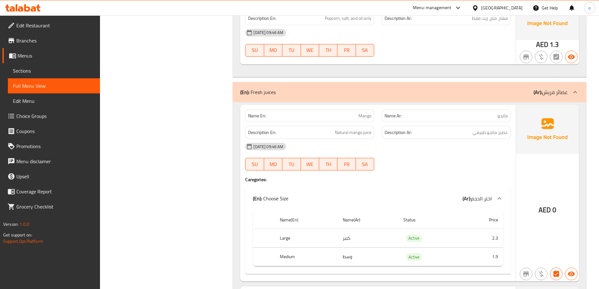
click at [437, 149] on div "[DATE] 09:46 AM SU MO TU WE TH FR SA" at bounding box center [377, 156] width 273 height 35
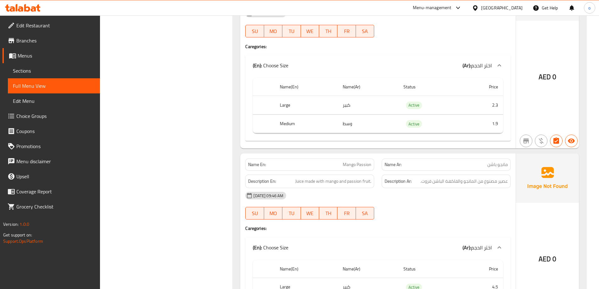
scroll to position [1320, 0]
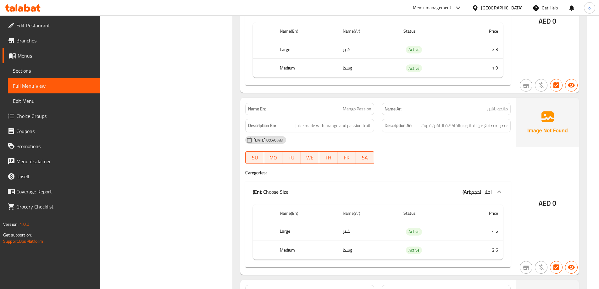
click at [431, 140] on div "[DATE] 09:46 AM SU MO TU WE TH FR SA" at bounding box center [377, 149] width 273 height 35
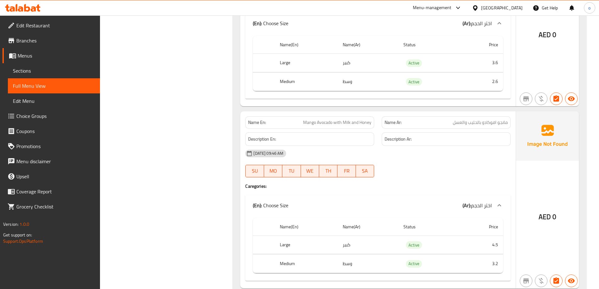
scroll to position [2419, 0]
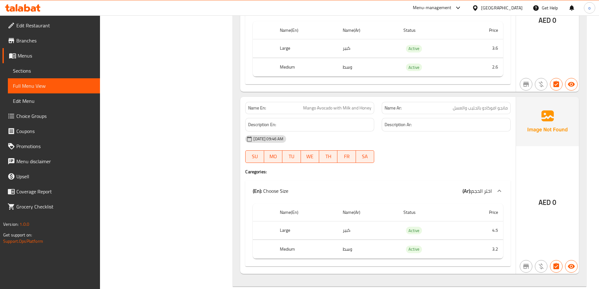
click at [419, 159] on div at bounding box center [446, 163] width 136 height 8
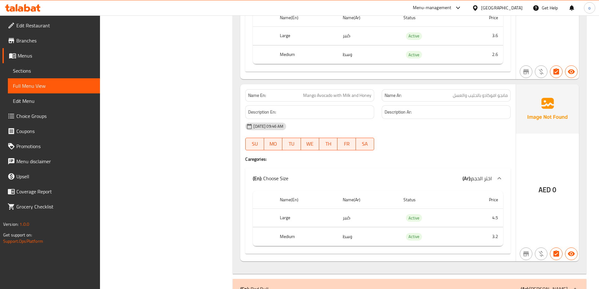
click at [470, 227] on td "3.2" at bounding box center [482, 236] width 42 height 19
drag, startPoint x: 358, startPoint y: 221, endPoint x: 253, endPoint y: 211, distance: 105.4
click at [254, 211] on tbody "Large كبير Active 4.5 Medium وسط Active 3.2" at bounding box center [378, 226] width 250 height 37
click at [368, 208] on td "كبير" at bounding box center [367, 217] width 61 height 19
drag, startPoint x: 365, startPoint y: 202, endPoint x: 239, endPoint y: 182, distance: 127.2
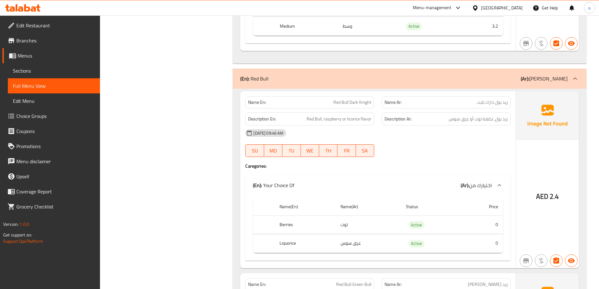
scroll to position [2652, 0]
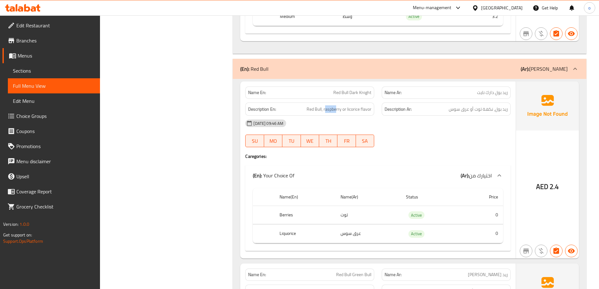
drag, startPoint x: 325, startPoint y: 95, endPoint x: 335, endPoint y: 98, distance: 10.8
click at [335, 102] on div "Description En: Red Bull, raspberry or licorice flavor" at bounding box center [309, 109] width 129 height 14
drag, startPoint x: 324, startPoint y: 95, endPoint x: 342, endPoint y: 98, distance: 18.5
click at [342, 102] on div "Description En: Red Bull, raspberry or licorice flavor" at bounding box center [309, 109] width 129 height 14
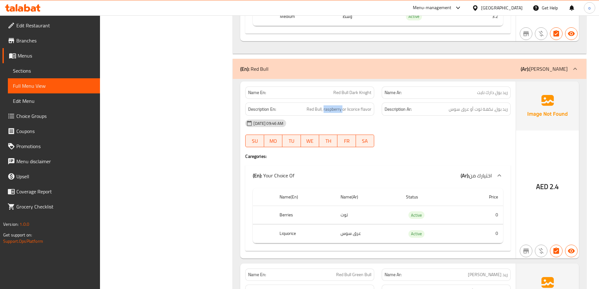
click at [342, 102] on div "Description En: Red Bull, raspberry or licorice flavor" at bounding box center [309, 109] width 129 height 14
click at [354, 86] on div "Name En: Red Bull Dark Knight" at bounding box center [309, 92] width 129 height 12
click at [337, 105] on span "Red Bull, raspberry or licorice flavor" at bounding box center [338, 109] width 65 height 8
click at [454, 116] on div "13-09-2025 09:46 AM" at bounding box center [377, 123] width 273 height 15
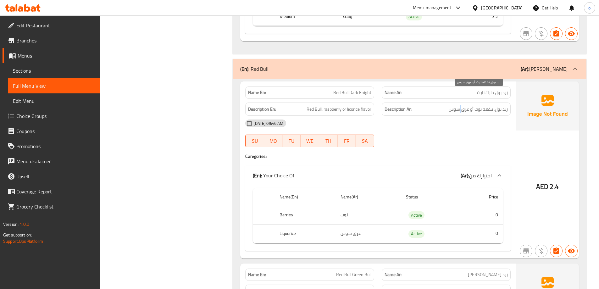
click at [460, 105] on span "ريد بول، نكهة توت أو عرق سوس" at bounding box center [477, 109] width 59 height 8
click at [482, 105] on span "ريد بول، نكهة توت أو عرق سوس" at bounding box center [477, 109] width 59 height 8
click at [355, 89] on span "Red Bull Dark Knight" at bounding box center [352, 92] width 38 height 7
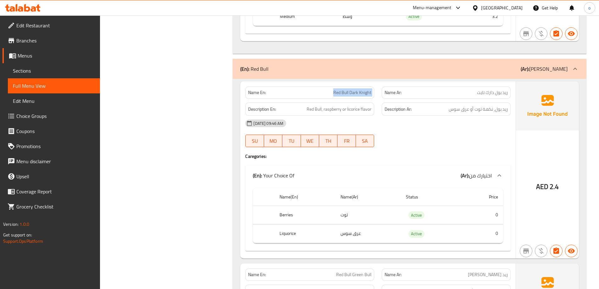
copy span "Red Bull Dark Knight"
click at [360, 86] on div "Name En: Red Bull Dark Knight" at bounding box center [309, 92] width 129 height 12
click at [358, 89] on span "Red Bull Dark Knight" at bounding box center [352, 92] width 38 height 7
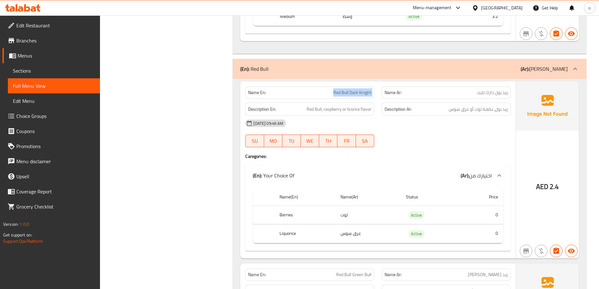
copy span "Red Bull Dark Knight"
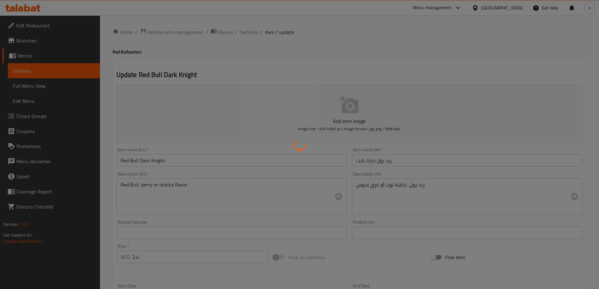
type input "اختيارك من"
type input "1"
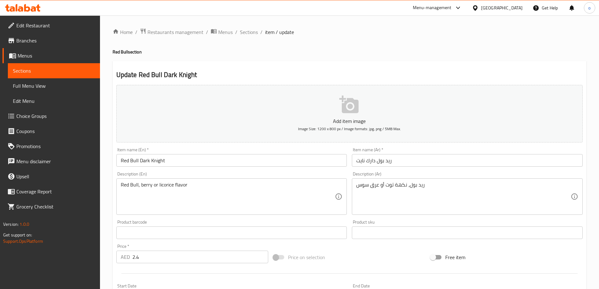
click at [34, 117] on span "Choice Groups" at bounding box center [55, 116] width 79 height 8
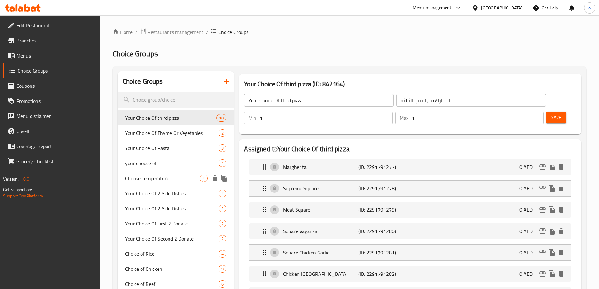
click at [162, 172] on div "Choose Temperature 2" at bounding box center [176, 178] width 117 height 15
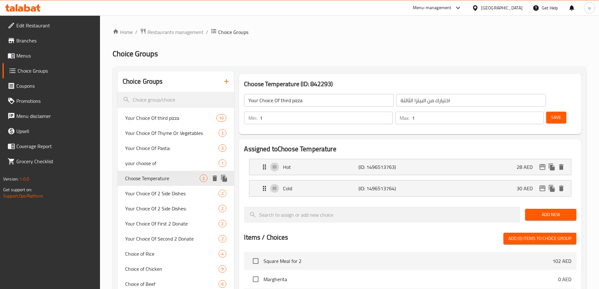
type input "Choose Temperature"
type input "اختر درجة الحرارة"
click at [161, 167] on div "your choose of 1" at bounding box center [176, 163] width 117 height 15
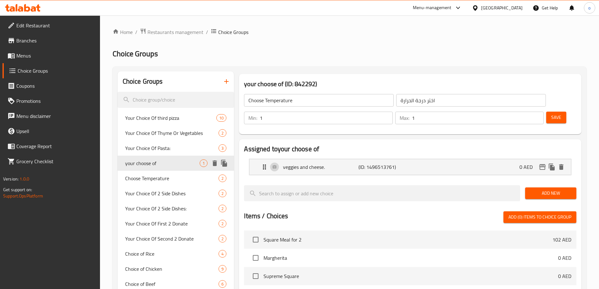
type input "your choose of"
type input "اختيارك من"
click at [418, 159] on div "veggies and cheese. (ID: 1496513761) 0 AED" at bounding box center [411, 167] width 303 height 16
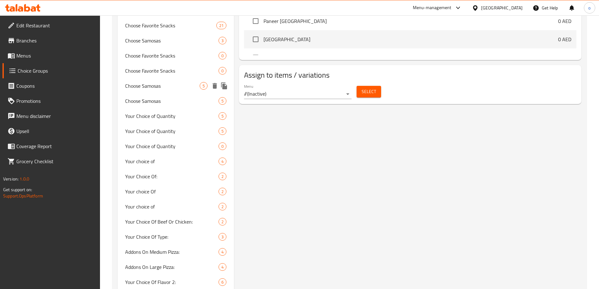
scroll to position [471, 0]
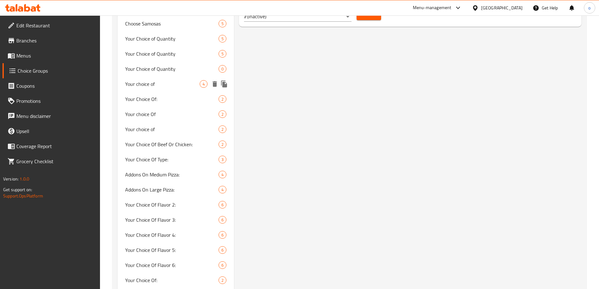
click at [160, 89] on div "Your choice of 4" at bounding box center [176, 83] width 117 height 15
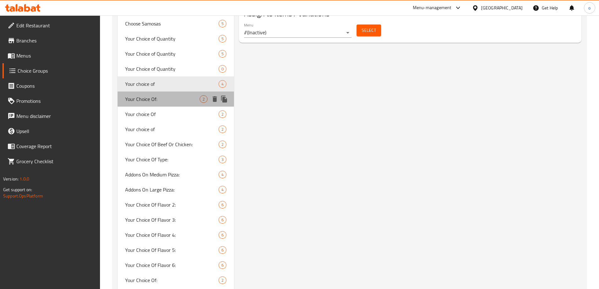
click at [167, 103] on div "Your Choice Of: 2" at bounding box center [176, 98] width 117 height 15
type input "Your Choice Of:"
type input "اختيارك من:"
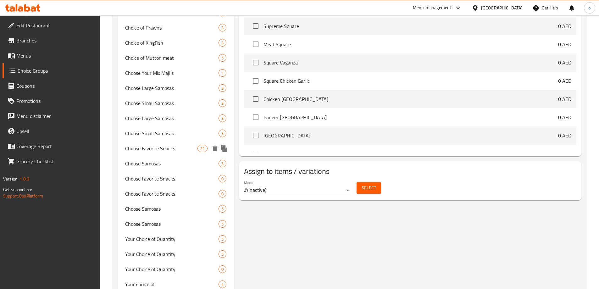
scroll to position [408, 0]
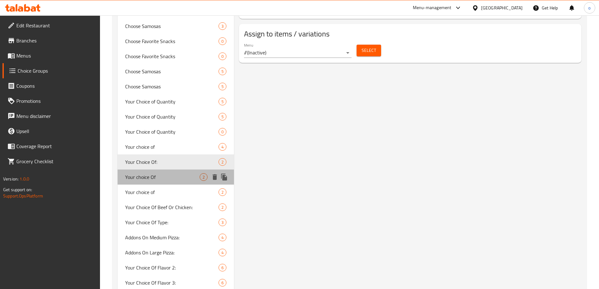
click at [175, 174] on span "Your choice Of" at bounding box center [162, 177] width 75 height 8
type input "Your choice Of"
type input "اختيارك من"
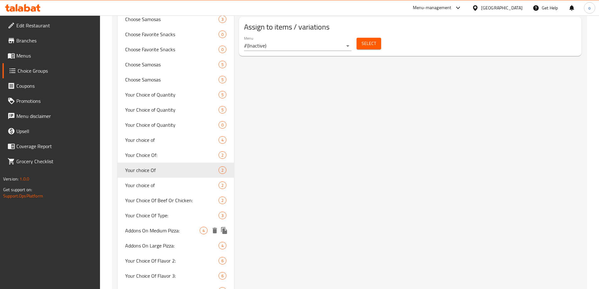
scroll to position [471, 0]
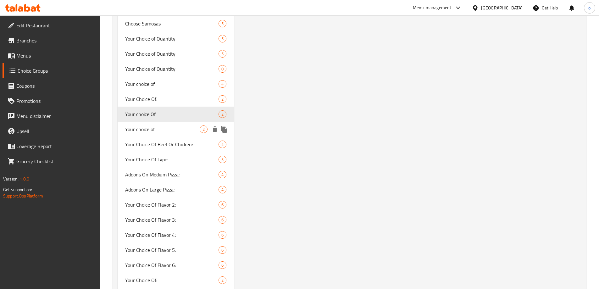
click at [172, 133] on div "Your choice of 2" at bounding box center [176, 129] width 117 height 15
type input "Your choice of"
type input "اختيارك من"
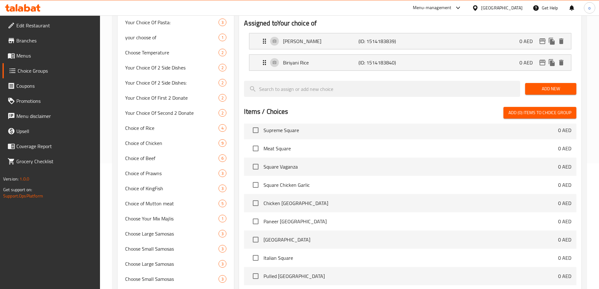
scroll to position [157, 0]
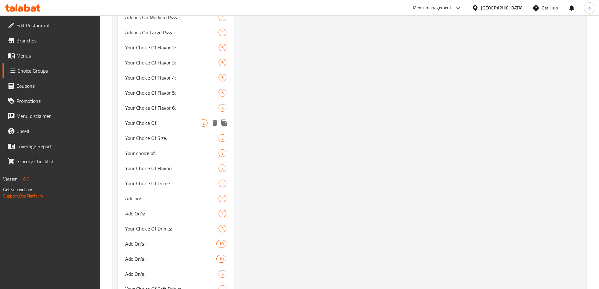
click at [166, 123] on span "Your Choice Of:" at bounding box center [162, 123] width 75 height 8
type input "Your Choice Of:"
type input "إختيارك من:"
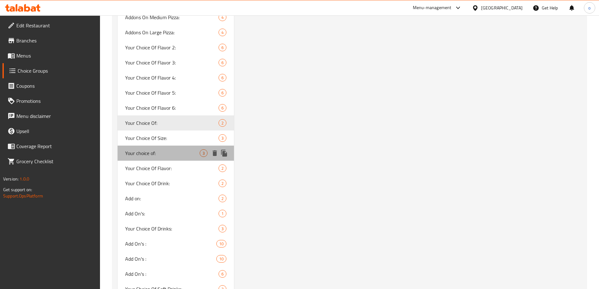
click at [167, 155] on span "Your choice of:" at bounding box center [162, 153] width 75 height 8
type input "Your choice of:"
type input "اختيارك من:"
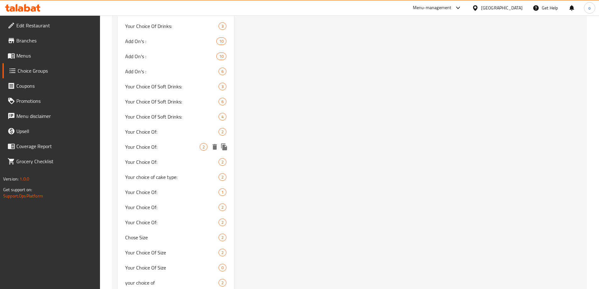
scroll to position [848, 0]
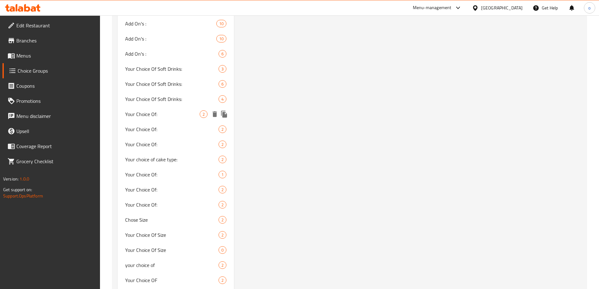
click at [157, 117] on span "Your Choice Of:" at bounding box center [162, 114] width 75 height 8
type input "Your Choice Of:"
type input "إختيارك من:"
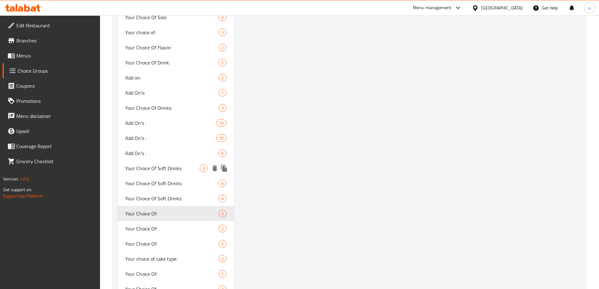
scroll to position [817, 0]
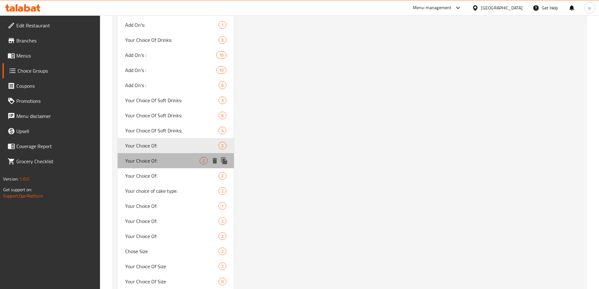
click at [164, 158] on span "Your Choice Of:" at bounding box center [162, 161] width 75 height 8
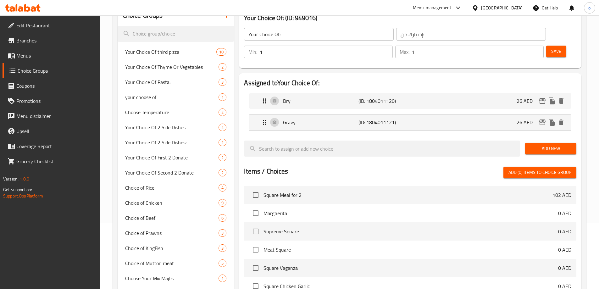
scroll to position [31, 0]
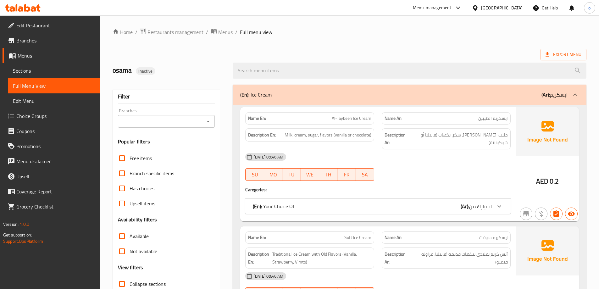
click at [235, 179] on div "Name En: Al-Taybeen Ice Cream Name Ar: ايسكريم الطيبين Description En: Milk, cr…" at bounding box center [408, 229] width 353 height 248
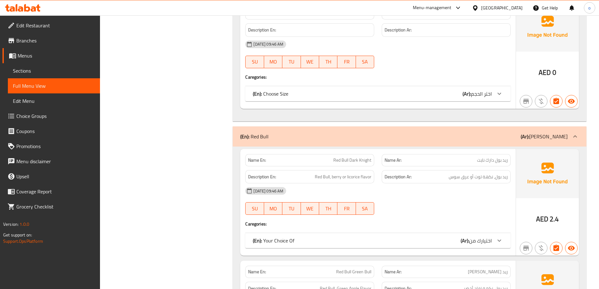
drag, startPoint x: 189, startPoint y: 256, endPoint x: 189, endPoint y: 247, distance: 8.8
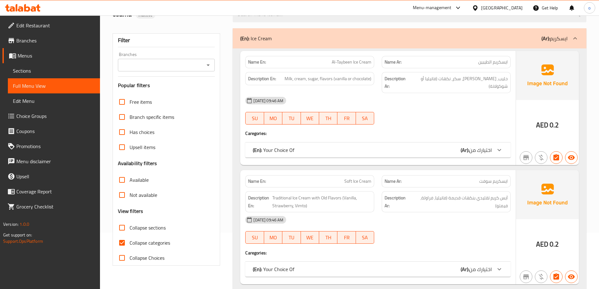
scroll to position [126, 0]
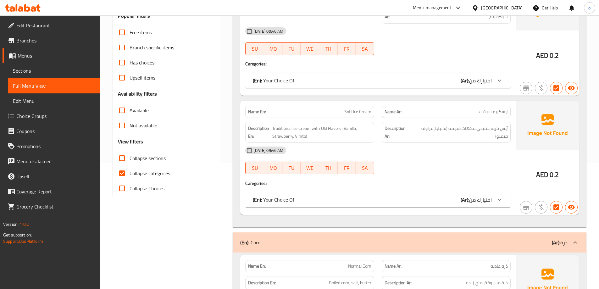
click at [150, 174] on span "Collapse categories" at bounding box center [149, 173] width 41 height 8
click at [129, 174] on input "Collapse categories" at bounding box center [121, 173] width 15 height 15
checkbox input "false"
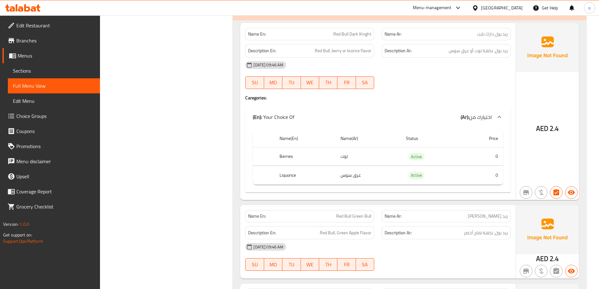
scroll to position [2678, 0]
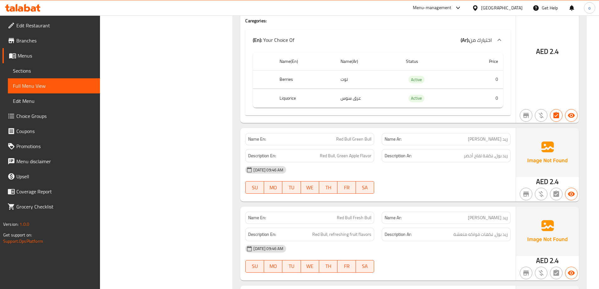
scroll to position [2804, 0]
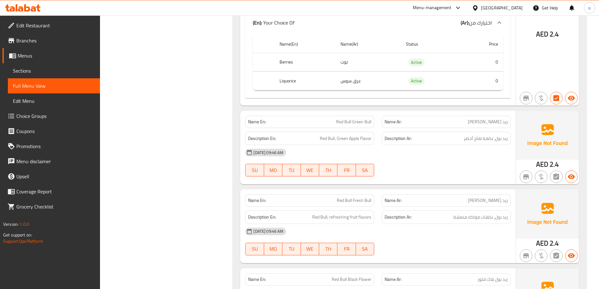
click at [467, 118] on p "Name Ar: ريد بول جرين بول" at bounding box center [445, 121] width 123 height 7
click at [477, 118] on span "ريد [PERSON_NAME]" at bounding box center [488, 121] width 40 height 7
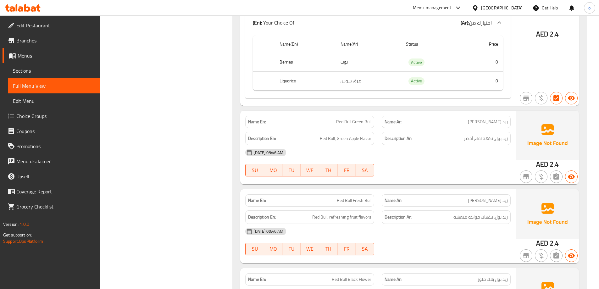
click at [473, 118] on p "Name Ar: ريد بول جرين بول" at bounding box center [445, 121] width 123 height 7
drag, startPoint x: 492, startPoint y: 105, endPoint x: 513, endPoint y: 101, distance: 22.0
click at [513, 112] on div "Name Ar: ريد بول جرين بول" at bounding box center [446, 122] width 136 height 20
click at [505, 118] on span "ريد [PERSON_NAME]" at bounding box center [488, 121] width 40 height 7
drag, startPoint x: 507, startPoint y: 106, endPoint x: 472, endPoint y: 107, distance: 35.2
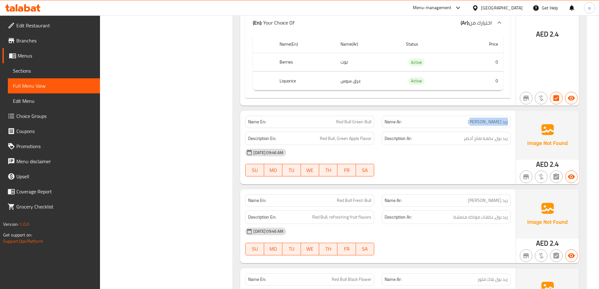
click at [472, 118] on p "Name Ar: ريد بول جرين بول" at bounding box center [445, 121] width 123 height 7
click at [445, 145] on div "[DATE] 09:46 AM" at bounding box center [377, 152] width 273 height 15
click at [417, 145] on div "[DATE] 09:46 AM" at bounding box center [377, 152] width 273 height 15
click at [415, 145] on div "[DATE] 09:46 AM" at bounding box center [377, 152] width 273 height 15
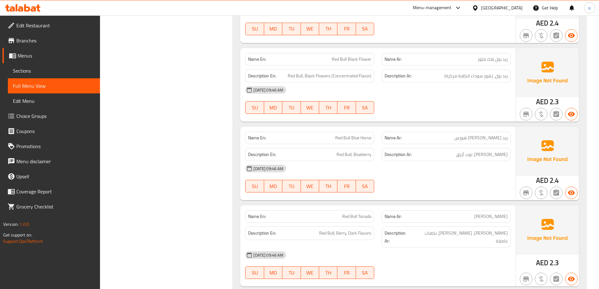
scroll to position [3055, 0]
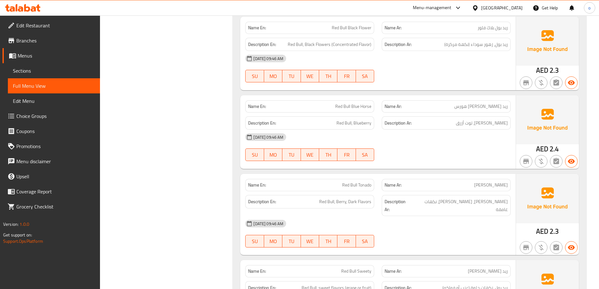
click at [352, 182] on span "Red Bull Tonado" at bounding box center [356, 185] width 29 height 7
copy span "Red Bull Tonado"
click at [455, 195] on div "Description Ar: ريد بول، توت، نكهات غامقة" at bounding box center [445, 205] width 129 height 21
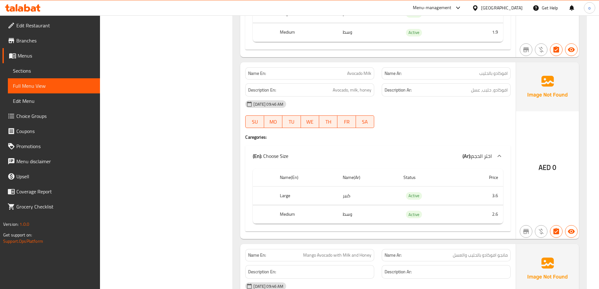
scroll to position [2144, 0]
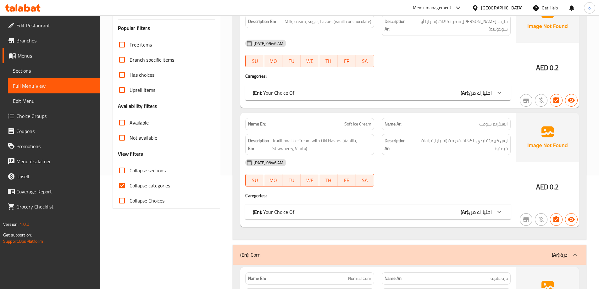
scroll to position [220, 0]
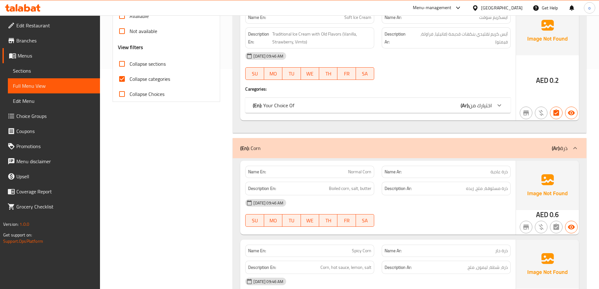
click at [147, 77] on span "Collapse categories" at bounding box center [149, 79] width 41 height 8
click at [129, 77] on input "Collapse categories" at bounding box center [121, 78] width 15 height 15
checkbox input "false"
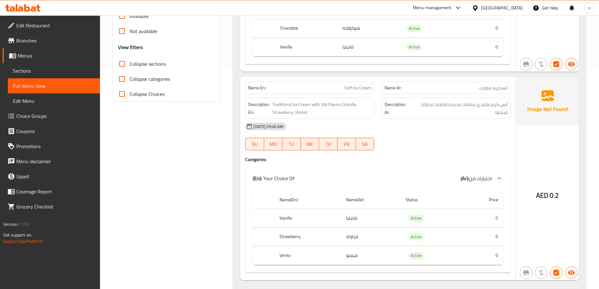
scroll to position [3080, 0]
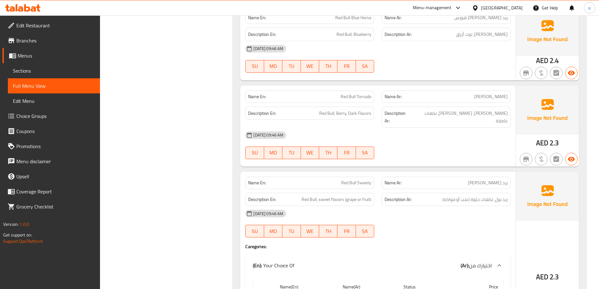
scroll to position [3143, 0]
click at [425, 128] on div "[DATE] 09:46 AM" at bounding box center [377, 135] width 273 height 15
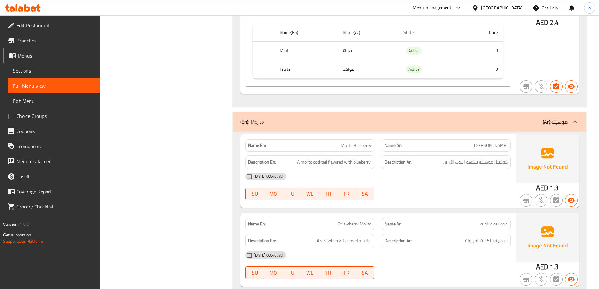
scroll to position [3677, 0]
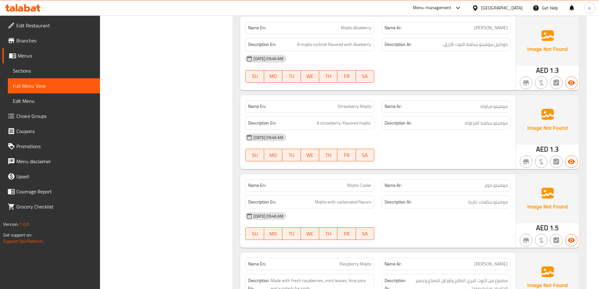
scroll to position [3792, 0]
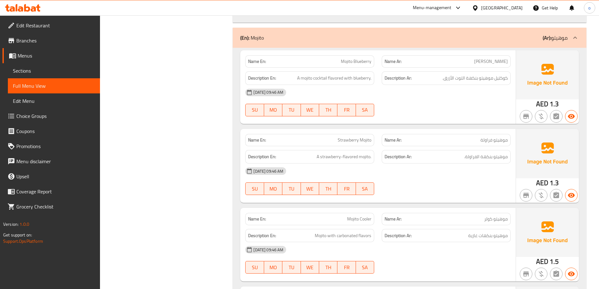
scroll to position [3823, 0]
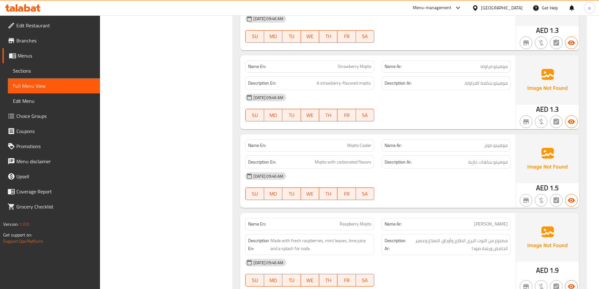
drag, startPoint x: 196, startPoint y: 161, endPoint x: 195, endPoint y: 171, distance: 9.5
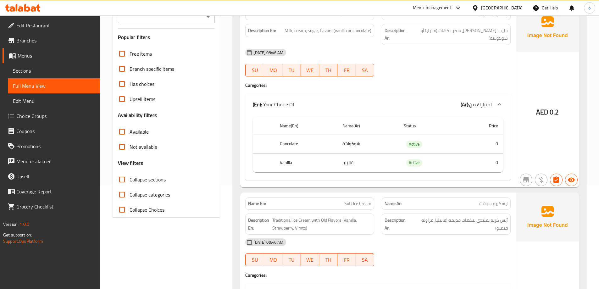
scroll to position [126, 0]
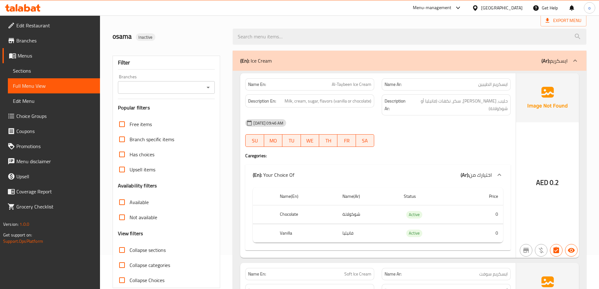
scroll to position [20, 0]
